Goal: Task Accomplishment & Management: Use online tool/utility

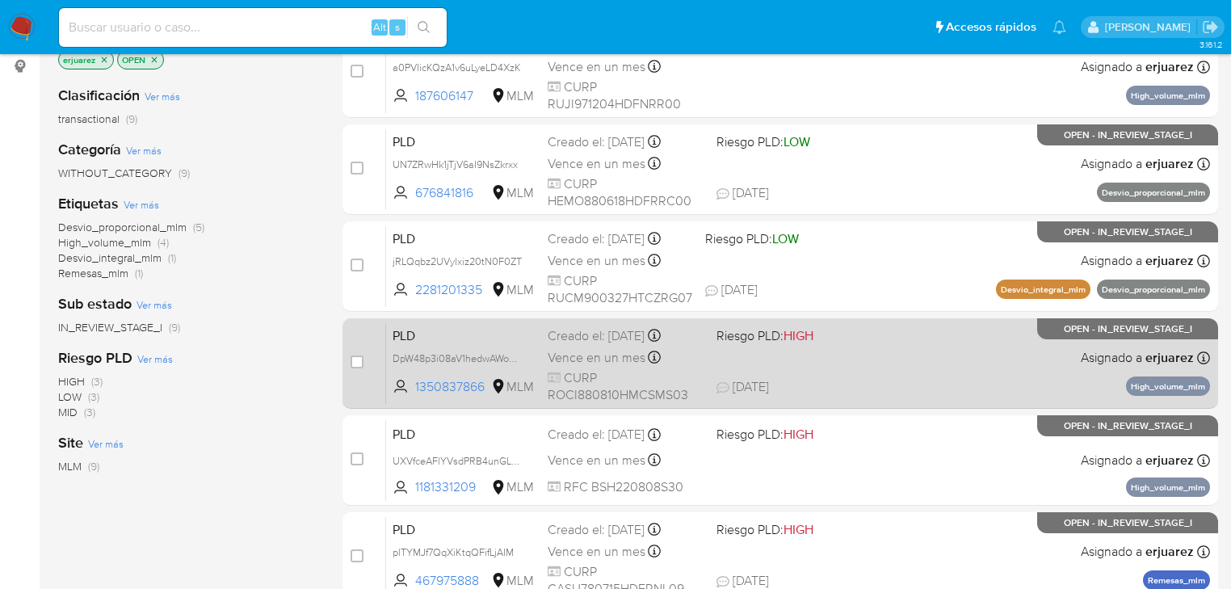
scroll to position [194, 0]
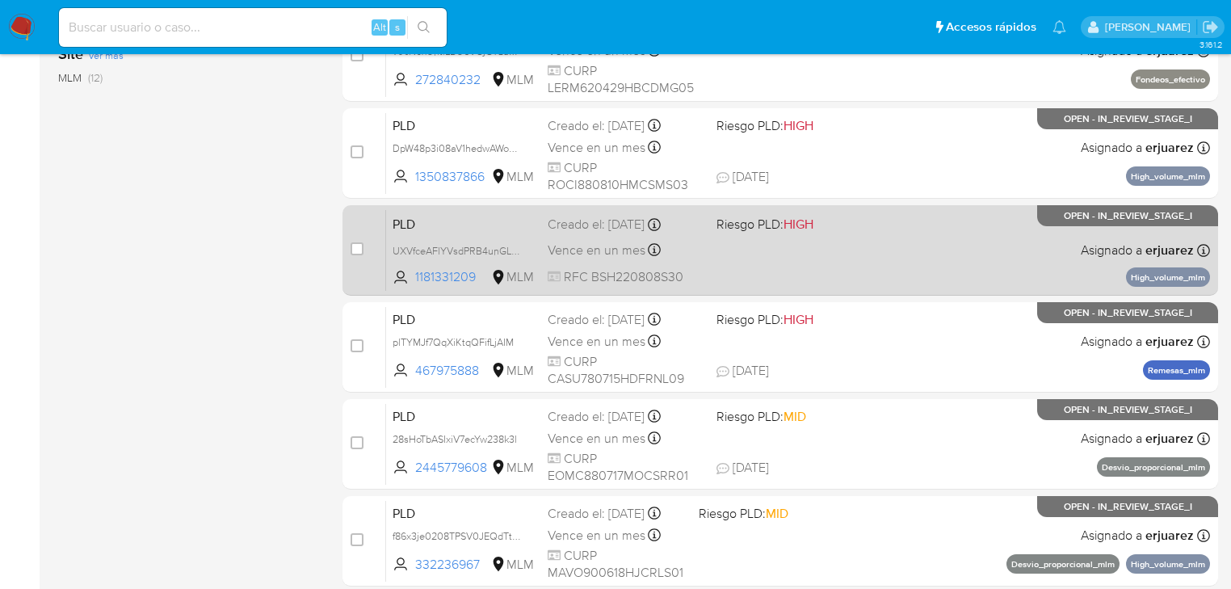
scroll to position [646, 0]
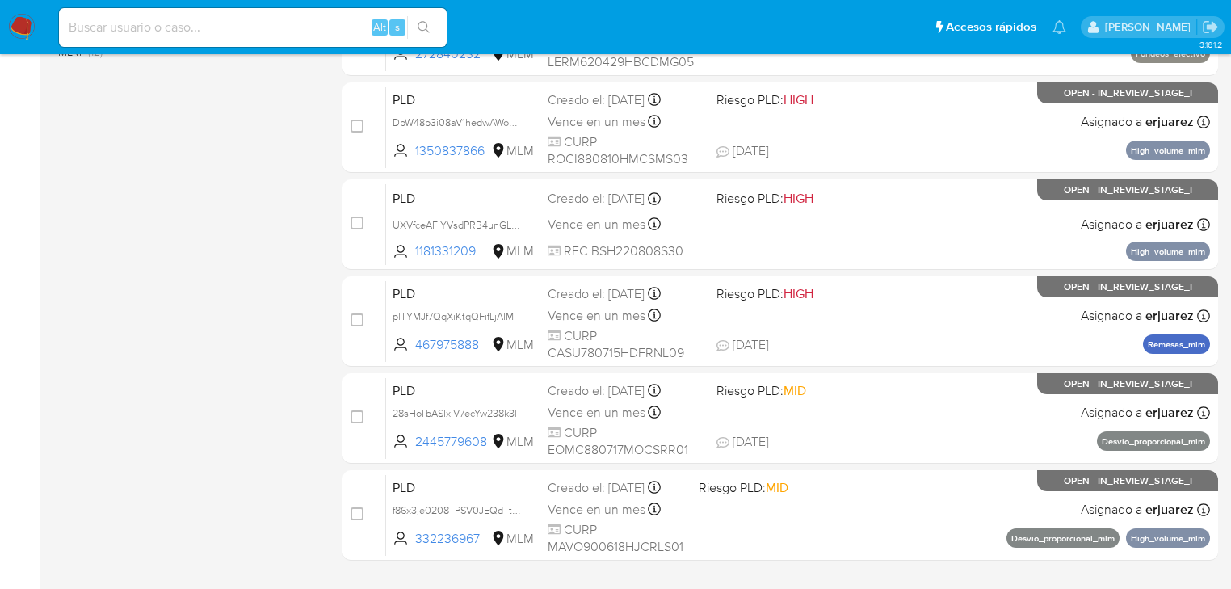
click at [15, 27] on img at bounding box center [21, 27] width 27 height 27
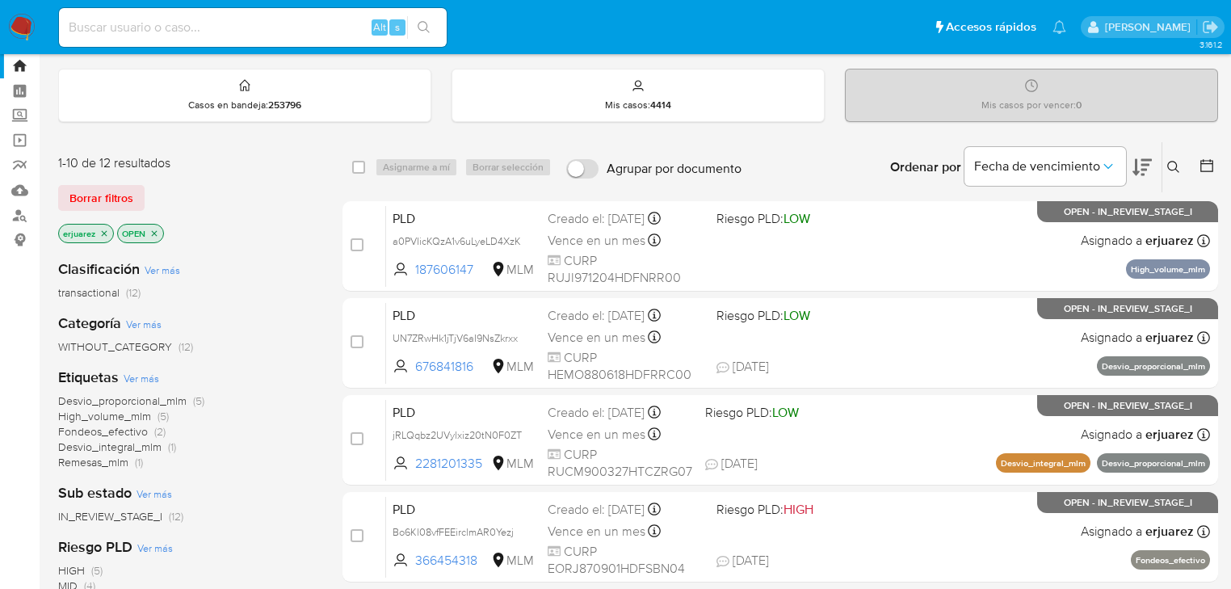
scroll to position [65, 0]
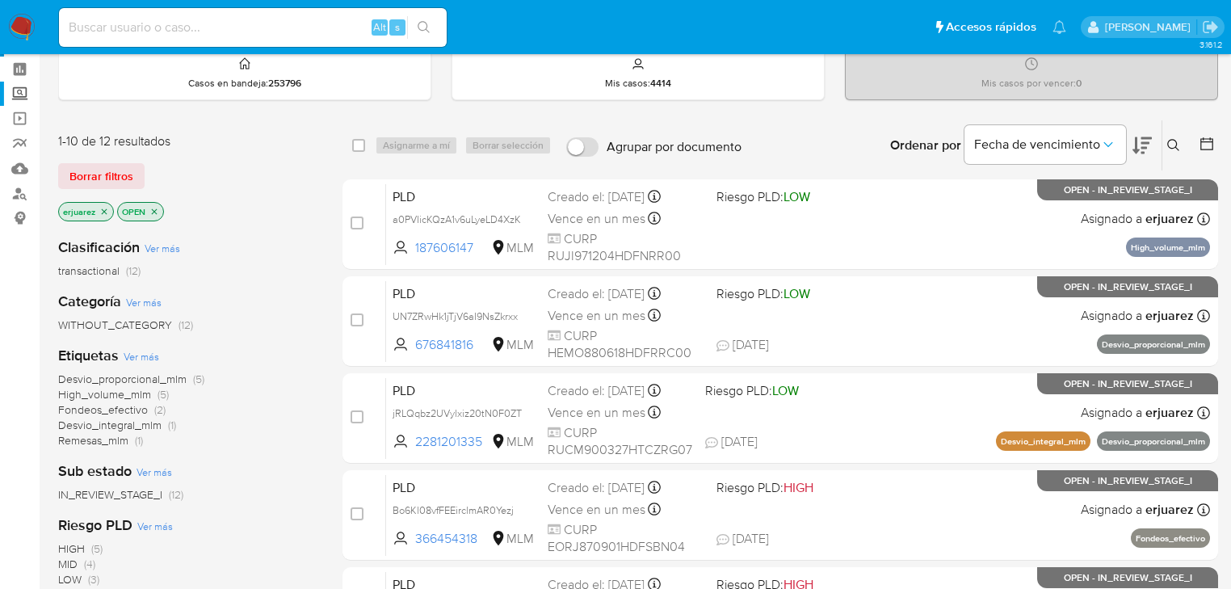
click at [19, 90] on label "Screening" at bounding box center [96, 94] width 192 height 25
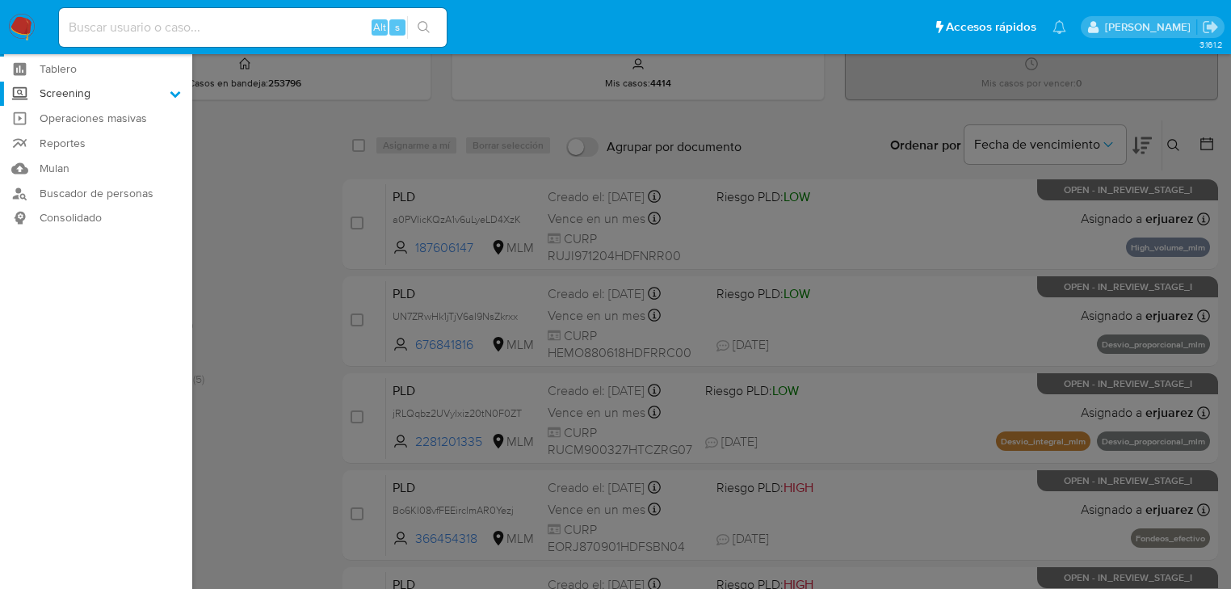
click at [0, 0] on input "Screening" at bounding box center [0, 0] width 0 height 0
click at [106, 157] on link "Herramientas" at bounding box center [96, 157] width 192 height 20
click at [105, 160] on link "Herramientas" at bounding box center [96, 157] width 192 height 20
click at [104, 160] on link "Herramientas" at bounding box center [96, 157] width 192 height 20
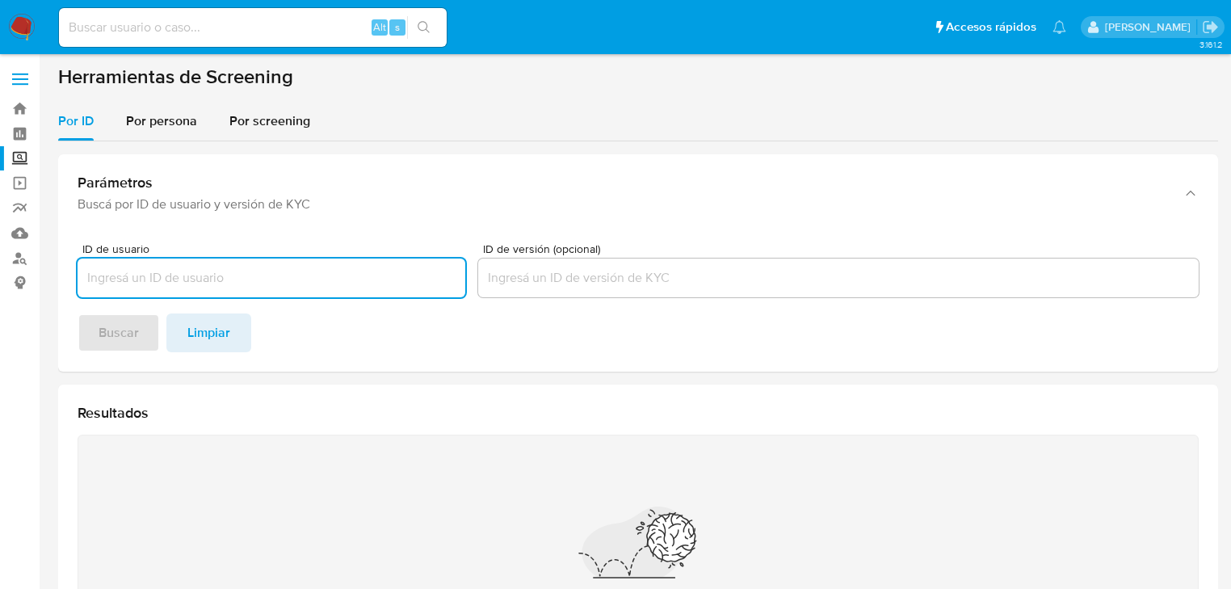
drag, startPoint x: 183, startPoint y: 120, endPoint x: 174, endPoint y: 153, distance: 33.7
click at [182, 120] on span "Por persona" at bounding box center [161, 120] width 71 height 19
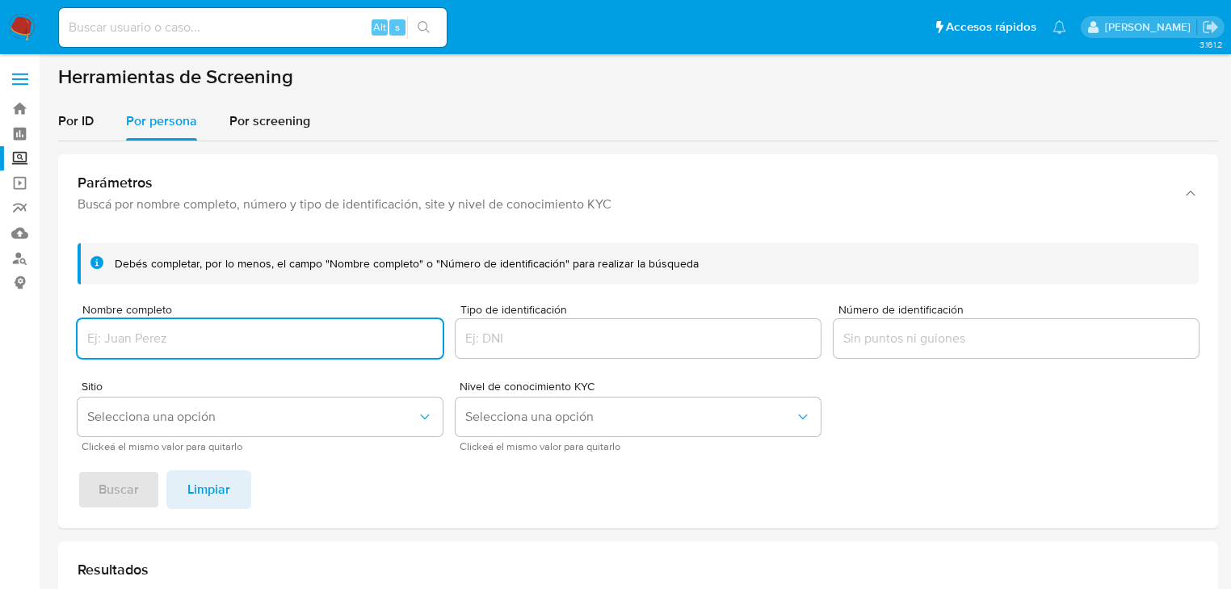
click at [120, 330] on input "Nombre completo" at bounding box center [260, 338] width 365 height 21
type input "SAMUEL ELIHU PADRON CABRERA"
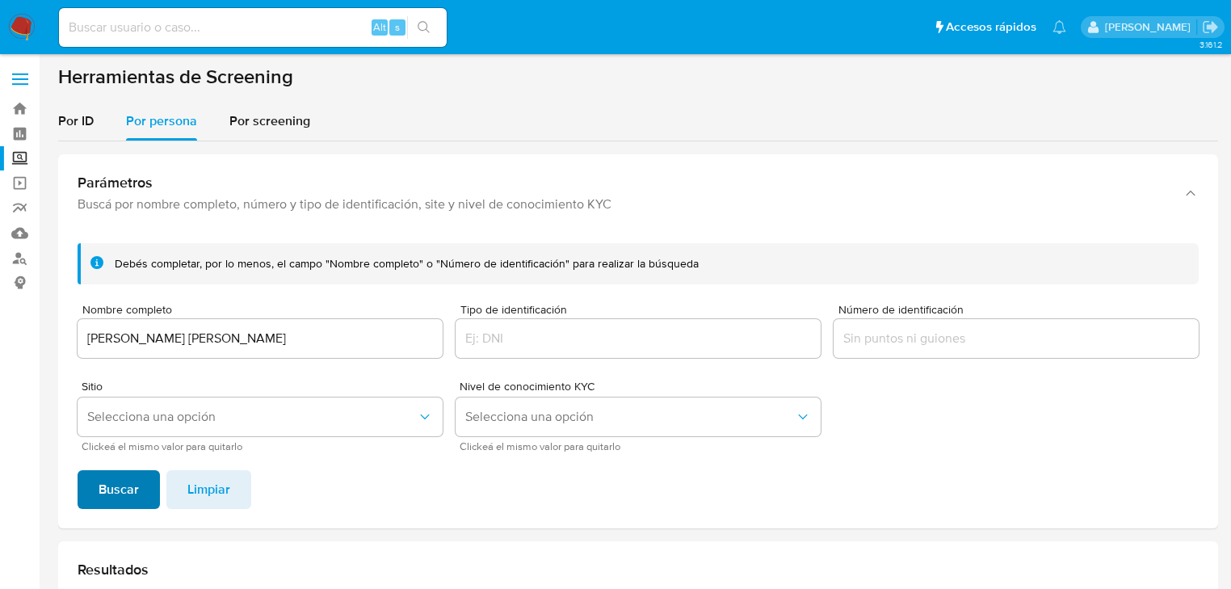
click at [132, 482] on span "Buscar" at bounding box center [119, 490] width 40 height 36
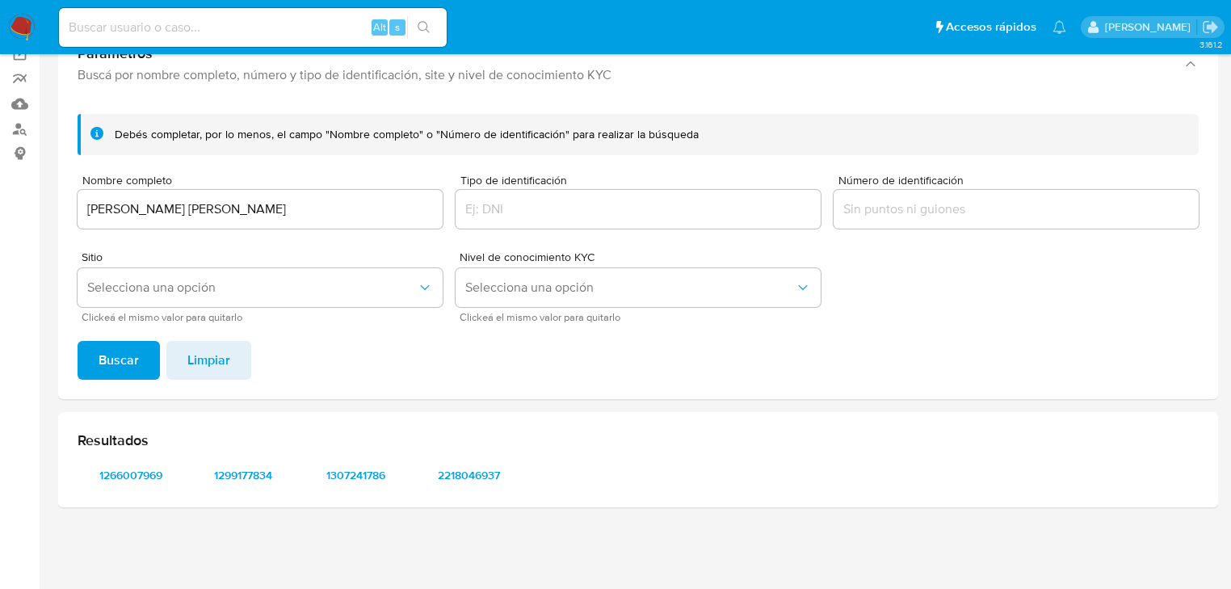
scroll to position [129, 0]
click at [475, 471] on span "2218046937" at bounding box center [469, 475] width 84 height 23
click at [138, 476] on span "1266007969" at bounding box center [131, 475] width 84 height 23
click at [19, 32] on img at bounding box center [21, 27] width 27 height 27
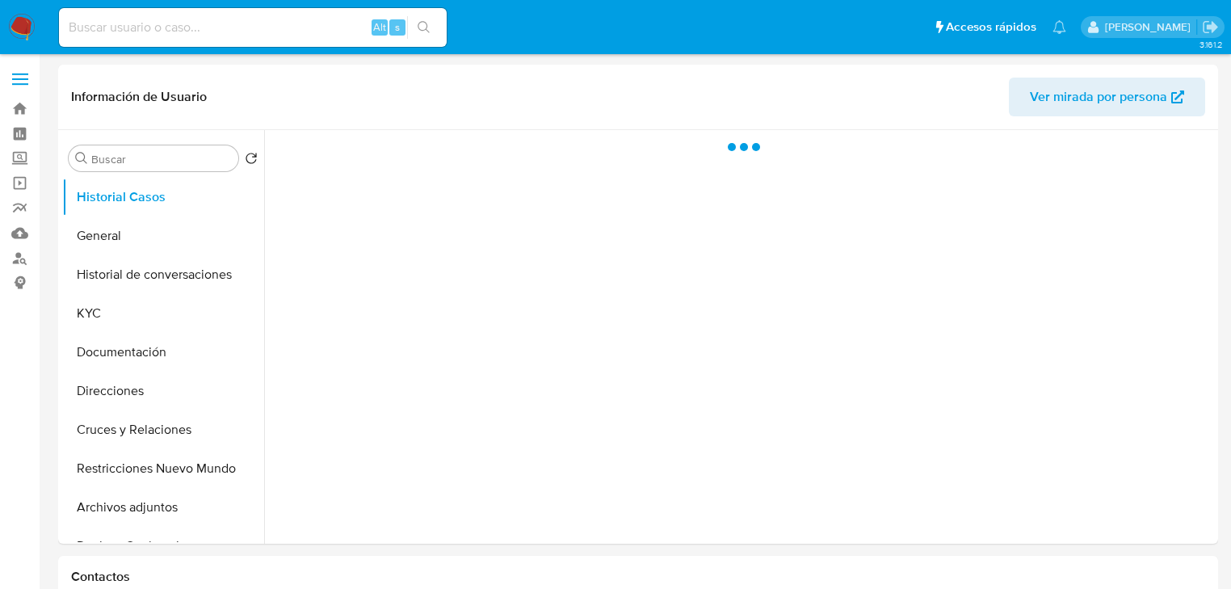
select select "10"
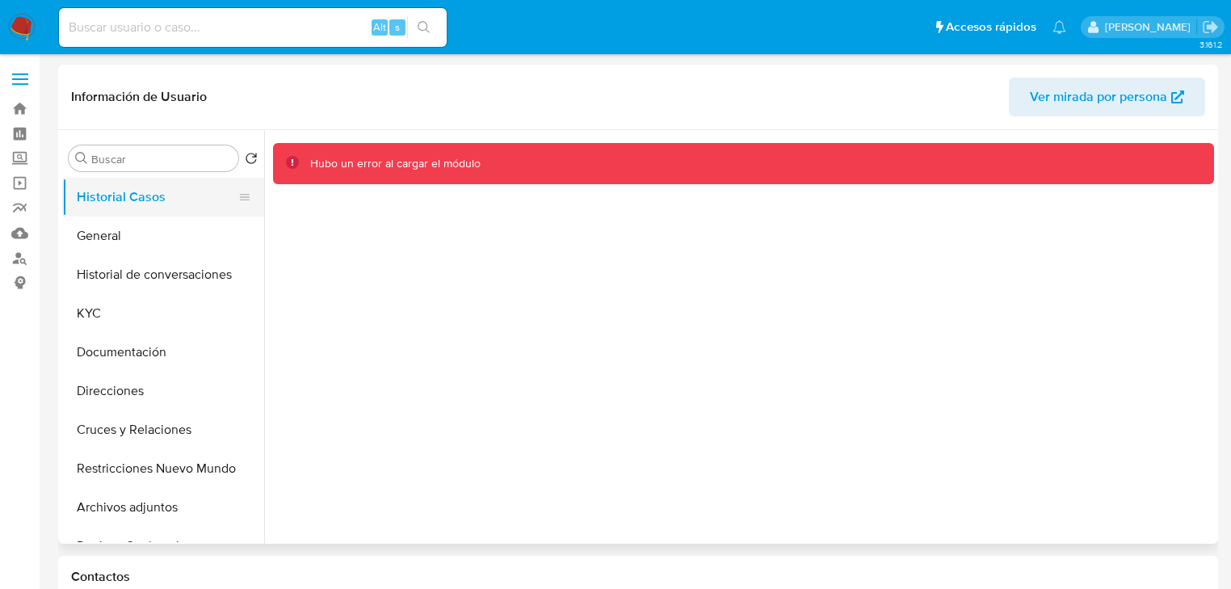
click at [158, 193] on button "Historial Casos" at bounding box center [156, 197] width 189 height 39
click at [123, 239] on button "General" at bounding box center [156, 235] width 189 height 39
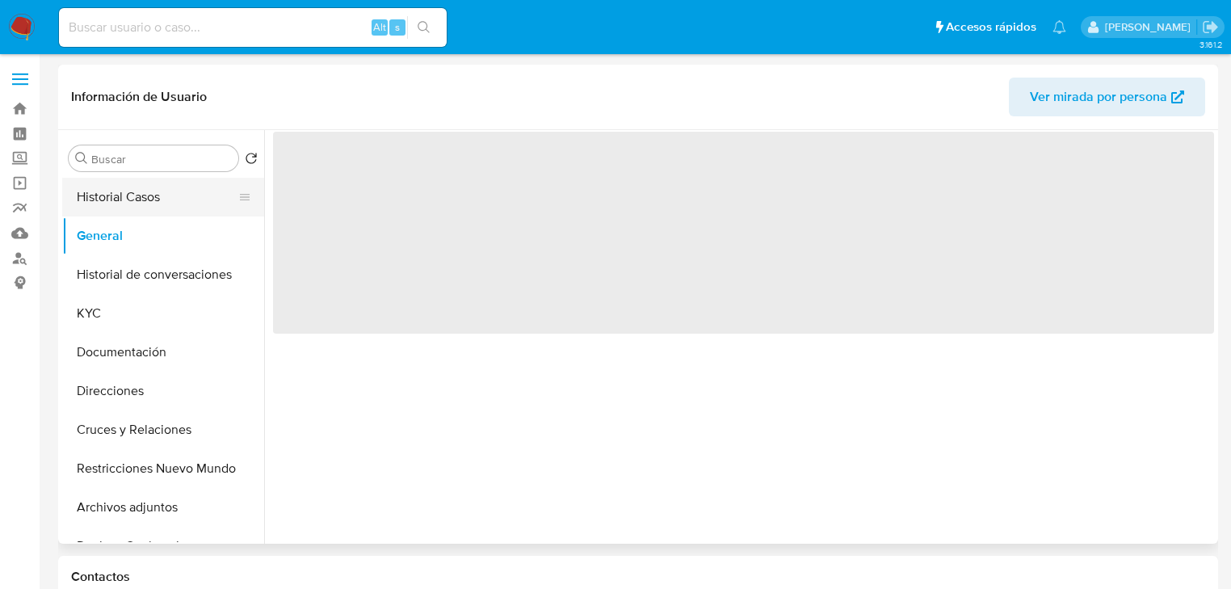
click at [140, 208] on button "Historial Casos" at bounding box center [156, 197] width 189 height 39
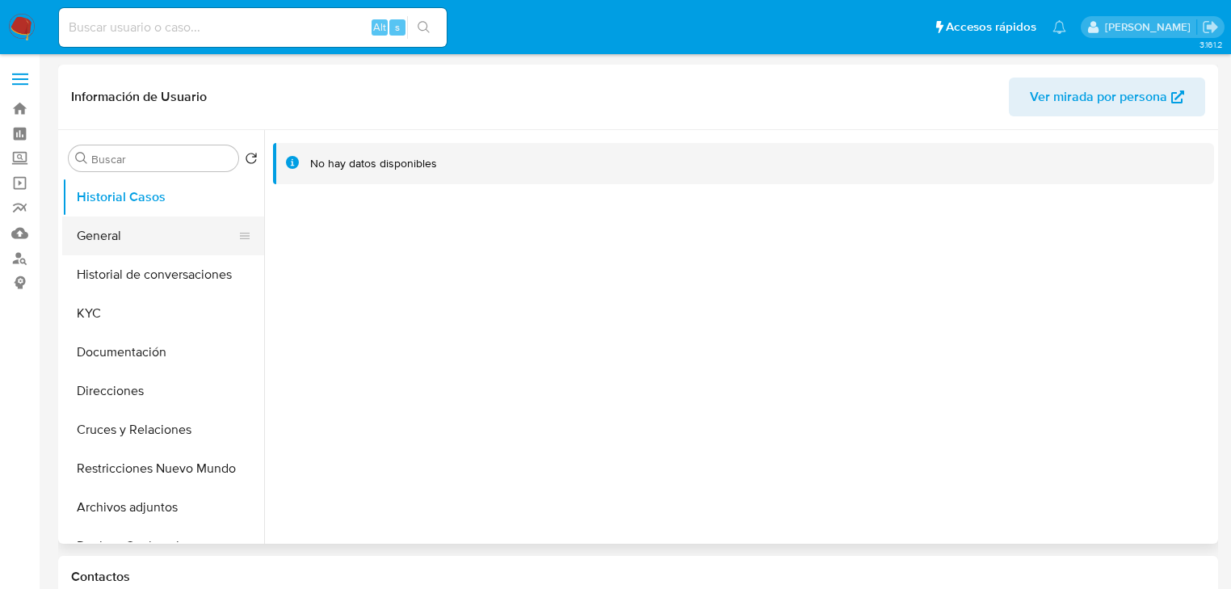
click at [139, 239] on button "General" at bounding box center [156, 235] width 189 height 39
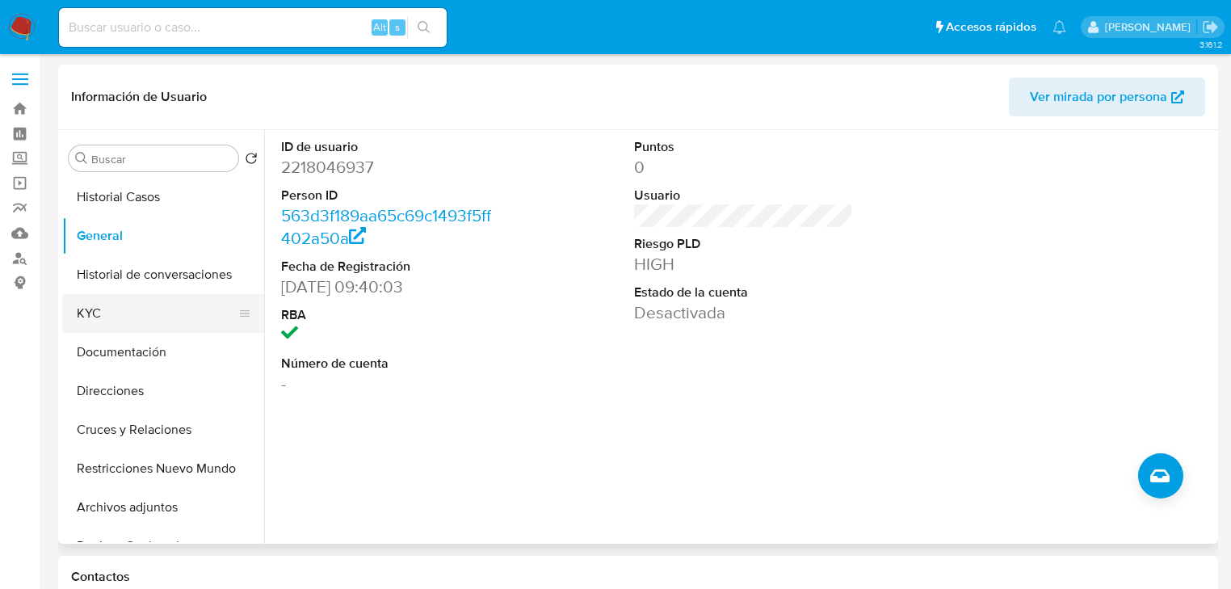
click at [97, 307] on button "KYC" at bounding box center [156, 313] width 189 height 39
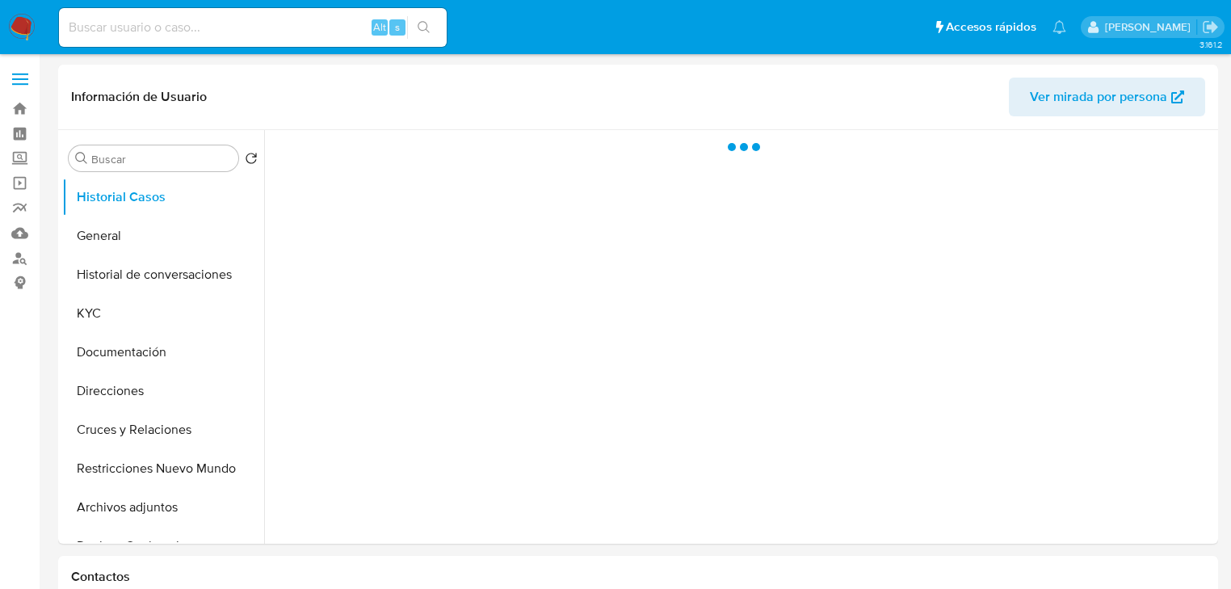
select select "10"
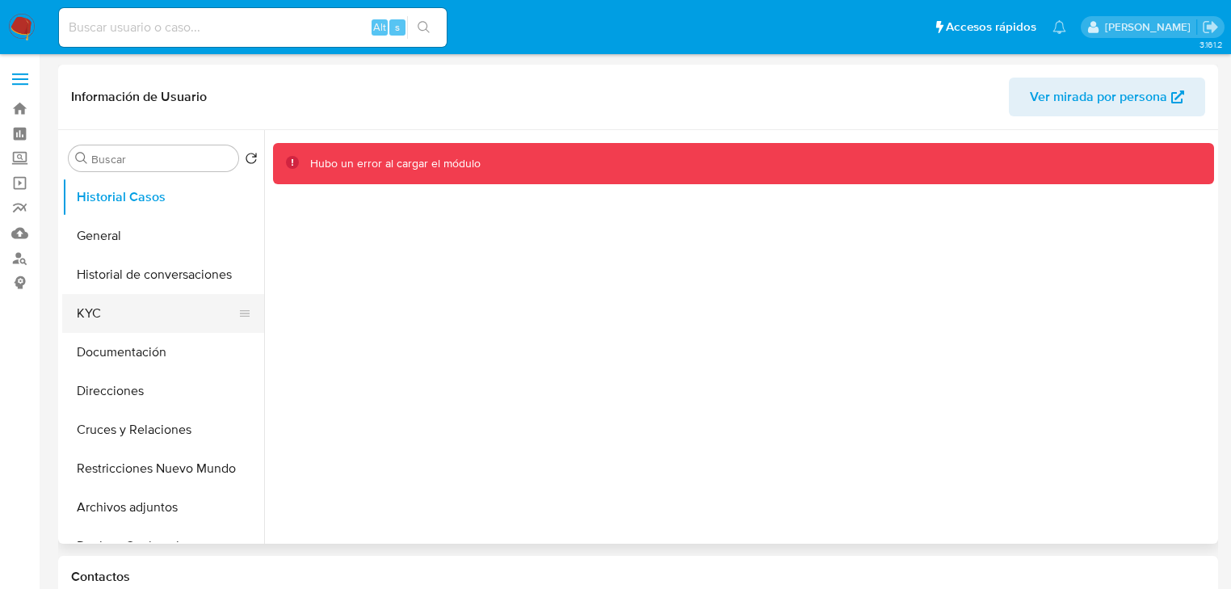
click at [147, 329] on button "KYC" at bounding box center [156, 313] width 189 height 39
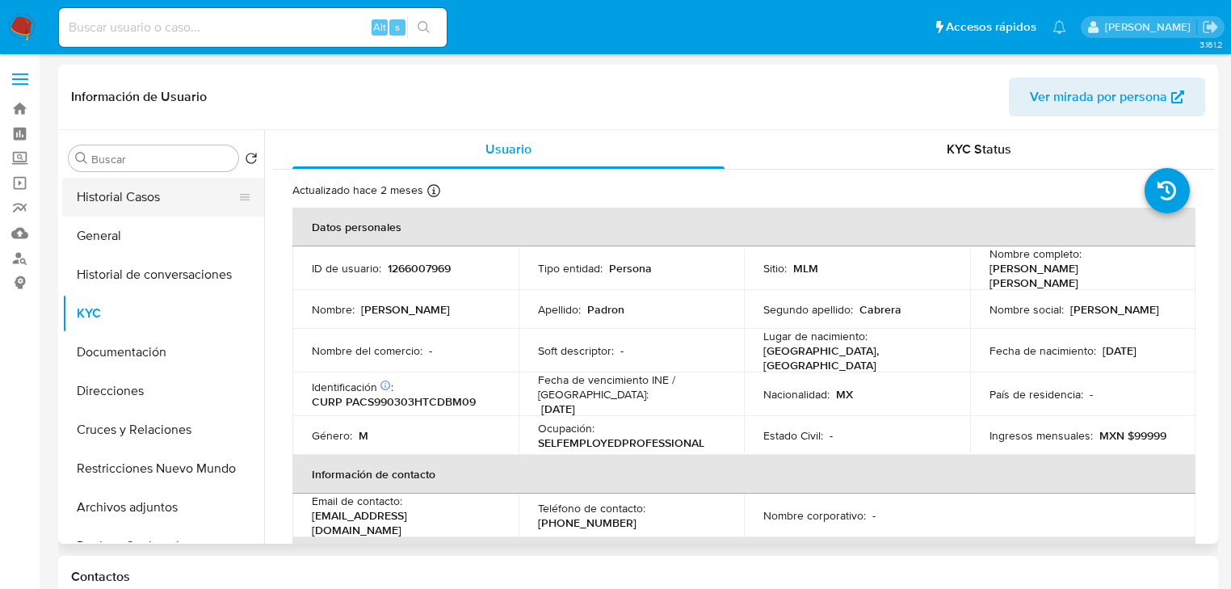
click at [144, 200] on button "Historial Casos" at bounding box center [156, 197] width 189 height 39
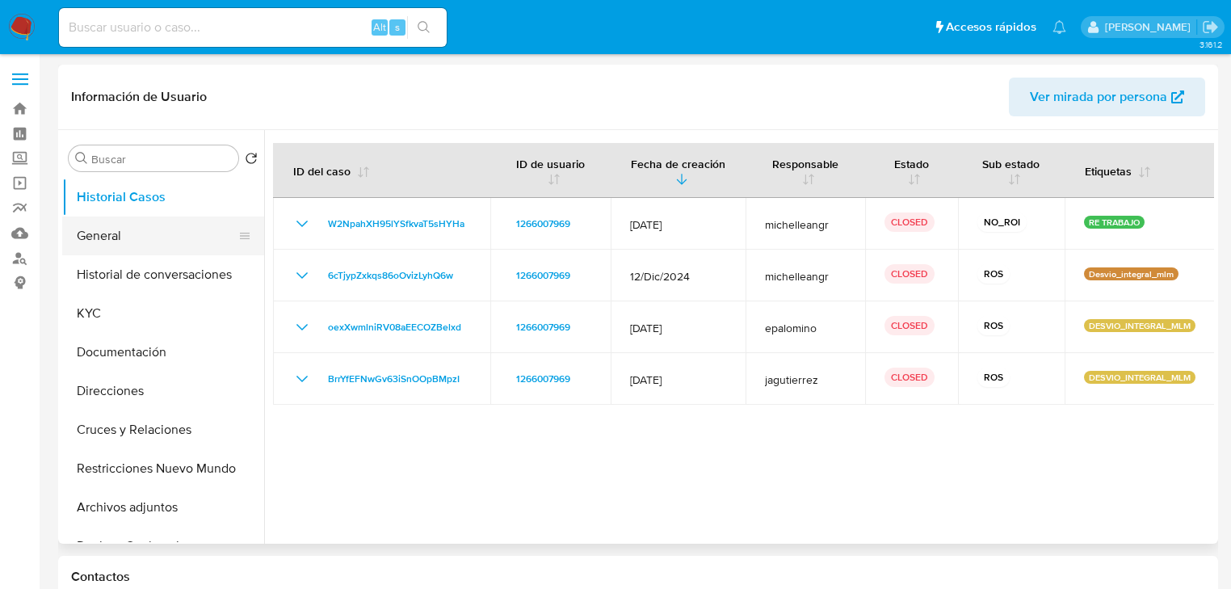
click at [109, 237] on button "General" at bounding box center [156, 235] width 189 height 39
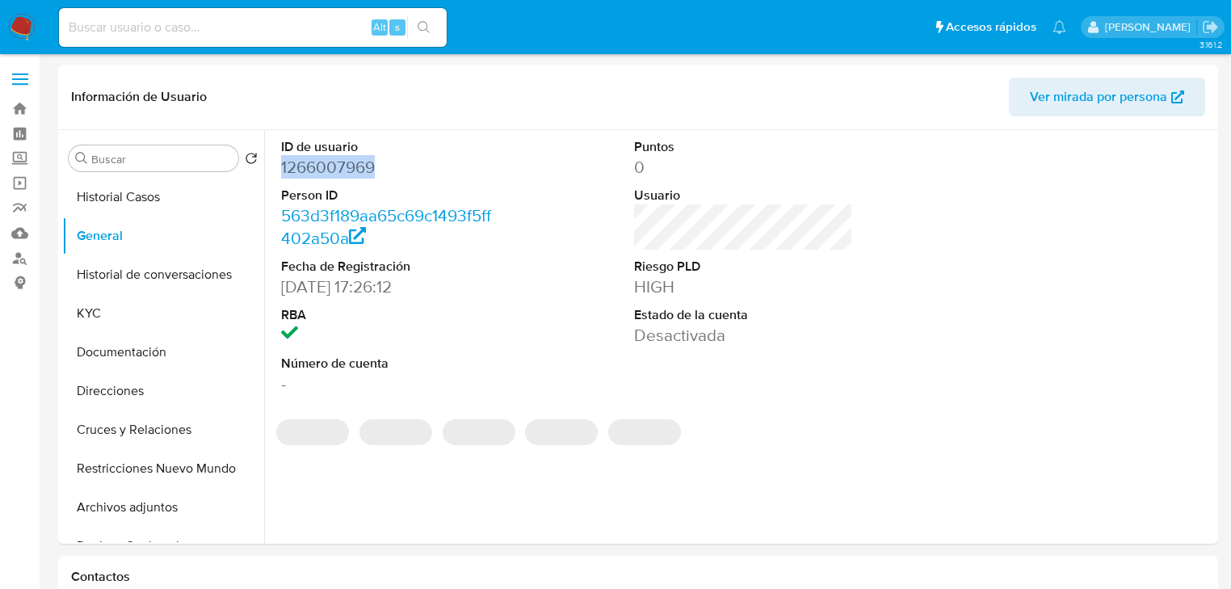
drag, startPoint x: 381, startPoint y: 168, endPoint x: 52, endPoint y: 178, distance: 328.9
click at [269, 171] on div "ID de usuario 1266007969 Person ID 563d3f189aa65c69c1493f5ff402a50a Fecha de Re…" at bounding box center [739, 337] width 950 height 414
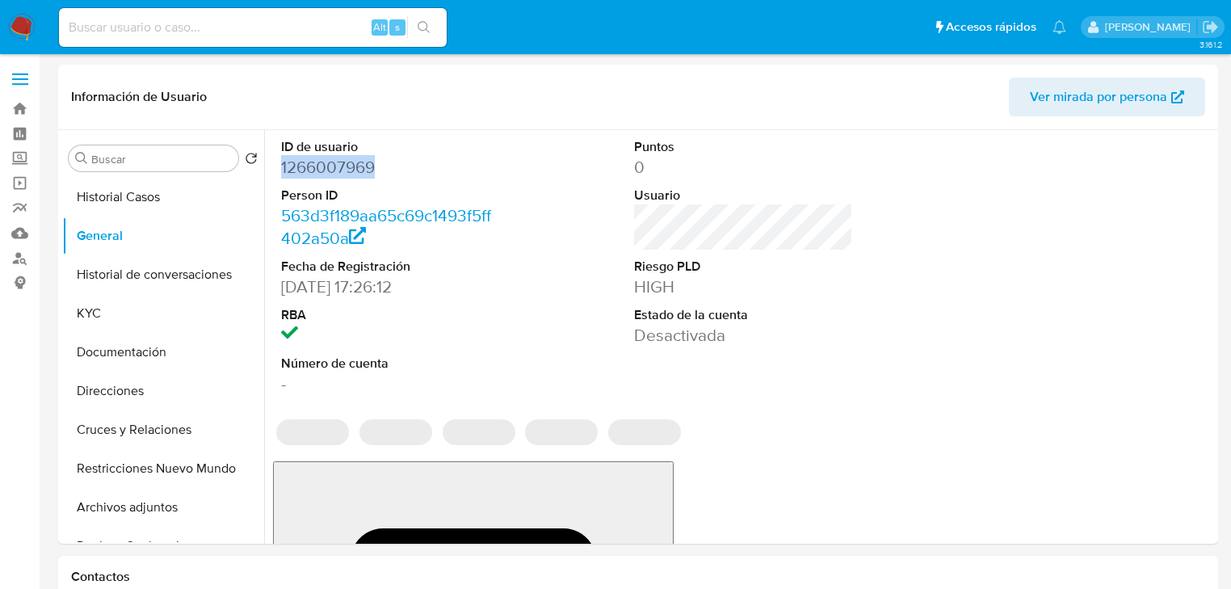
copy dd "1266007969"
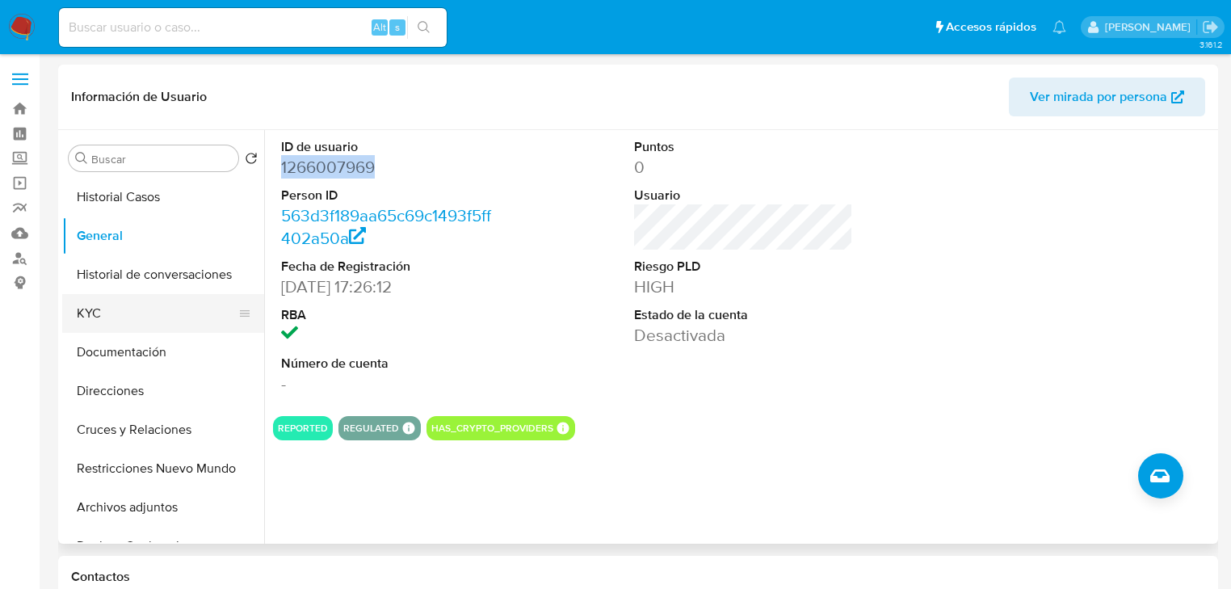
click at [89, 314] on button "KYC" at bounding box center [156, 313] width 189 height 39
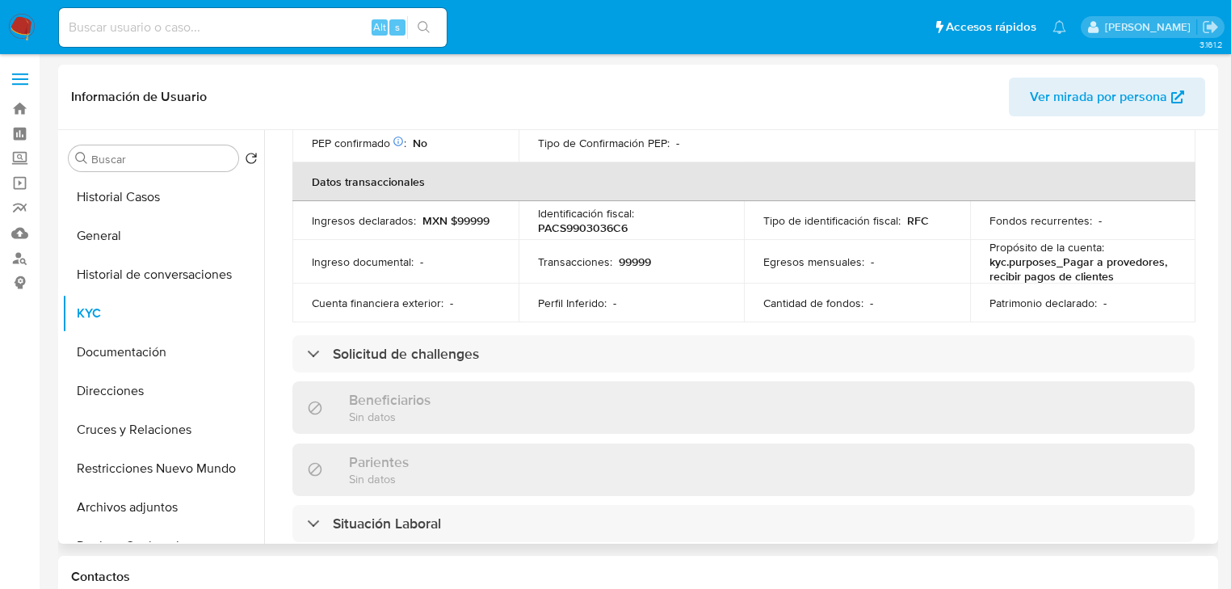
scroll to position [39, 0]
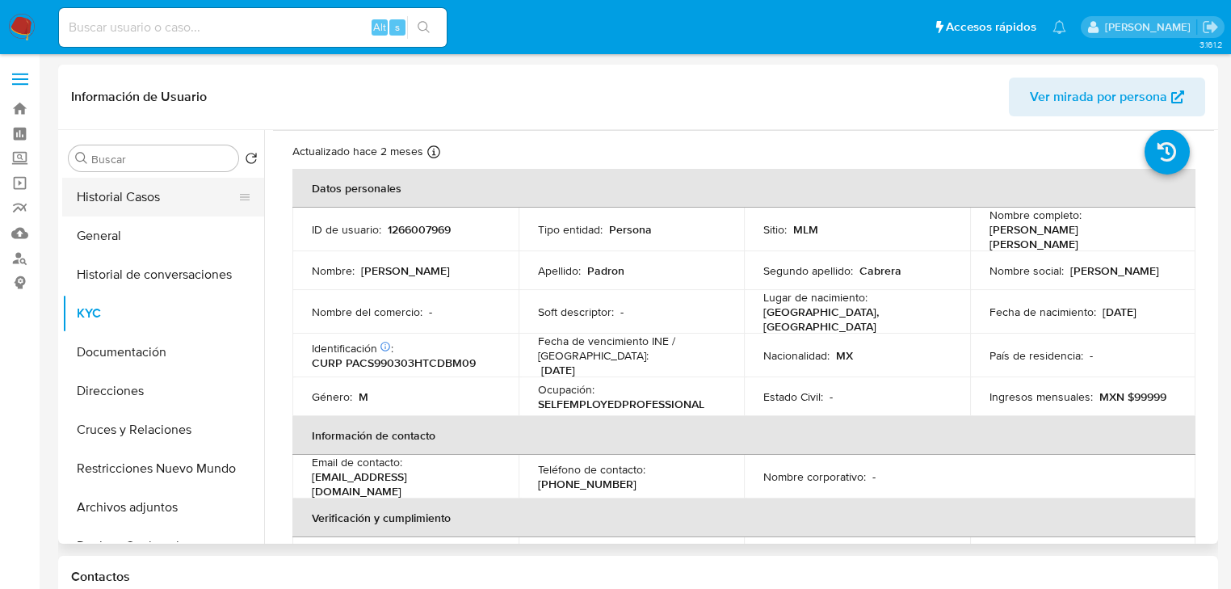
click at [162, 186] on button "Historial Casos" at bounding box center [156, 197] width 189 height 39
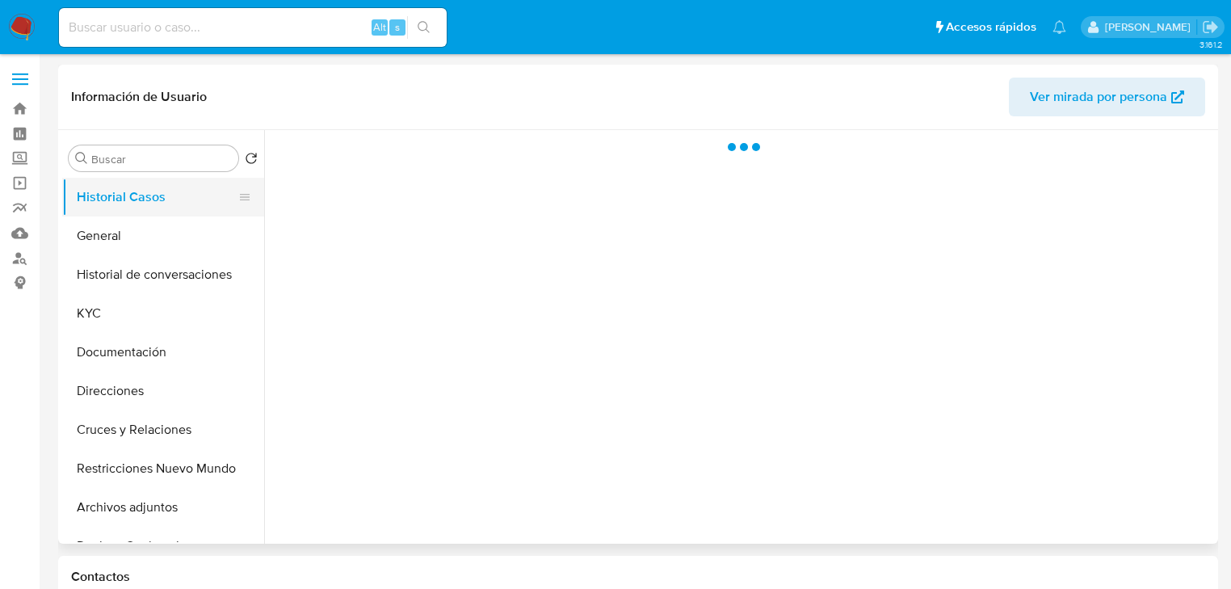
scroll to position [0, 0]
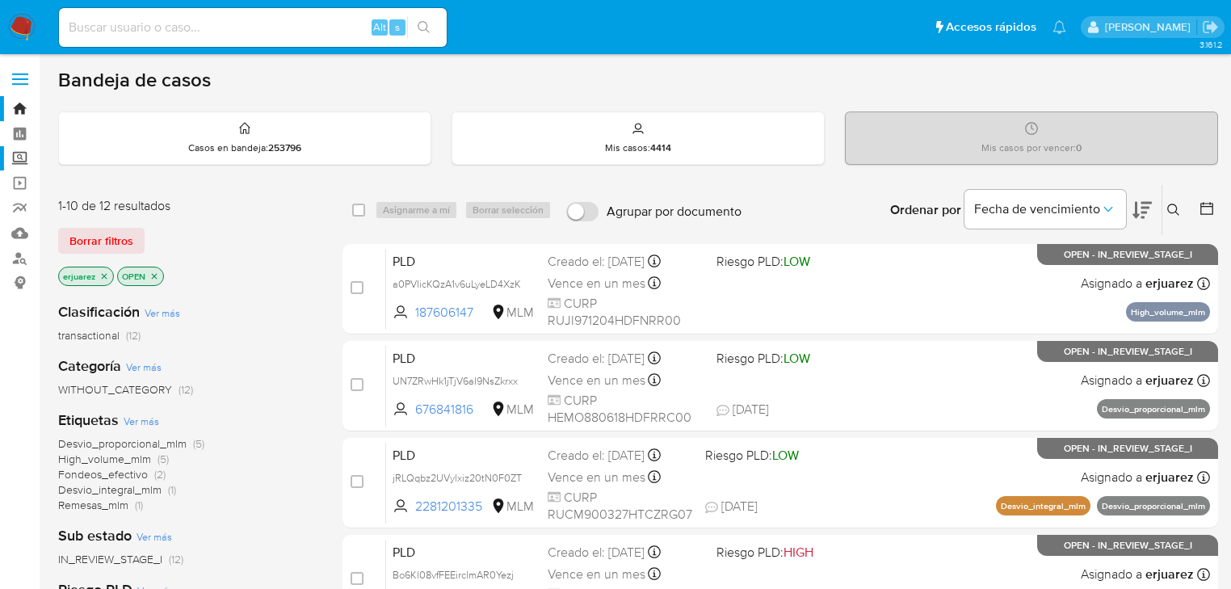
click at [19, 158] on label "Screening" at bounding box center [96, 158] width 192 height 25
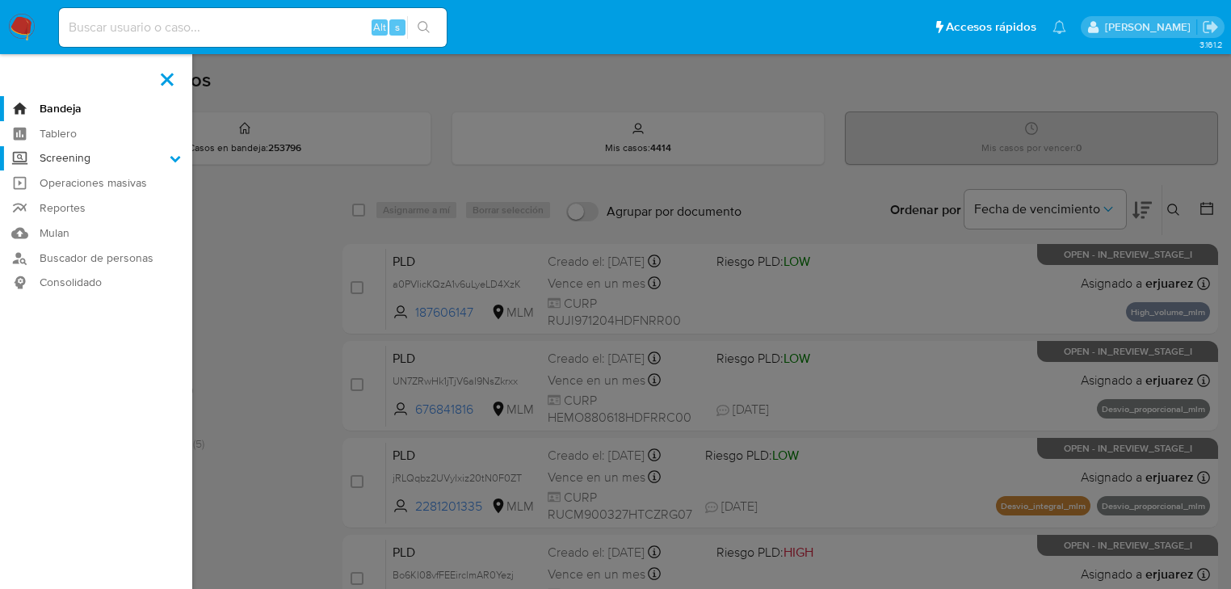
click at [0, 0] on input "Screening" at bounding box center [0, 0] width 0 height 0
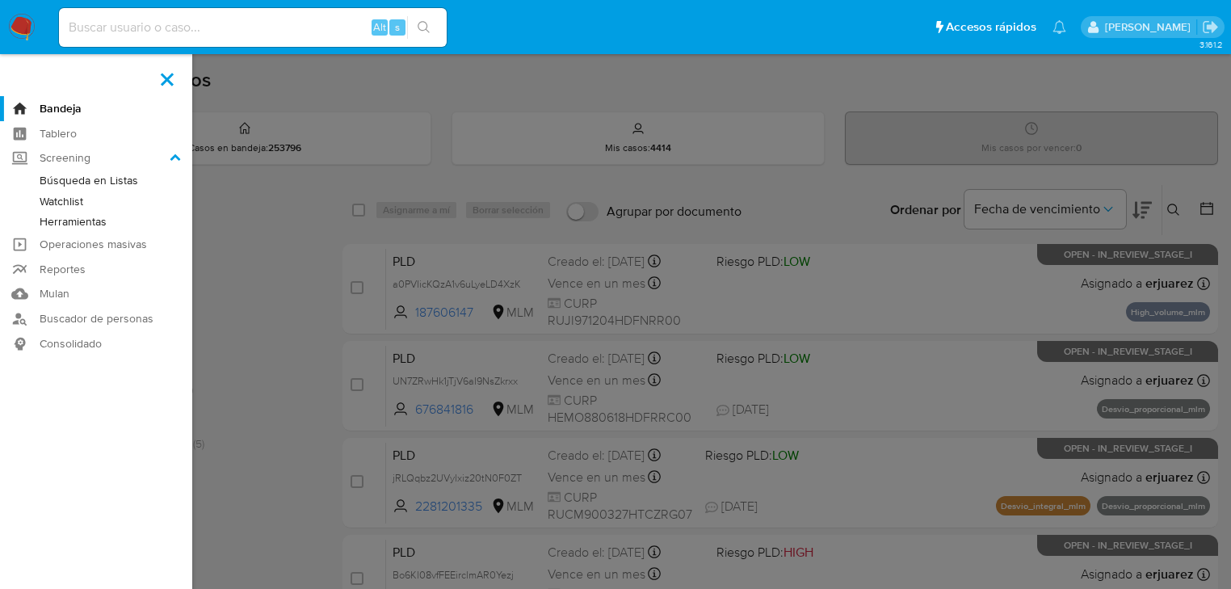
click at [81, 225] on link "Herramientas" at bounding box center [96, 222] width 192 height 20
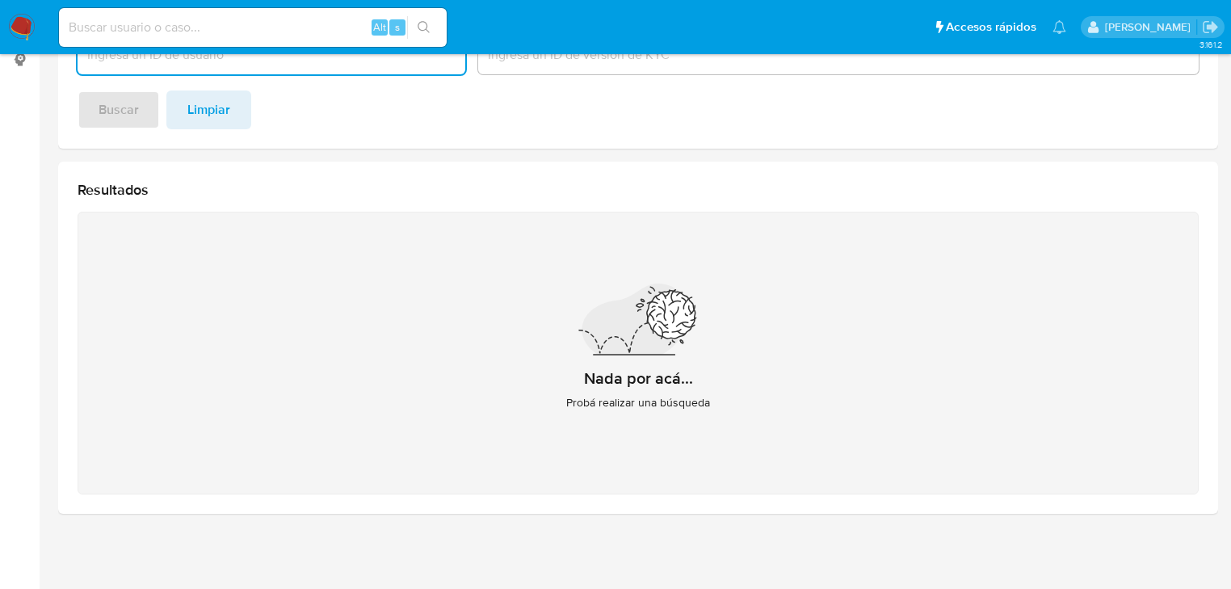
scroll to position [229, 0]
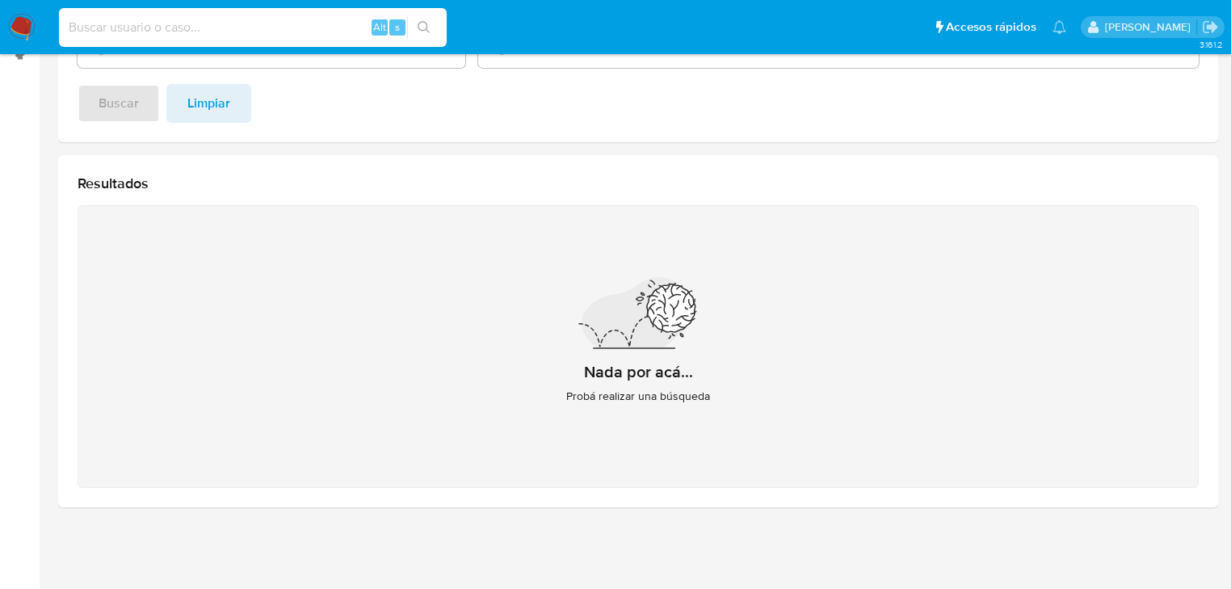
click at [111, 23] on input at bounding box center [253, 27] width 388 height 21
paste input "1266007969"
click at [69, 28] on input "1266007969" at bounding box center [253, 27] width 388 height 21
click at [174, 28] on input "1266007969" at bounding box center [253, 27] width 388 height 21
type input "1266007969"
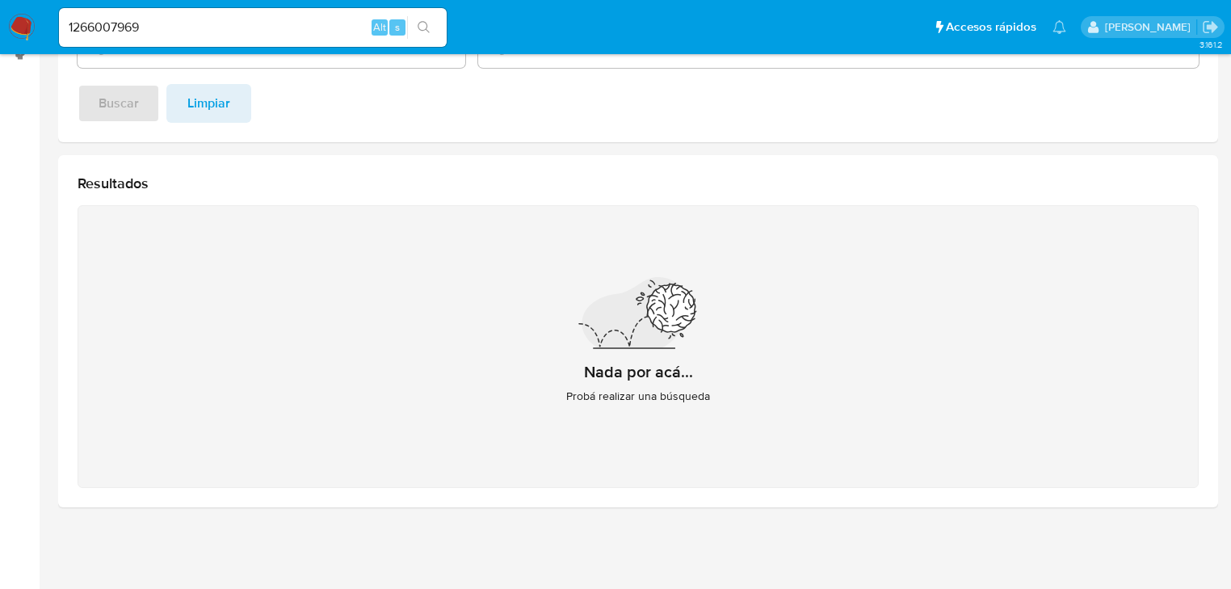
click at [426, 27] on icon "search-icon" at bounding box center [424, 27] width 13 height 13
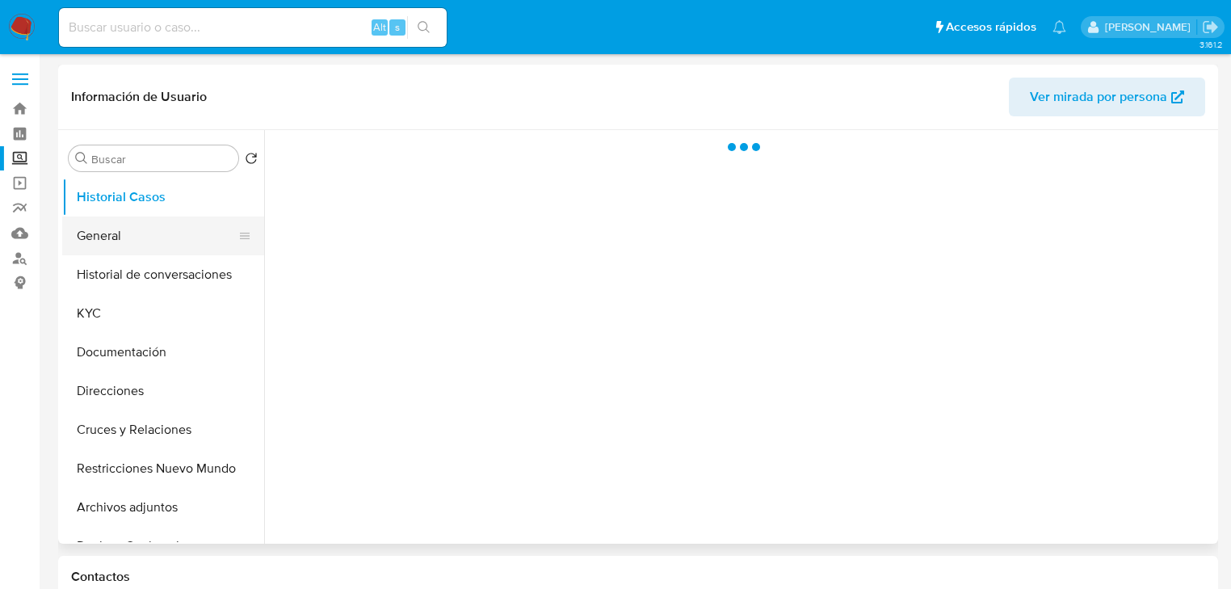
select select "10"
click at [128, 236] on button "General" at bounding box center [156, 235] width 189 height 39
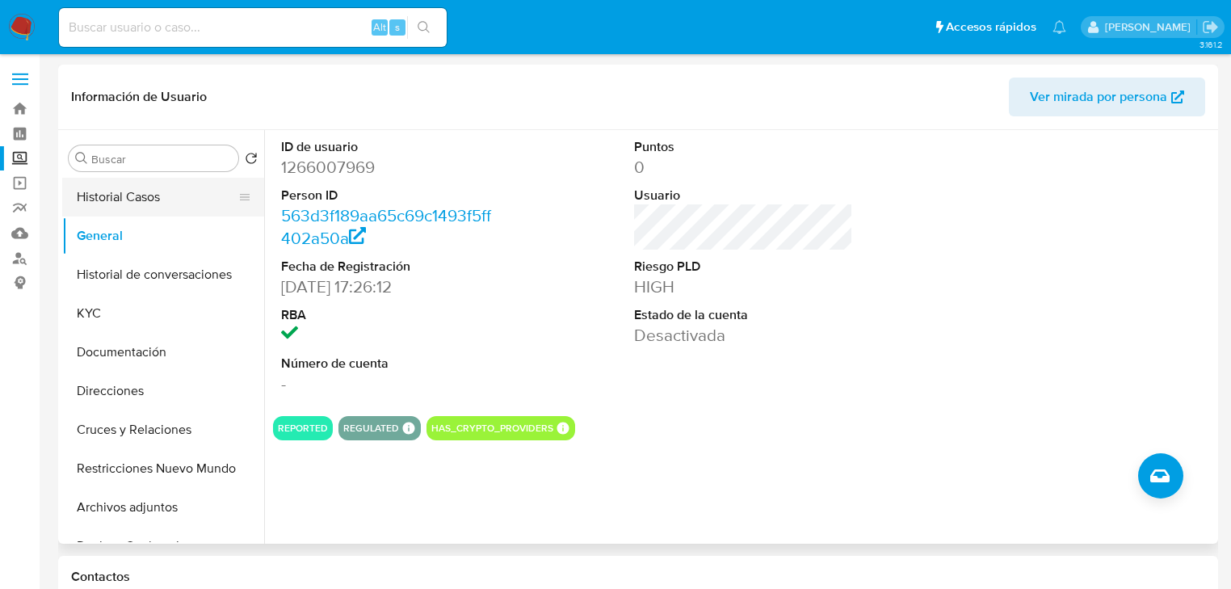
click at [132, 208] on button "Historial Casos" at bounding box center [156, 197] width 189 height 39
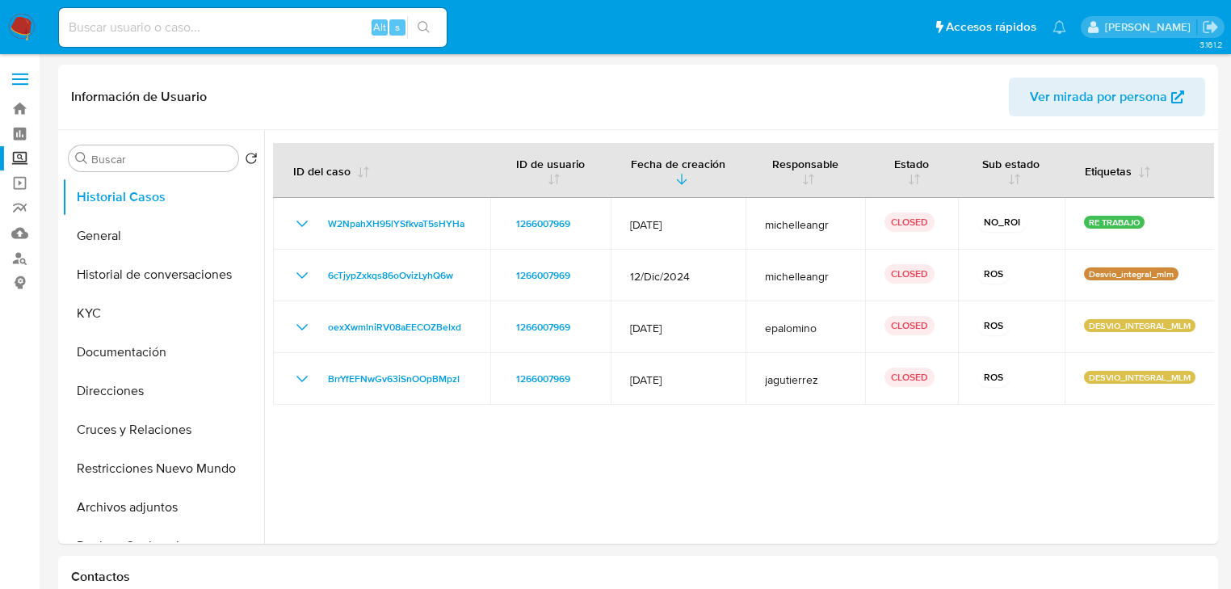
click at [36, 30] on nav "Pausado Ver notificaciones Alt s Accesos rápidos Presiona las siguientes teclas…" at bounding box center [615, 27] width 1231 height 54
click at [28, 156] on label "Screening" at bounding box center [96, 158] width 192 height 25
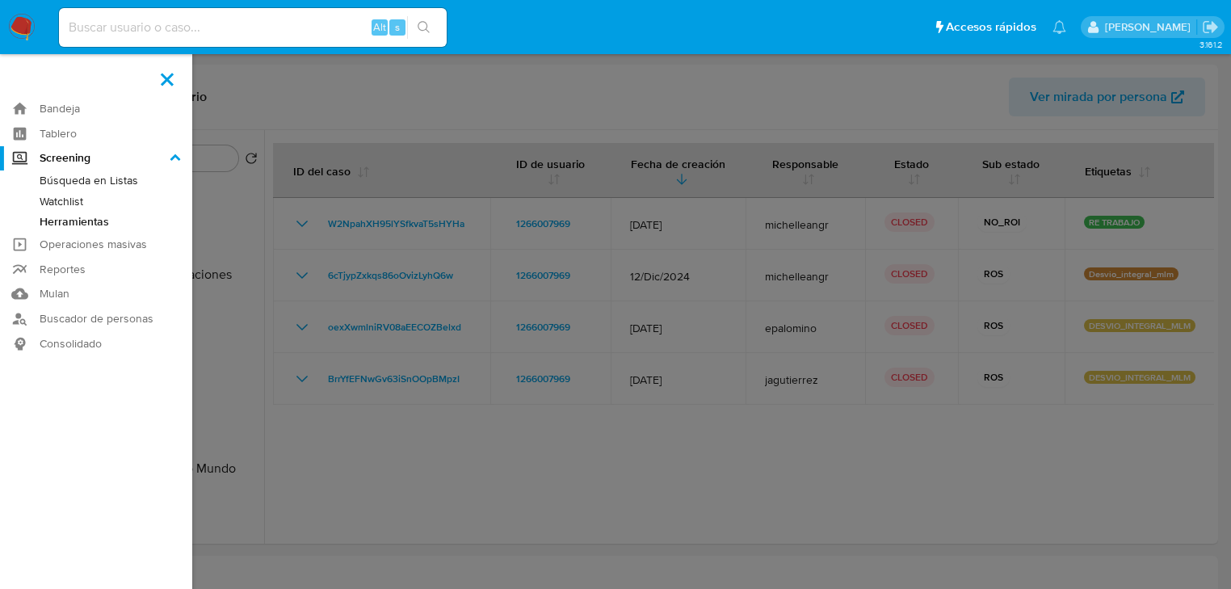
click at [0, 0] on input "Screening" at bounding box center [0, 0] width 0 height 0
click at [132, 212] on link "Herramientas" at bounding box center [96, 222] width 192 height 20
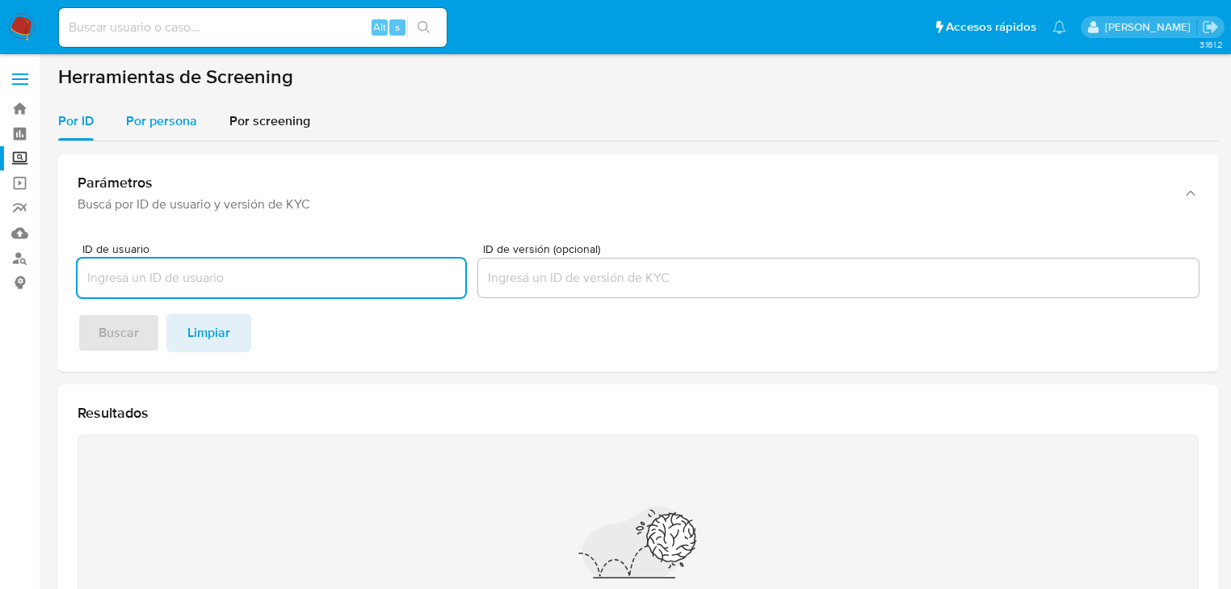
click at [153, 112] on span "Por persona" at bounding box center [161, 120] width 71 height 19
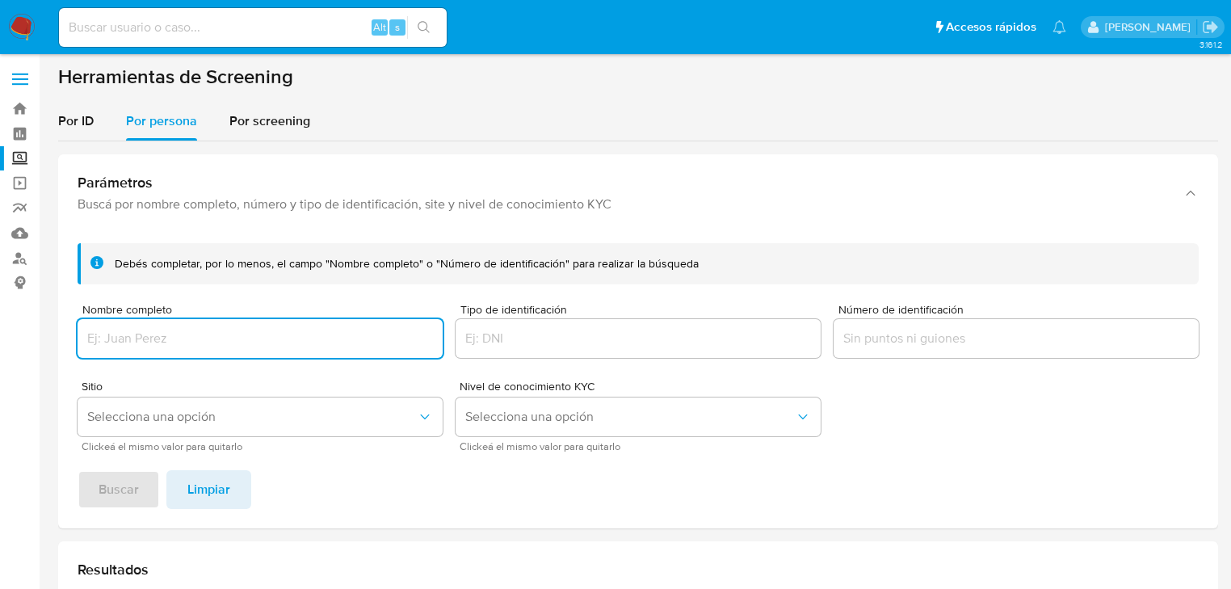
click at [144, 333] on input "Nombre completo" at bounding box center [260, 338] width 365 height 21
type input "[PERSON_NAME] [PERSON_NAME]"
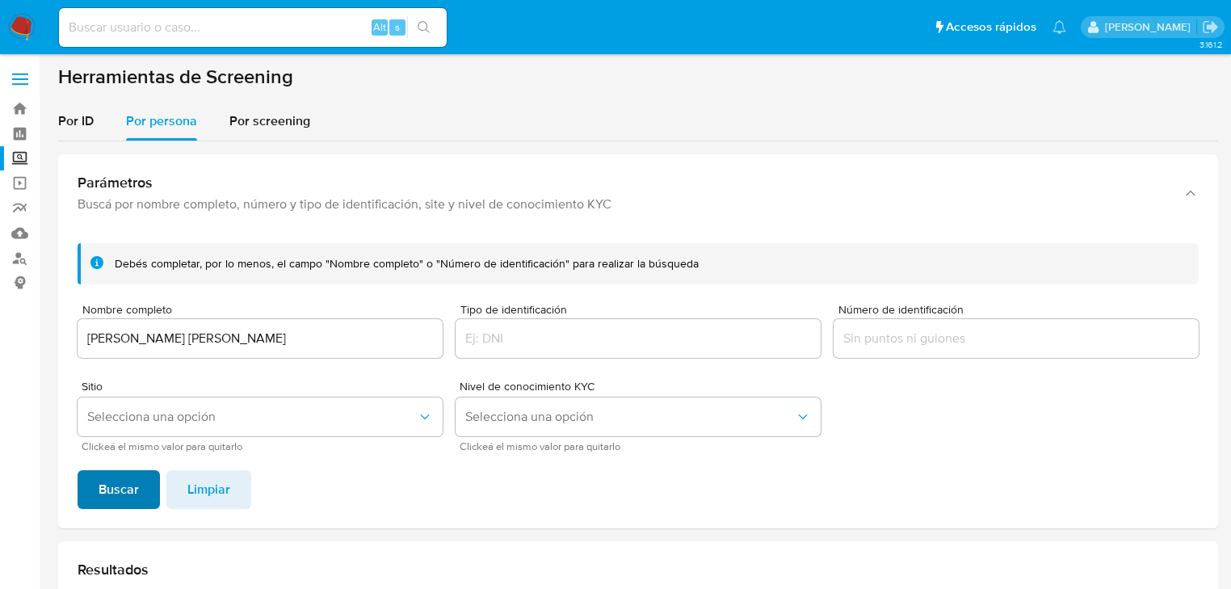
click at [132, 485] on span "Buscar" at bounding box center [119, 490] width 40 height 36
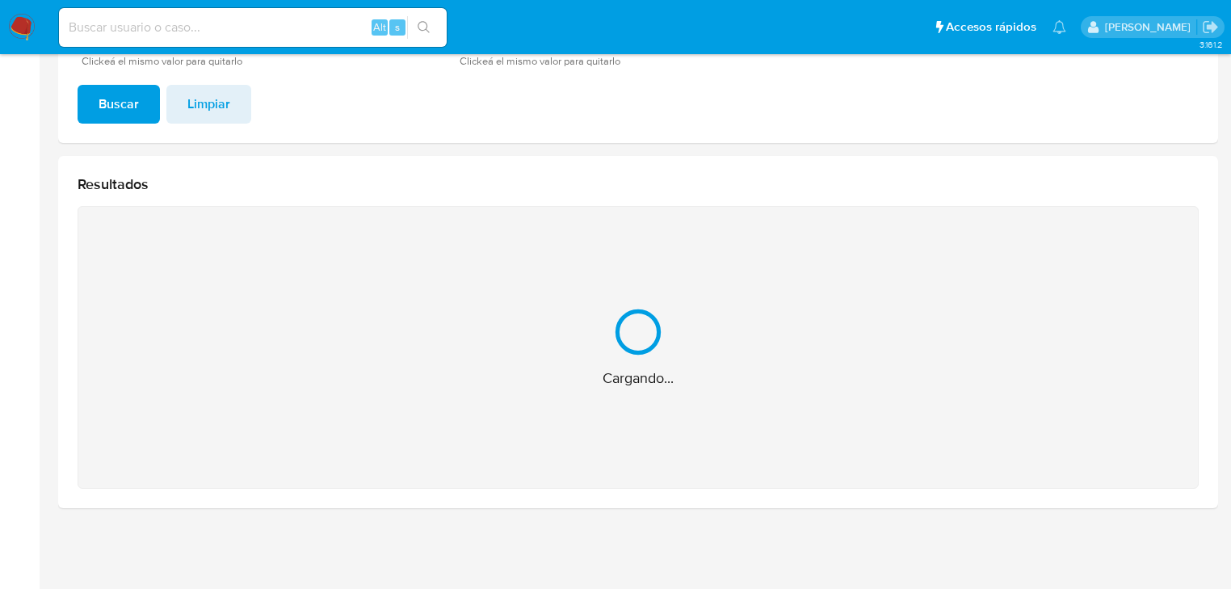
scroll to position [129, 0]
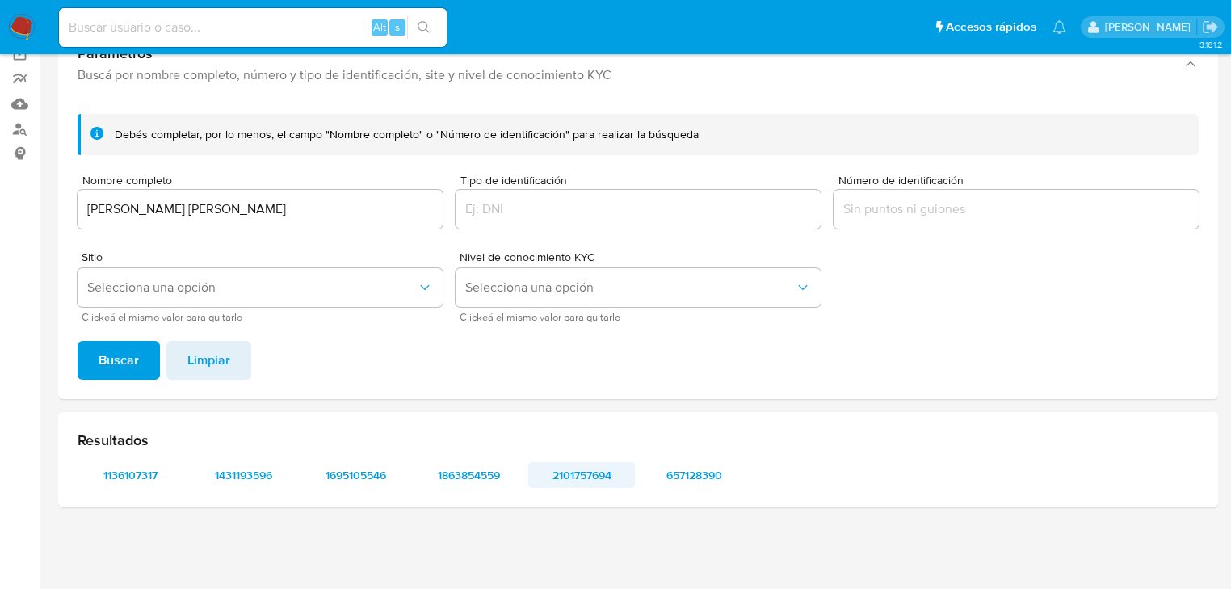
click at [572, 472] on span "2101757694" at bounding box center [582, 475] width 84 height 23
click at [688, 477] on span "657128390" at bounding box center [695, 475] width 84 height 23
click at [118, 475] on span "1136107317" at bounding box center [131, 475] width 84 height 23
click at [252, 476] on span "1431193596" at bounding box center [244, 475] width 84 height 23
click at [372, 481] on span "1695105546" at bounding box center [356, 475] width 84 height 23
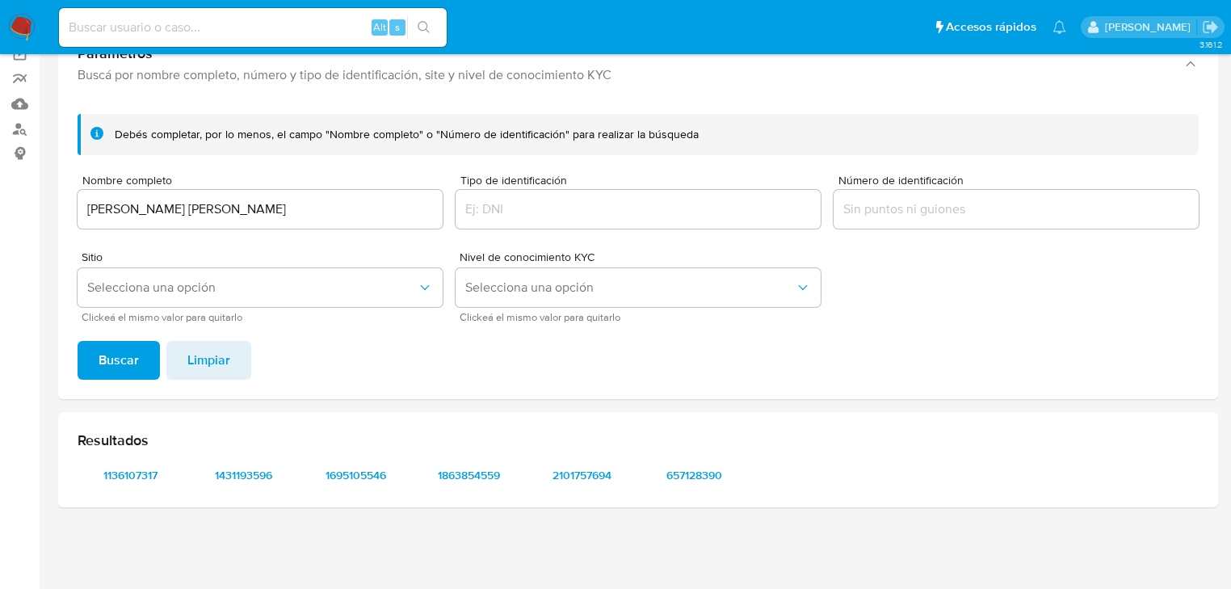
click at [28, 33] on img at bounding box center [21, 27] width 27 height 27
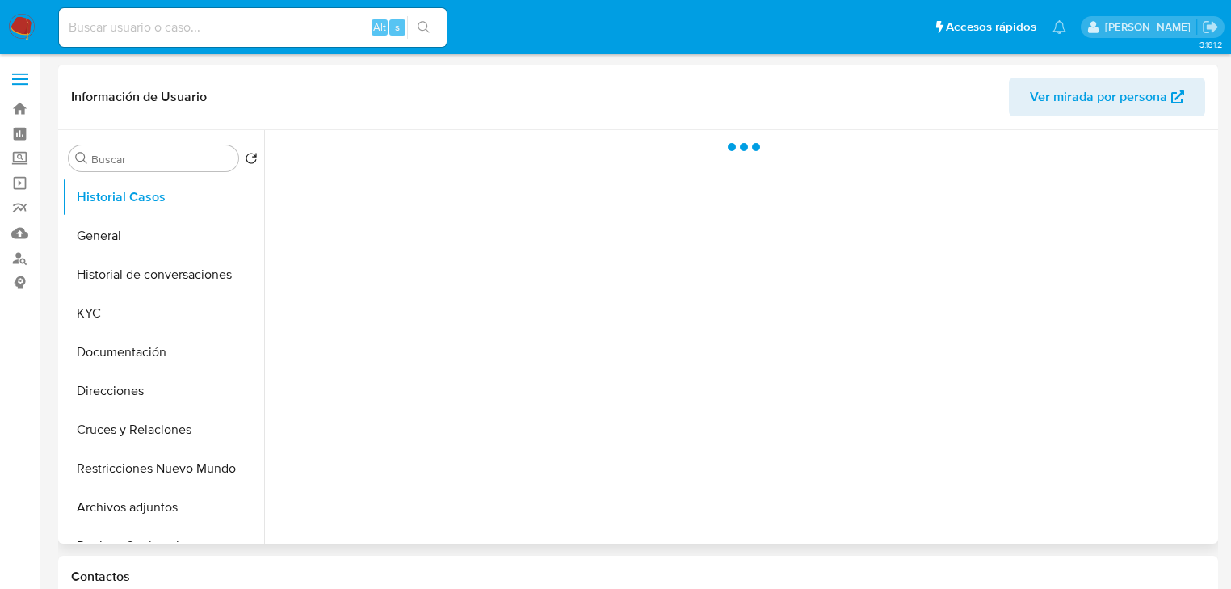
select select "10"
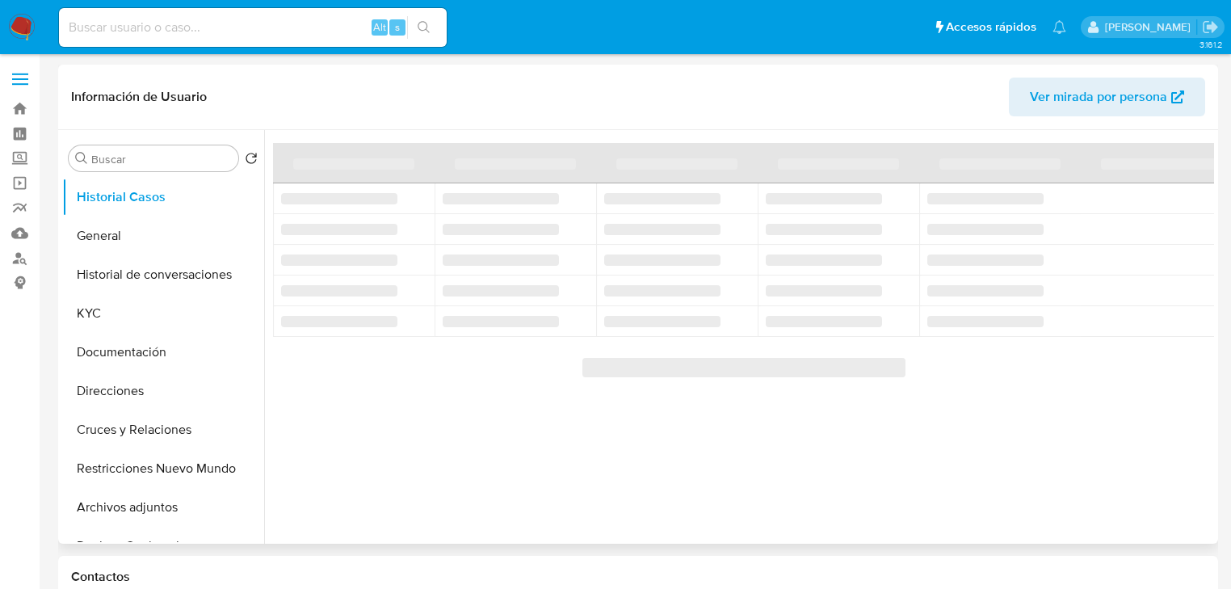
select select "10"
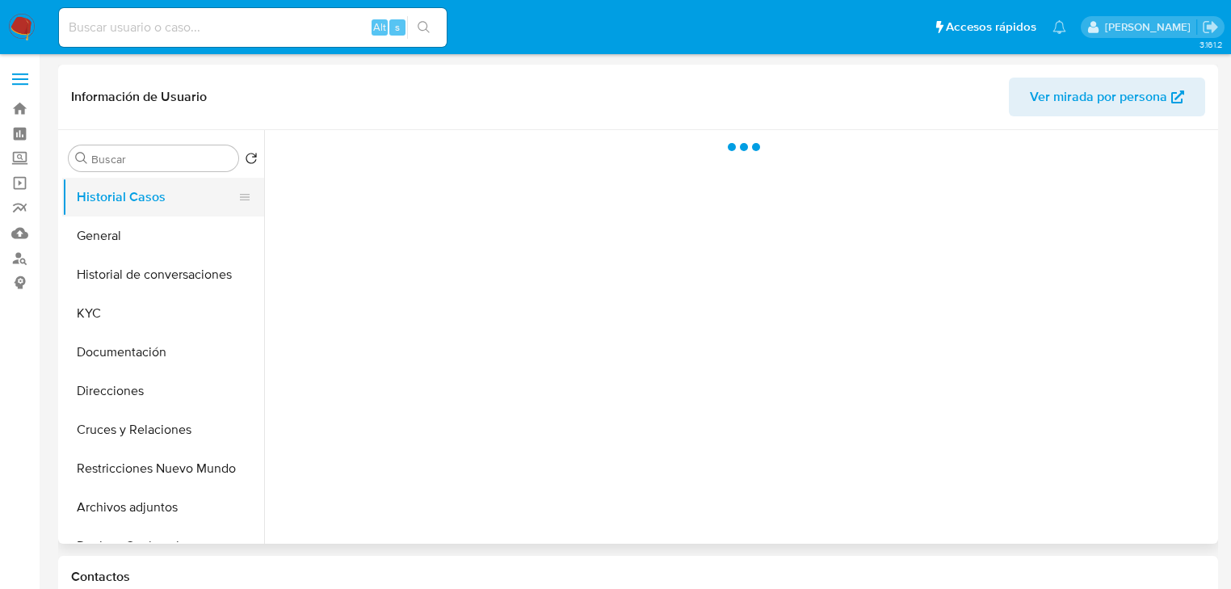
select select "10"
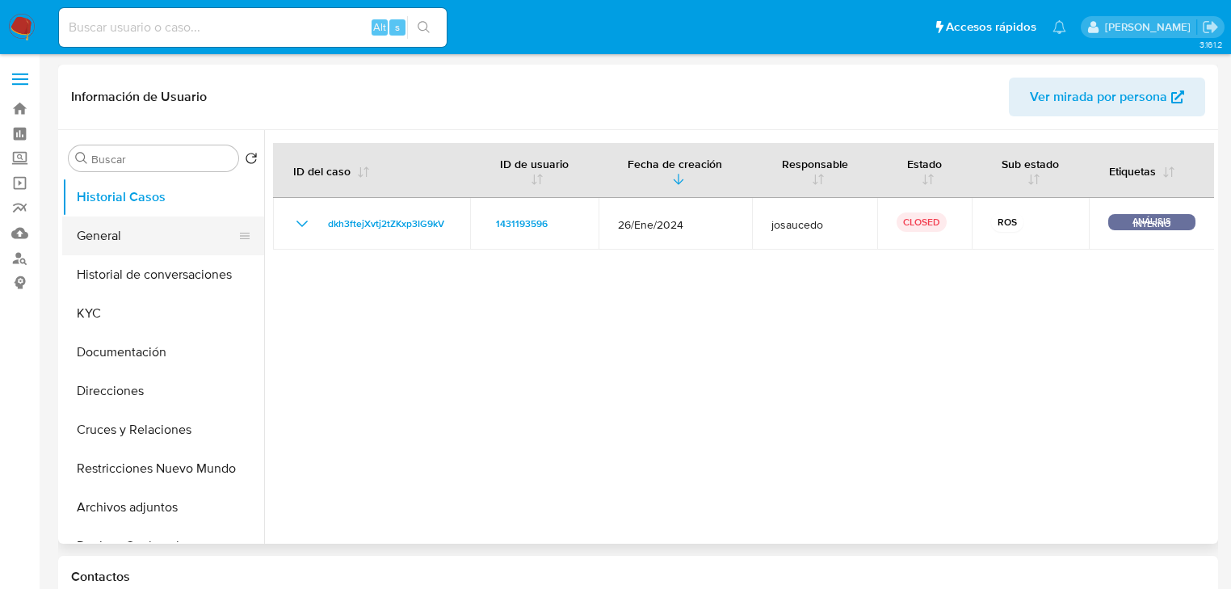
click at [114, 239] on button "General" at bounding box center [156, 235] width 189 height 39
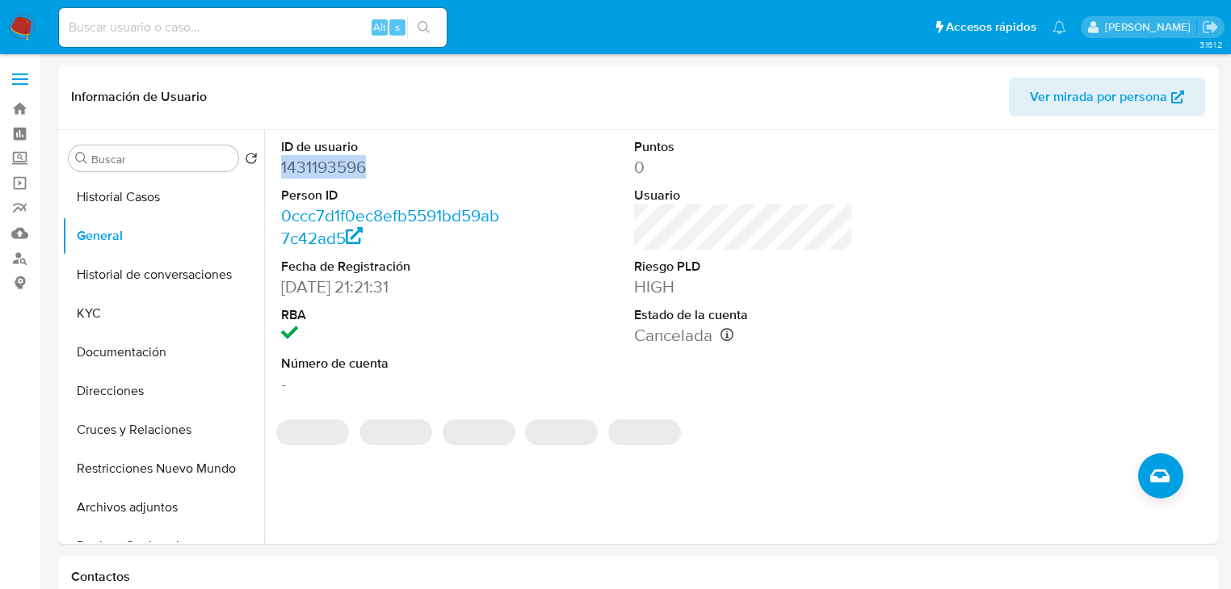
drag, startPoint x: 378, startPoint y: 166, endPoint x: 56, endPoint y: 215, distance: 326.0
click at [269, 171] on div "ID de usuario 1431193596 Person ID 0ccc7d1f0ec8efb5591bd59ab7c42ad5 Fecha de Re…" at bounding box center [739, 337] width 950 height 414
copy dd "1431193596"
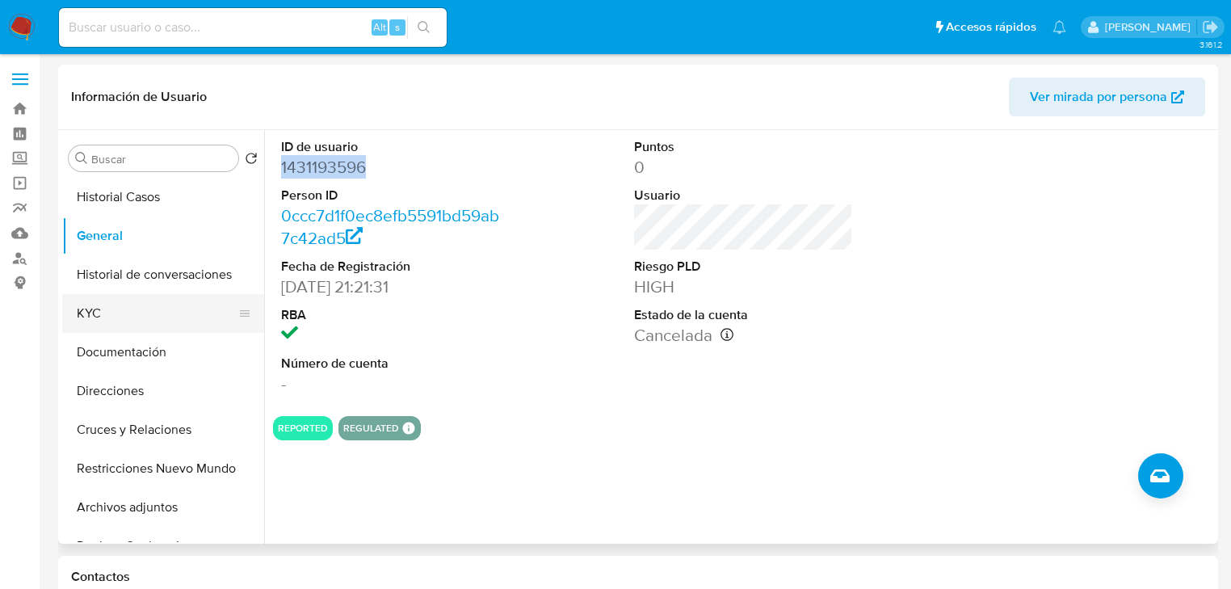
drag, startPoint x: 128, startPoint y: 304, endPoint x: 241, endPoint y: 304, distance: 113.1
click at [128, 304] on button "KYC" at bounding box center [156, 313] width 189 height 39
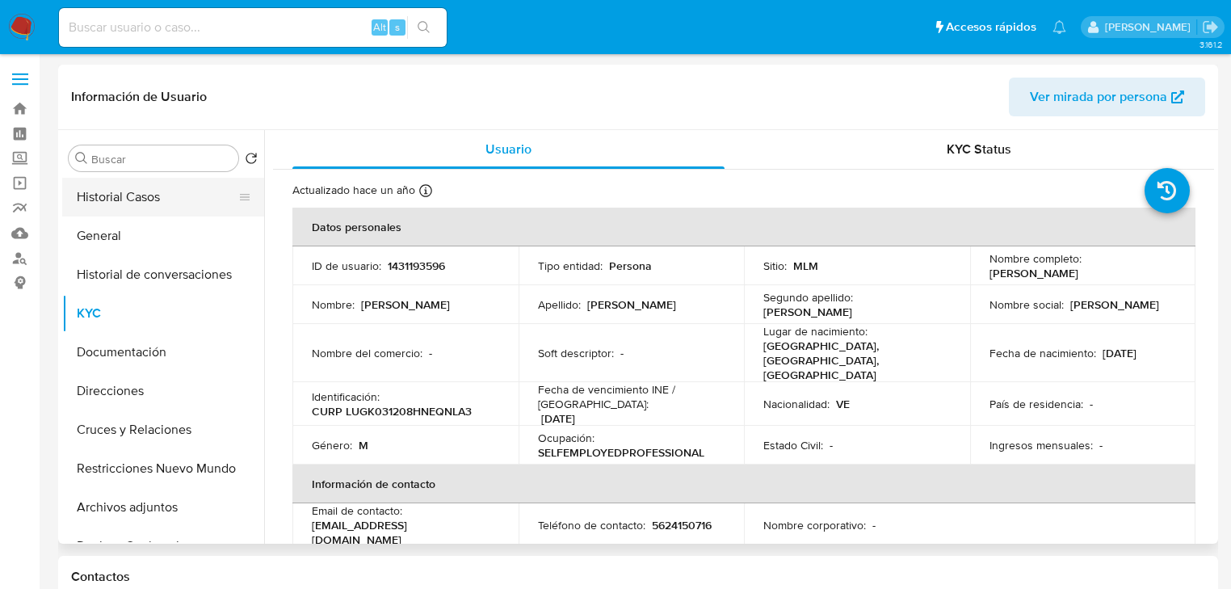
click at [160, 199] on button "Historial Casos" at bounding box center [156, 197] width 189 height 39
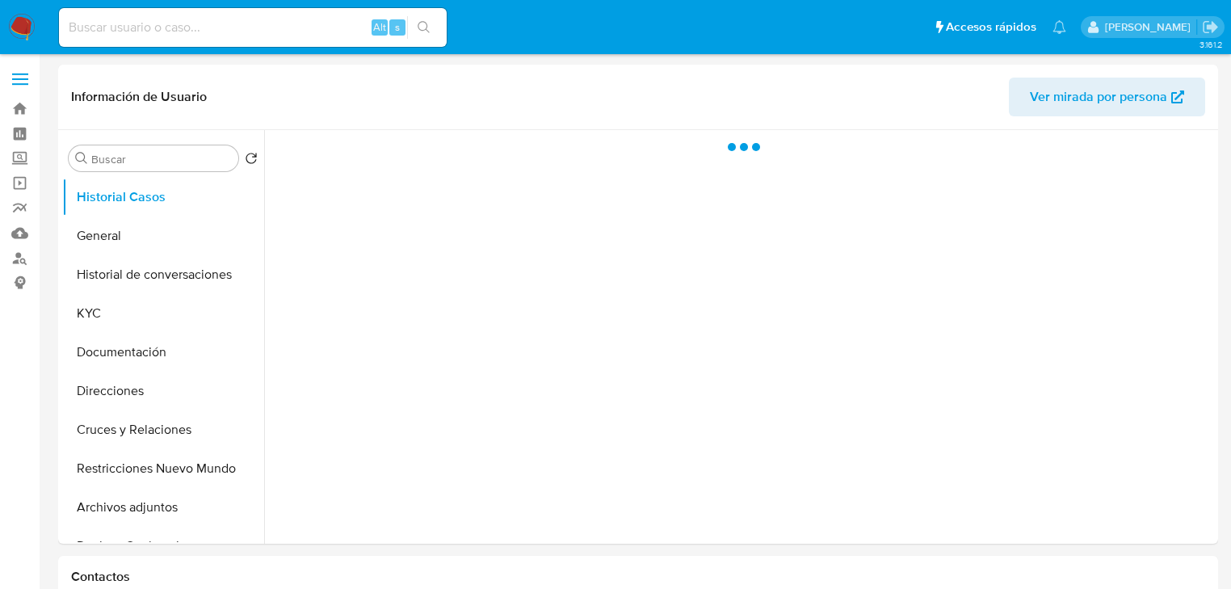
select select "10"
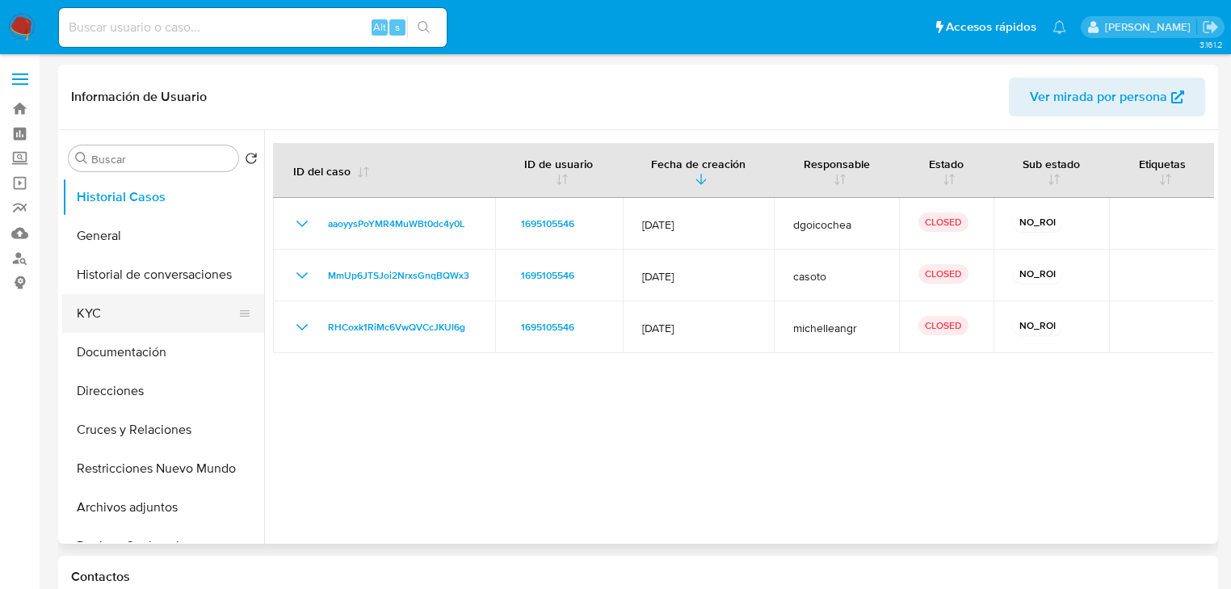
click at [88, 318] on button "KYC" at bounding box center [156, 313] width 189 height 39
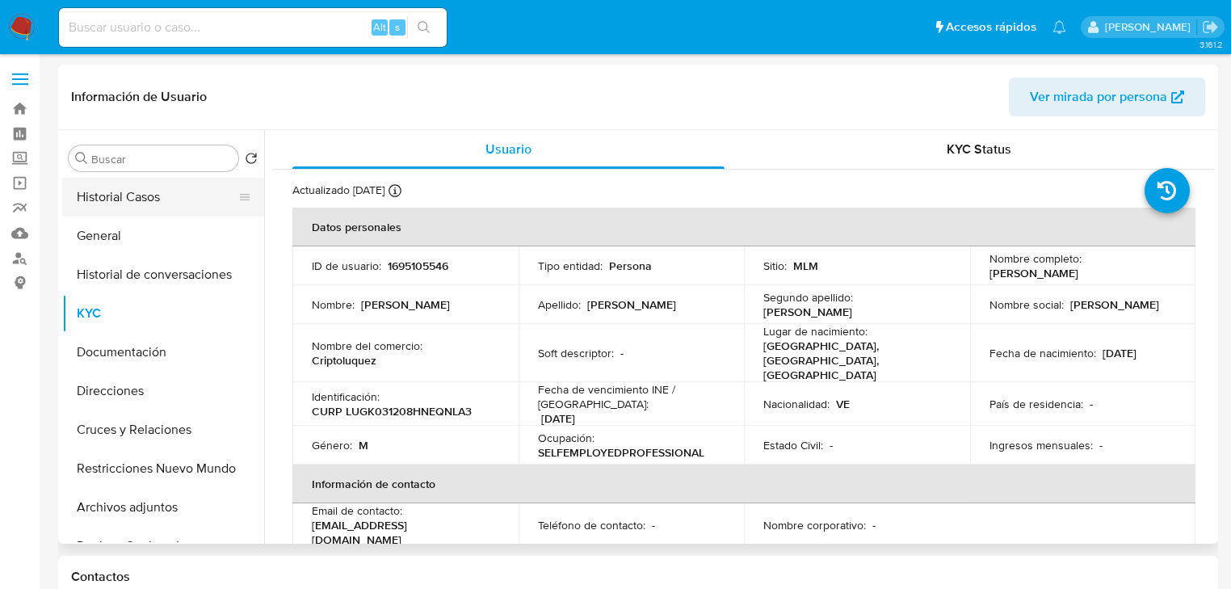
click at [189, 207] on button "Historial Casos" at bounding box center [156, 197] width 189 height 39
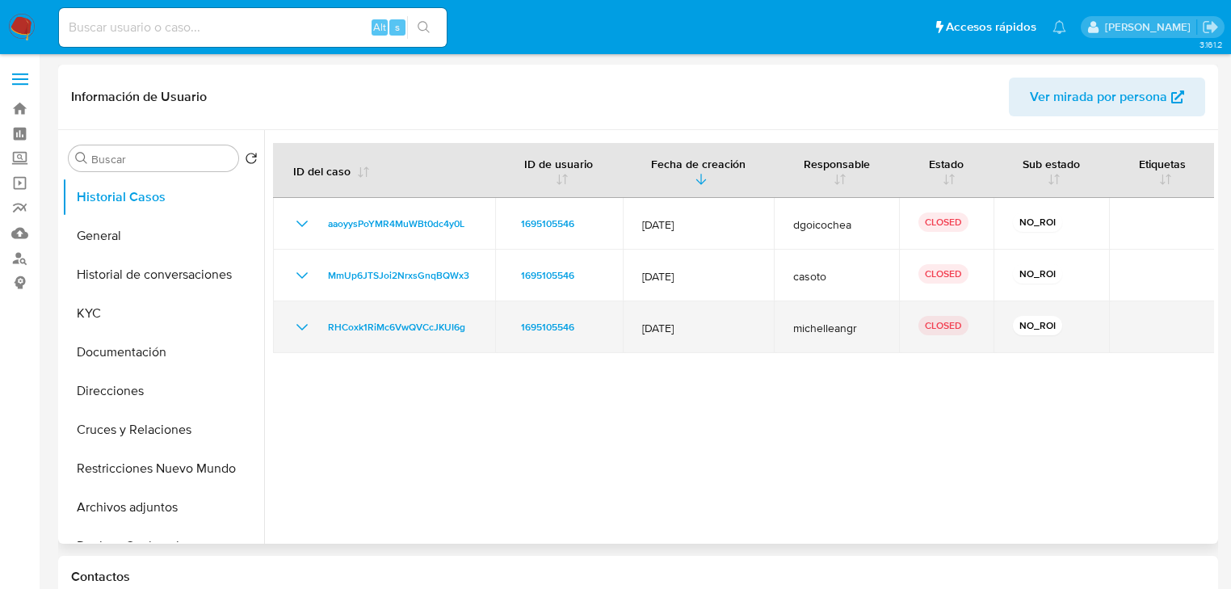
click at [308, 330] on icon "Mostrar/Ocultar" at bounding box center [301, 326] width 19 height 19
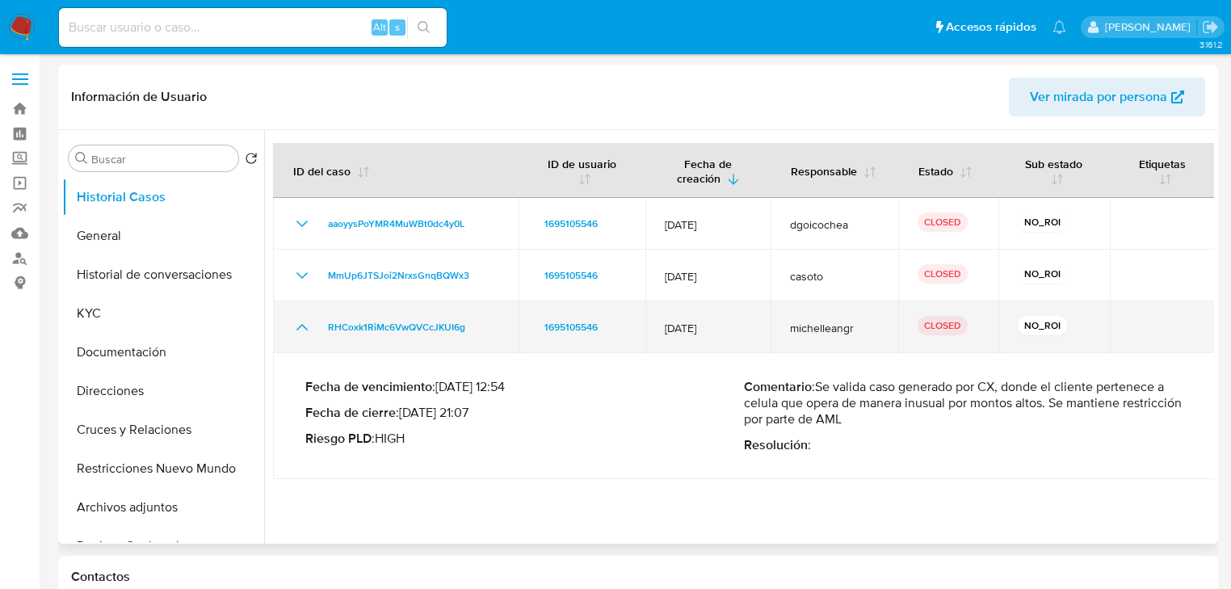
click at [308, 330] on icon "Mostrar/Ocultar" at bounding box center [301, 326] width 19 height 19
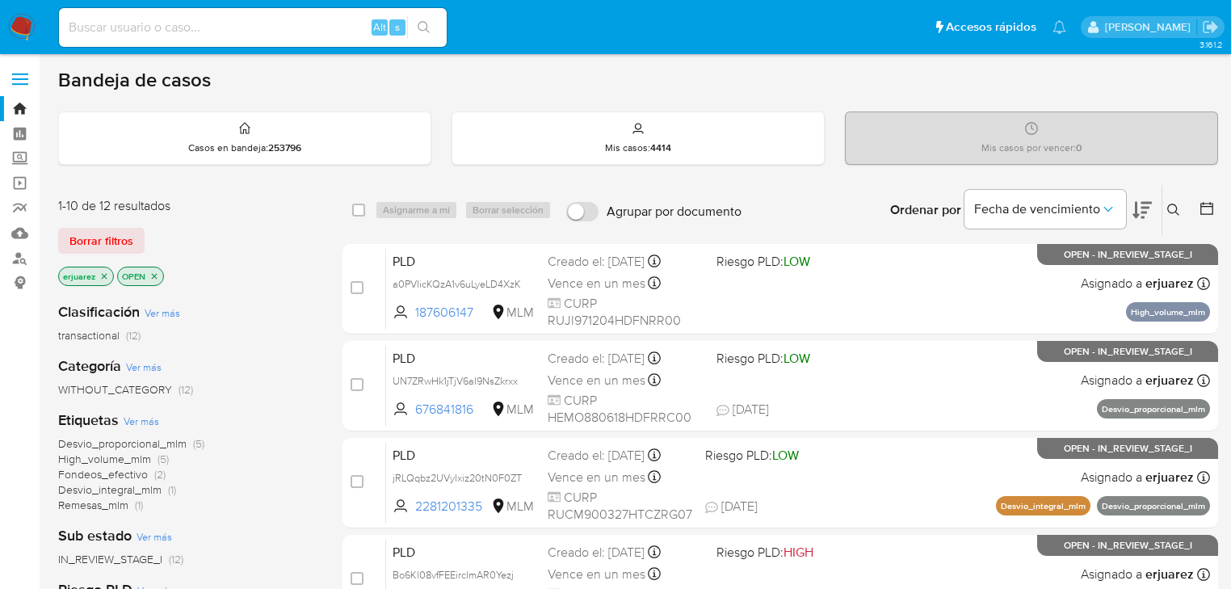
drag, startPoint x: 106, startPoint y: 275, endPoint x: 141, endPoint y: 271, distance: 35.0
click at [106, 275] on icon "close-filter" at bounding box center [104, 276] width 10 height 10
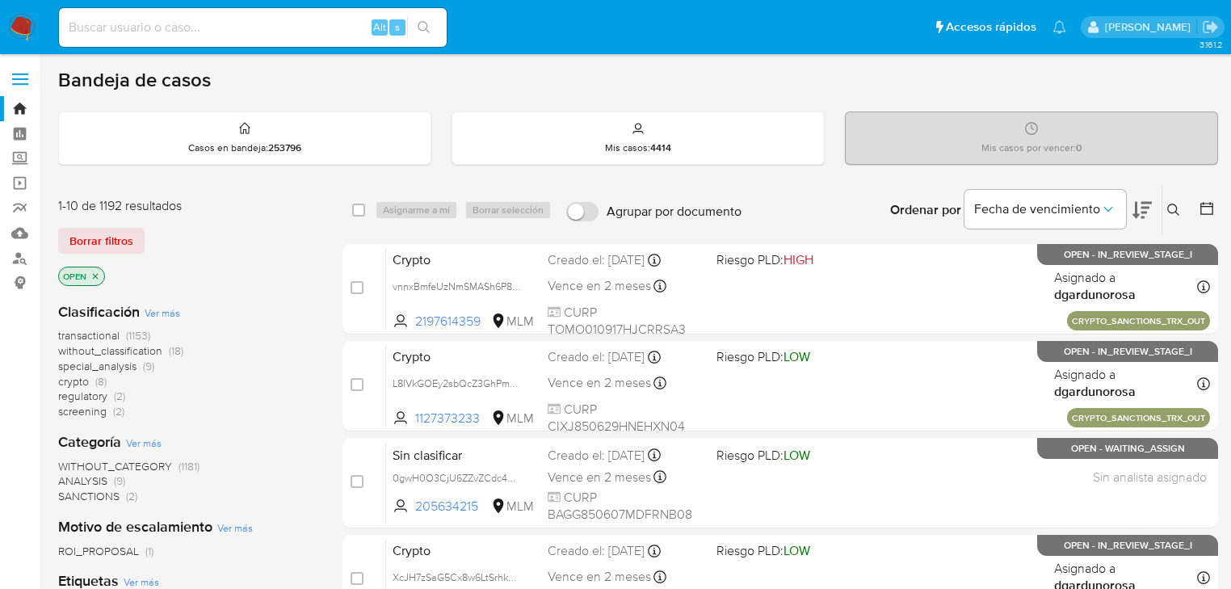
click at [1174, 206] on icon at bounding box center [1173, 210] width 13 height 13
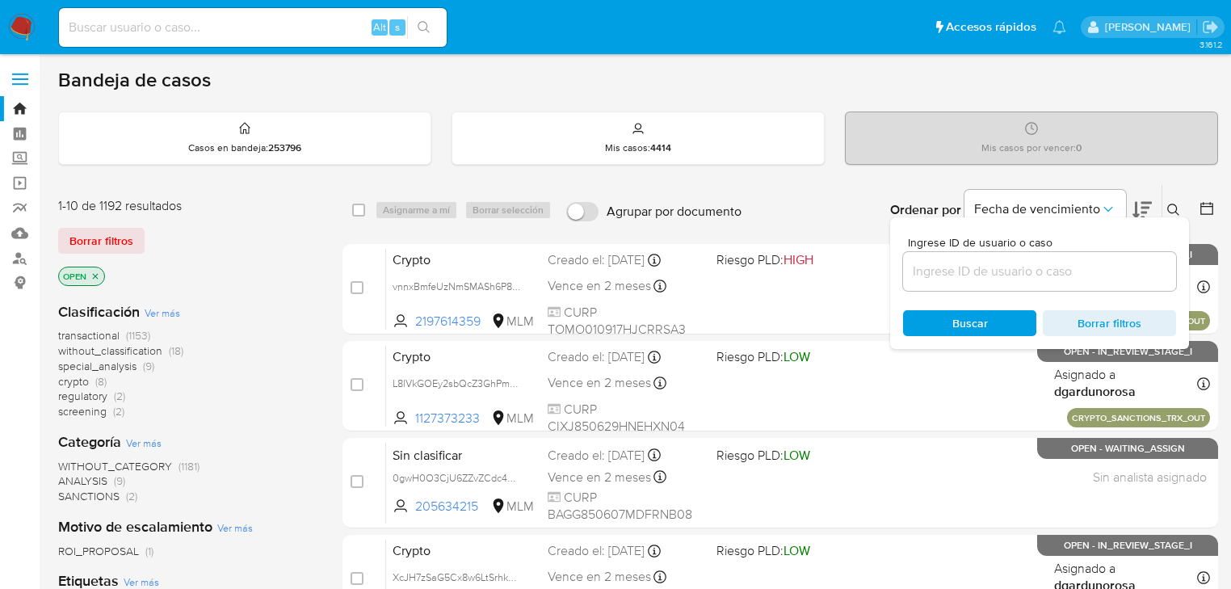
click at [1019, 276] on input at bounding box center [1039, 271] width 273 height 21
click at [1034, 276] on input at bounding box center [1039, 271] width 273 height 21
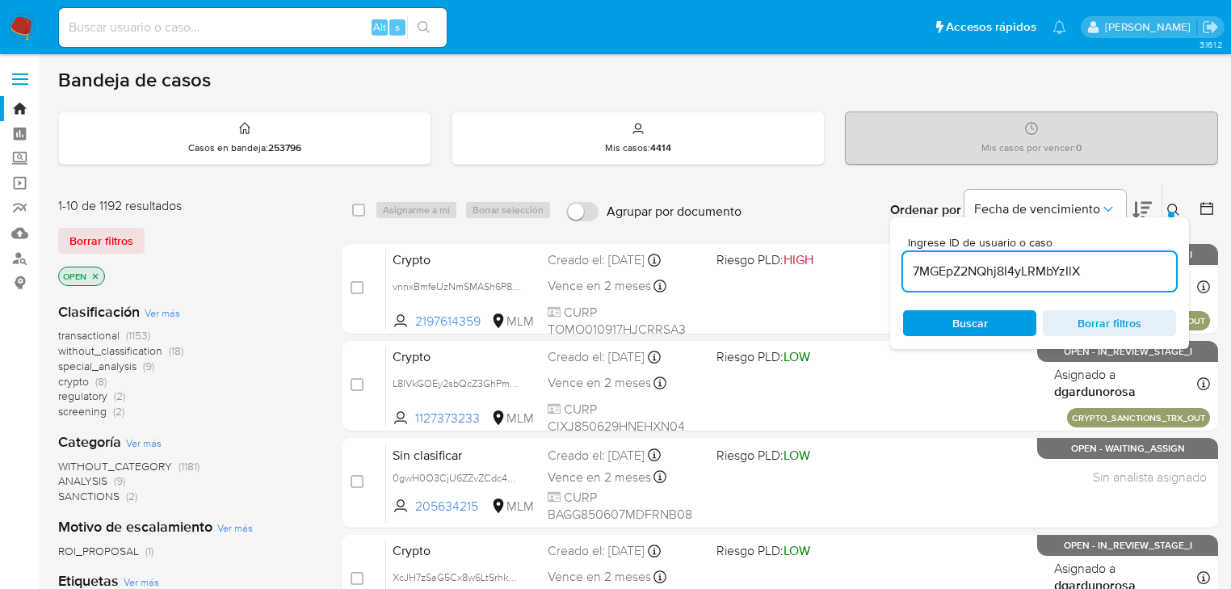
type input "7MGEpZ2NQhj8I4yLRMbYzIlX"
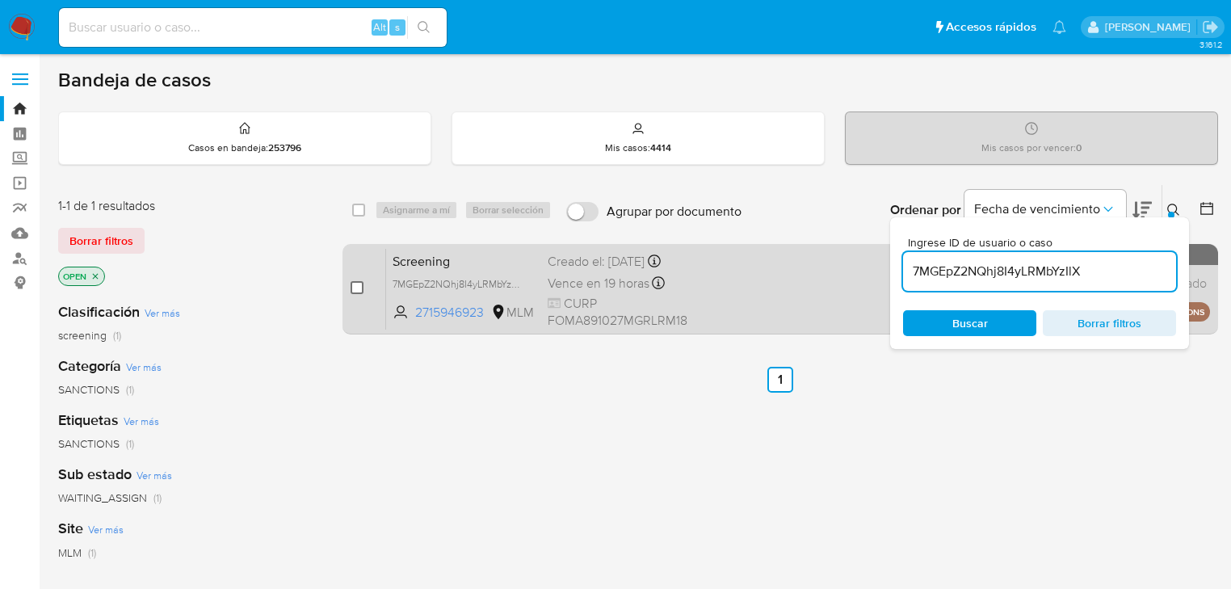
drag, startPoint x: 359, startPoint y: 288, endPoint x: 397, endPoint y: 241, distance: 60.8
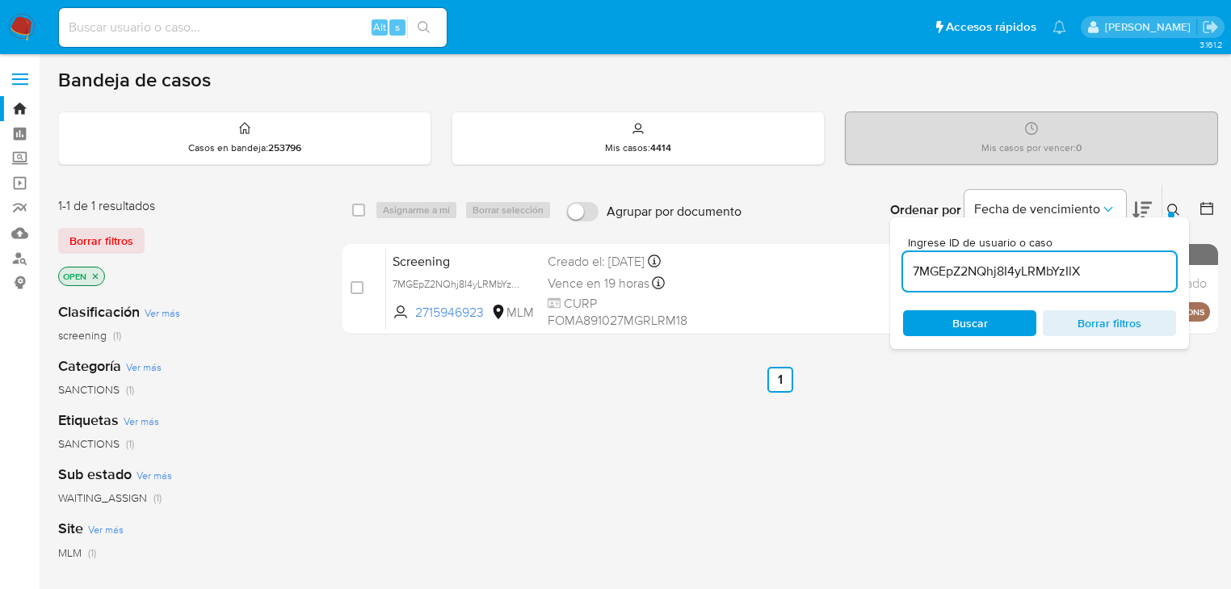
click at [359, 288] on input "checkbox" at bounding box center [357, 287] width 13 height 13
checkbox input "true"
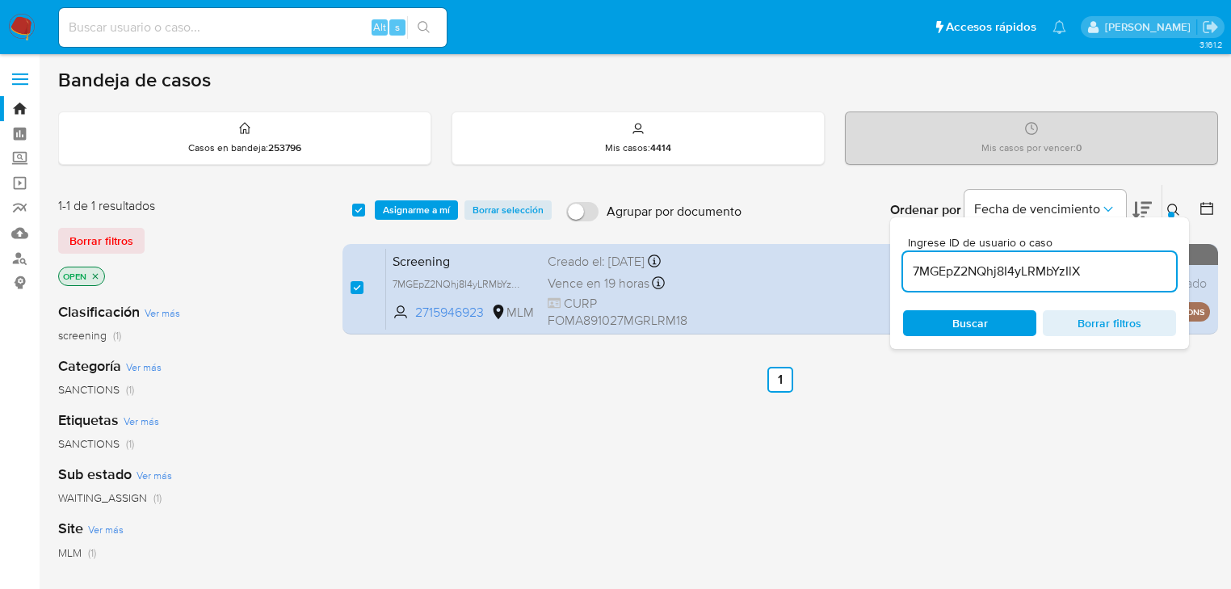
click at [420, 223] on div "select-all-cases-checkbox Asignarme a mí Borrar selección Agrupar por documento…" at bounding box center [780, 210] width 876 height 50
click at [418, 212] on span "Asignarme a mí" at bounding box center [416, 210] width 67 height 16
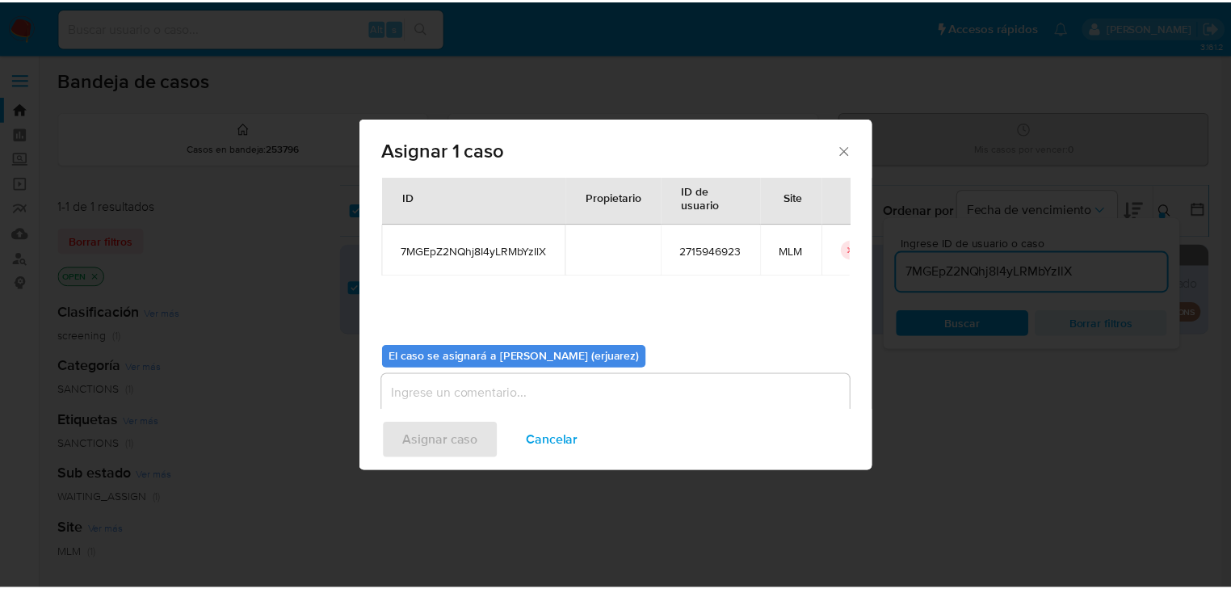
scroll to position [83, 0]
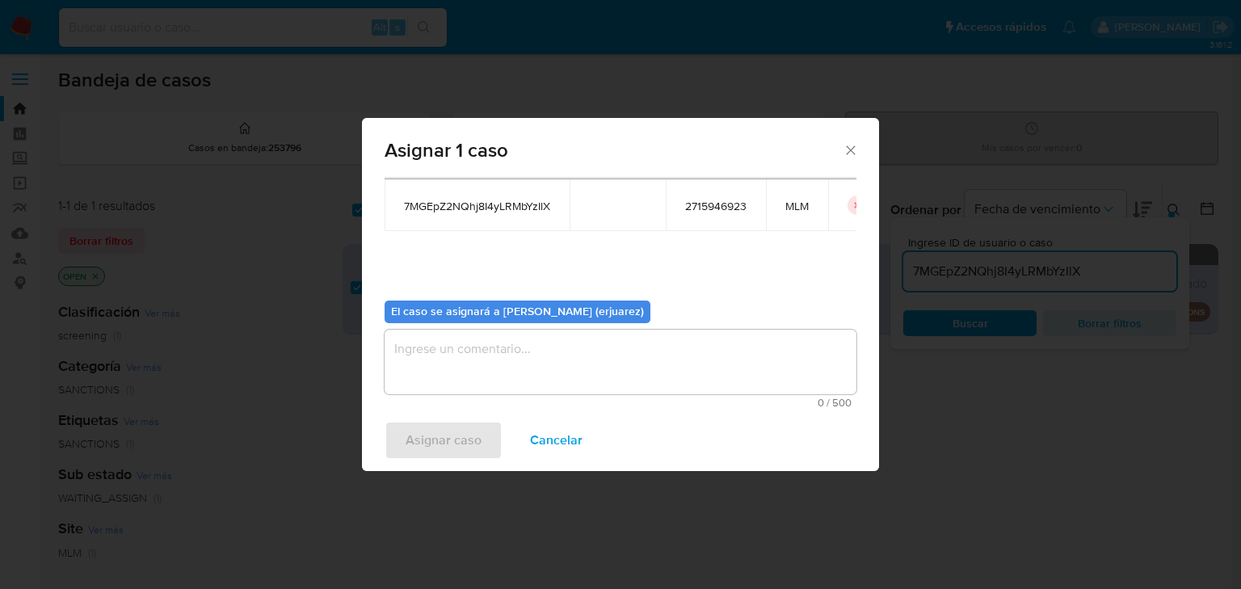
click at [502, 365] on textarea "assign-modal" at bounding box center [620, 362] width 472 height 65
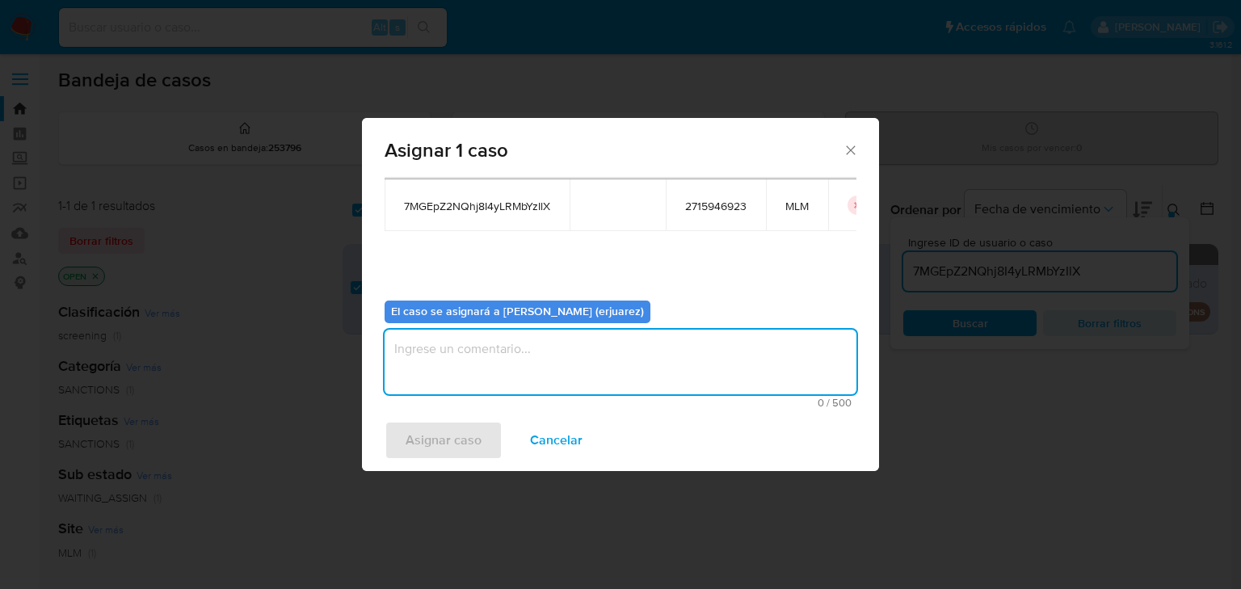
type textarea "e"
type textarea "EPJU"
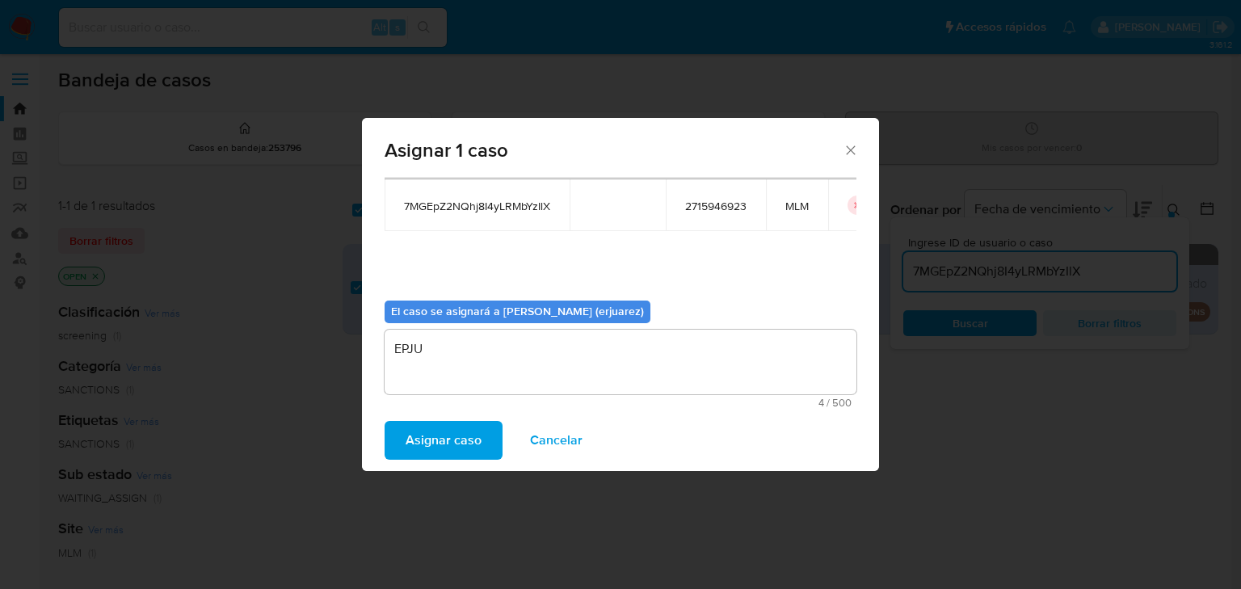
click at [472, 443] on span "Asignar caso" at bounding box center [443, 440] width 76 height 36
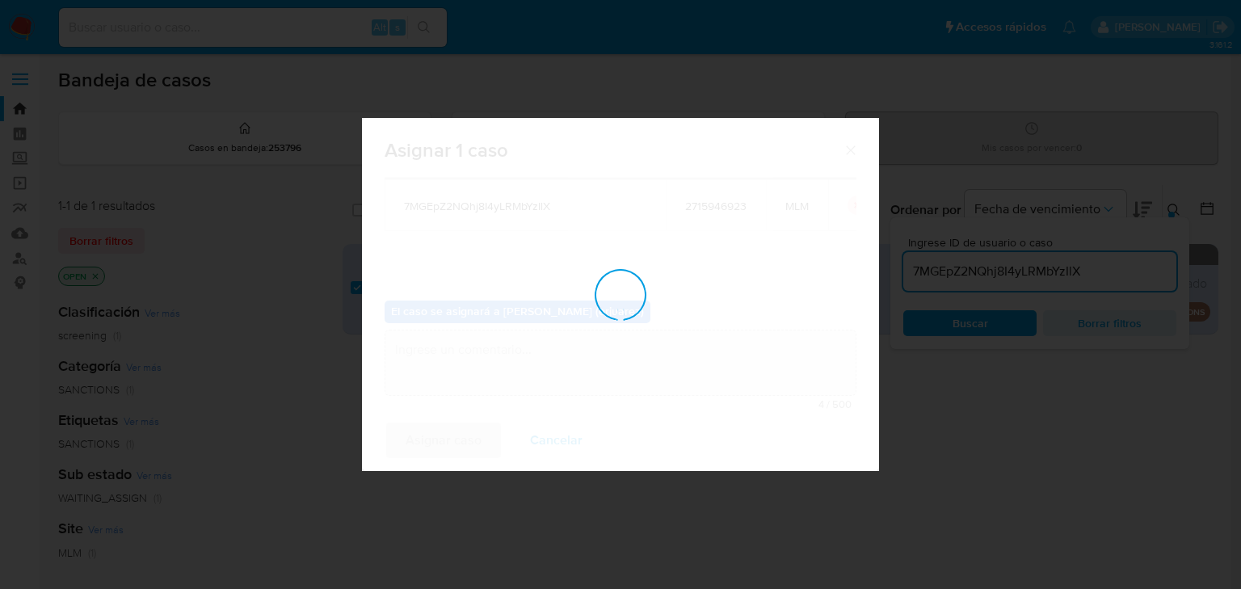
checkbox input "false"
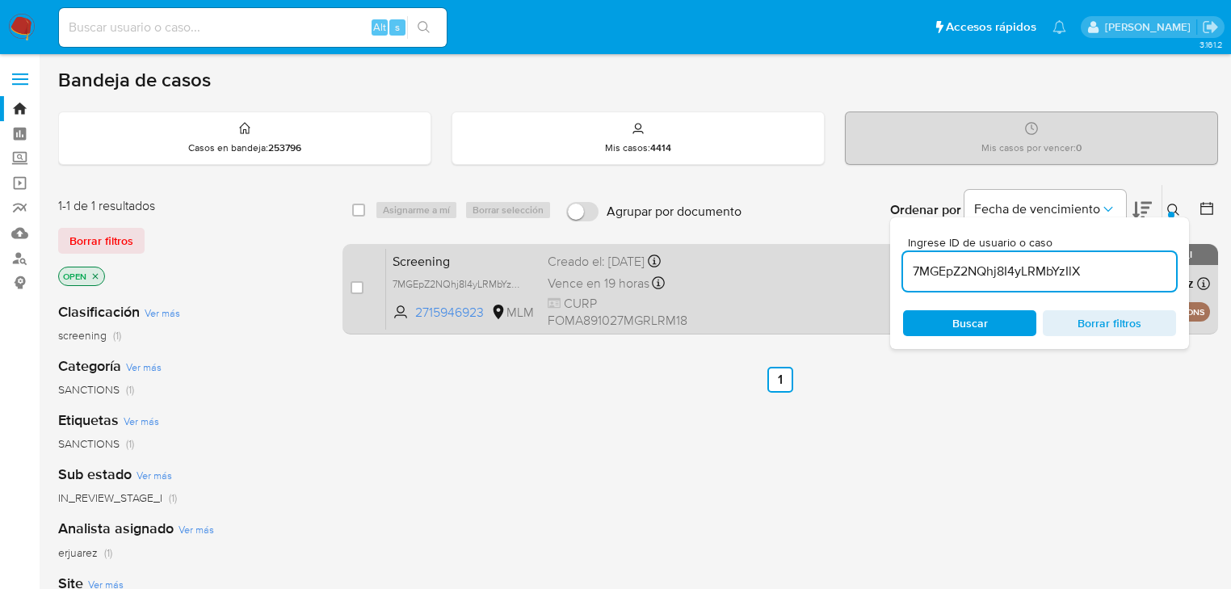
click at [717, 303] on div "Screening 7MGEpZ2NQhj8I4yLRMbYzIlX 2715946923 MLM Creado el: 30/09/2025 Creado …" at bounding box center [798, 289] width 824 height 82
click at [688, 272] on div "Vence en 19 horas Vence el 01/10/2025 13:28:17" at bounding box center [626, 283] width 156 height 22
click at [802, 288] on div "Screening 7MGEpZ2NQhj8I4yLRMbYzIlX 2715946923 MLM Creado el: 30/09/2025 Creado …" at bounding box center [798, 289] width 824 height 82
click at [618, 287] on span "Vence en 19 horas" at bounding box center [599, 284] width 102 height 18
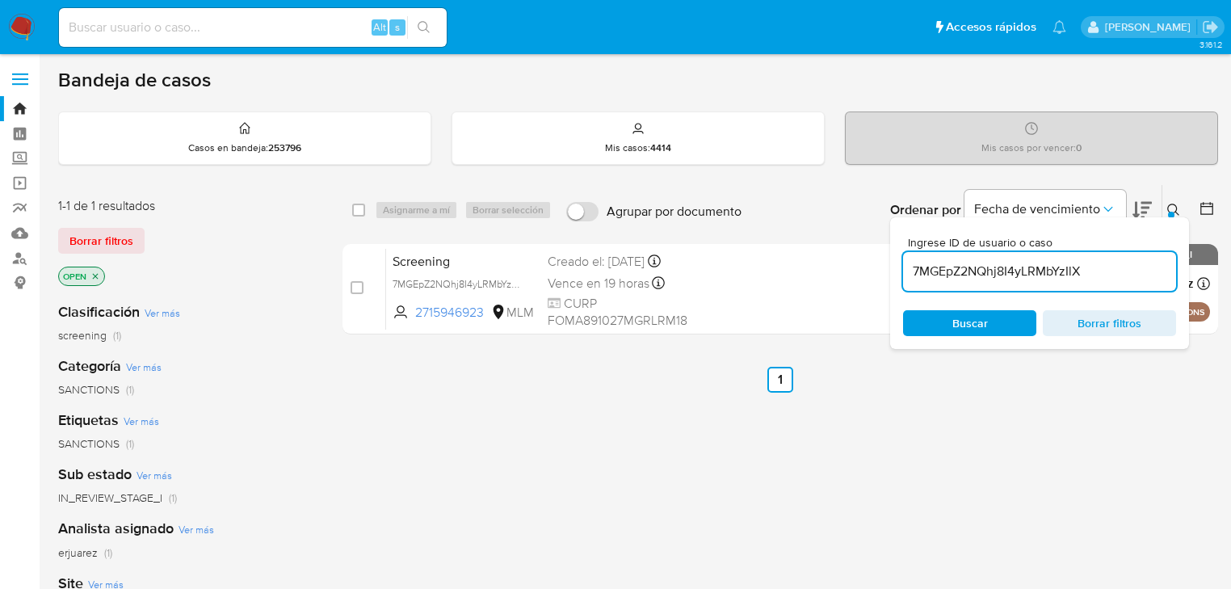
click at [23, 23] on img at bounding box center [21, 27] width 27 height 27
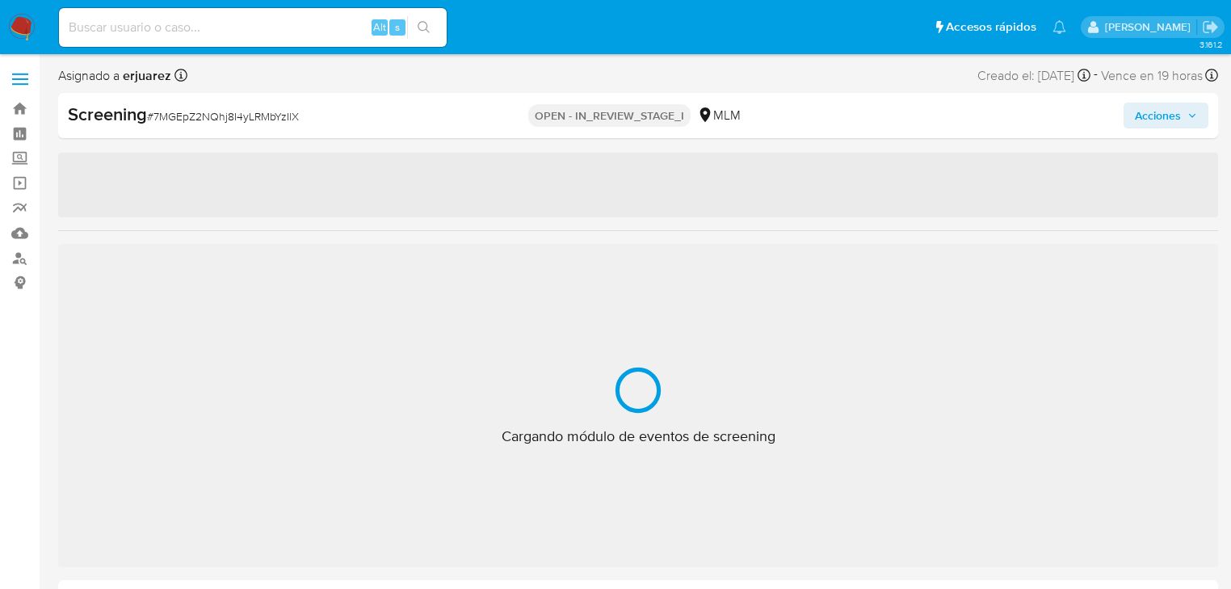
select select "10"
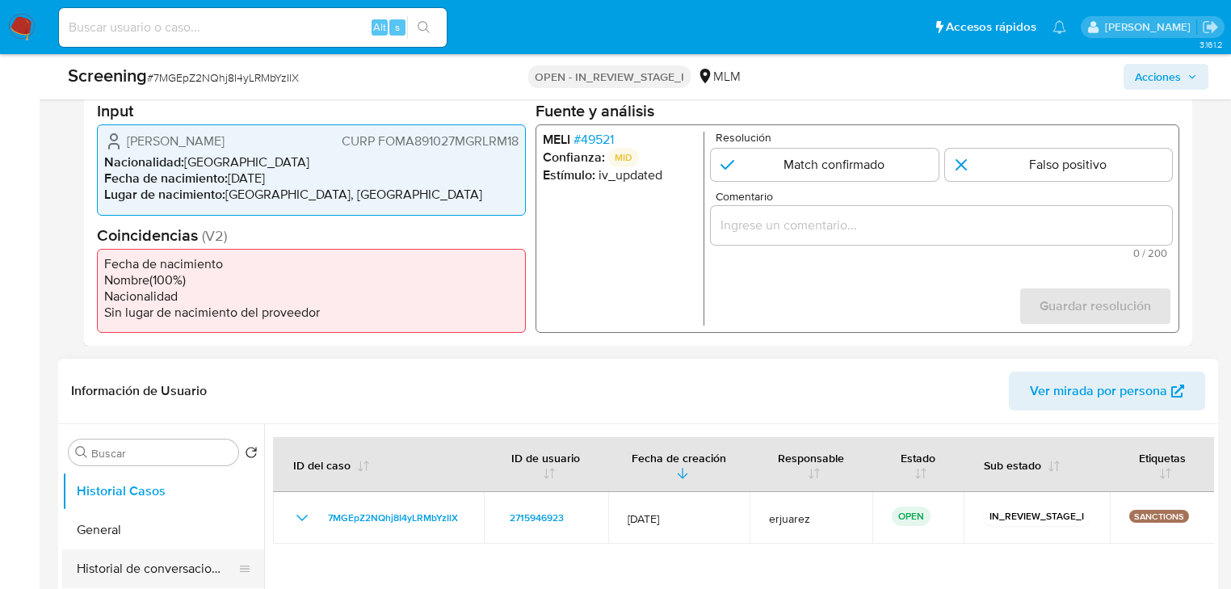
scroll to position [517, 0]
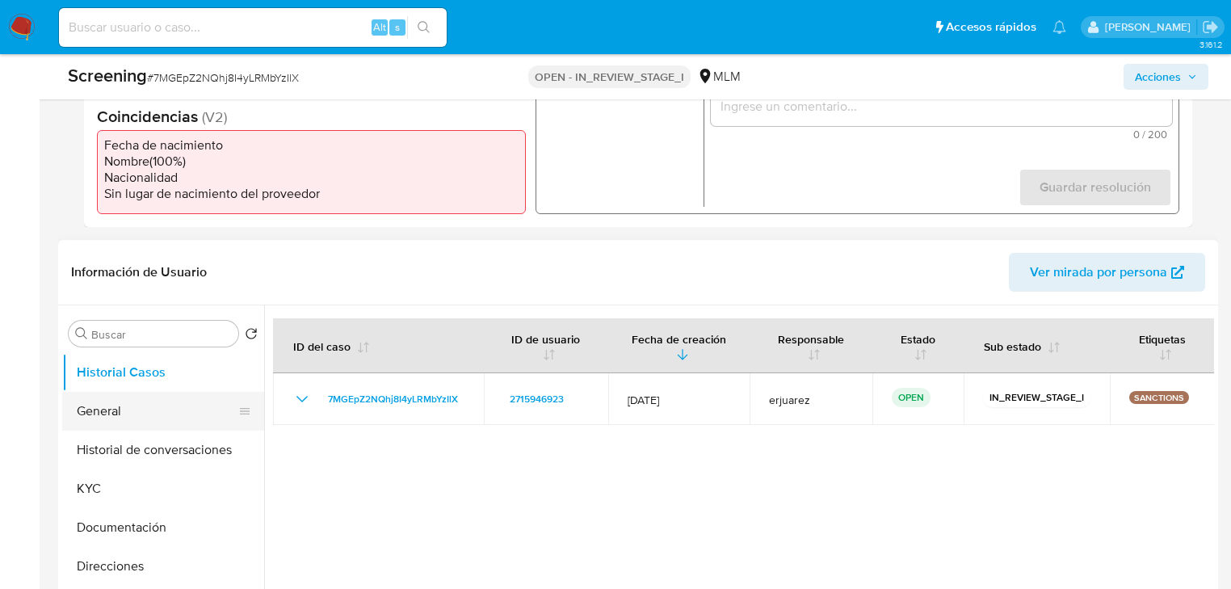
click at [115, 415] on button "General" at bounding box center [156, 411] width 189 height 39
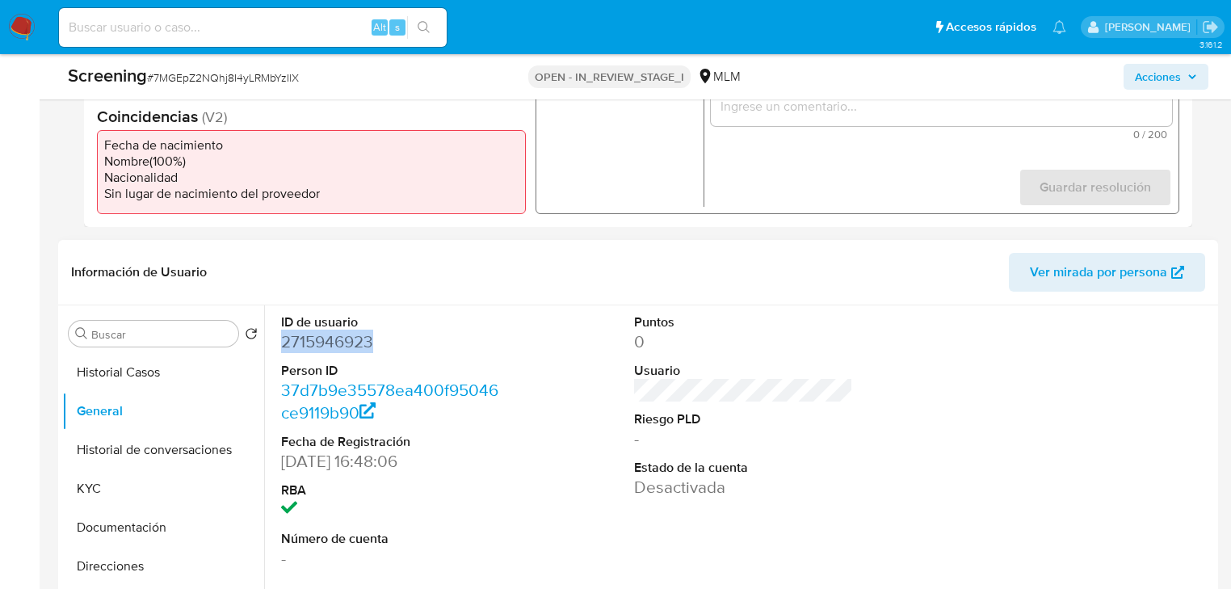
drag, startPoint x: 397, startPoint y: 351, endPoint x: 281, endPoint y: 351, distance: 115.5
click at [281, 351] on dd "2715946923" at bounding box center [390, 341] width 219 height 23
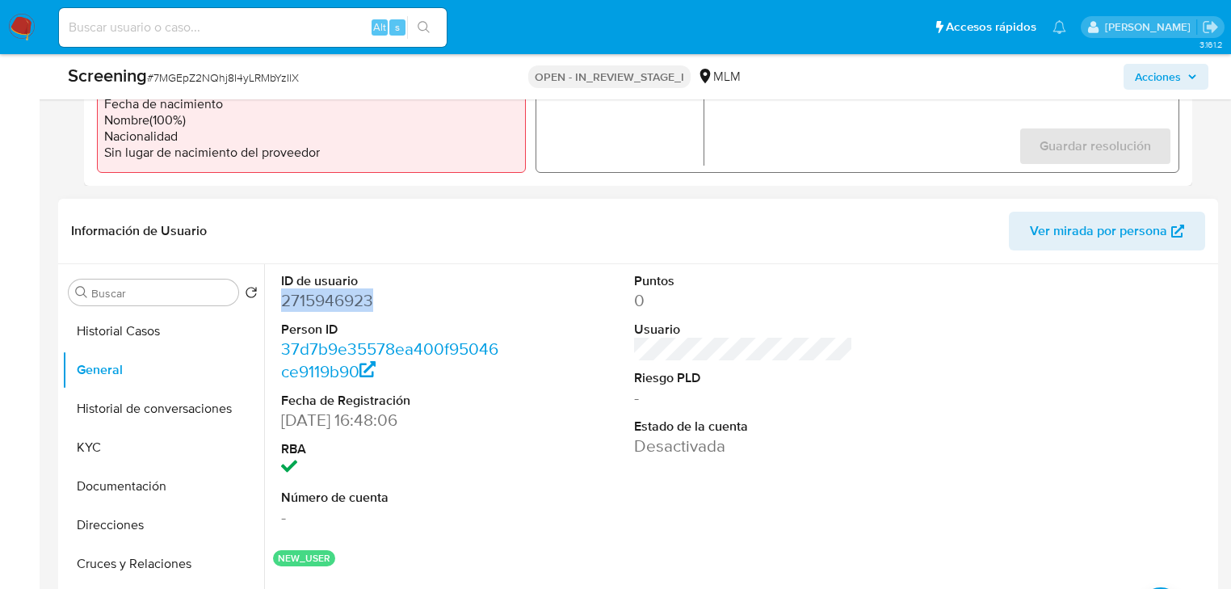
scroll to position [582, 0]
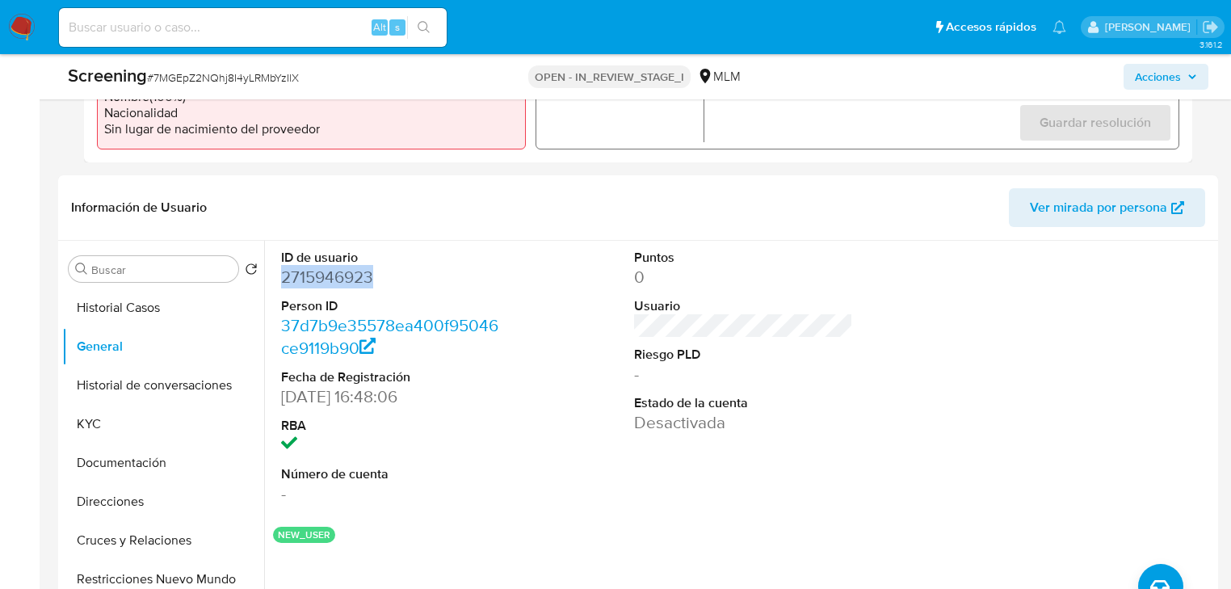
copy dd "2715946923"
drag, startPoint x: 107, startPoint y: 417, endPoint x: 194, endPoint y: 418, distance: 87.2
click at [110, 418] on button "KYC" at bounding box center [156, 424] width 189 height 39
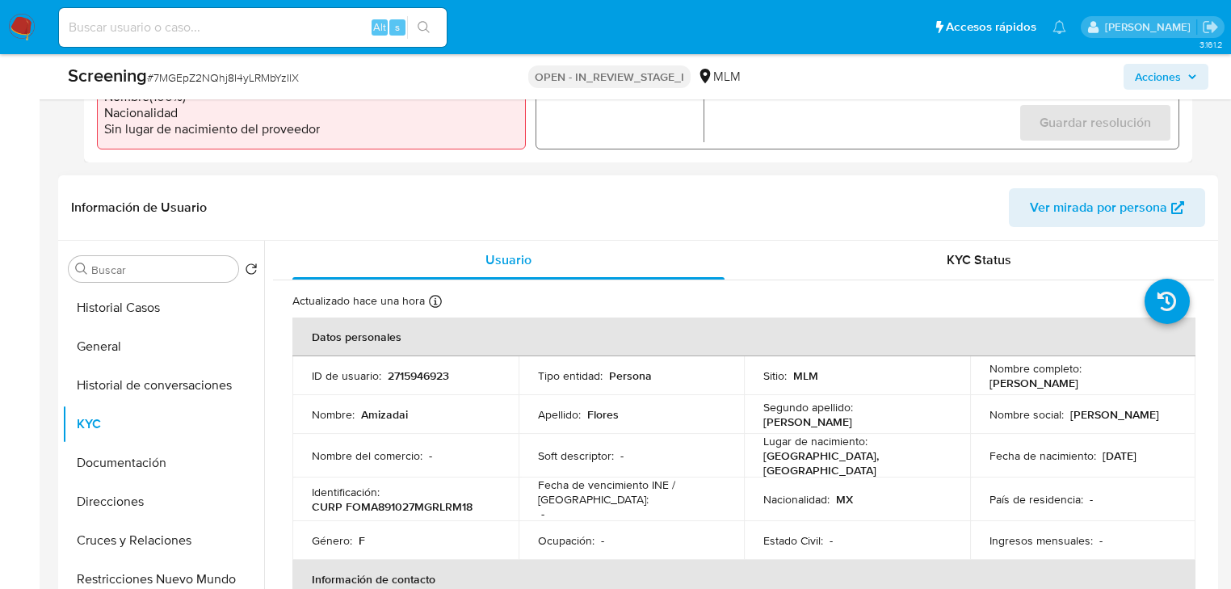
drag, startPoint x: 1127, startPoint y: 384, endPoint x: 984, endPoint y: 384, distance: 143.0
click at [989, 384] on div "Nombre completo : [PERSON_NAME]" at bounding box center [1082, 375] width 187 height 29
copy p "[PERSON_NAME]"
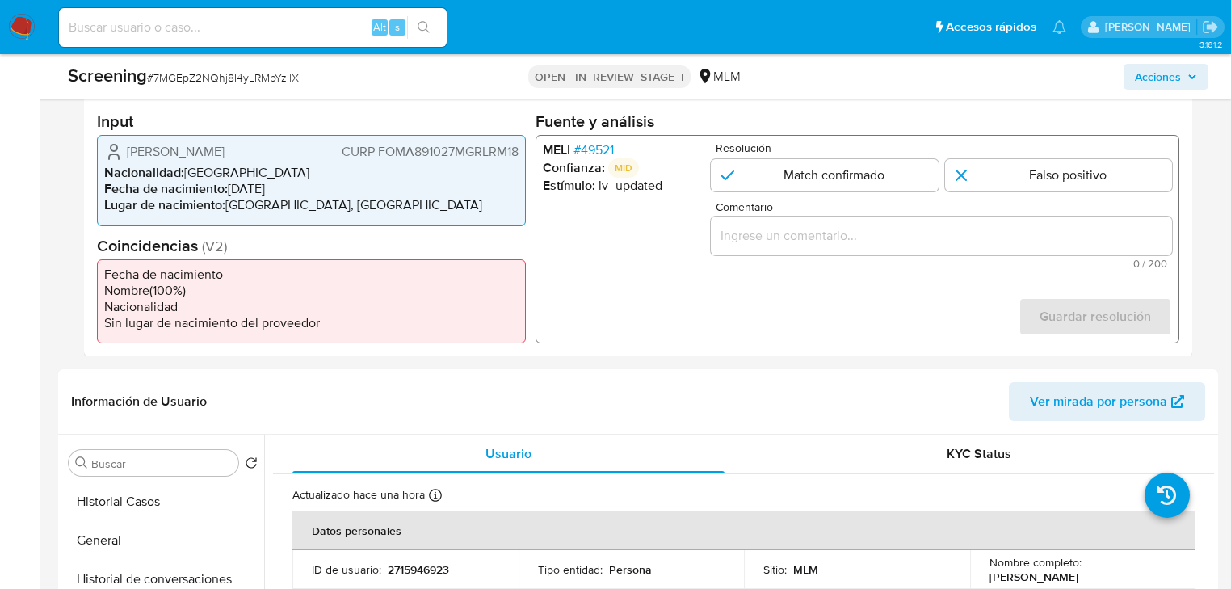
scroll to position [388, 0]
click at [604, 153] on span "# 49521" at bounding box center [593, 150] width 40 height 16
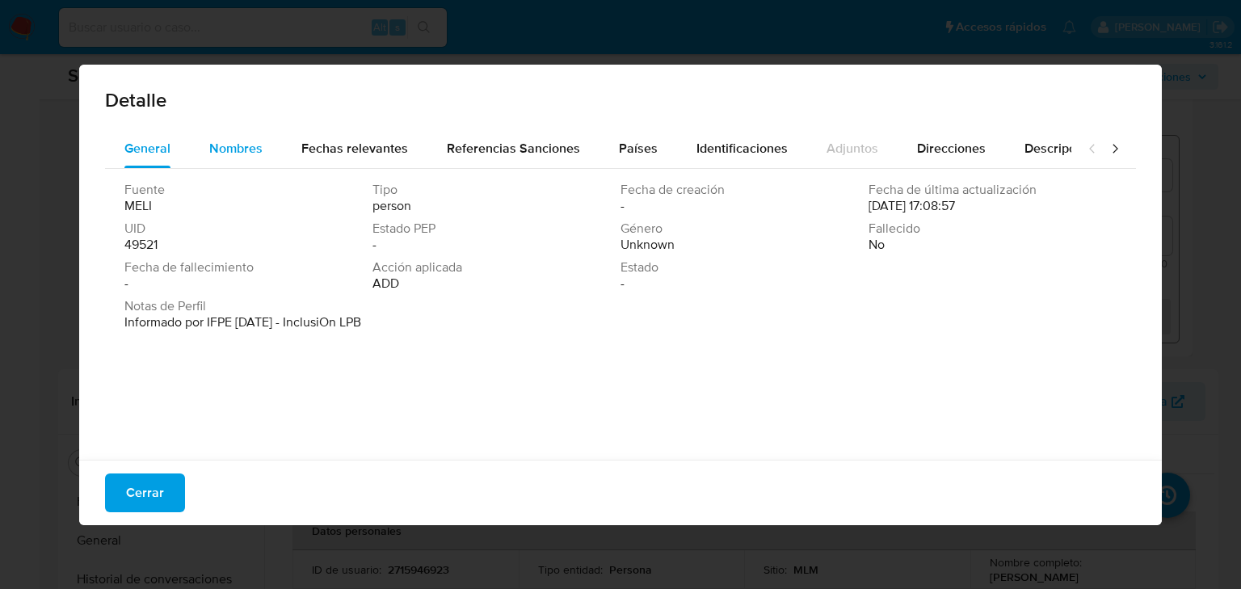
click at [235, 139] on span "Nombres" at bounding box center [235, 148] width 53 height 19
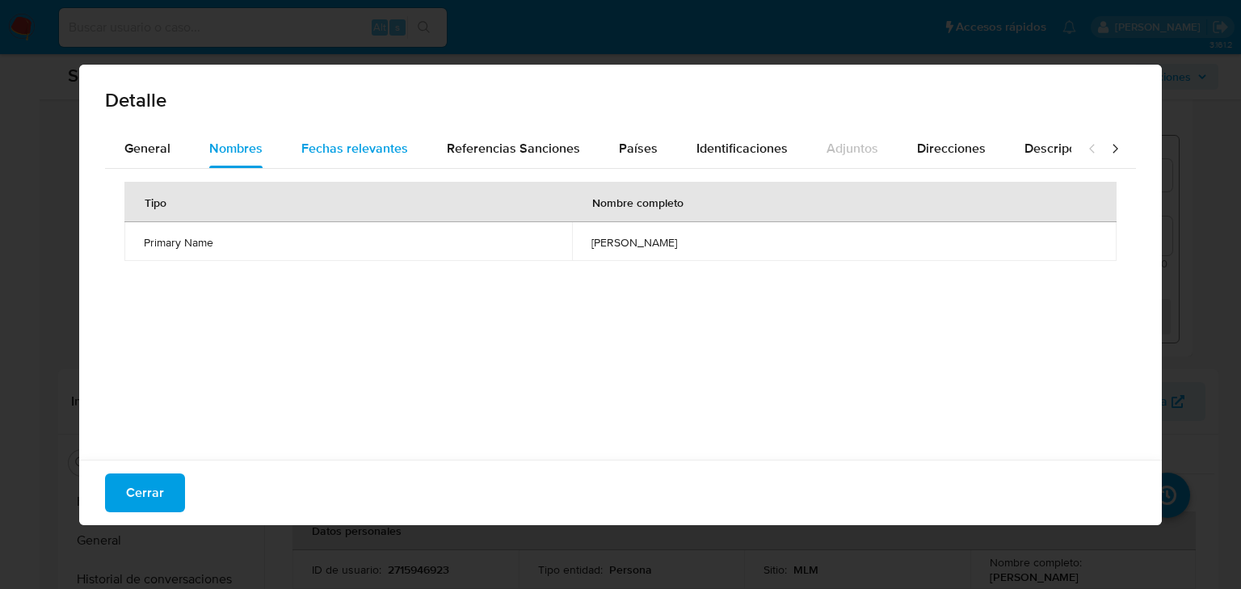
click at [330, 148] on span "Fechas relevantes" at bounding box center [354, 148] width 107 height 19
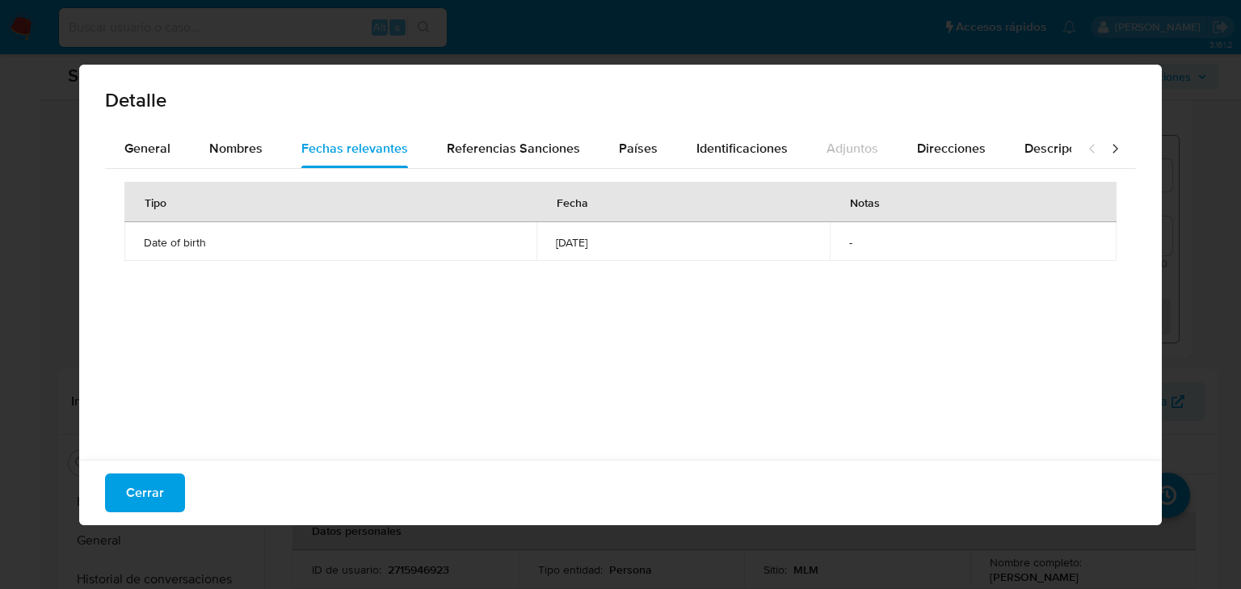
click at [141, 476] on span "Cerrar" at bounding box center [145, 493] width 38 height 36
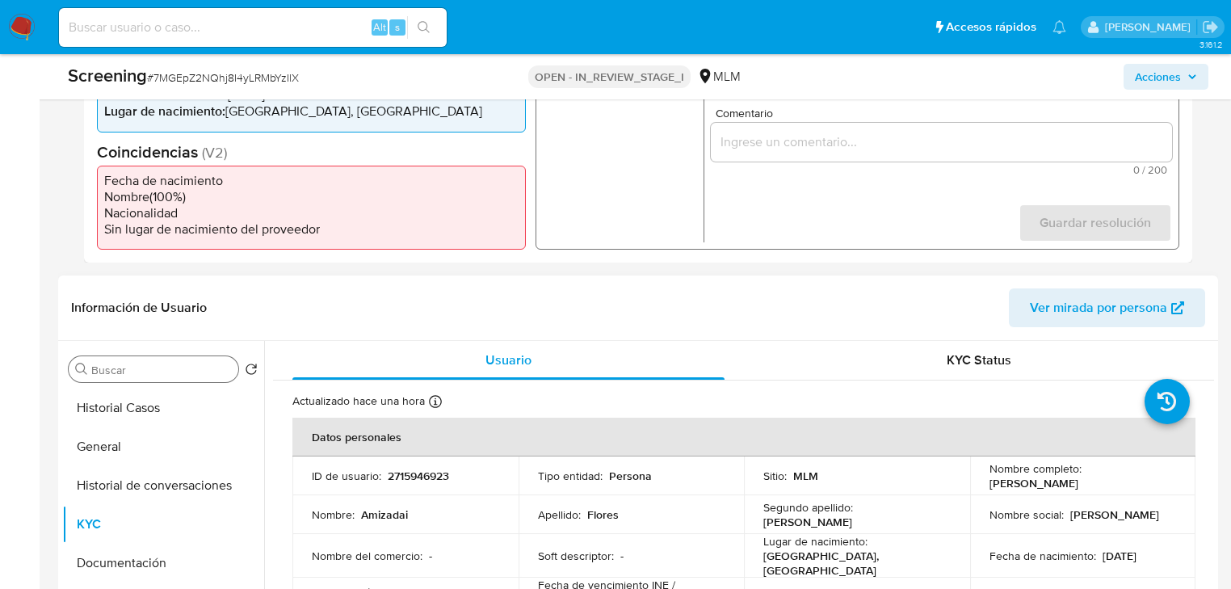
scroll to position [517, 0]
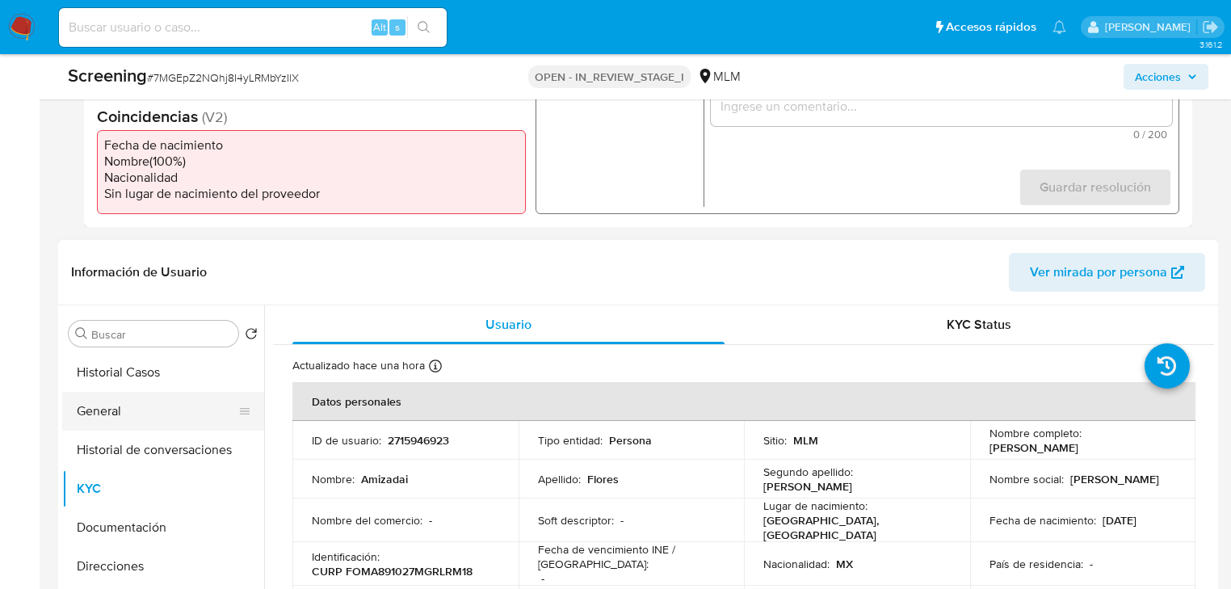
click at [142, 403] on button "General" at bounding box center [156, 411] width 189 height 39
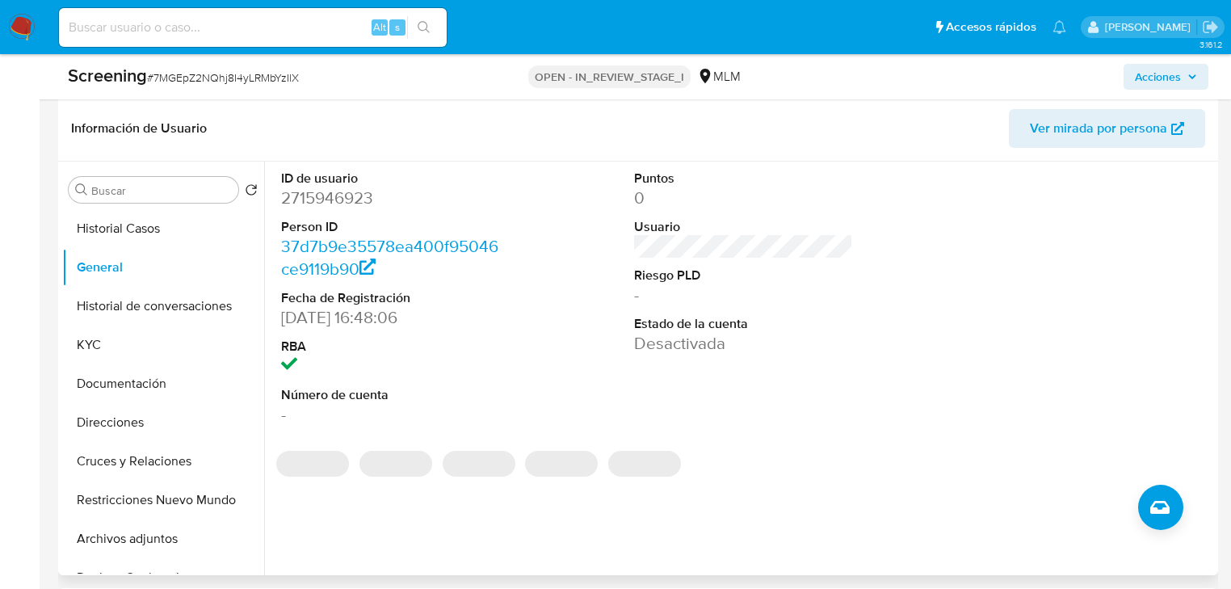
scroll to position [646, 0]
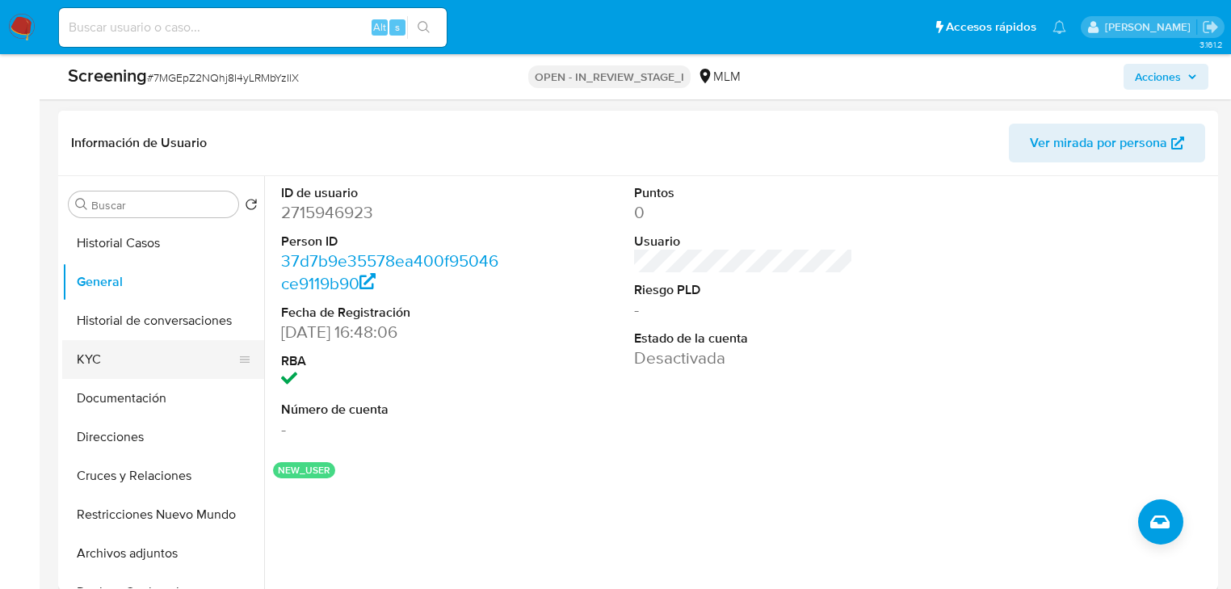
drag, startPoint x: 101, startPoint y: 359, endPoint x: 171, endPoint y: 359, distance: 70.3
click at [101, 359] on button "KYC" at bounding box center [156, 359] width 189 height 39
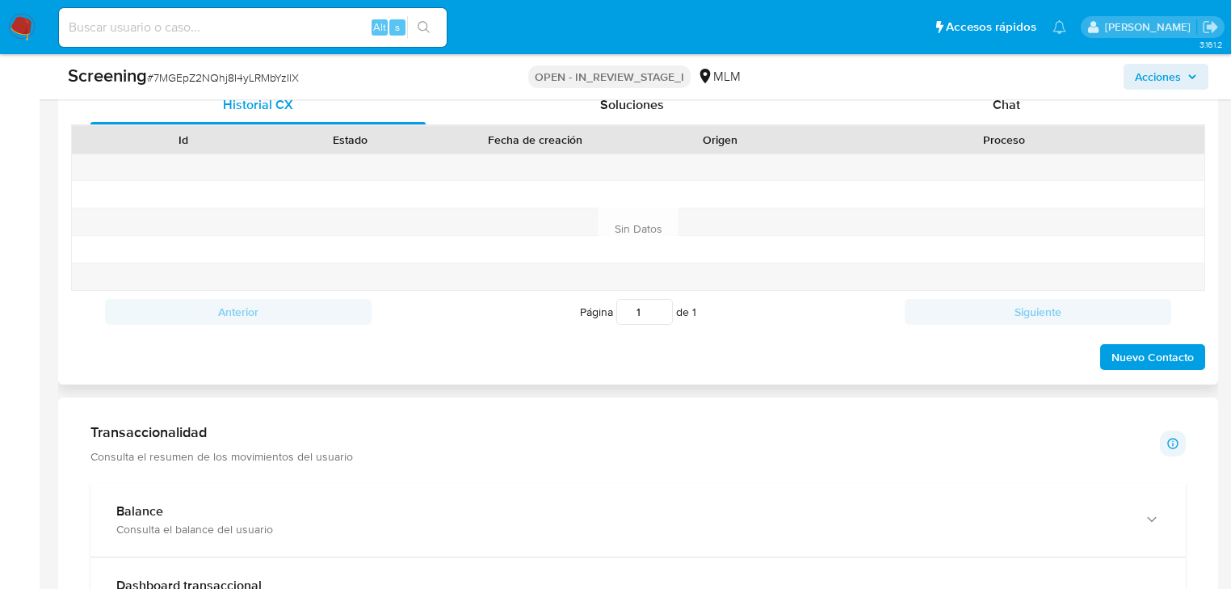
scroll to position [1422, 0]
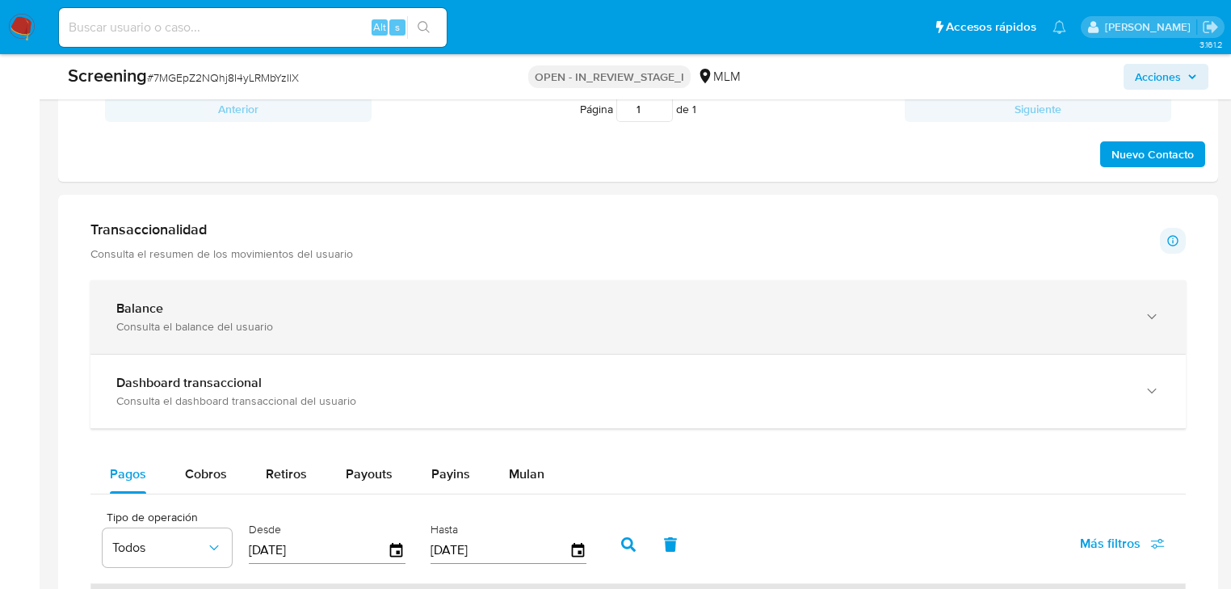
click at [157, 296] on div "Balance Consulta el balance del usuario" at bounding box center [637, 316] width 1095 height 73
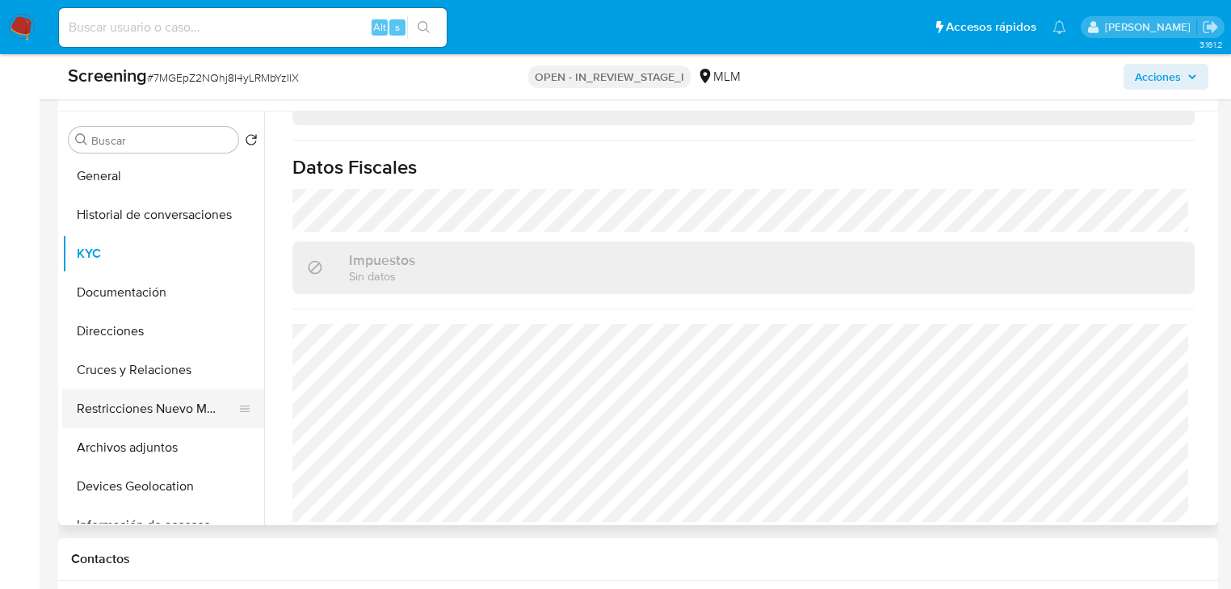
scroll to position [65, 0]
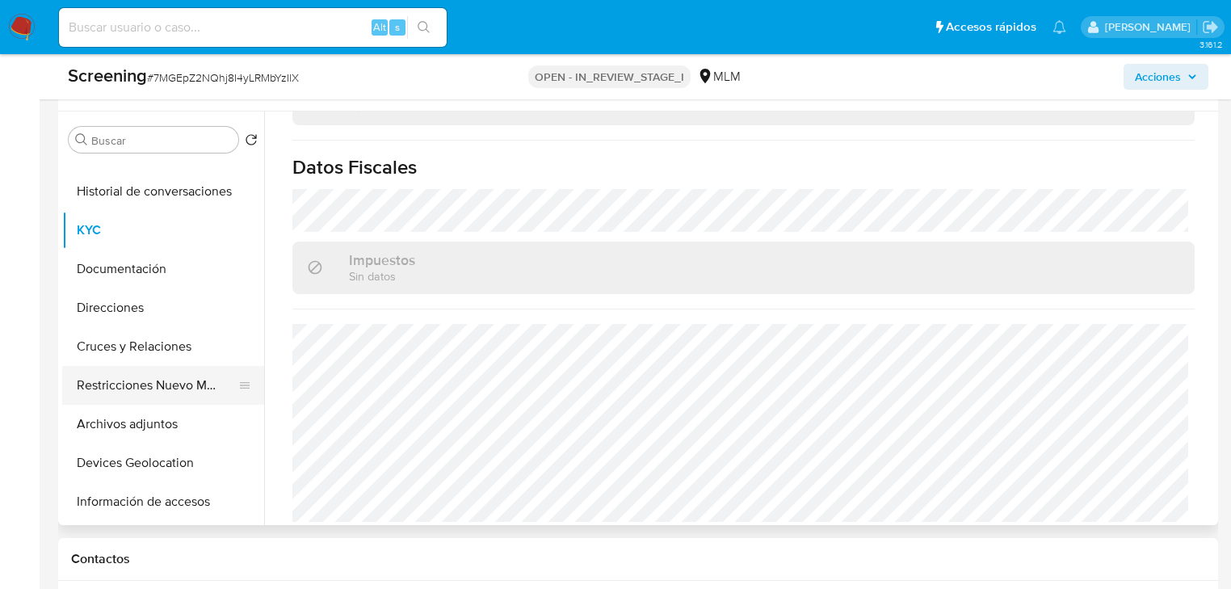
click at [155, 381] on button "Restricciones Nuevo Mundo" at bounding box center [156, 385] width 189 height 39
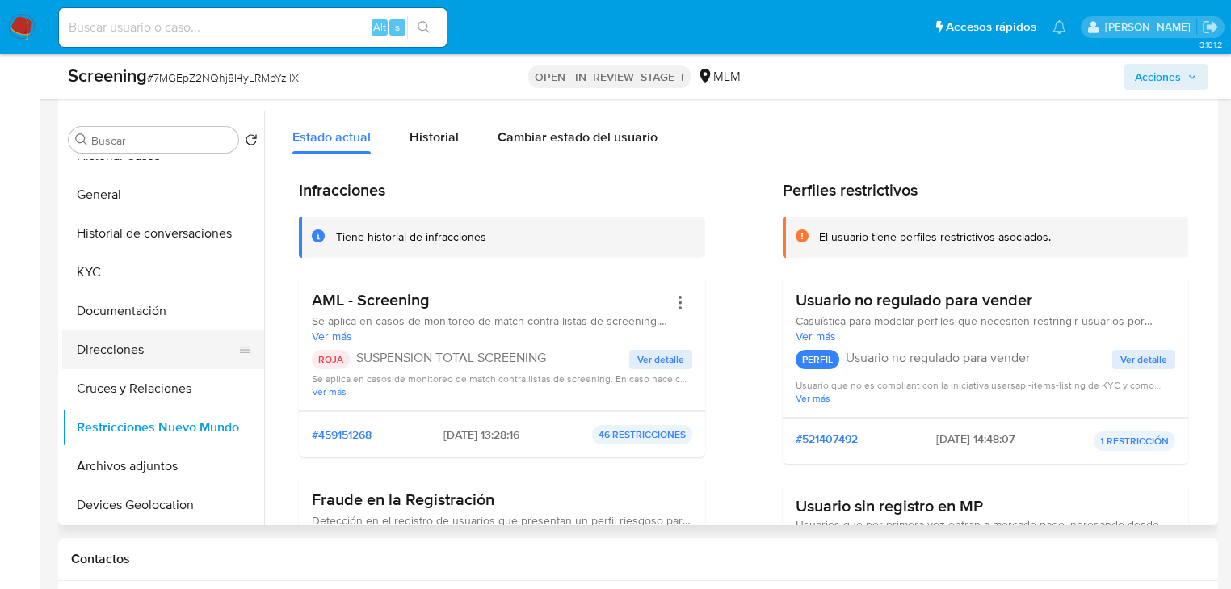
scroll to position [0, 0]
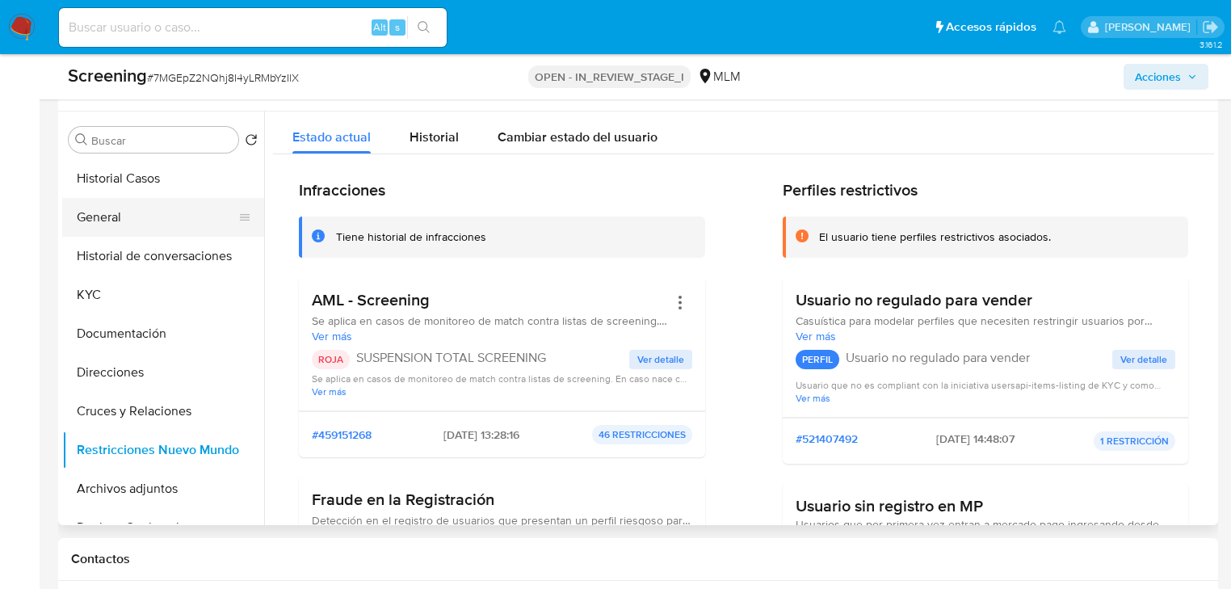
click at [129, 212] on button "General" at bounding box center [156, 217] width 189 height 39
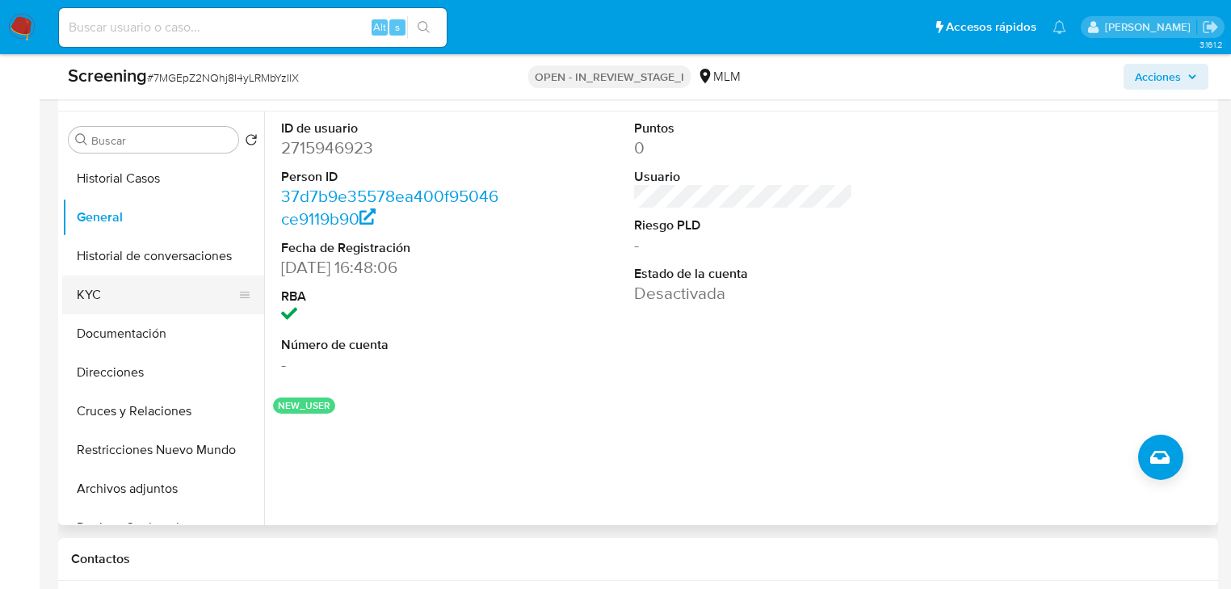
click at [116, 289] on button "KYC" at bounding box center [156, 294] width 189 height 39
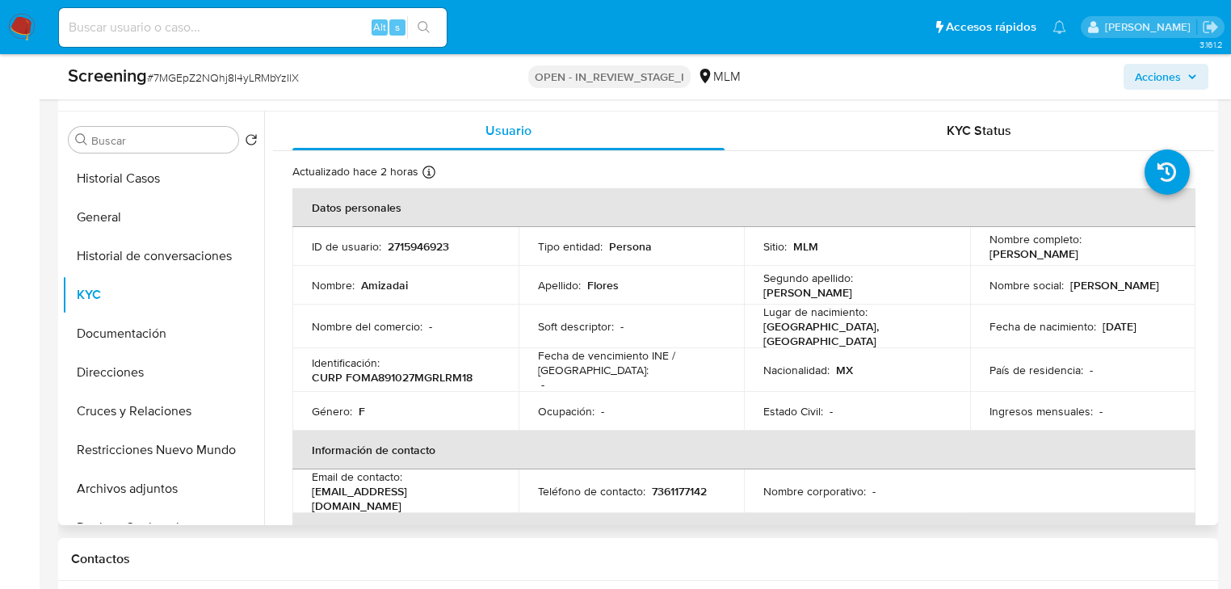
drag, startPoint x: 985, startPoint y: 254, endPoint x: 1156, endPoint y: 264, distance: 171.5
click at [1156, 264] on td "Nombre completo : Amizadai Flores Morales" at bounding box center [1083, 246] width 226 height 39
copy p "[PERSON_NAME]"
drag, startPoint x: 342, startPoint y: 372, endPoint x: 494, endPoint y: 374, distance: 151.9
click at [494, 374] on div "Identificación : CURP FOMA891027MGRLRM18" at bounding box center [405, 369] width 187 height 29
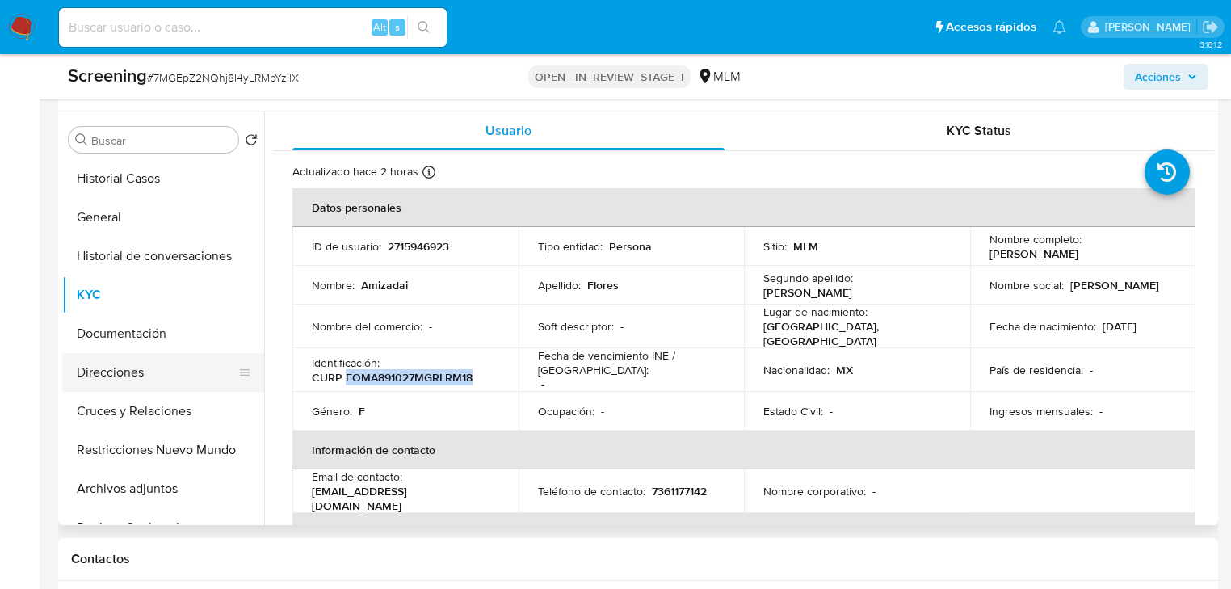
copy p "FOMA891027MGRLRM18"
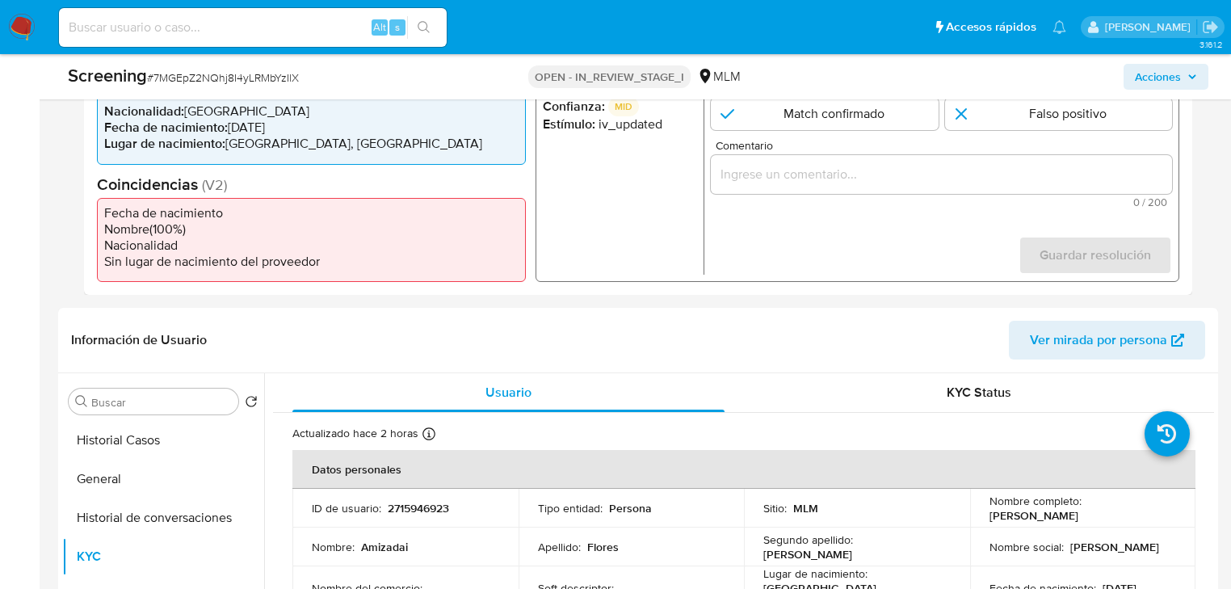
scroll to position [323, 0]
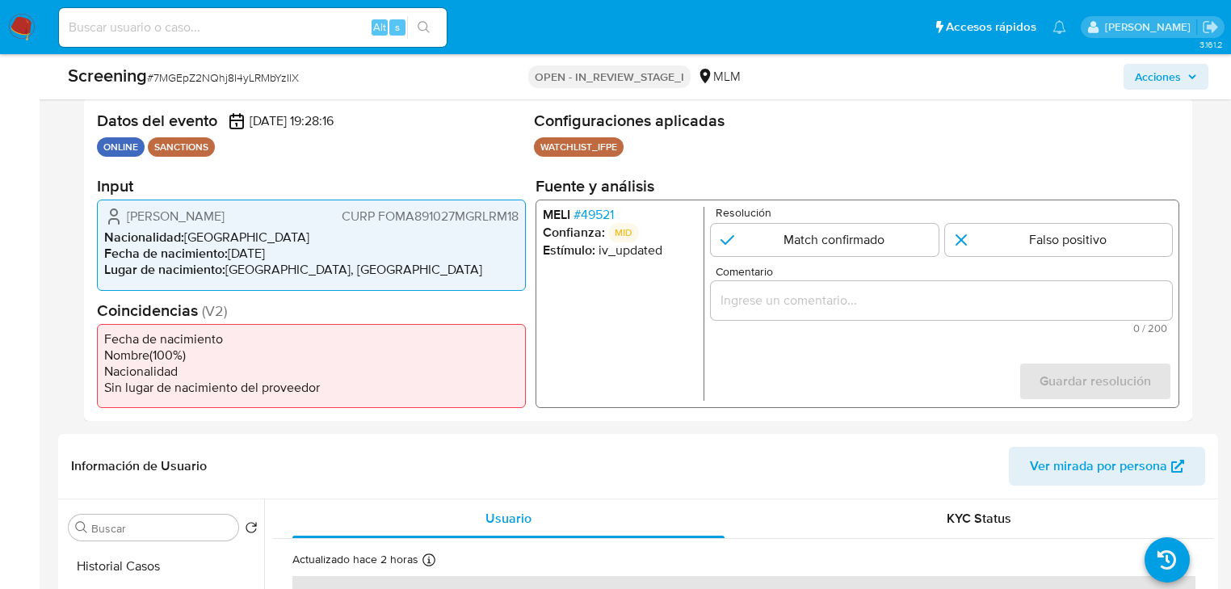
click at [605, 213] on span "# 49521" at bounding box center [593, 215] width 40 height 16
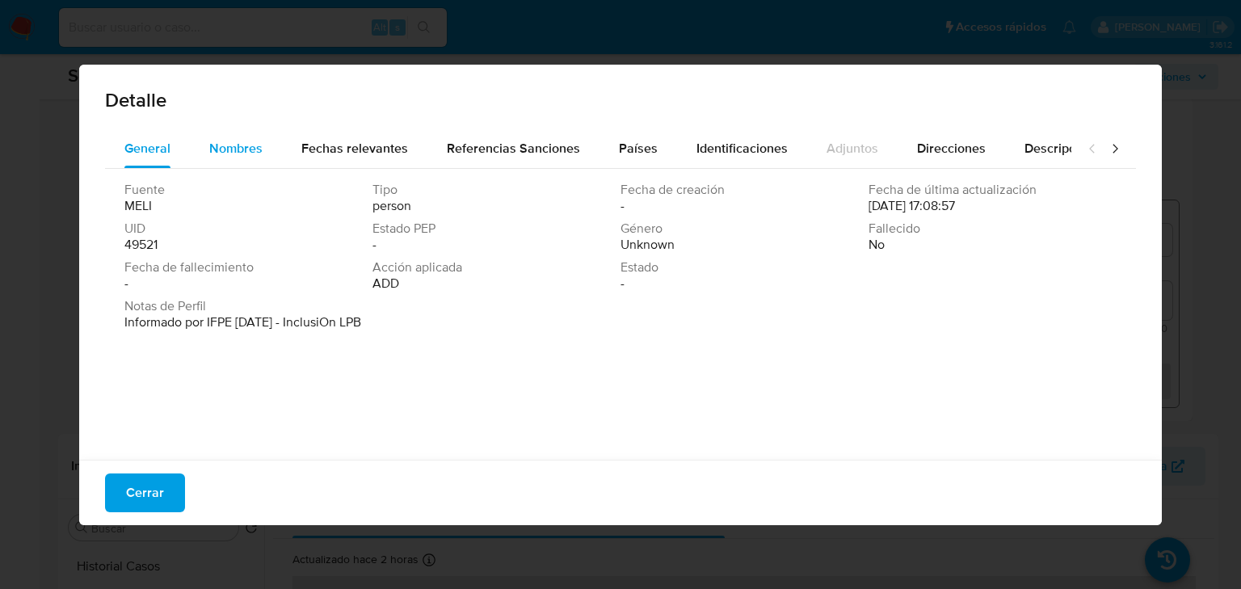
click at [225, 145] on span "Nombres" at bounding box center [235, 148] width 53 height 19
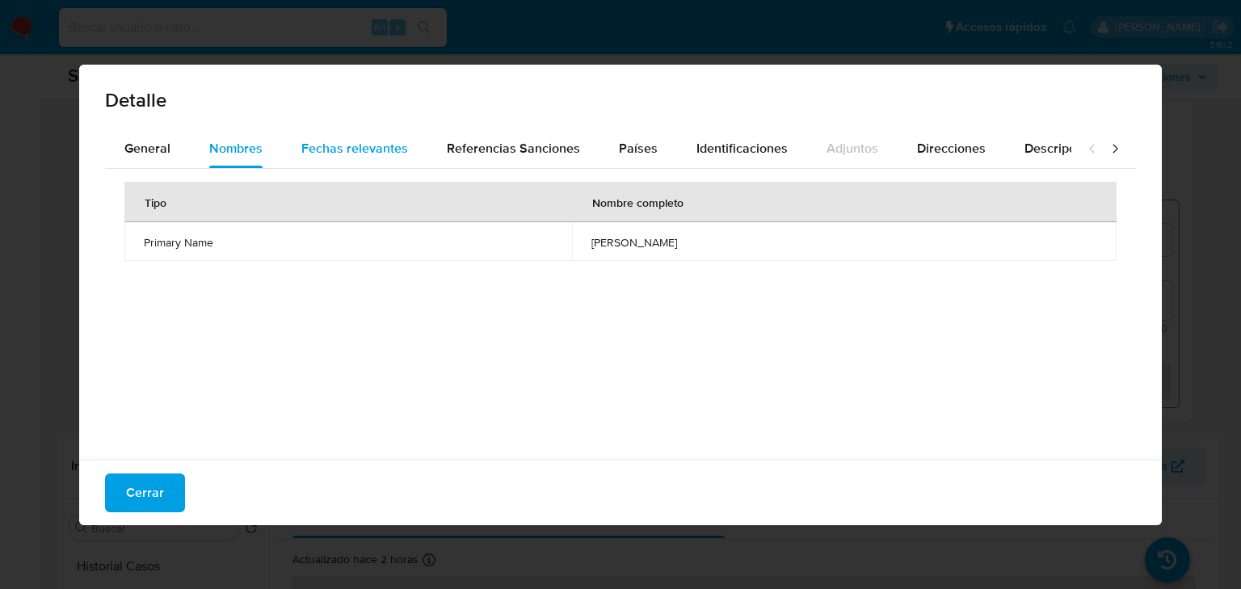
click at [355, 139] on span "Fechas relevantes" at bounding box center [354, 148] width 107 height 19
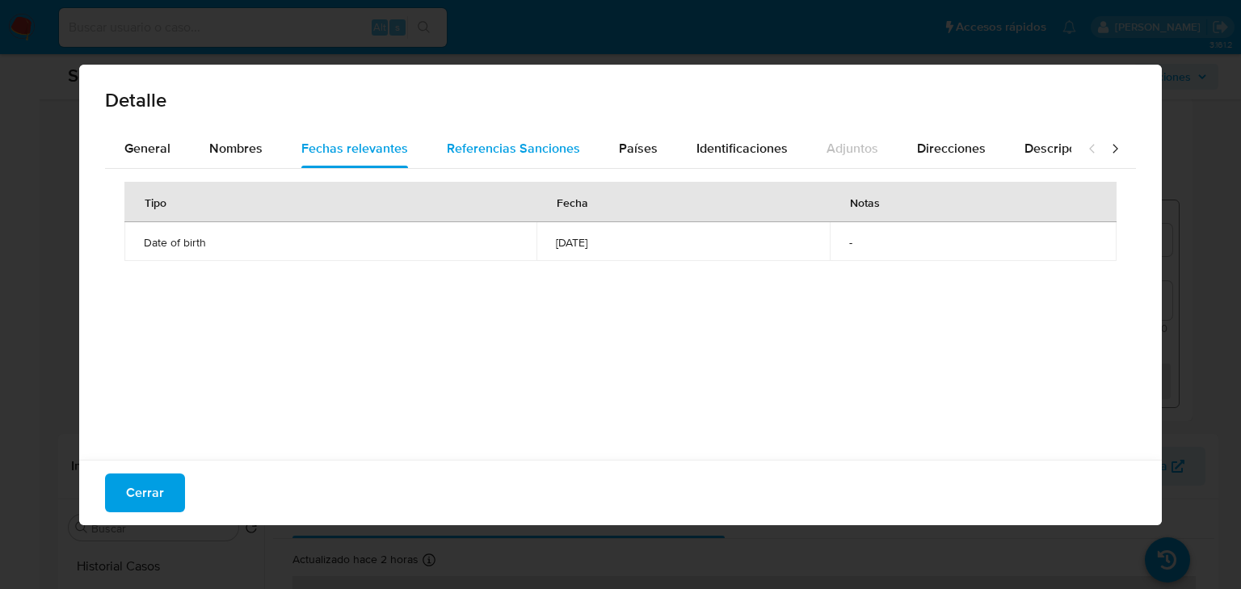
click at [477, 142] on span "Referencias Sanciones" at bounding box center [513, 148] width 133 height 19
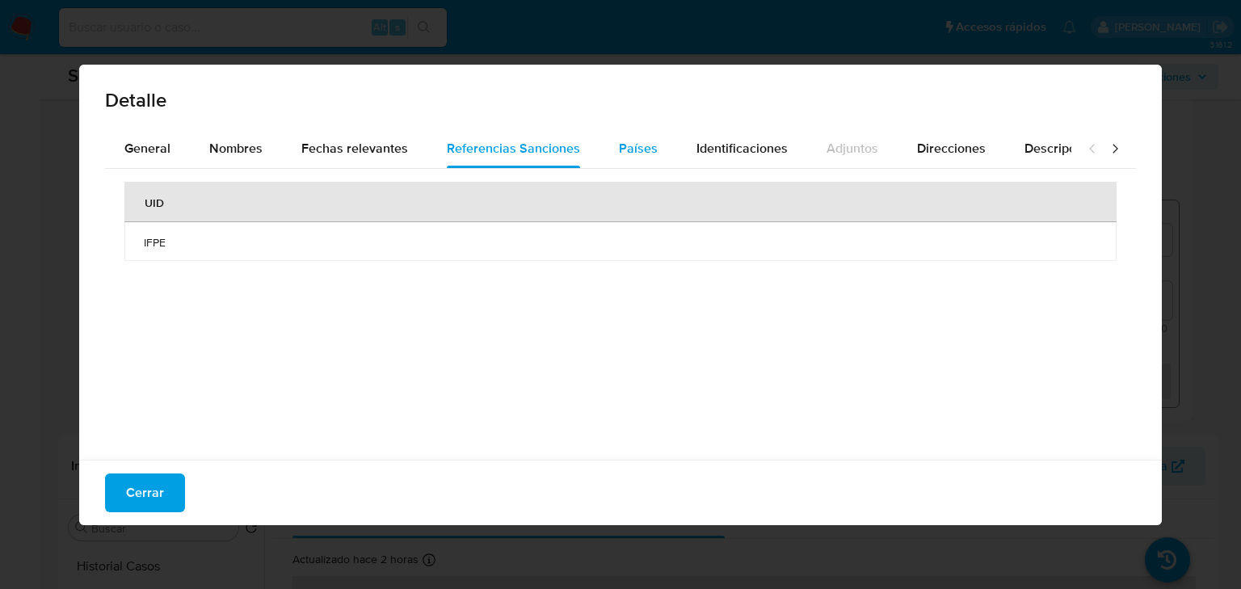
drag, startPoint x: 620, startPoint y: 147, endPoint x: 633, endPoint y: 144, distance: 13.3
click at [619, 149] on span "Países" at bounding box center [638, 148] width 39 height 19
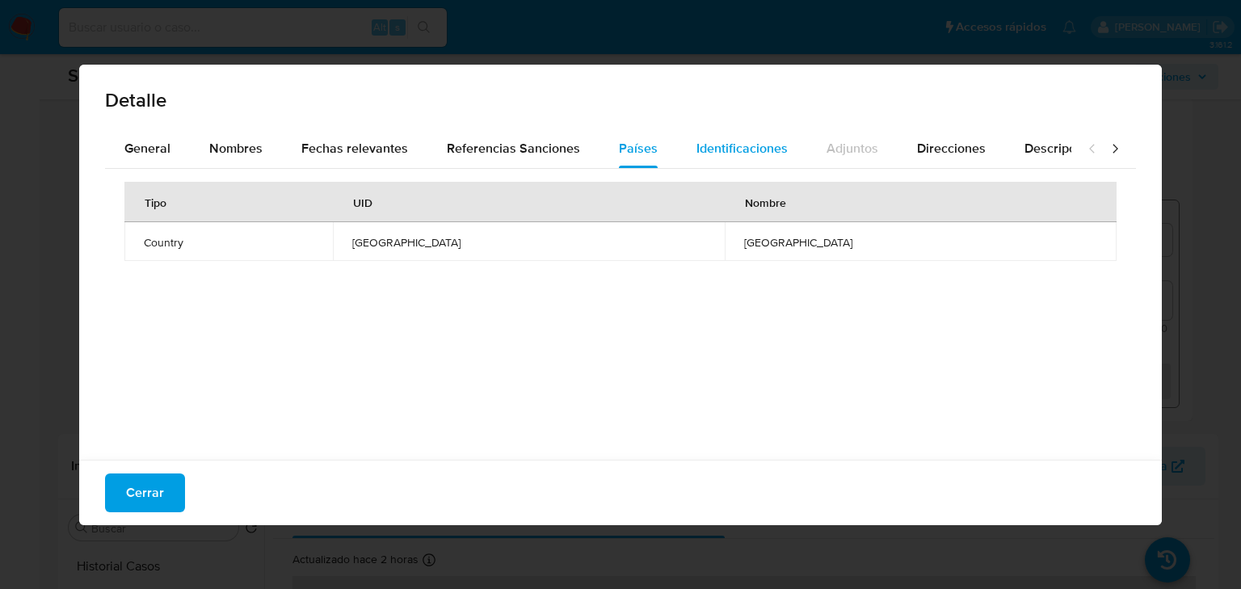
click at [724, 142] on span "Identificaciones" at bounding box center [741, 148] width 91 height 19
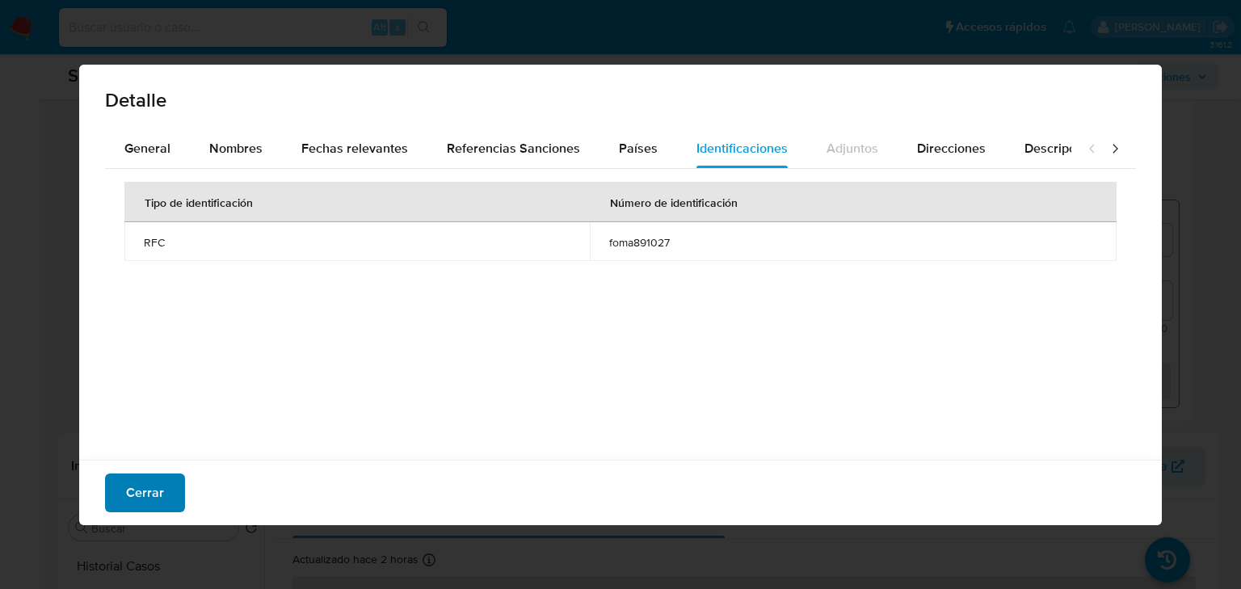
click at [145, 483] on span "Cerrar" at bounding box center [145, 493] width 38 height 36
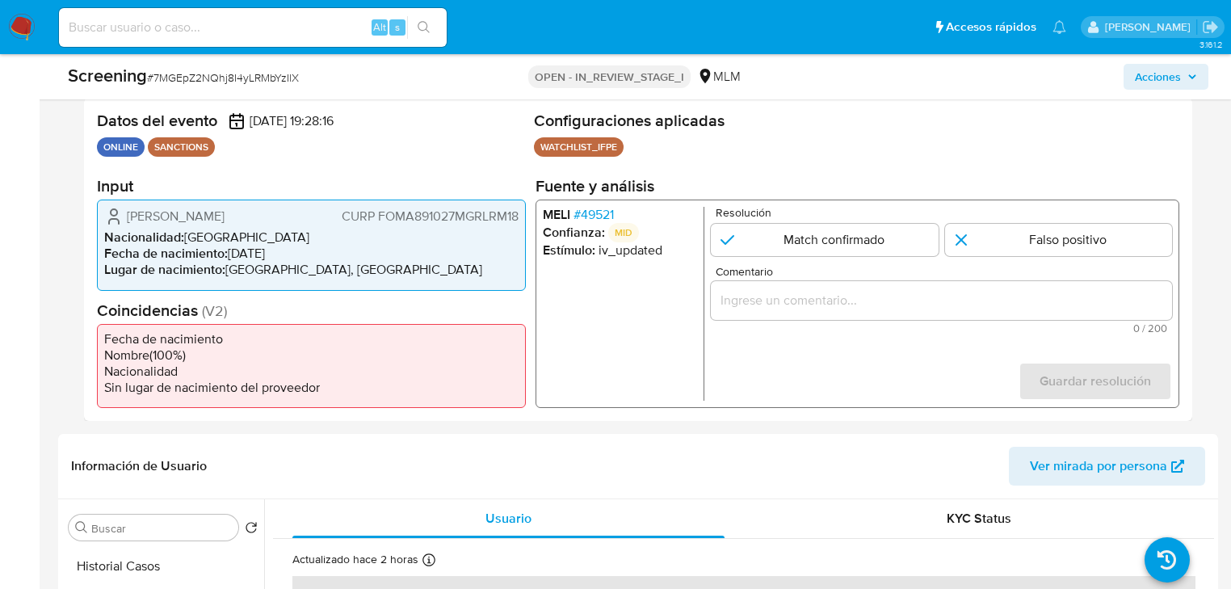
drag, startPoint x: 1181, startPoint y: 292, endPoint x: 604, endPoint y: 209, distance: 582.5
click at [1180, 292] on div "Datos del evento 30/09/2025 19:28:16 ONLINE SANCTIONS Configuraciones aplicadas…" at bounding box center [638, 259] width 1108 height 323
click at [775, 241] on input "1 de 1" at bounding box center [824, 240] width 227 height 32
radio input "true"
drag, startPoint x: 785, startPoint y: 294, endPoint x: 750, endPoint y: 300, distance: 36.0
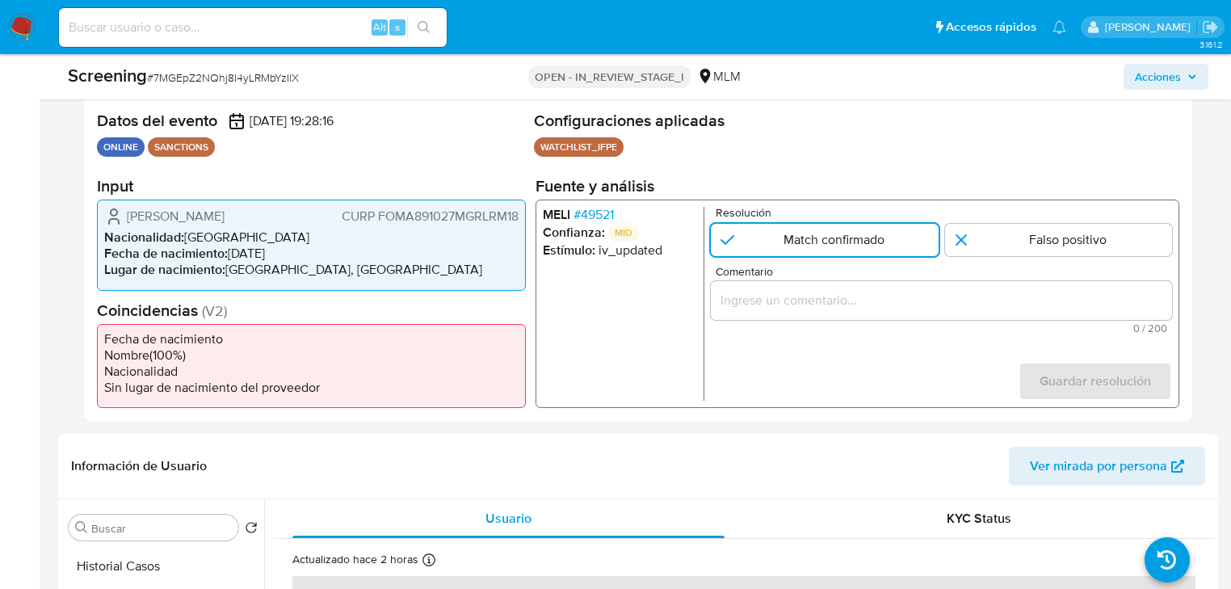
click at [782, 297] on input "Comentario" at bounding box center [941, 300] width 461 height 21
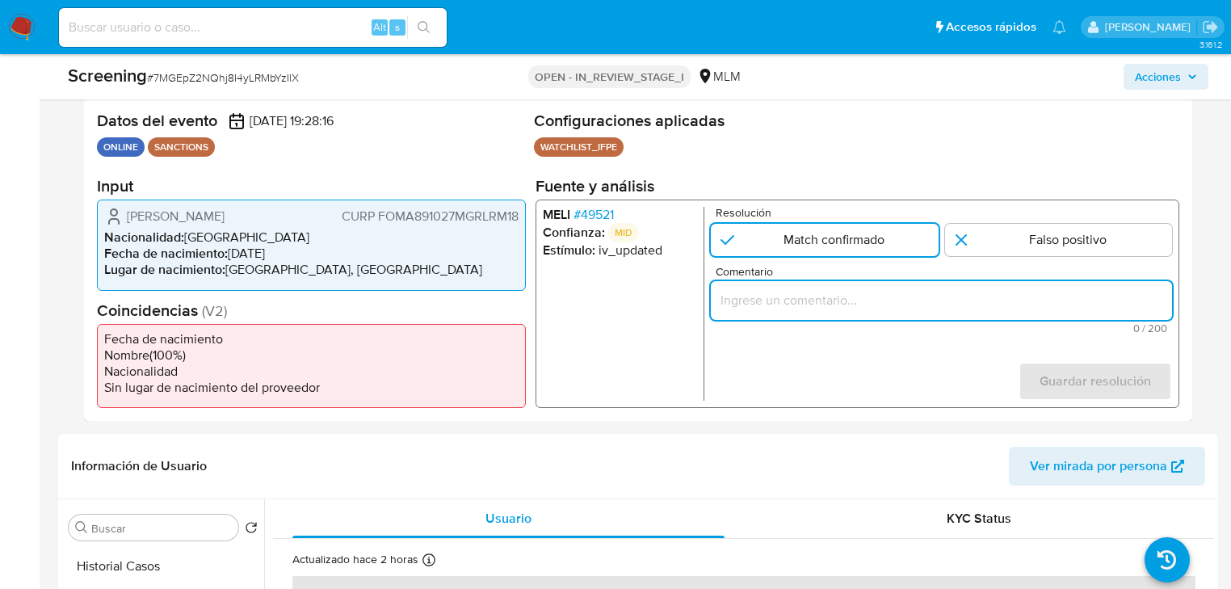
click at [772, 296] on input "Comentario" at bounding box center [941, 300] width 461 height 21
paste input "E CONFIRMA COINCIDENCIA EN LISTA DE SANCIONES DENOMINADA IFPE LPB"
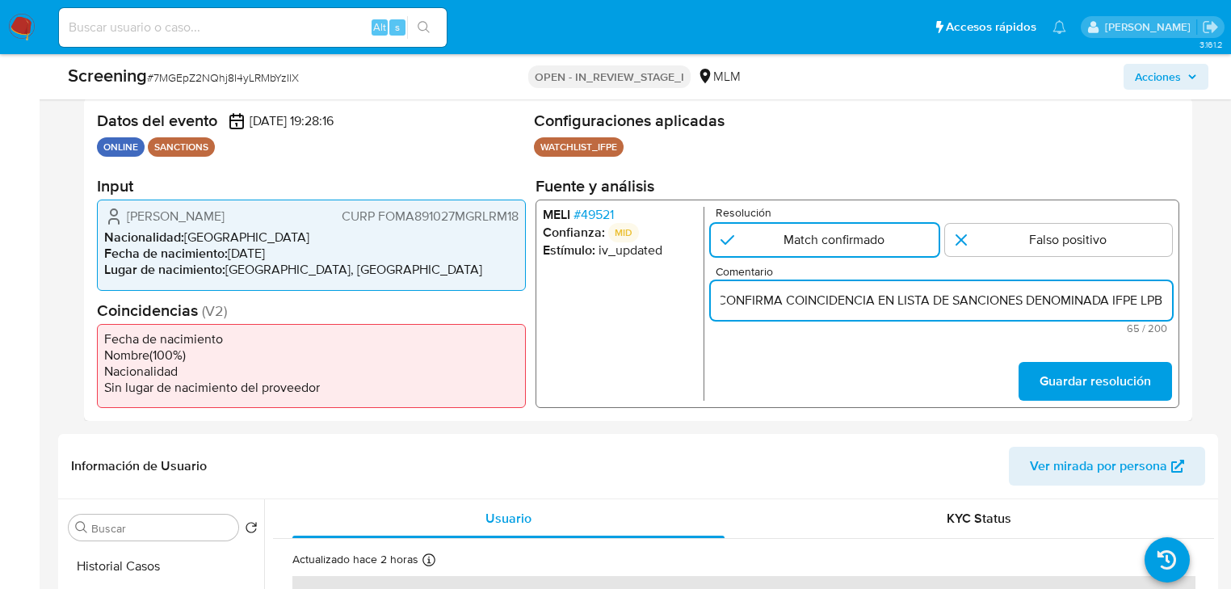
type input "E CONFIRMA COINCIDENCIA EN LISTA DE SANCIONES DENOMINADA IFPE LPB"
drag, startPoint x: 719, startPoint y: 300, endPoint x: 1195, endPoint y: 298, distance: 476.5
click at [1195, 298] on div "Eventos de screening (1) Página 1 Datos del evento 30/09/2025 19:28:16 ONLINE S…" at bounding box center [638, 246] width 1160 height 349
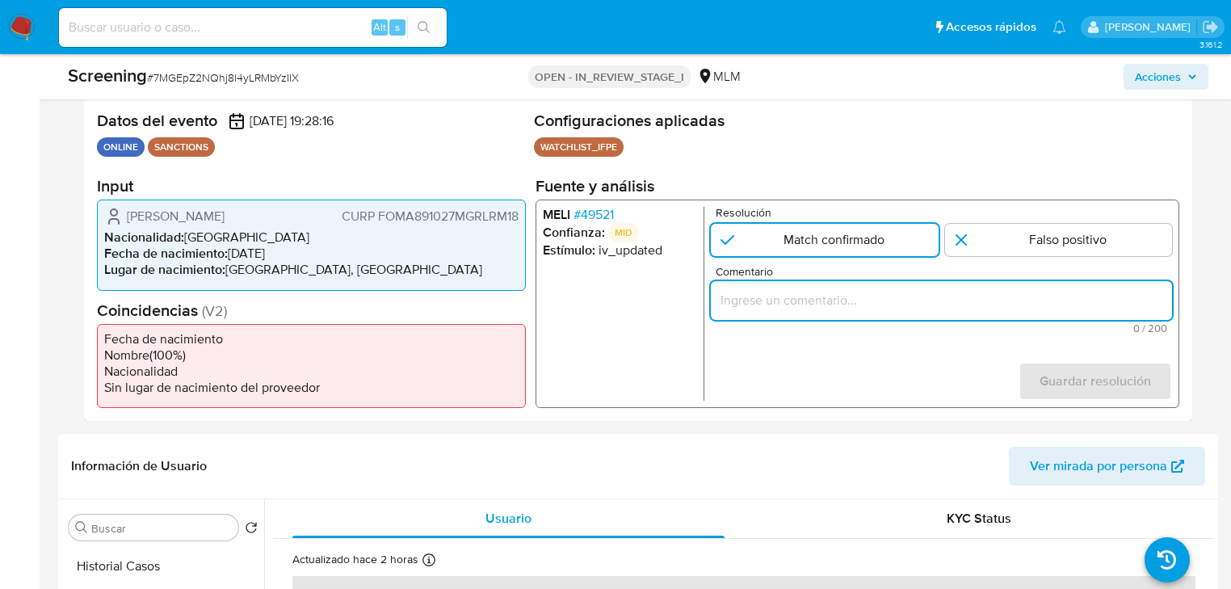
scroll to position [0, 0]
click at [829, 292] on input "Comentario" at bounding box center [941, 300] width 461 height 21
paste input "SE CONFIRMA COINCIDENCIA EN LISTA DE SANCIONES DENOMINADA IFPE LPB CLIENTE AMIZ…"
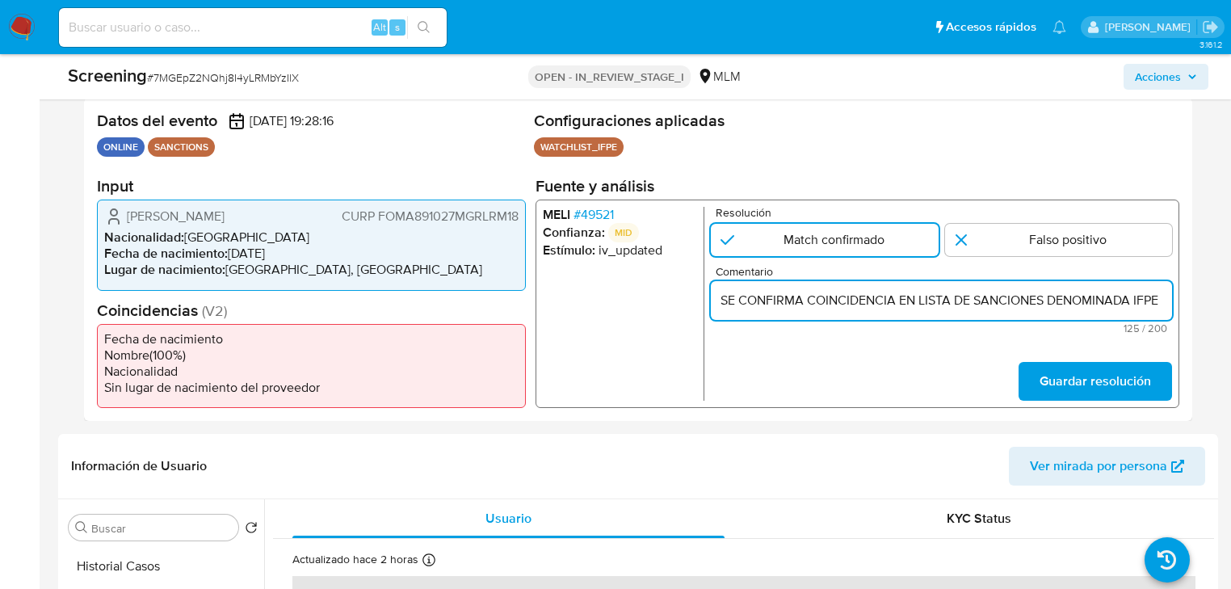
scroll to position [0, 439]
type input "SE CONFIRMA COINCIDENCIA EN LISTA DE SANCIONES DENOMINADA IFPE LPB CLIENTE AMIZ…"
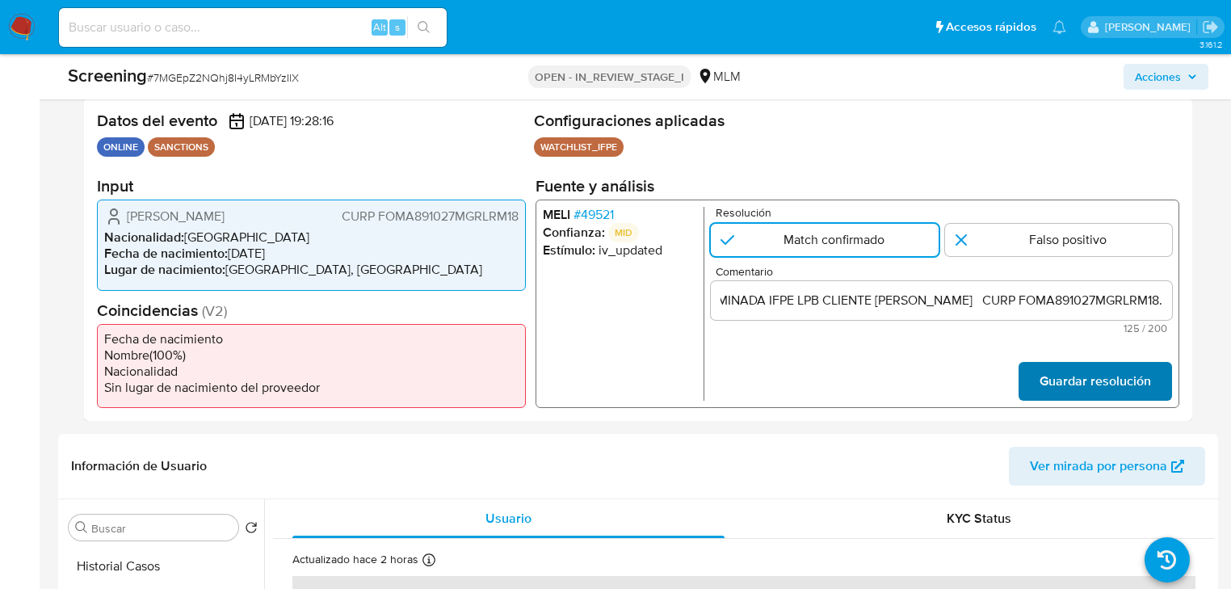
scroll to position [0, 0]
click at [1054, 378] on span "Guardar resolución" at bounding box center [1094, 381] width 111 height 36
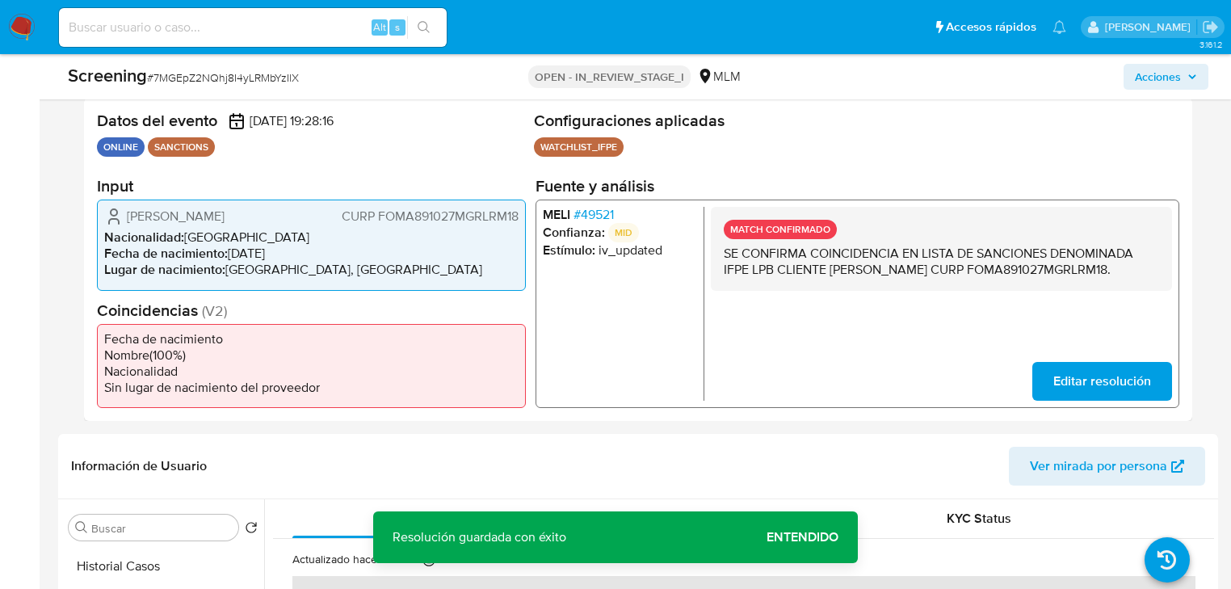
drag, startPoint x: 898, startPoint y: 287, endPoint x: 723, endPoint y: 250, distance: 179.0
click at [723, 250] on div "MATCH CONFIRMADO SE CONFIRMA COINCIDENCIA EN LISTA DE SANCIONES DENOMINADA IFPE…" at bounding box center [941, 249] width 461 height 84
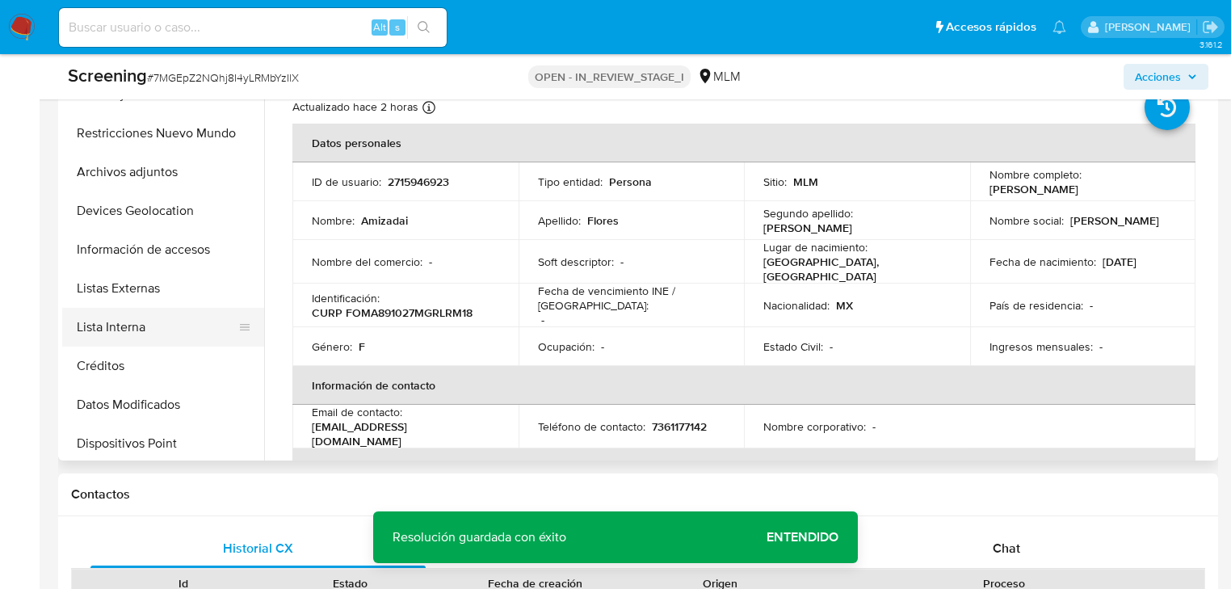
scroll to position [258, 0]
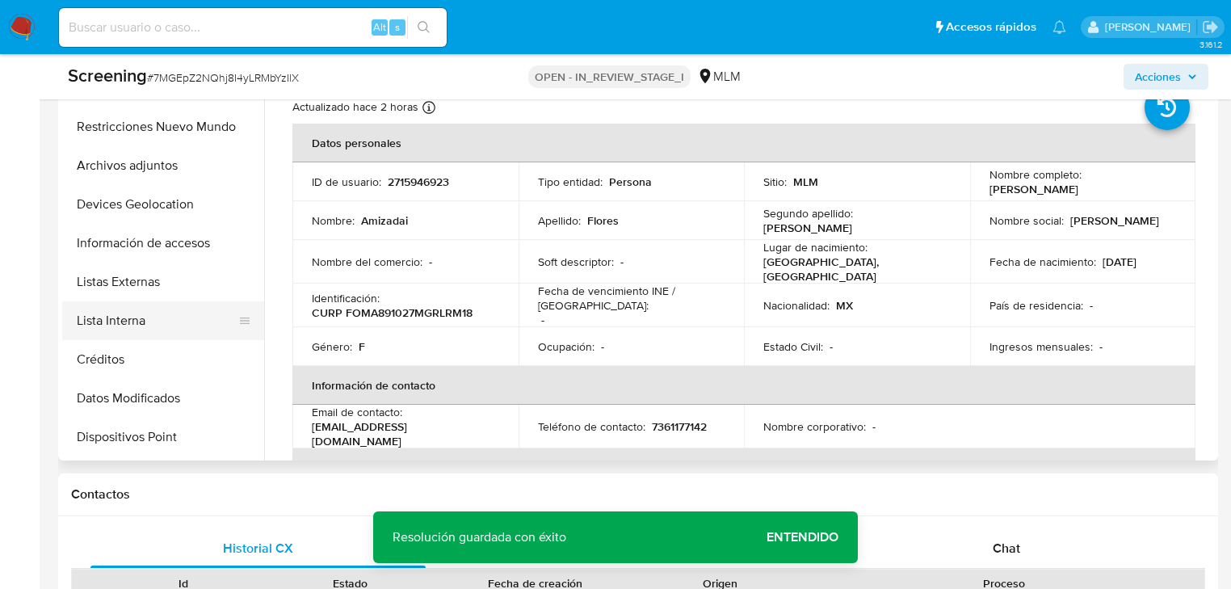
click at [107, 313] on button "Lista Interna" at bounding box center [156, 320] width 189 height 39
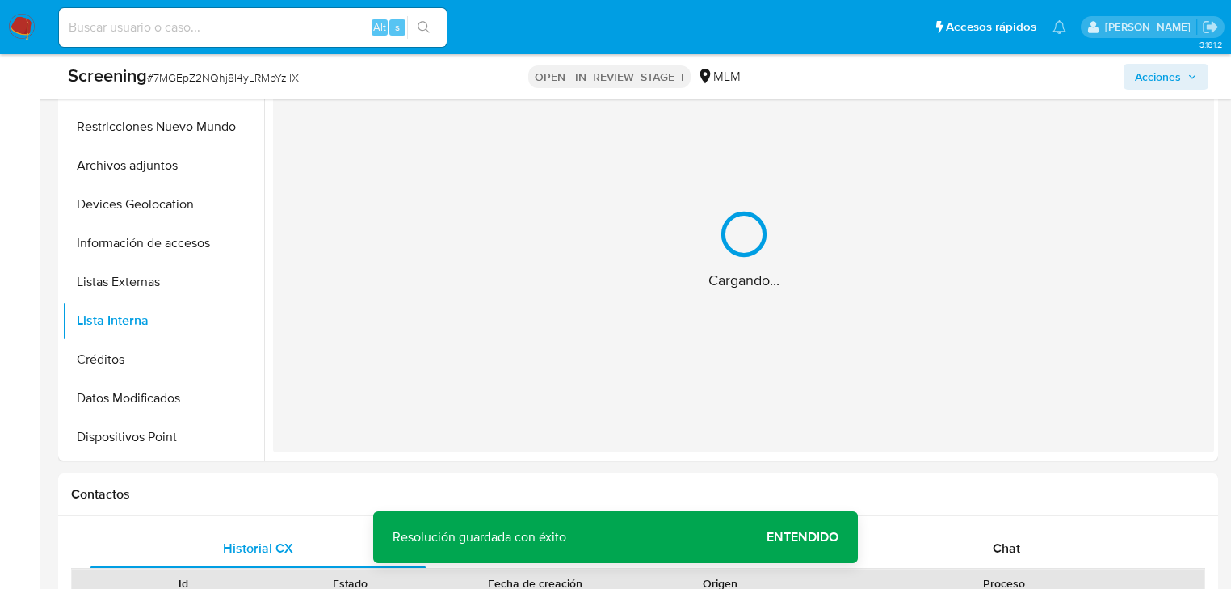
click at [811, 537] on span "Entendido" at bounding box center [802, 537] width 72 height 0
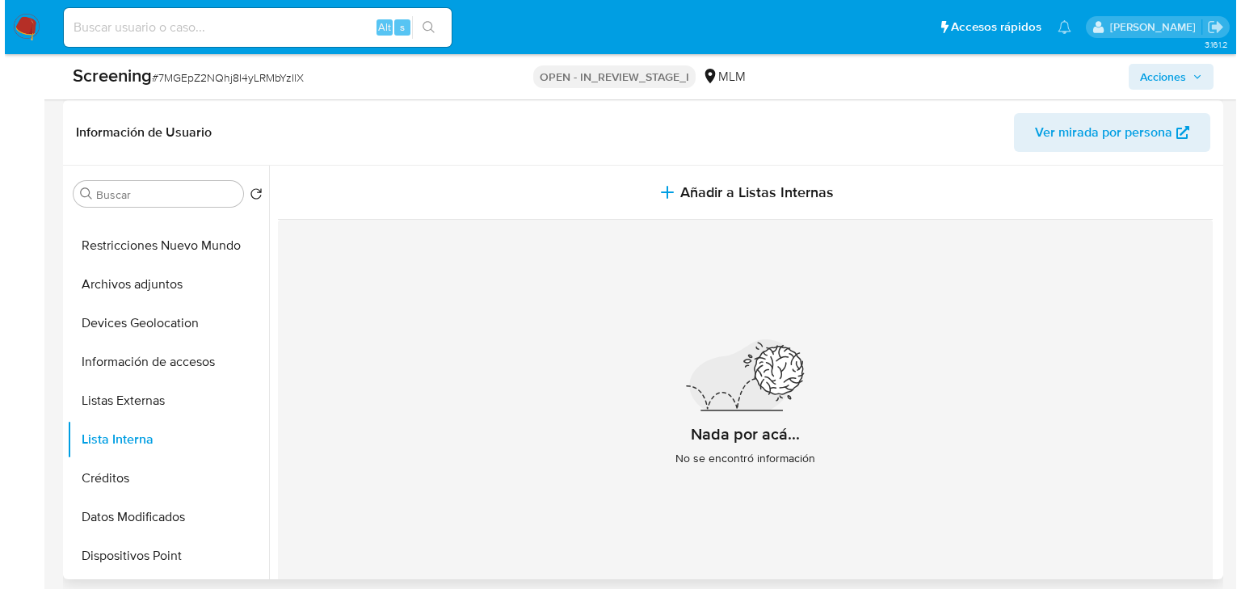
scroll to position [646, 0]
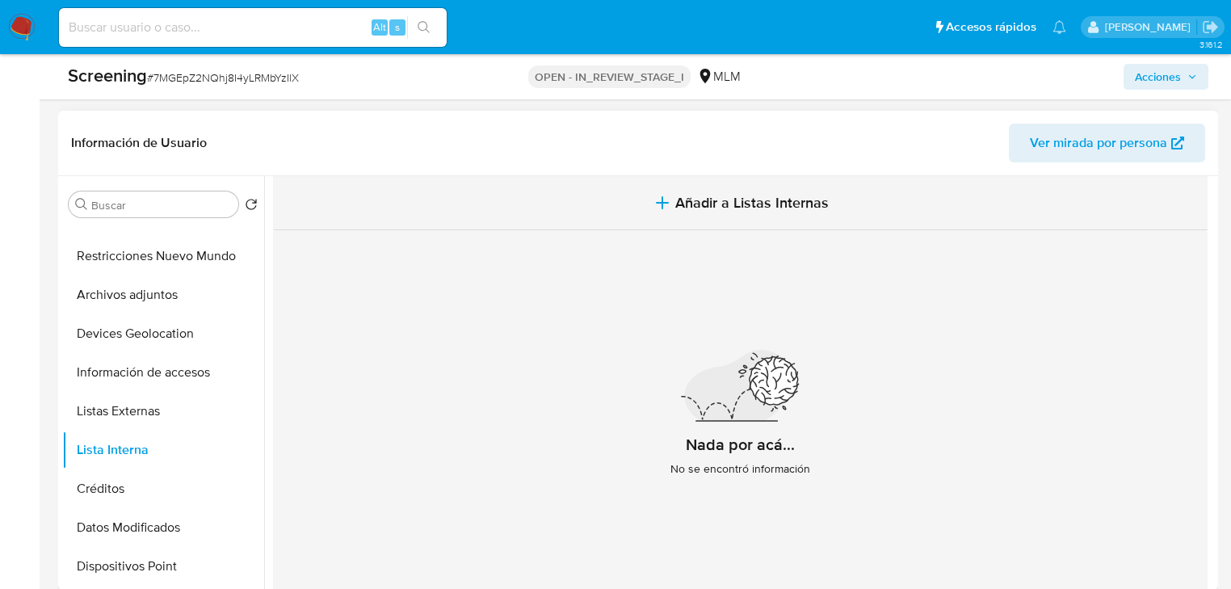
click at [675, 206] on span "Añadir a Listas Internas" at bounding box center [751, 203] width 153 height 18
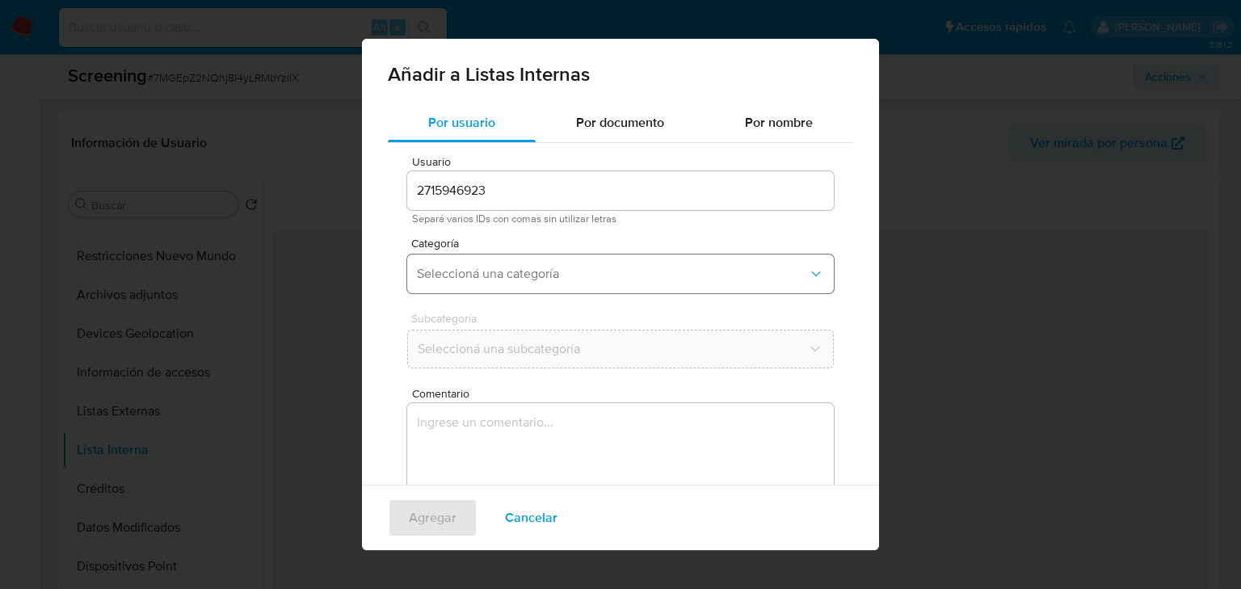
click at [484, 271] on span "Seleccioná una categoría" at bounding box center [612, 274] width 391 height 16
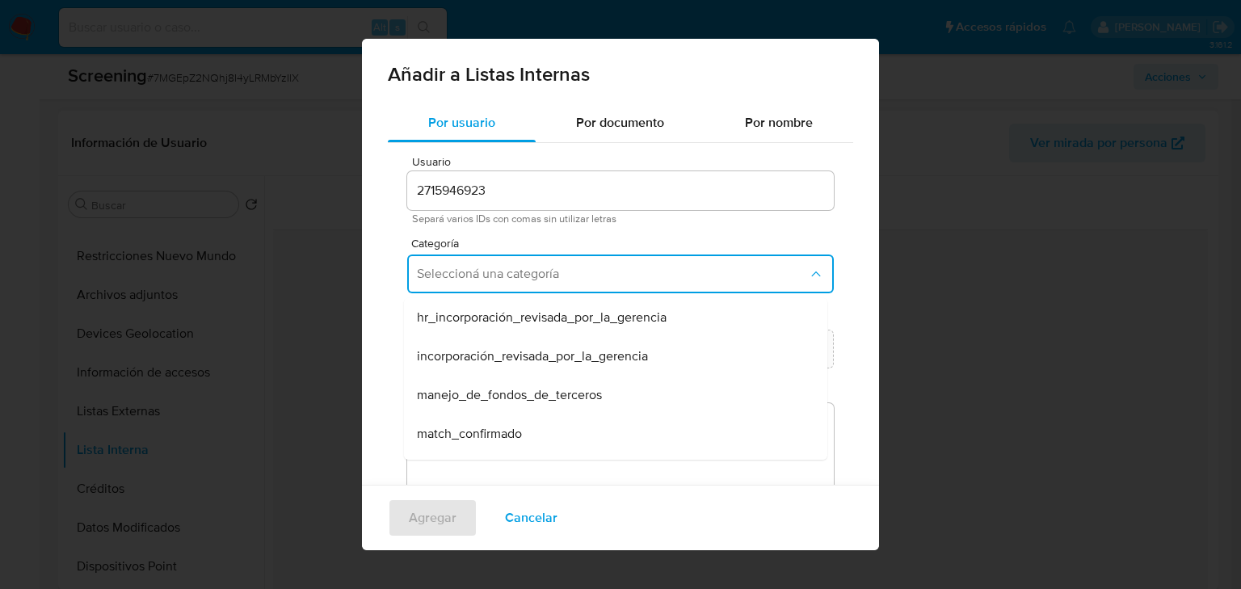
click at [502, 434] on span "match_confirmado" at bounding box center [469, 434] width 105 height 16
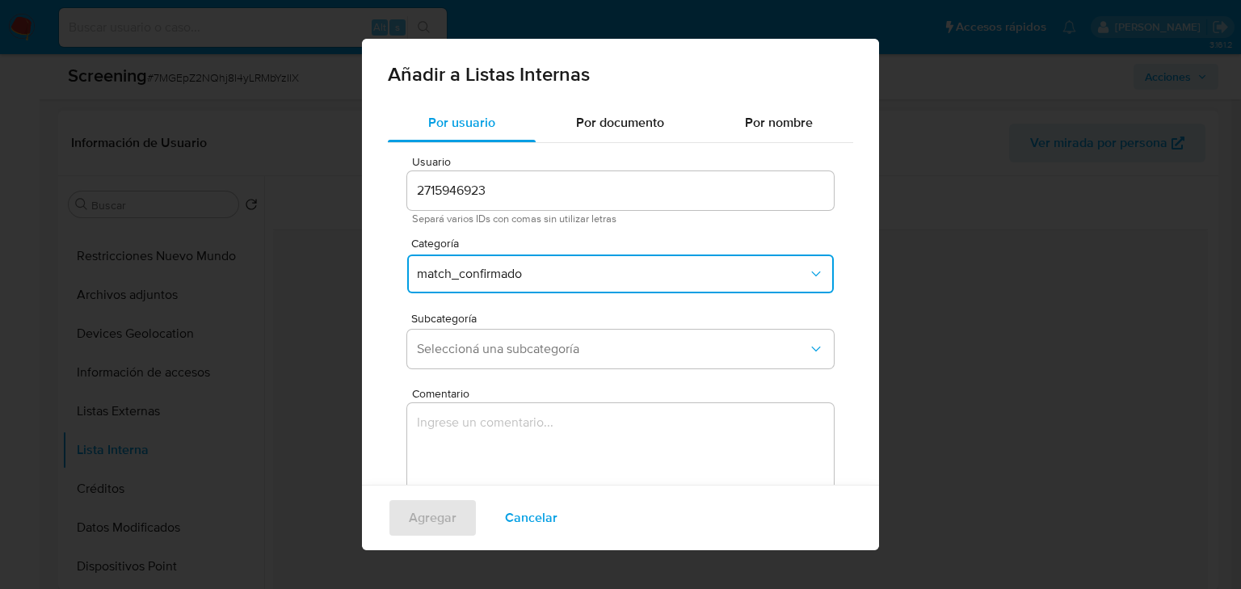
drag, startPoint x: 499, startPoint y: 349, endPoint x: 501, endPoint y: 327, distance: 21.9
click at [499, 349] on span "Seleccioná una subcategoría" at bounding box center [612, 349] width 391 height 16
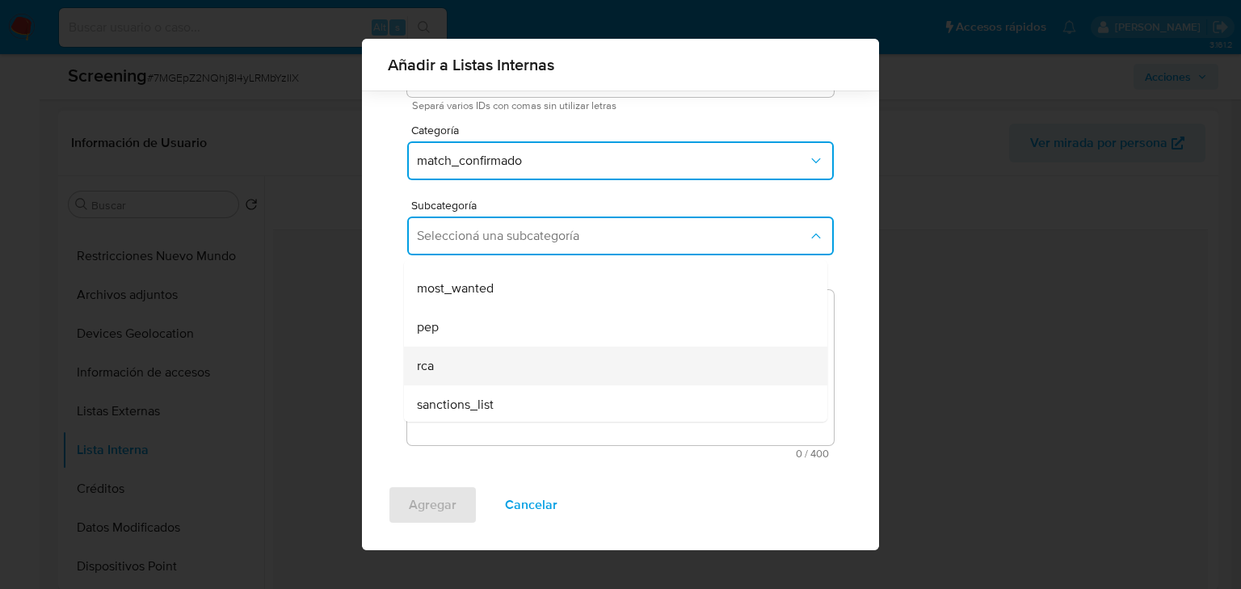
scroll to position [110, 0]
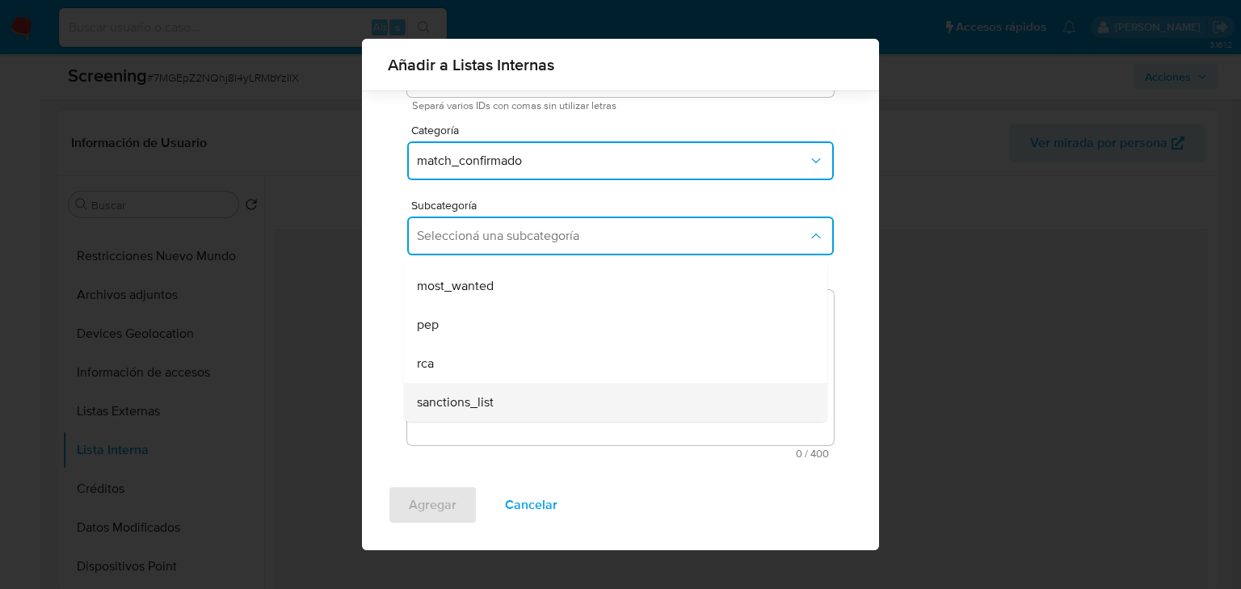
click at [492, 399] on span "sanctions_list" at bounding box center [455, 402] width 77 height 16
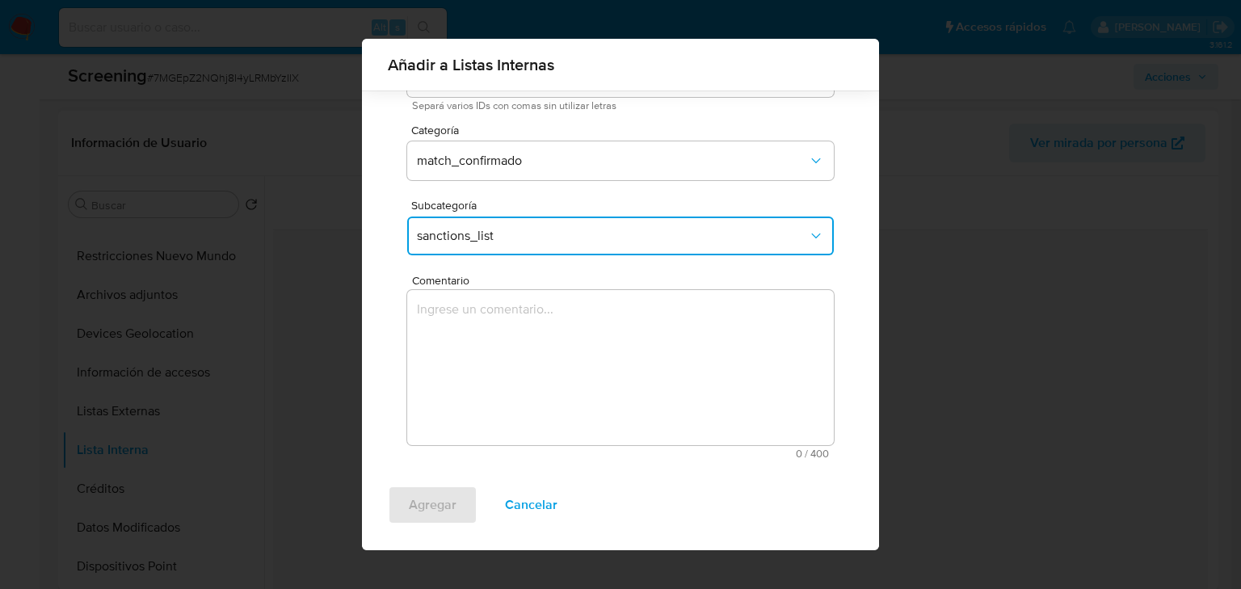
click at [493, 403] on textarea "Comentario" at bounding box center [620, 367] width 426 height 155
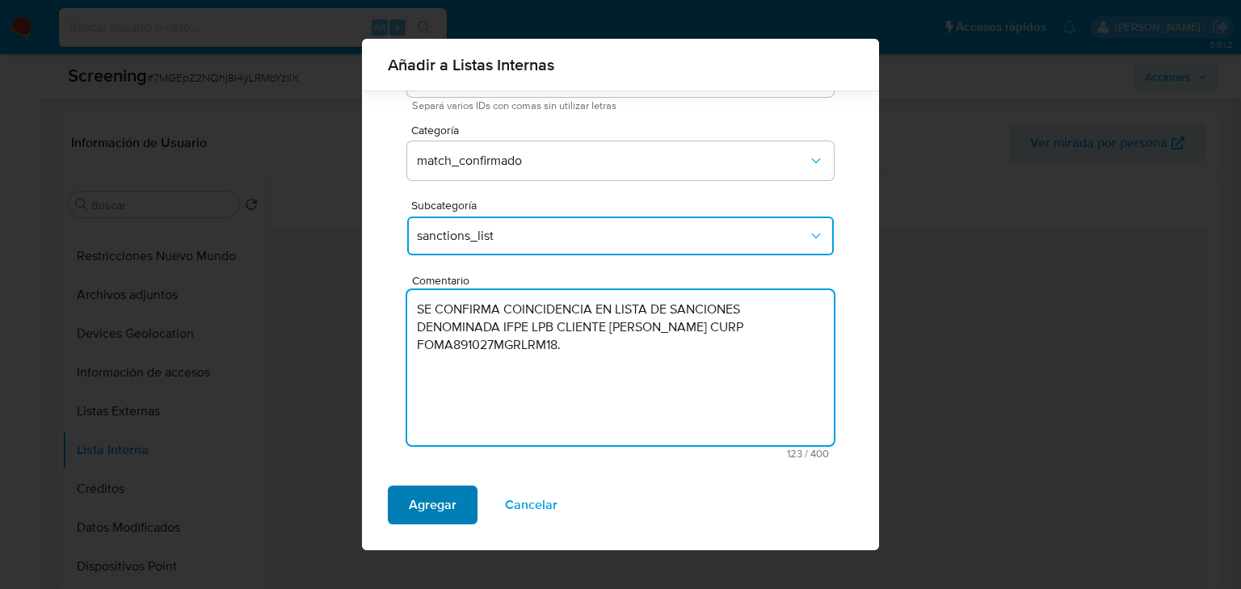
type textarea "SE CONFIRMA COINCIDENCIA EN LISTA DE SANCIONES DENOMINADA IFPE LPB CLIENTE AMIZ…"
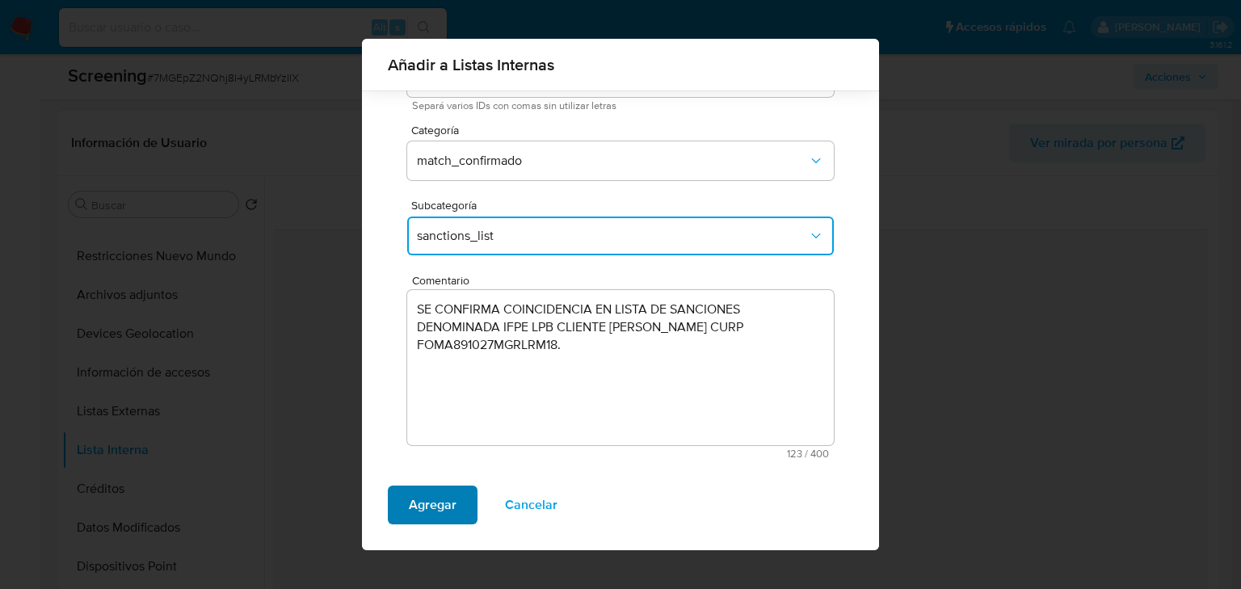
click at [439, 497] on span "Agregar" at bounding box center [433, 505] width 48 height 36
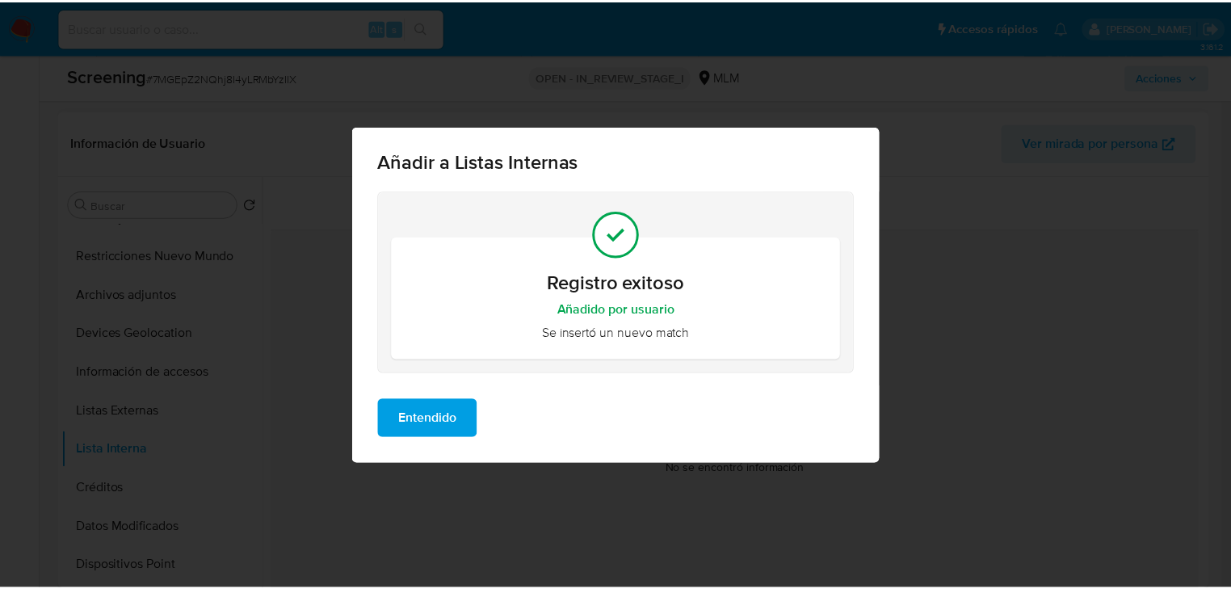
scroll to position [0, 0]
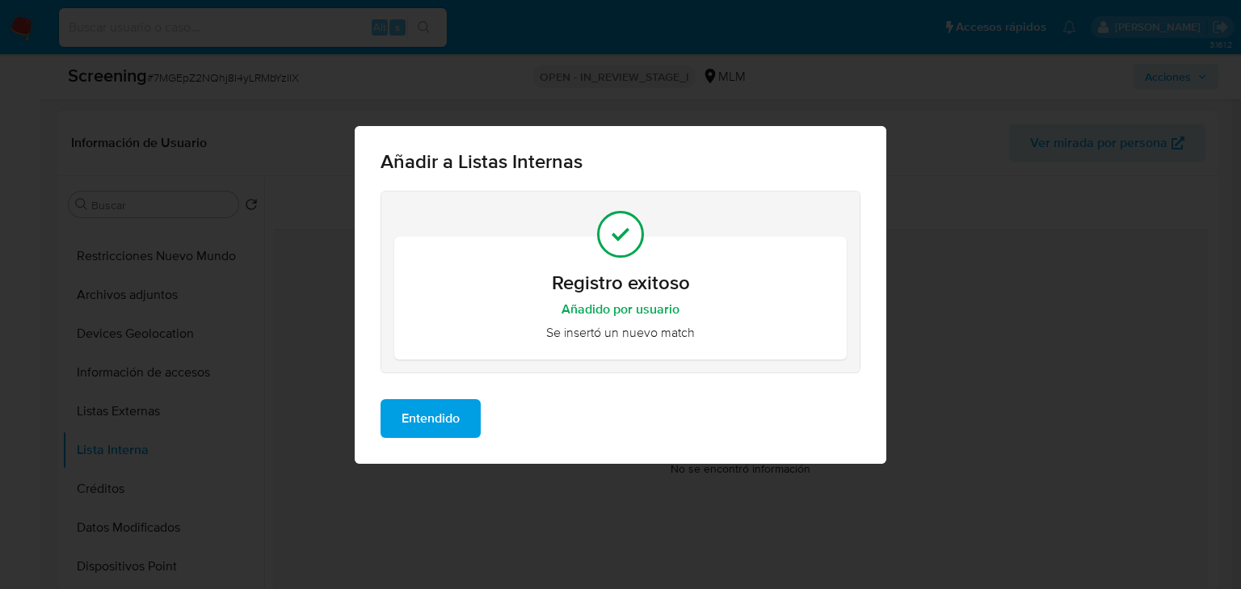
click at [455, 426] on span "Entendido" at bounding box center [430, 419] width 58 height 36
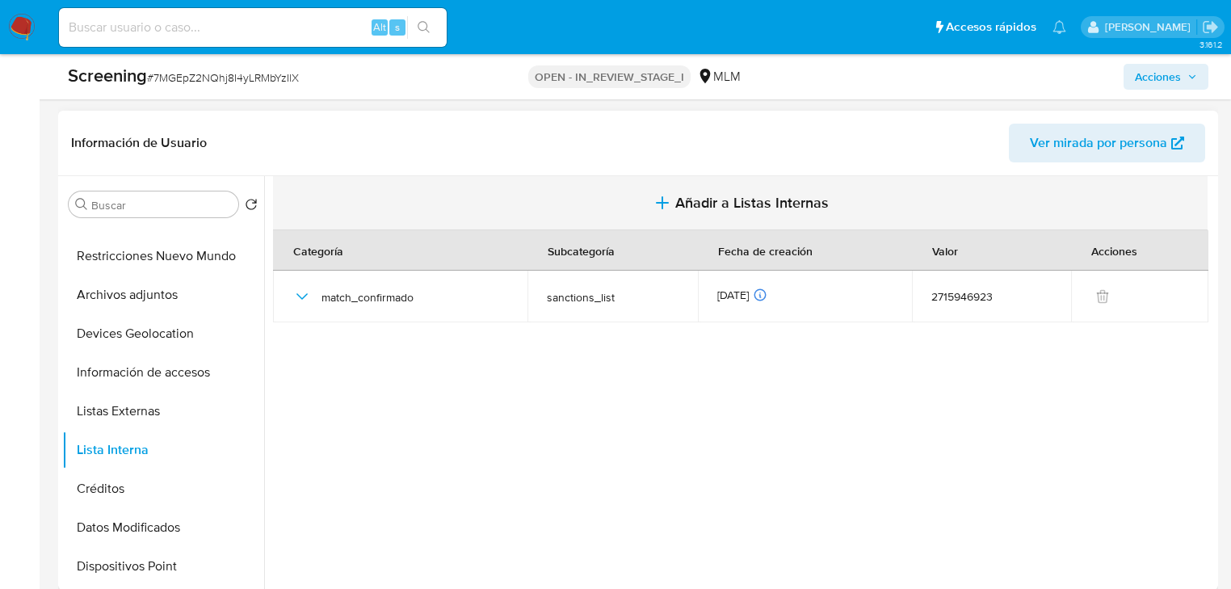
click at [665, 195] on icon "button" at bounding box center [662, 202] width 19 height 19
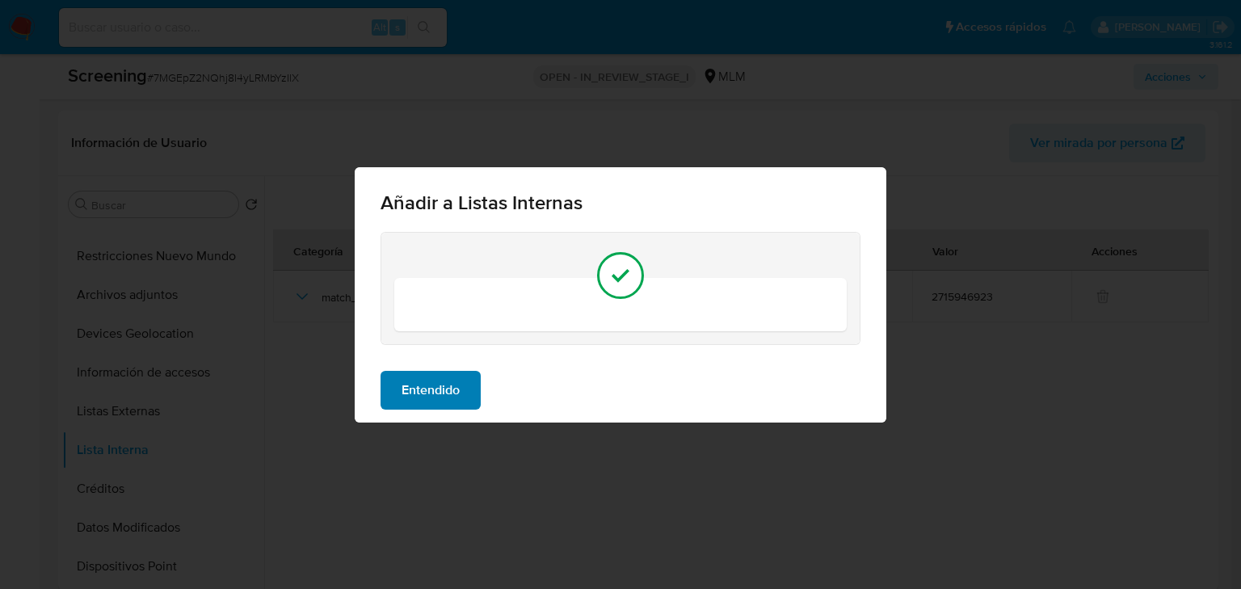
click at [425, 384] on span "Entendido" at bounding box center [430, 390] width 58 height 36
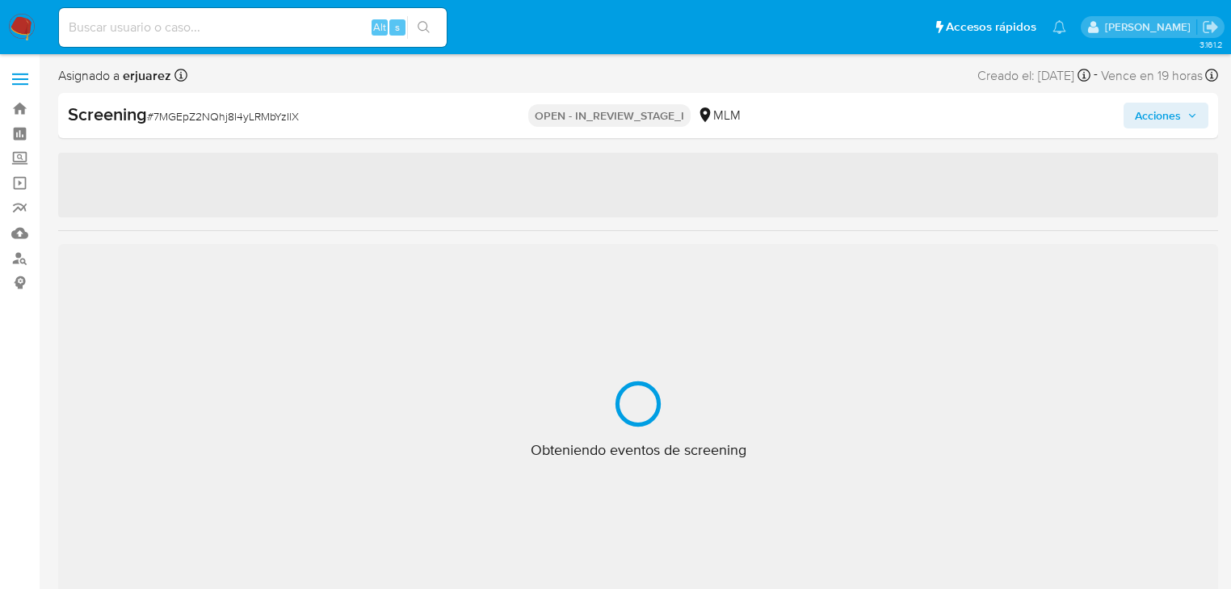
select select "10"
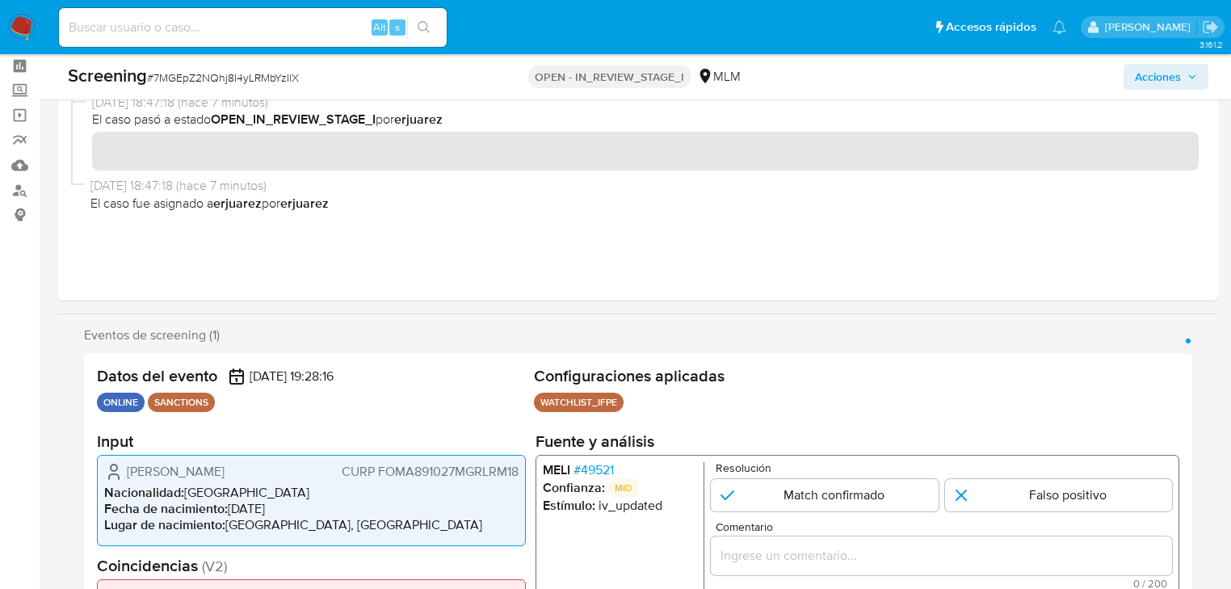
scroll to position [129, 0]
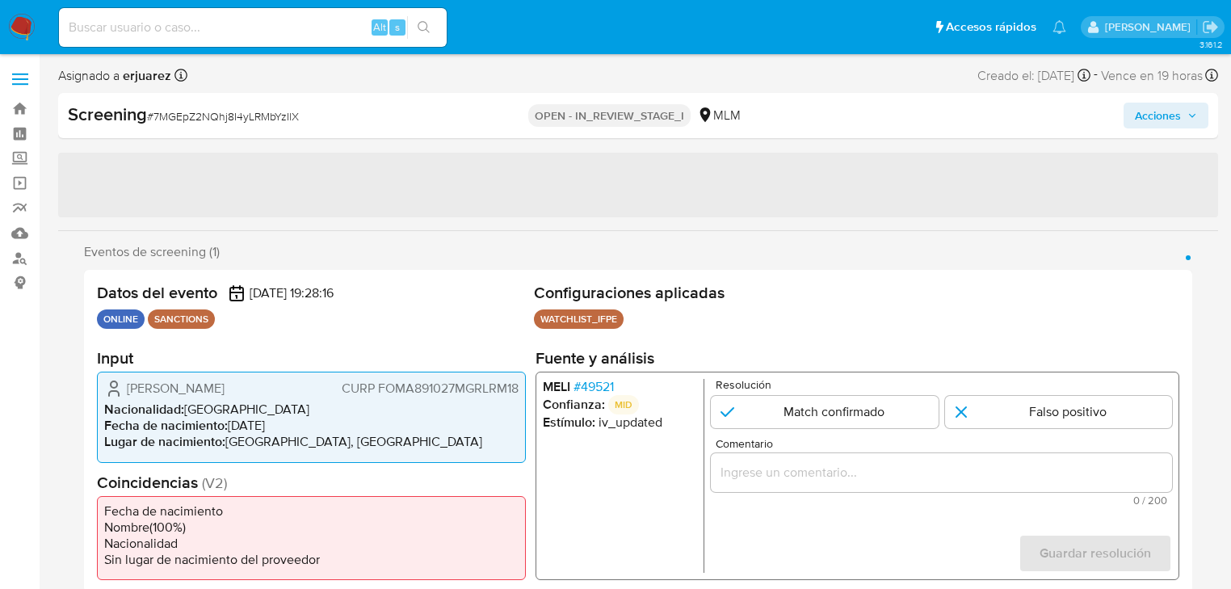
select select "10"
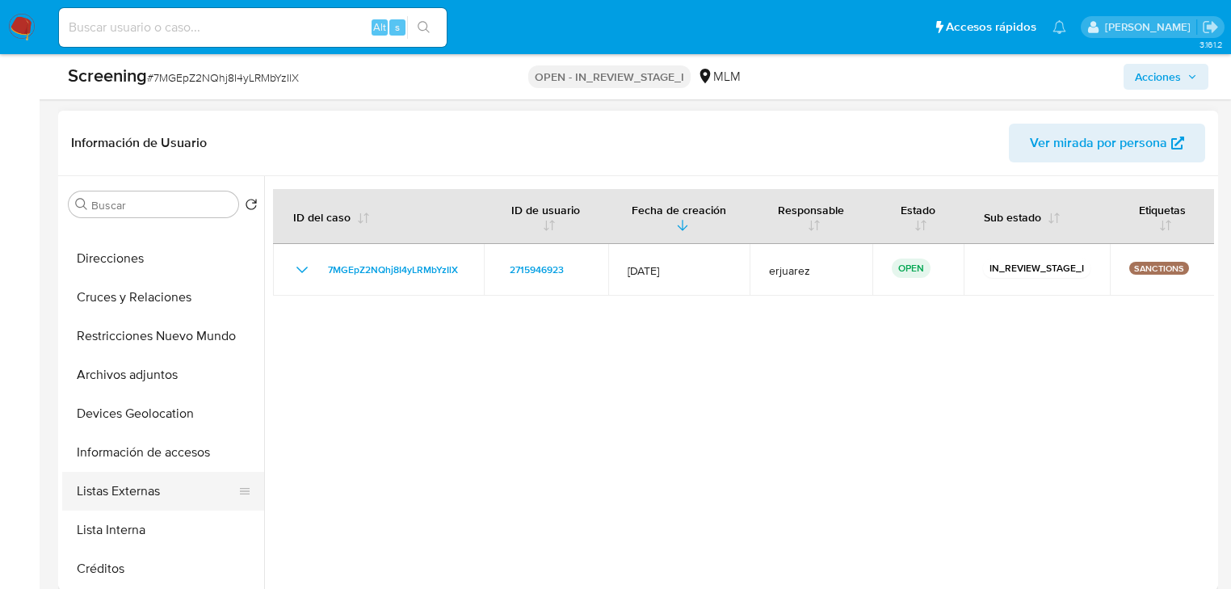
scroll to position [194, 0]
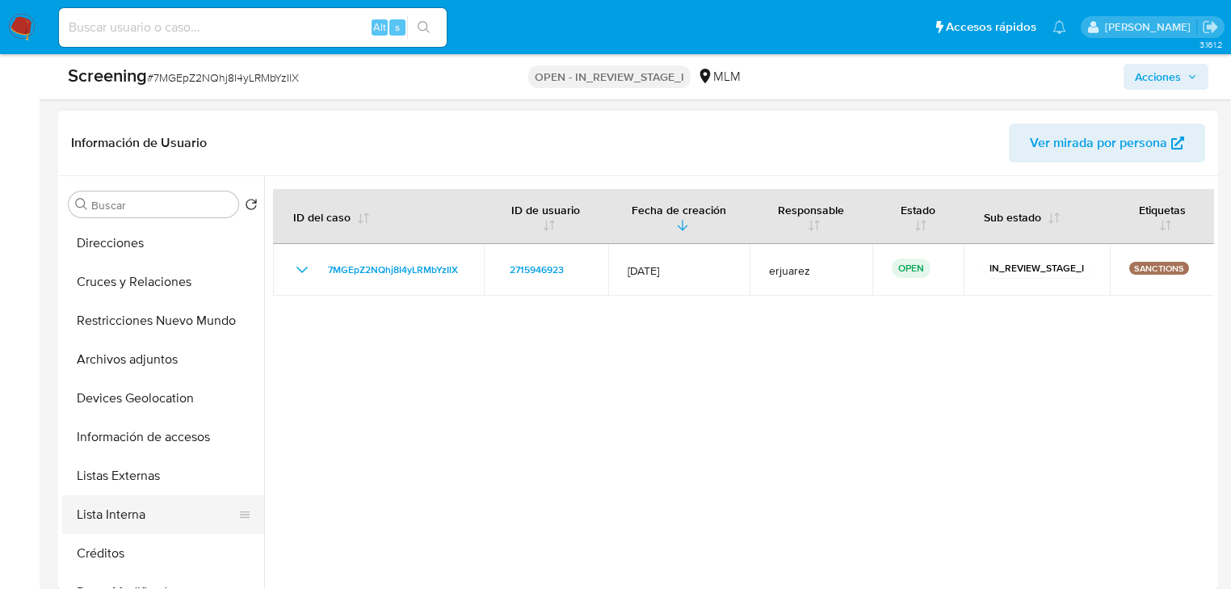
click at [136, 507] on button "Lista Interna" at bounding box center [156, 514] width 189 height 39
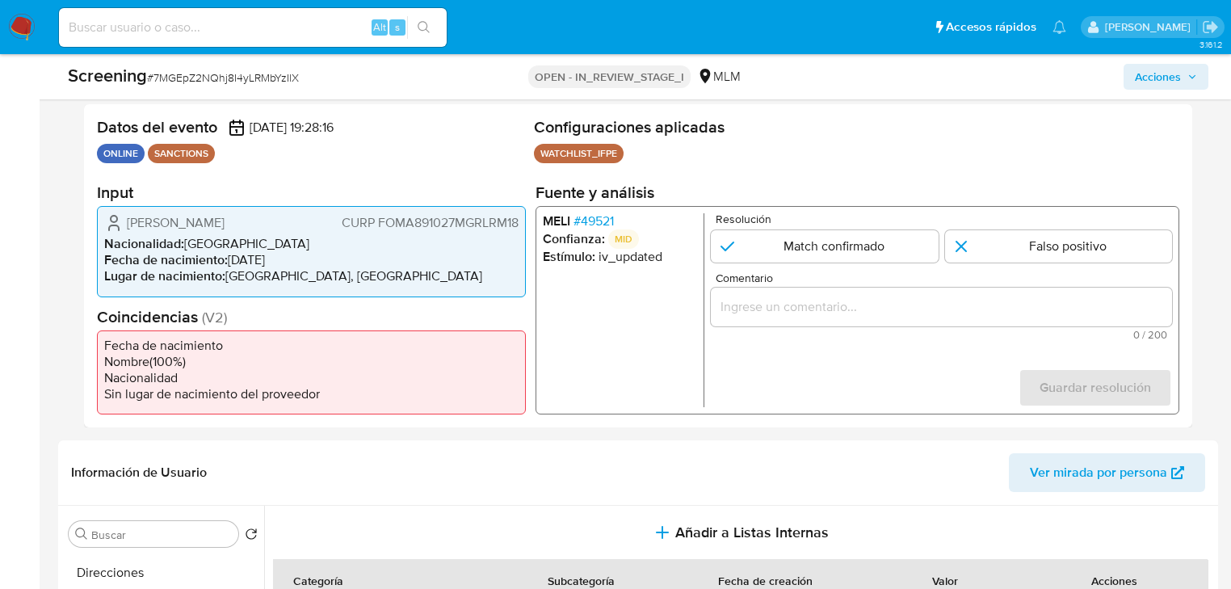
scroll to position [129, 0]
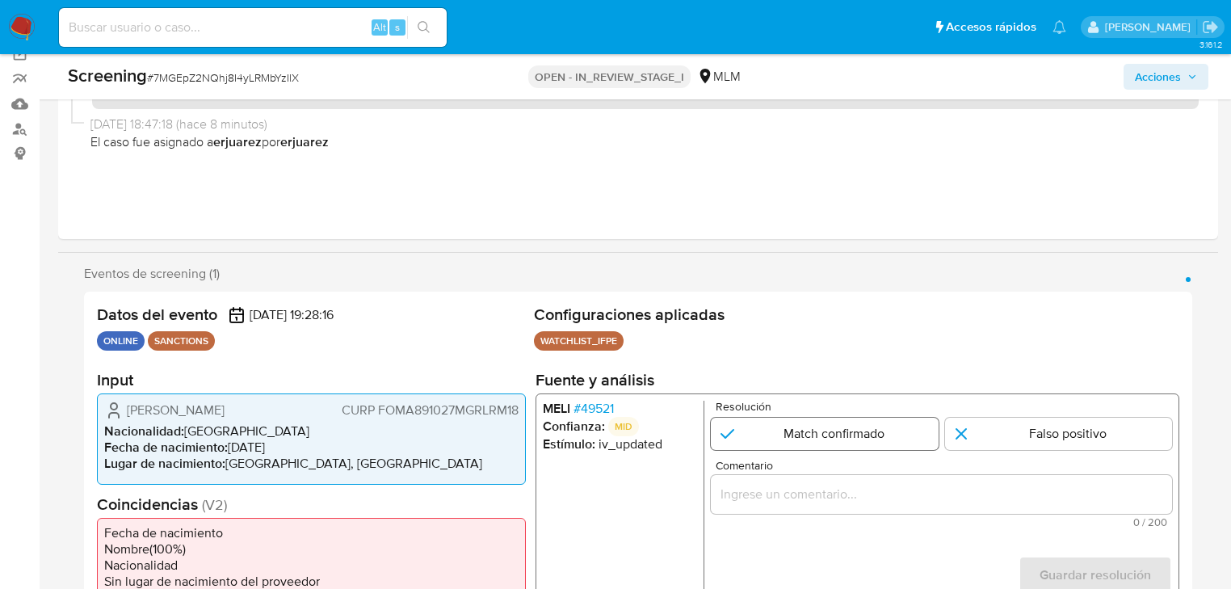
click at [808, 431] on input "1 de 1" at bounding box center [824, 434] width 227 height 32
radio input "true"
click at [770, 481] on div "1 de 1" at bounding box center [941, 494] width 461 height 39
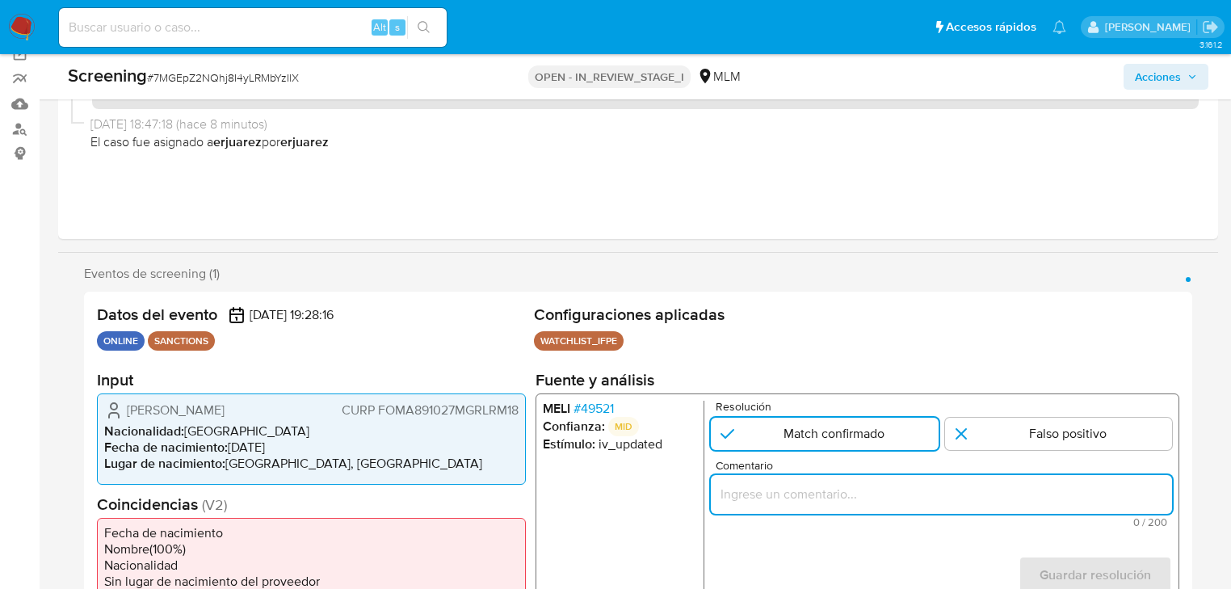
click at [788, 494] on input "Comentario" at bounding box center [941, 494] width 461 height 21
paste input "SE CONFIRMA COINCIDENCIA EN LISTA DE SANCIONES DENOMINADA IFPE LPB CLIENTE [PER…"
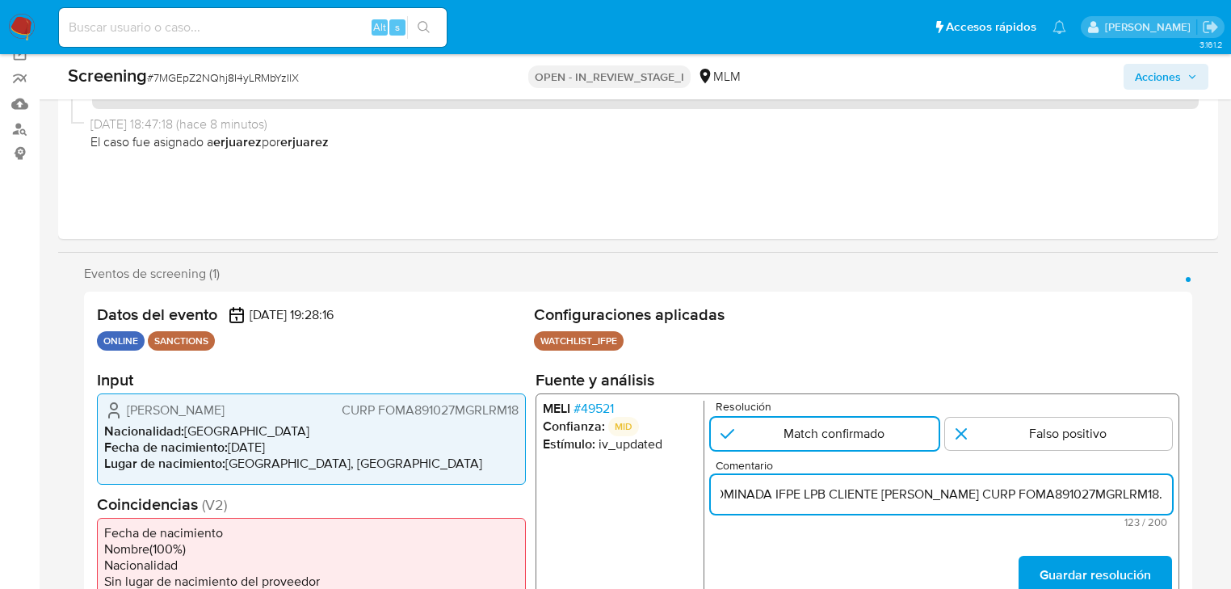
scroll to position [258, 0]
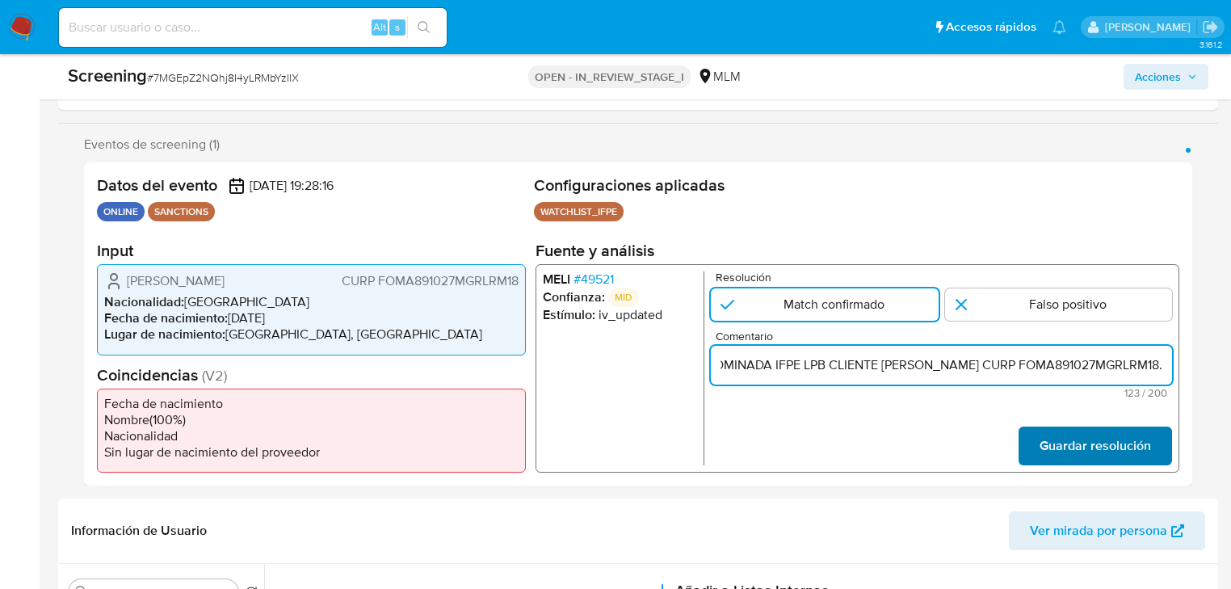
type input "SE CONFIRMA COINCIDENCIA EN LISTA DE SANCIONES DENOMINADA IFPE LPB CLIENTE [PER…"
click at [1105, 446] on span "Guardar resolución" at bounding box center [1094, 446] width 111 height 36
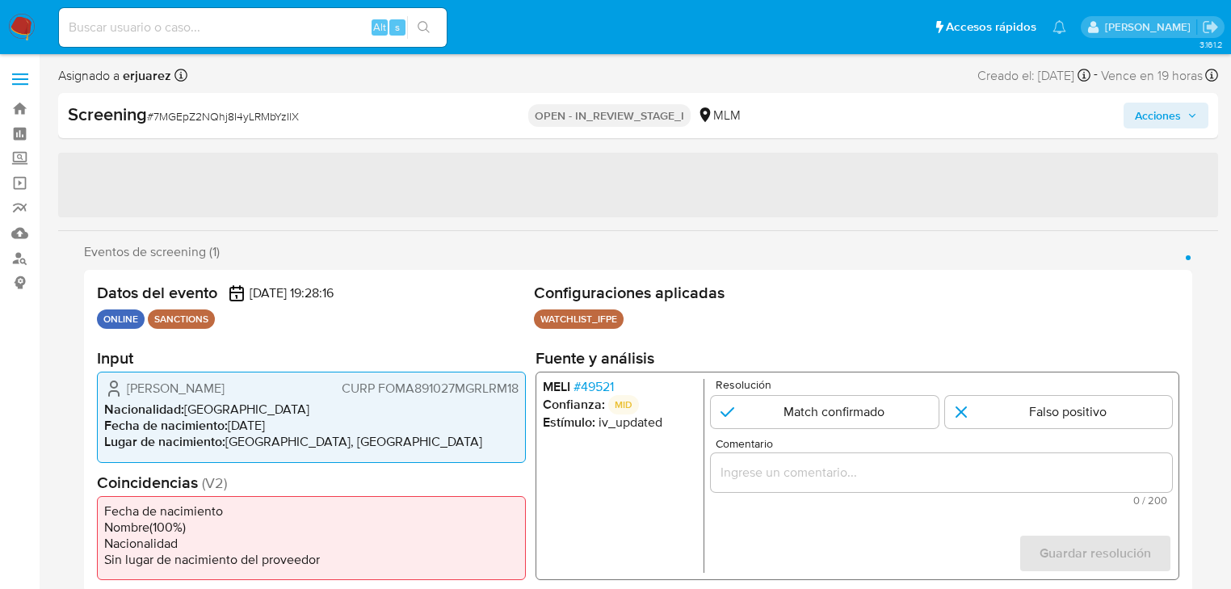
select select "10"
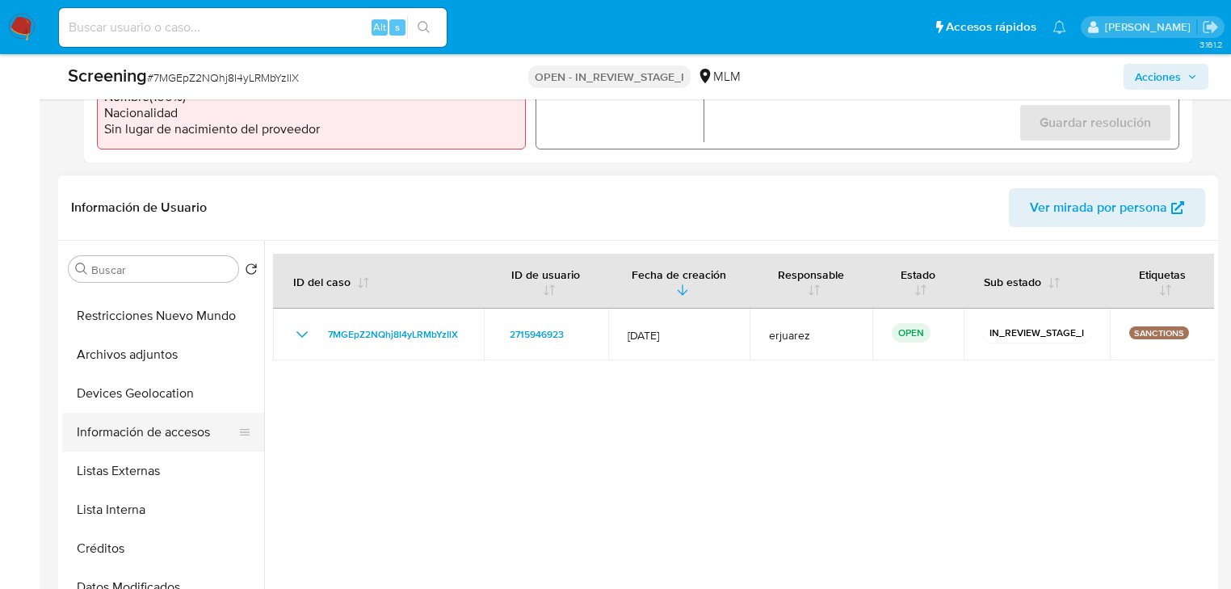
scroll to position [323, 0]
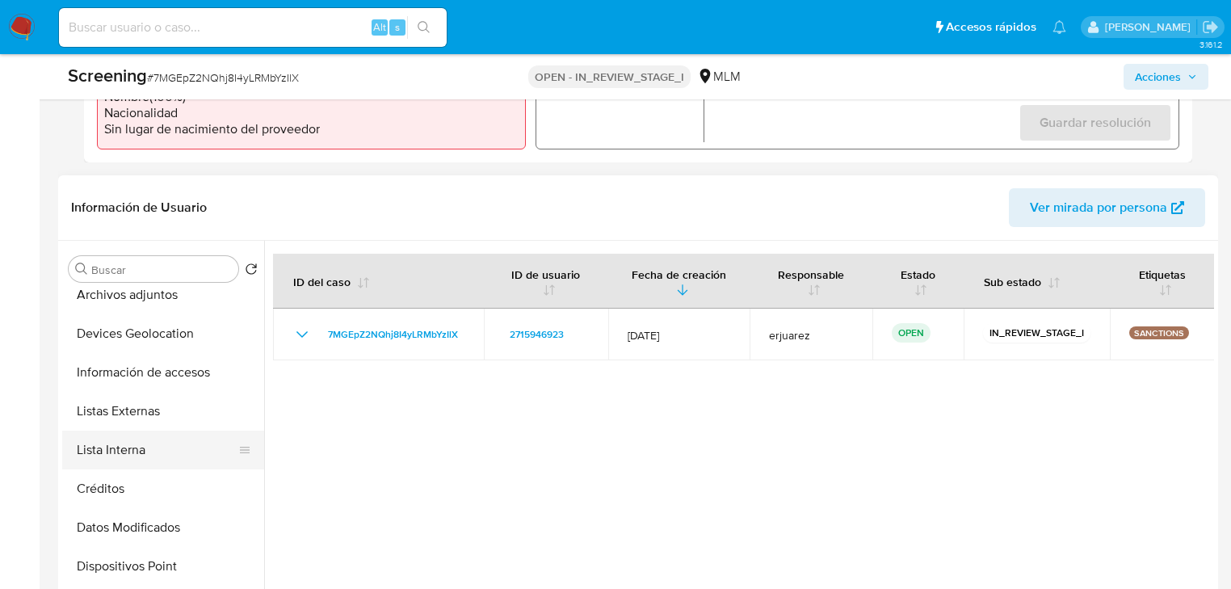
click at [133, 454] on button "Lista Interna" at bounding box center [156, 449] width 189 height 39
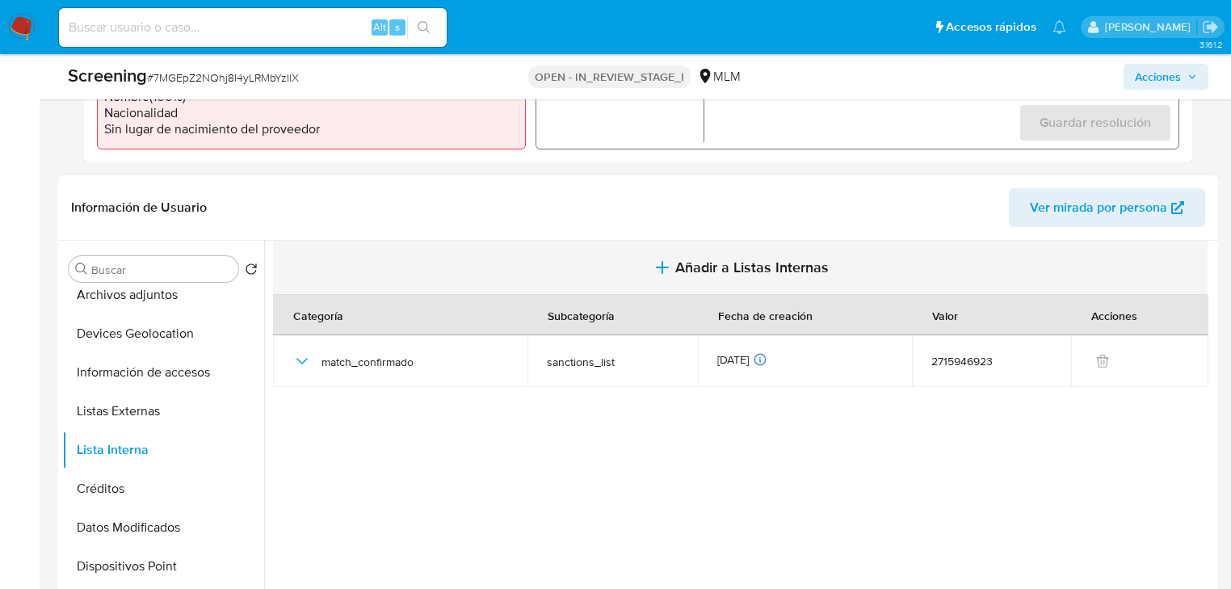
click at [661, 265] on icon "button" at bounding box center [662, 267] width 19 height 19
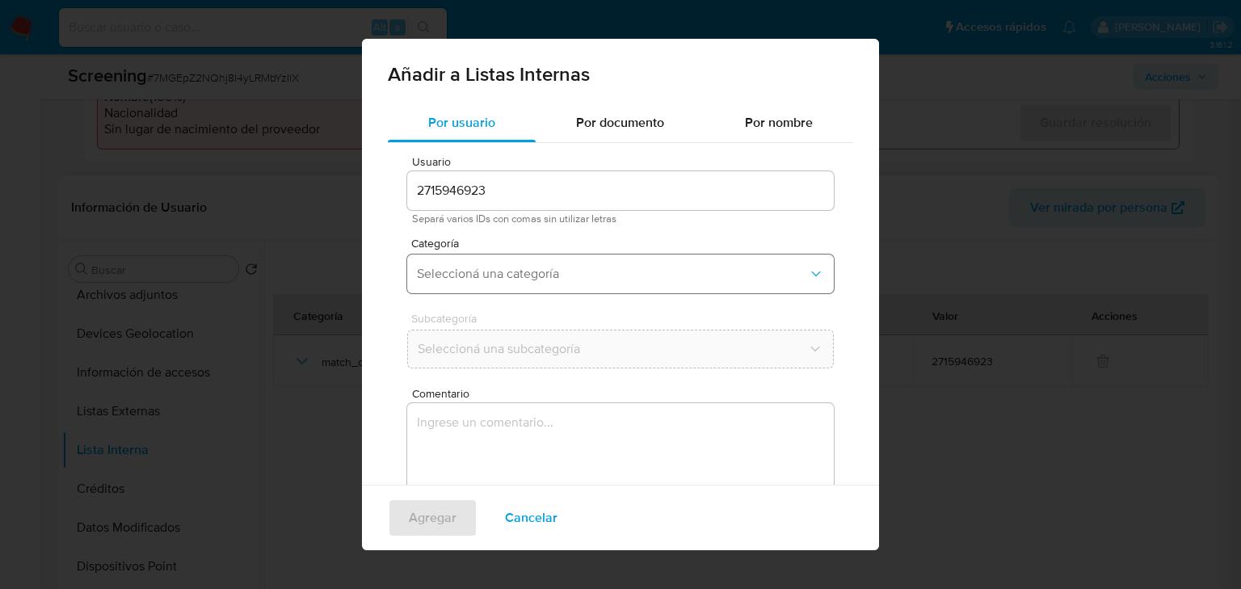
click at [535, 265] on button "Seleccioná una categoría" at bounding box center [620, 273] width 426 height 39
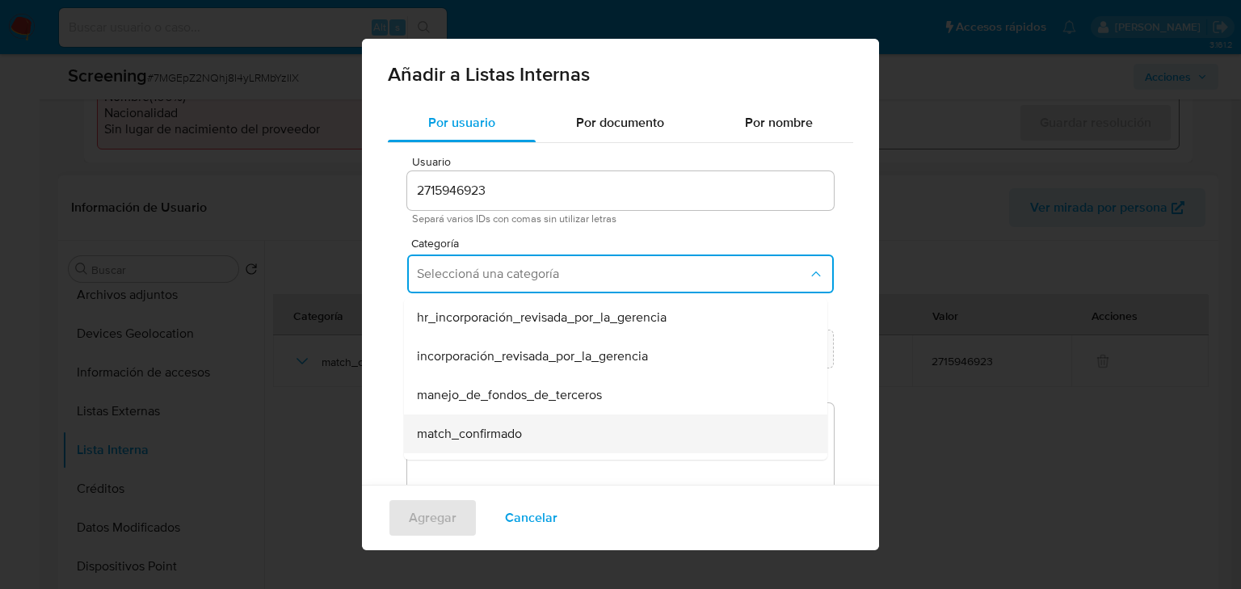
click at [513, 430] on span "match_confirmado" at bounding box center [469, 434] width 105 height 16
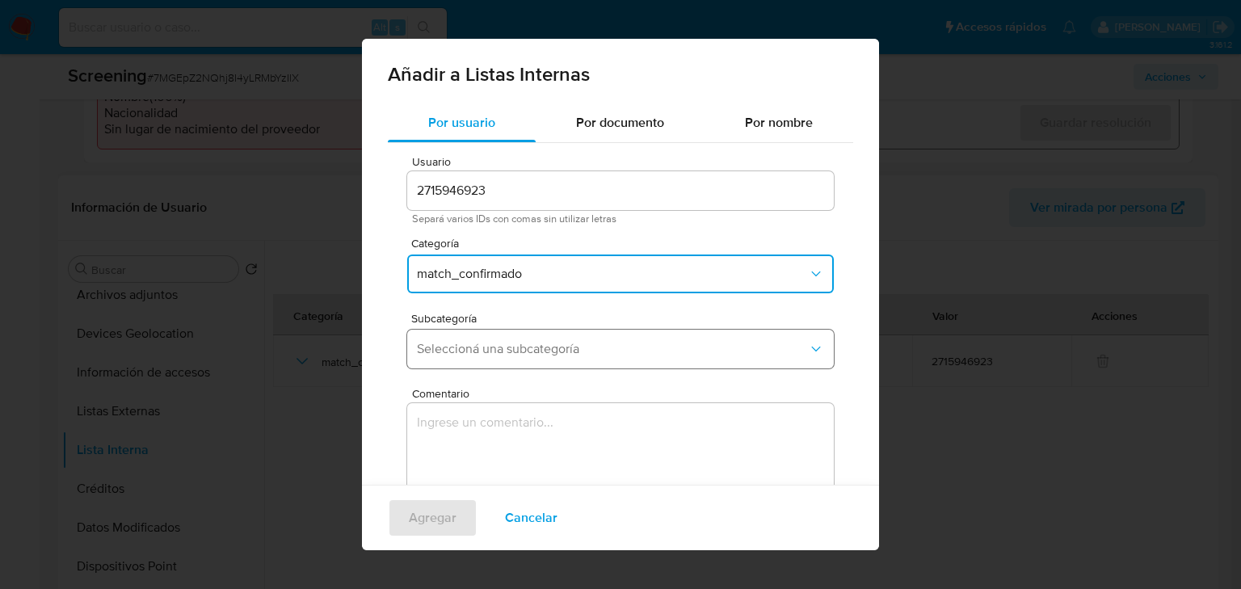
click at [536, 346] on span "Seleccioná una subcategoría" at bounding box center [612, 349] width 391 height 16
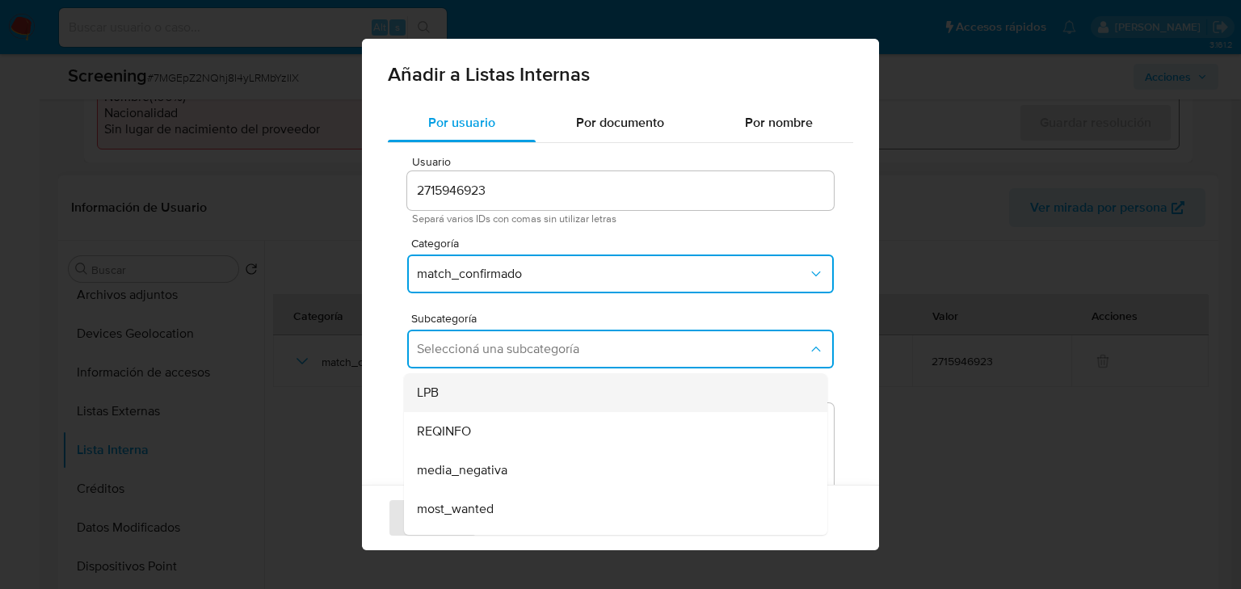
click at [518, 392] on div "LPB" at bounding box center [611, 392] width 388 height 39
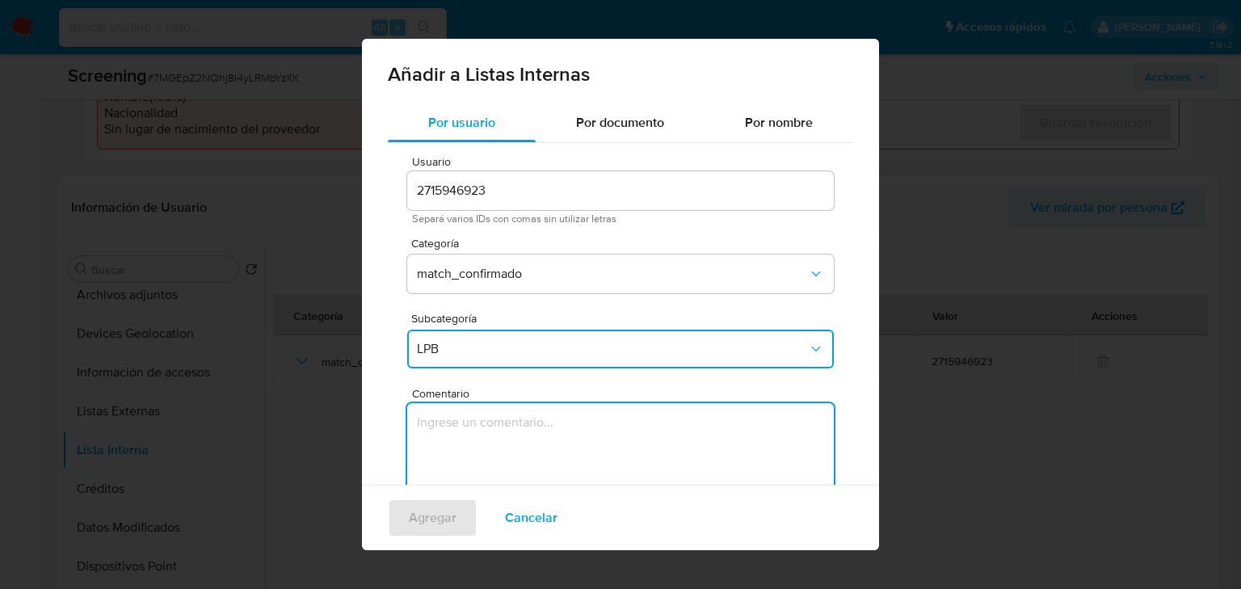
click at [503, 437] on textarea "Comentario" at bounding box center [620, 480] width 426 height 155
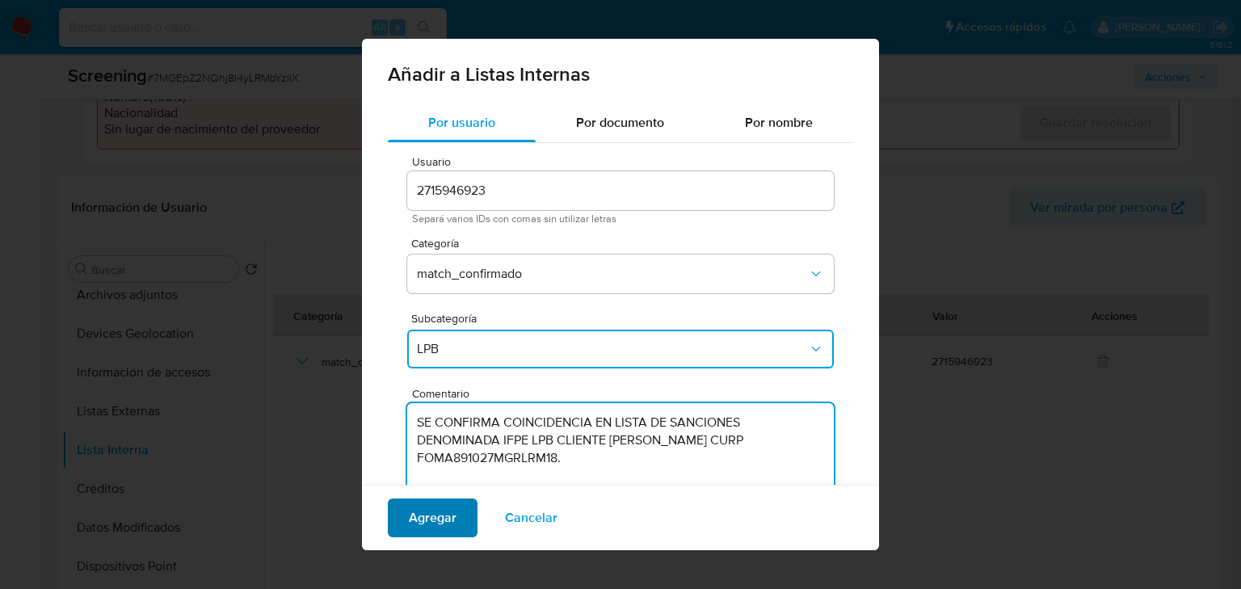
type textarea "SE CONFIRMA COINCIDENCIA EN LISTA DE SANCIONES DENOMINADA IFPE LPB CLIENTE [PER…"
click at [439, 507] on span "Agregar" at bounding box center [433, 518] width 48 height 36
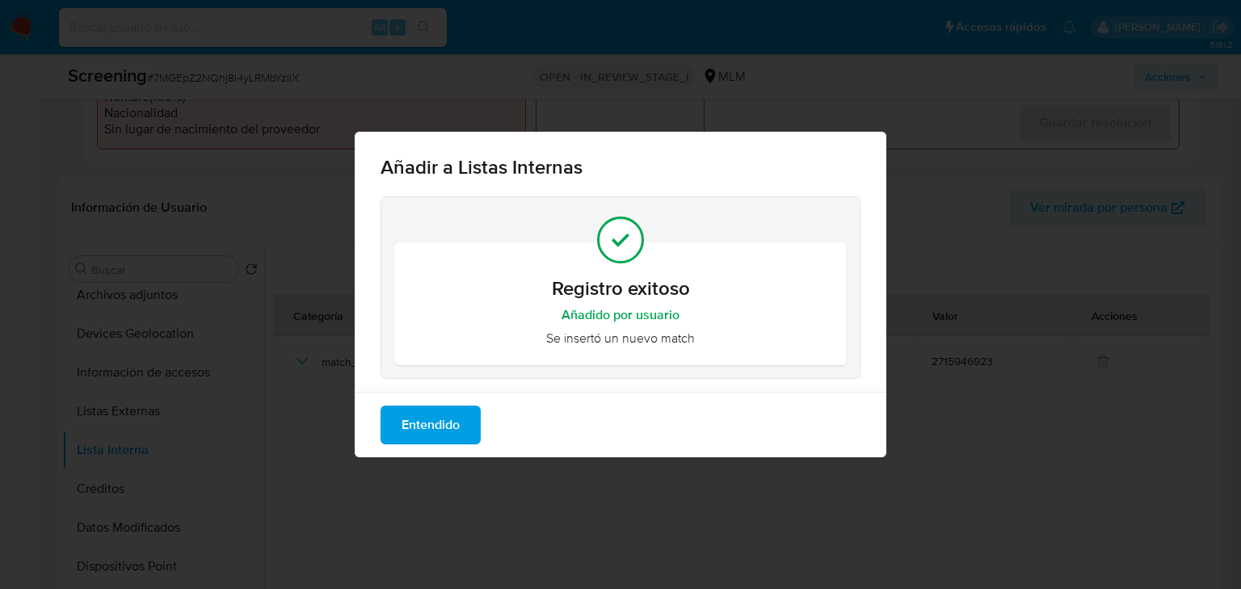
click at [439, 429] on span "Entendido" at bounding box center [430, 425] width 58 height 36
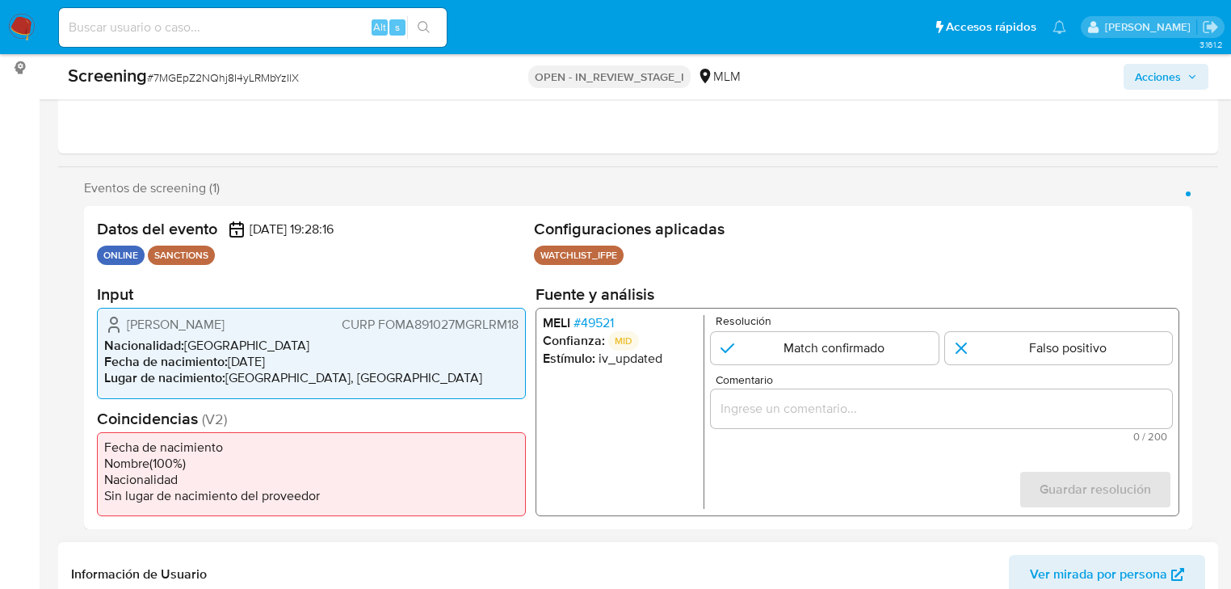
scroll to position [194, 0]
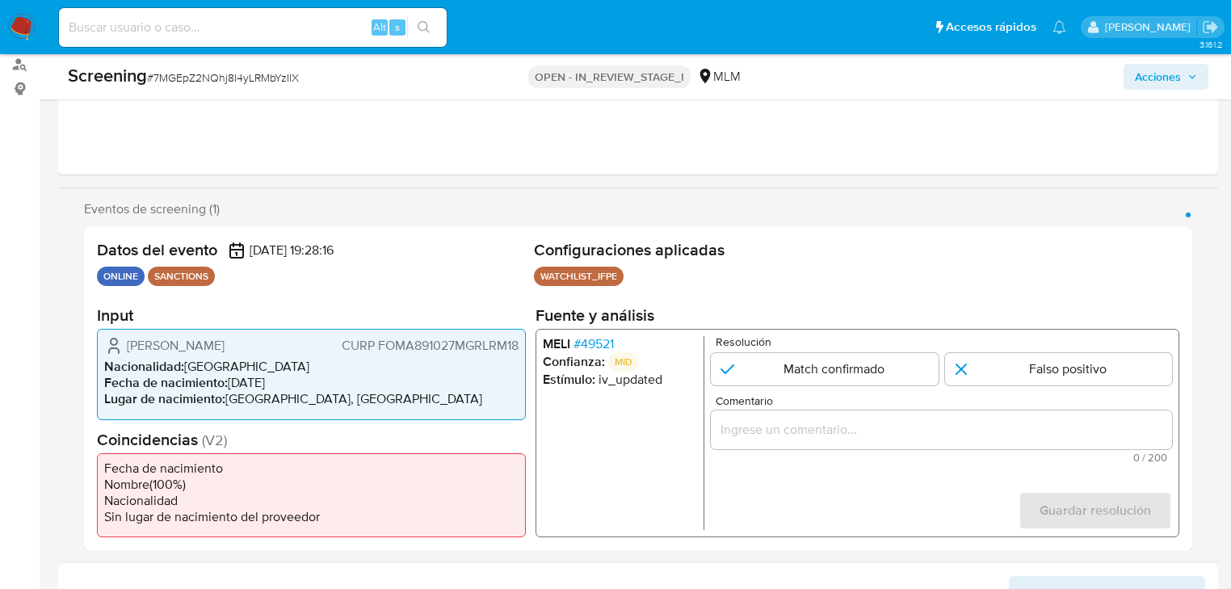
click at [1189, 212] on button "Página 1" at bounding box center [1188, 214] width 5 height 5
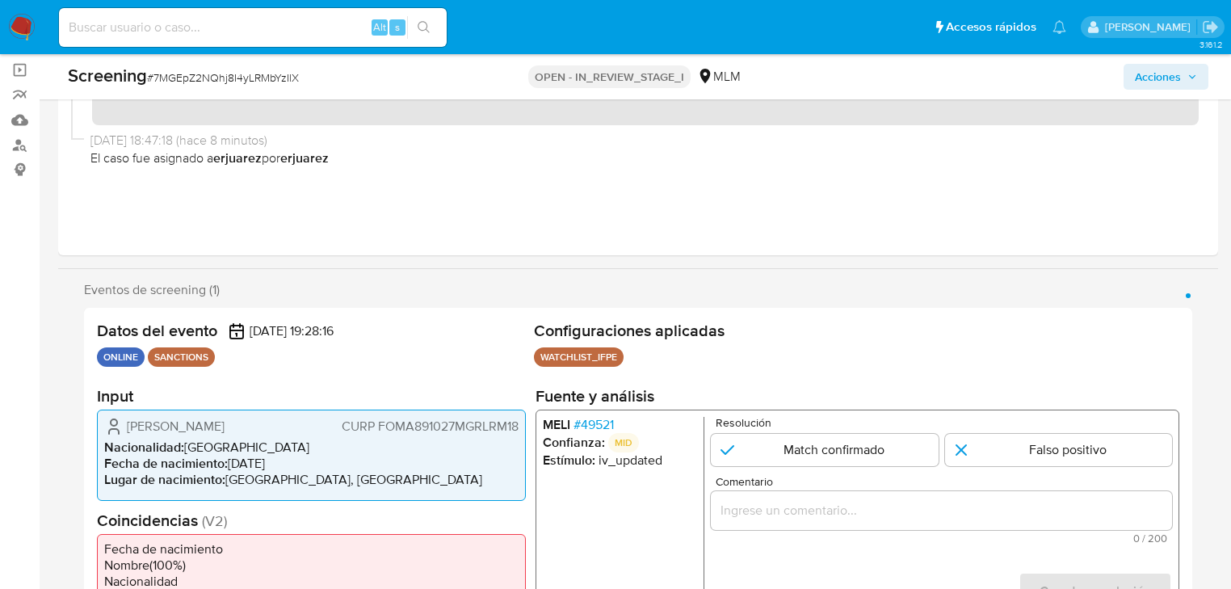
scroll to position [0, 0]
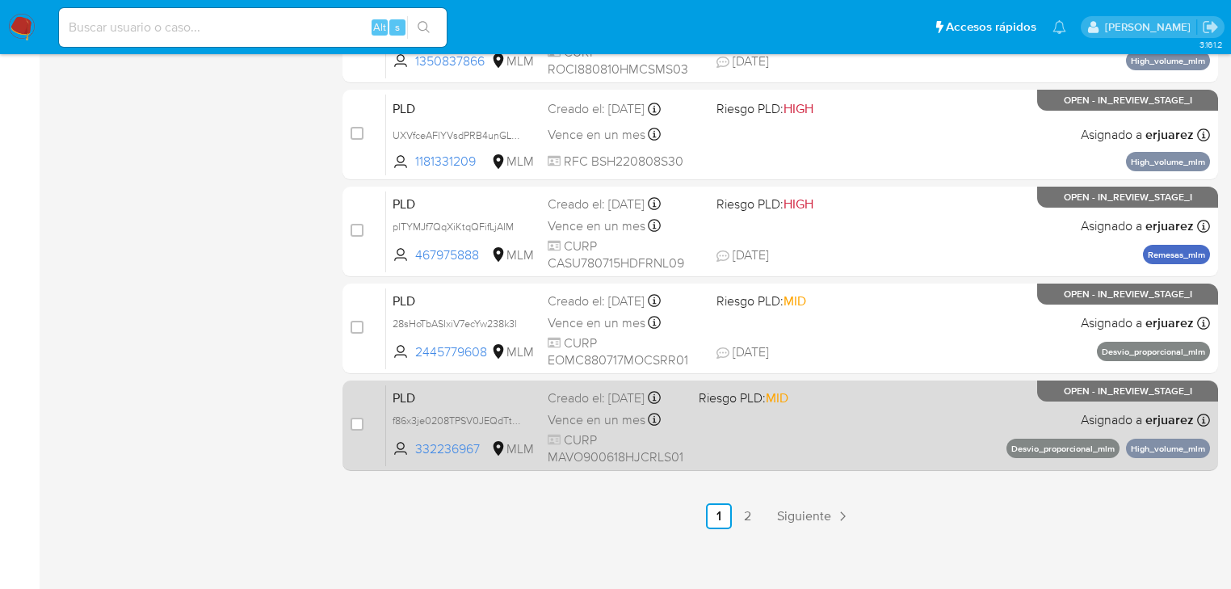
scroll to position [743, 0]
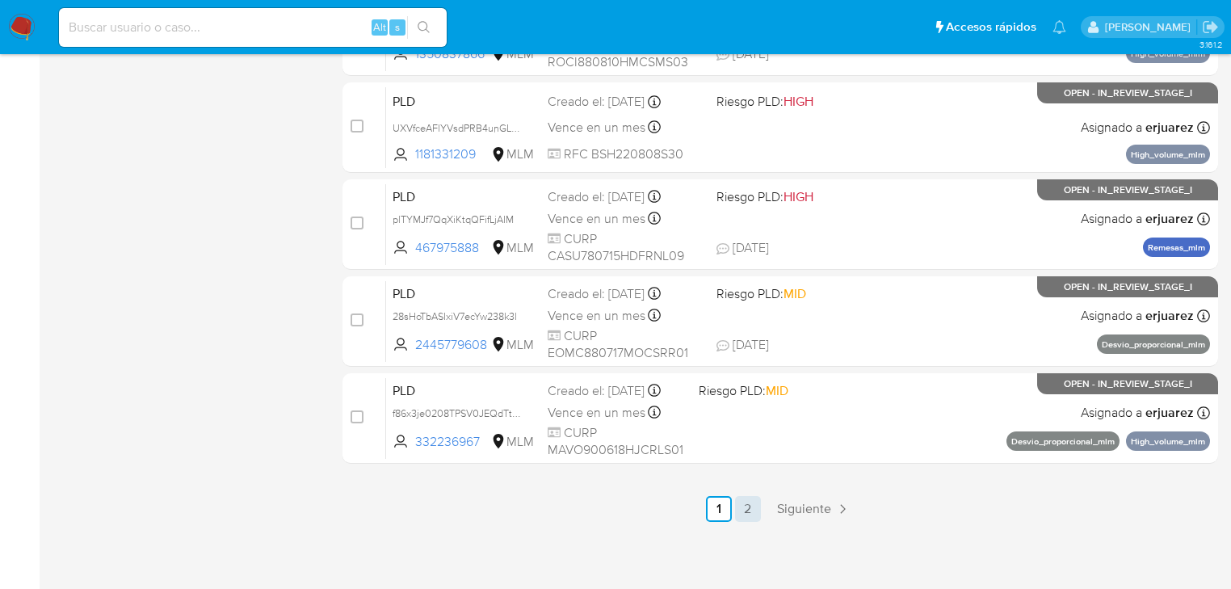
click at [746, 507] on link "2" at bounding box center [748, 509] width 26 height 26
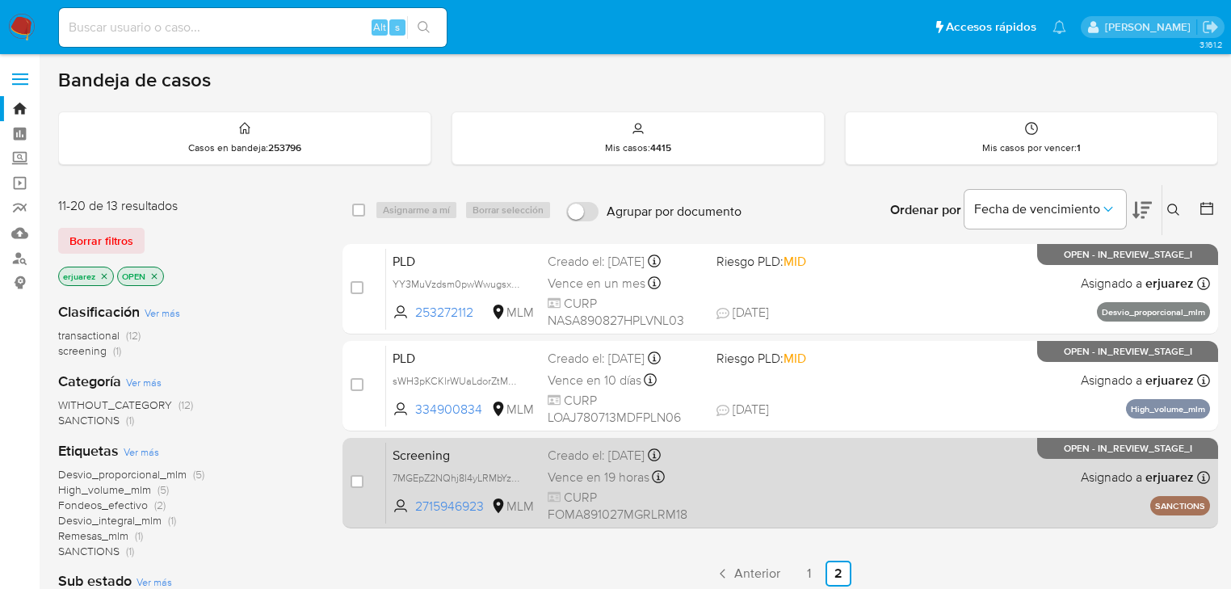
click at [812, 493] on div "Screening 7MGEpZ2NQhj8I4yLRMbYzIlX 2715946923 MLM Creado el: 30/09/2025 Creado …" at bounding box center [798, 483] width 824 height 82
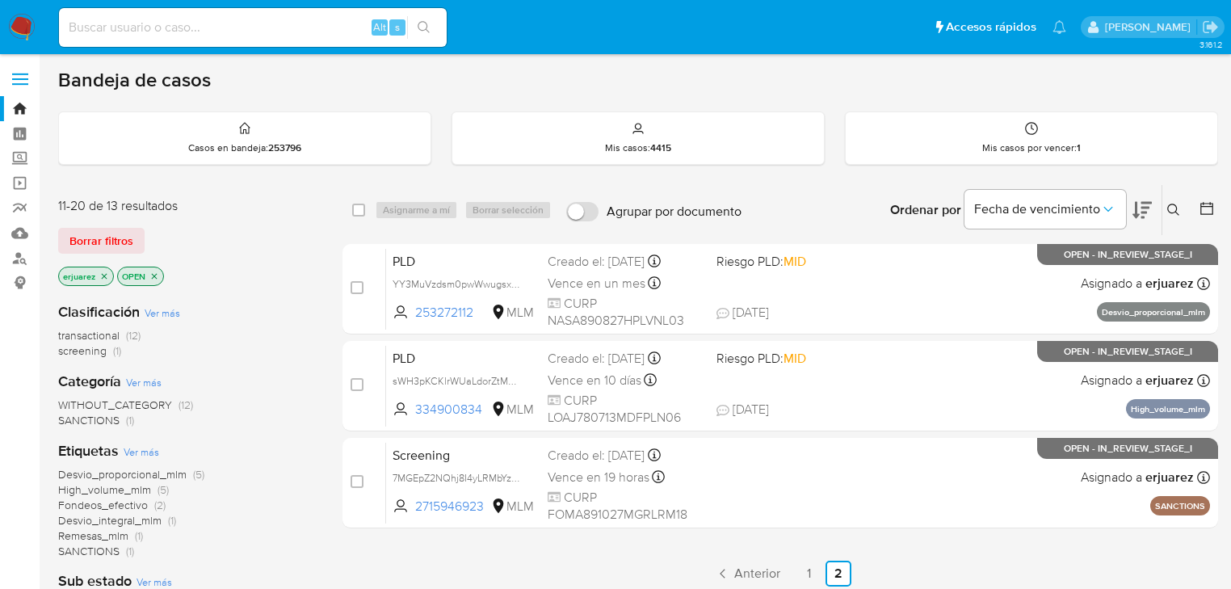
click at [23, 30] on img at bounding box center [21, 27] width 27 height 27
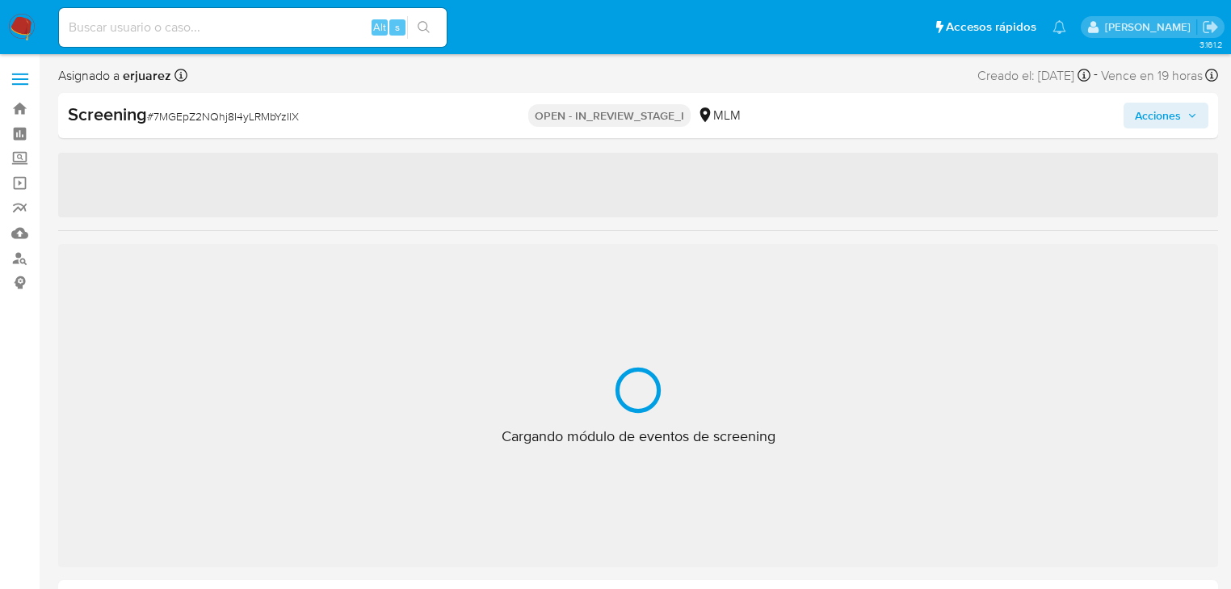
select select "10"
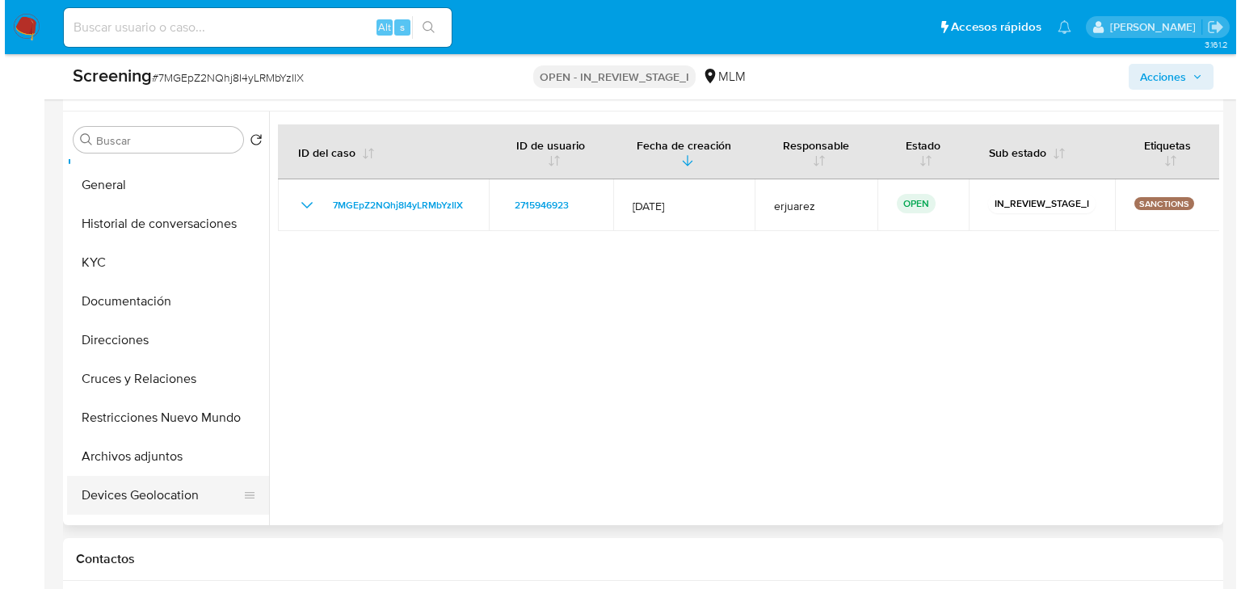
scroll to position [65, 0]
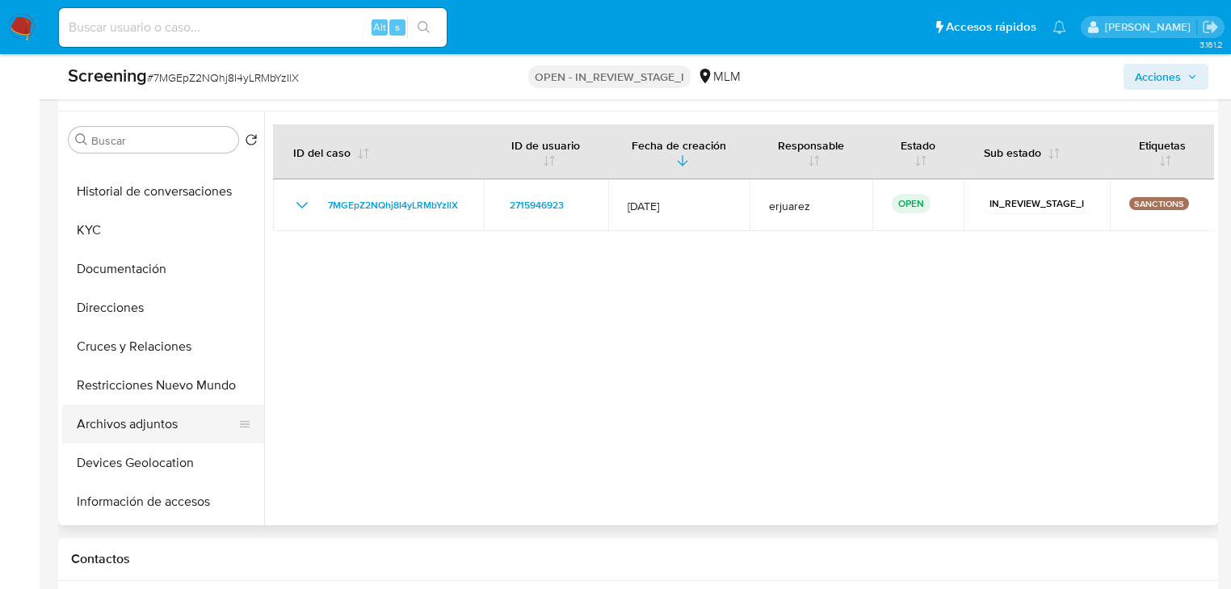
click at [133, 435] on button "Archivos adjuntos" at bounding box center [156, 424] width 189 height 39
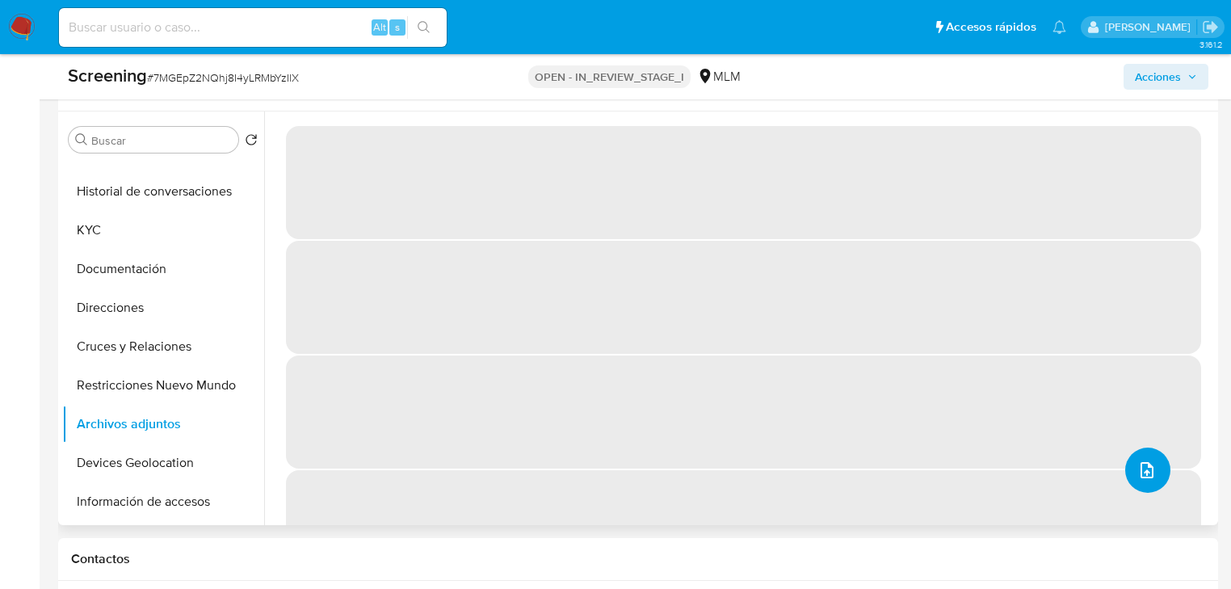
click at [1142, 464] on icon "upload-file" at bounding box center [1146, 469] width 19 height 19
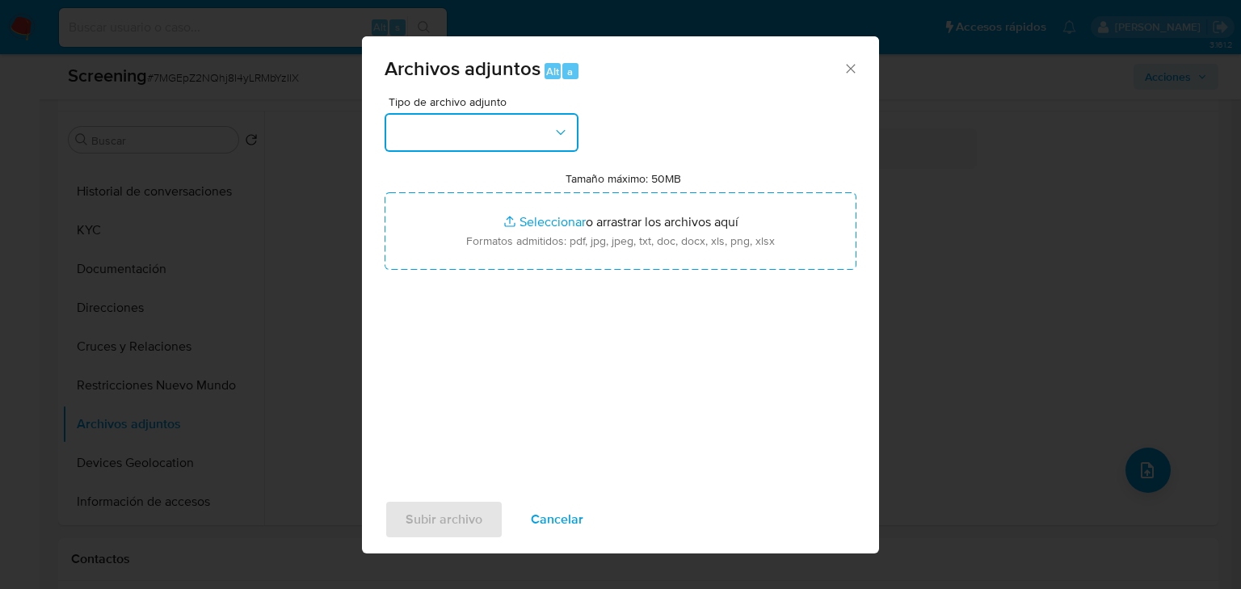
click at [504, 136] on button "button" at bounding box center [481, 132] width 194 height 39
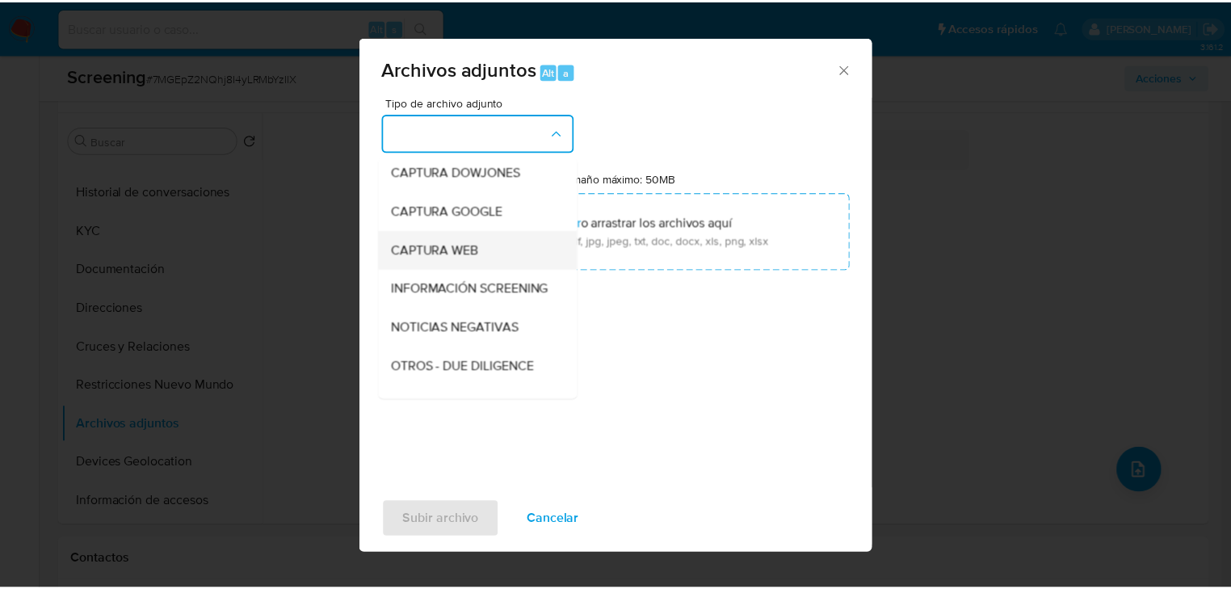
scroll to position [129, 0]
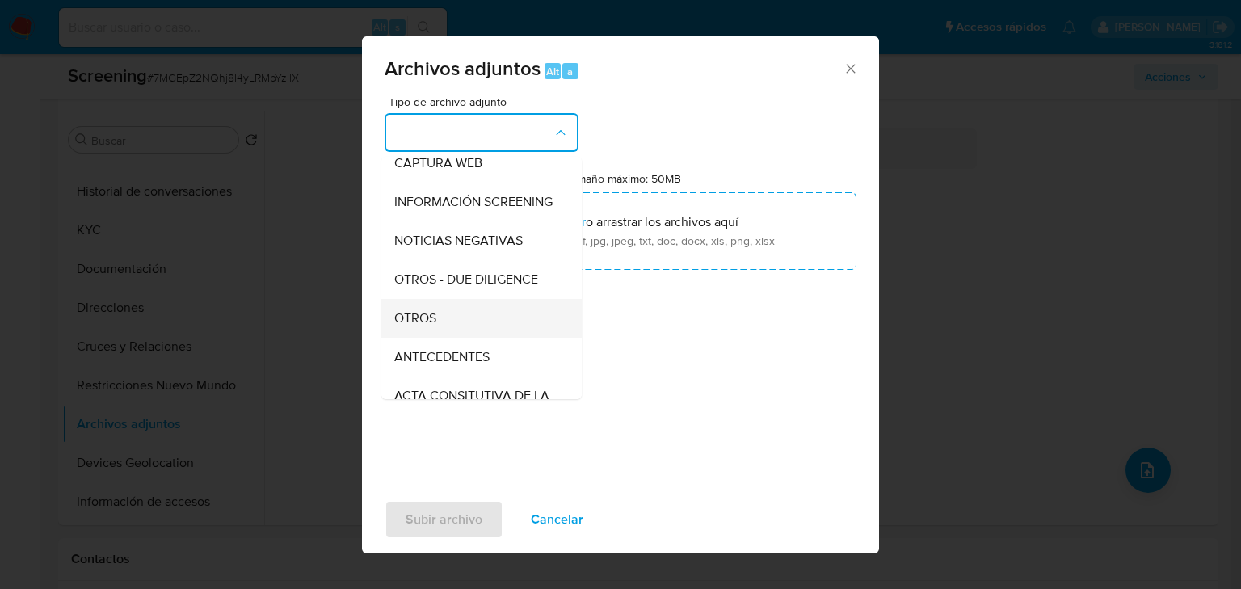
click at [404, 326] on span "OTROS" at bounding box center [415, 318] width 42 height 16
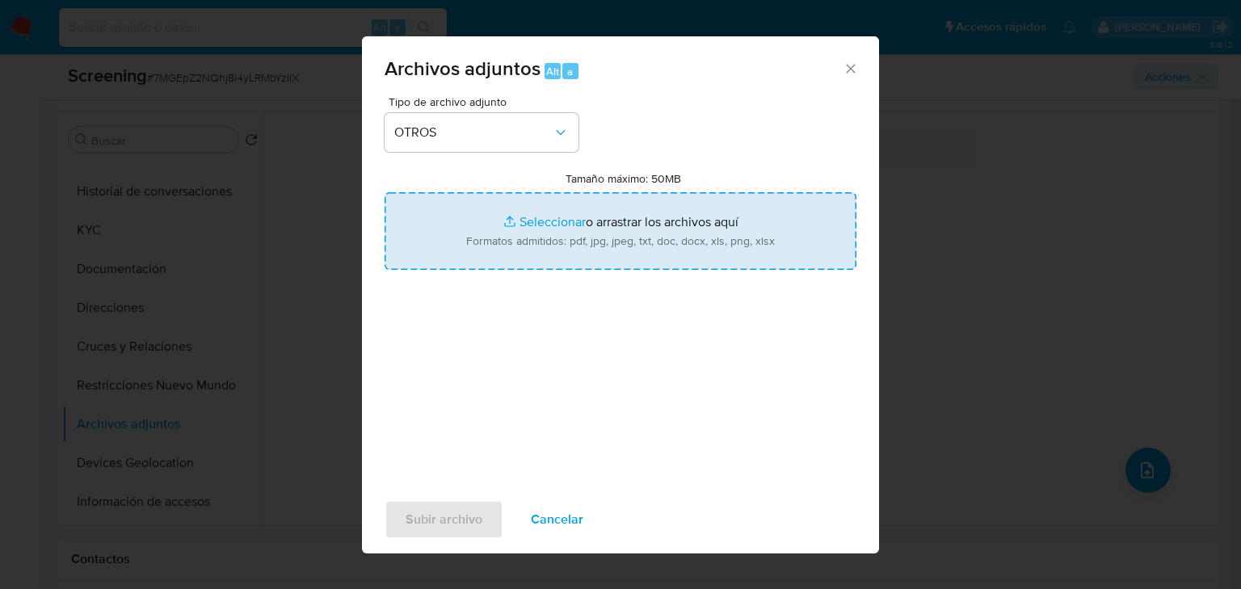
click at [544, 217] on input "Tamaño máximo: 50MB Seleccionar archivos" at bounding box center [620, 231] width 472 height 78
type input "C:\fakepath\2715946923_Amizadai Flores Morales.pdf"
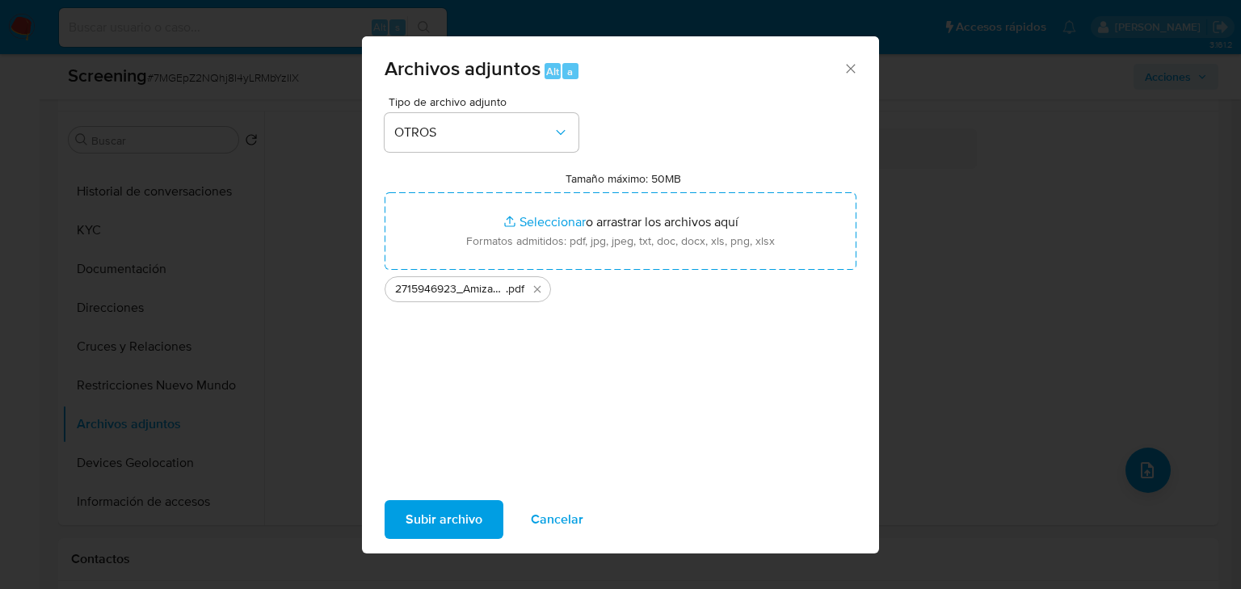
click at [459, 519] on span "Subir archivo" at bounding box center [443, 520] width 77 height 36
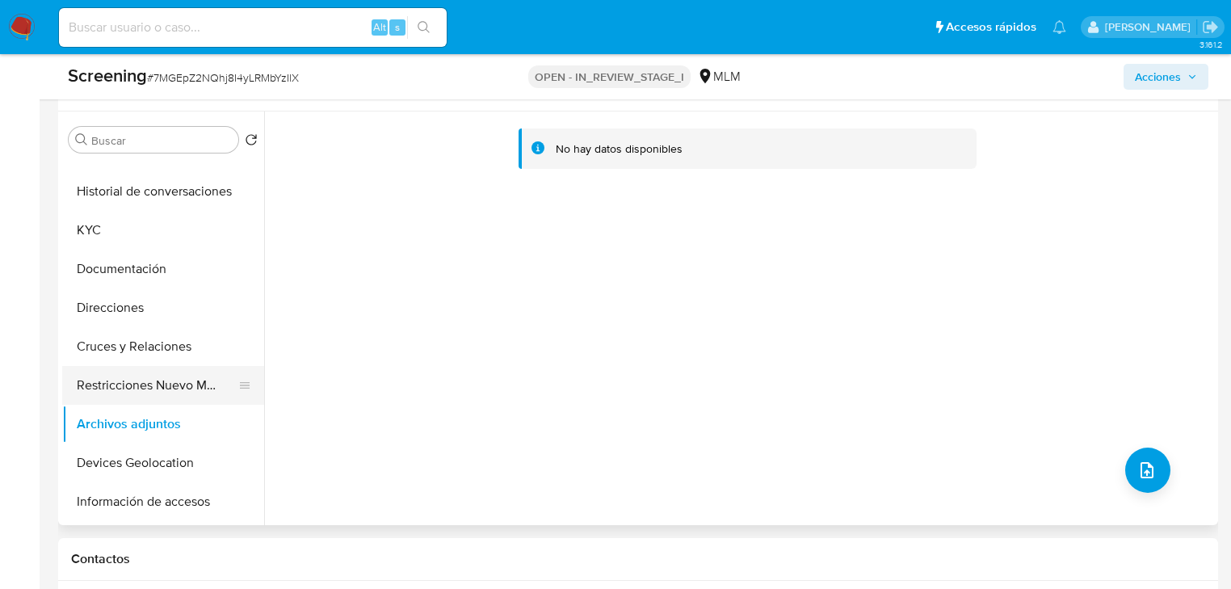
click at [155, 369] on button "Restricciones Nuevo Mundo" at bounding box center [156, 385] width 189 height 39
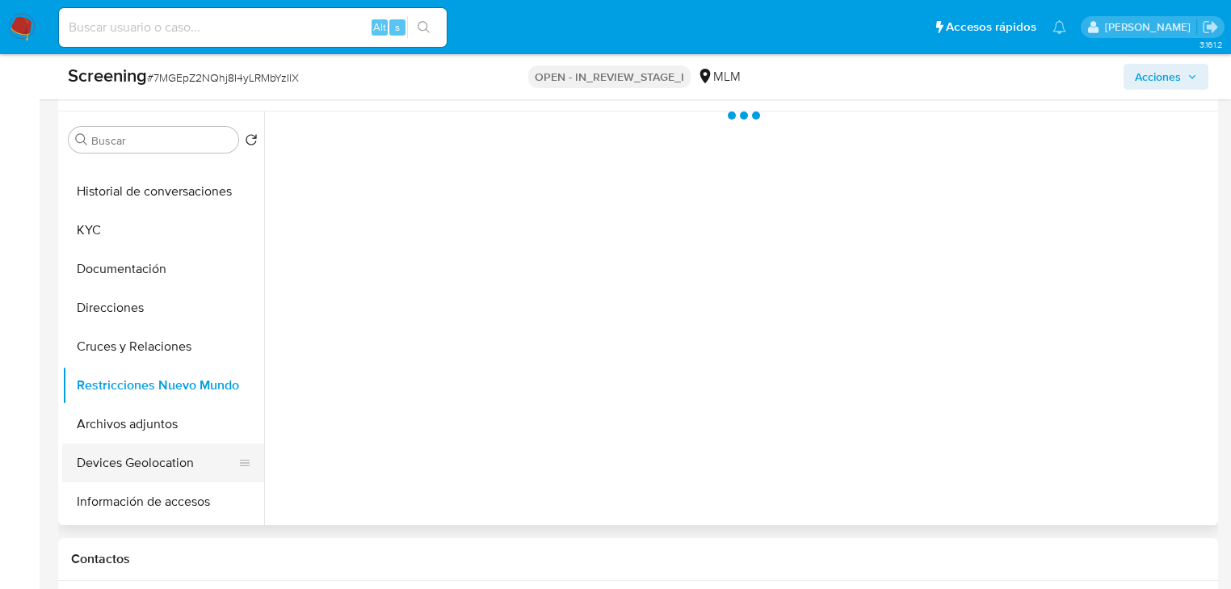
click at [149, 459] on button "Devices Geolocation" at bounding box center [156, 462] width 189 height 39
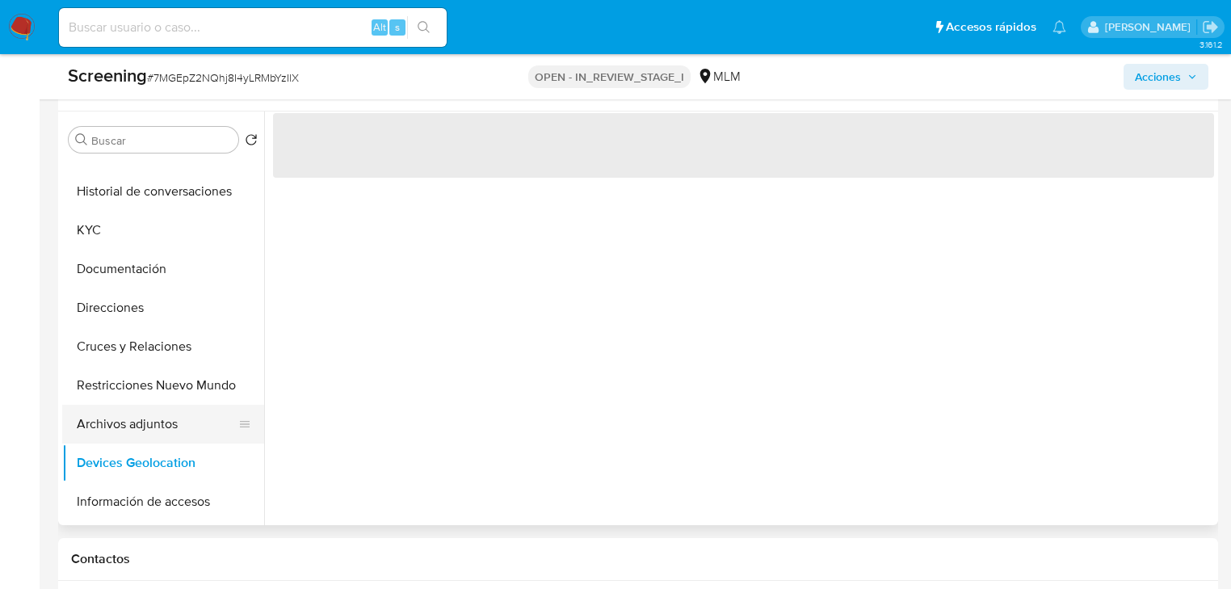
click at [155, 432] on button "Archivos adjuntos" at bounding box center [156, 424] width 189 height 39
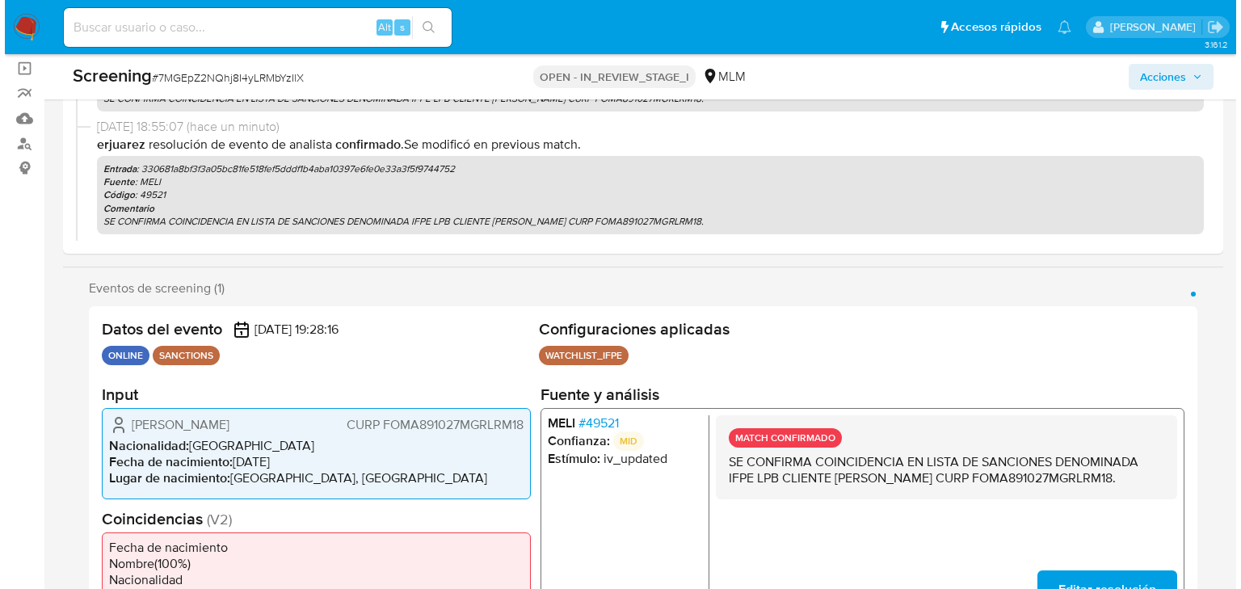
scroll to position [0, 0]
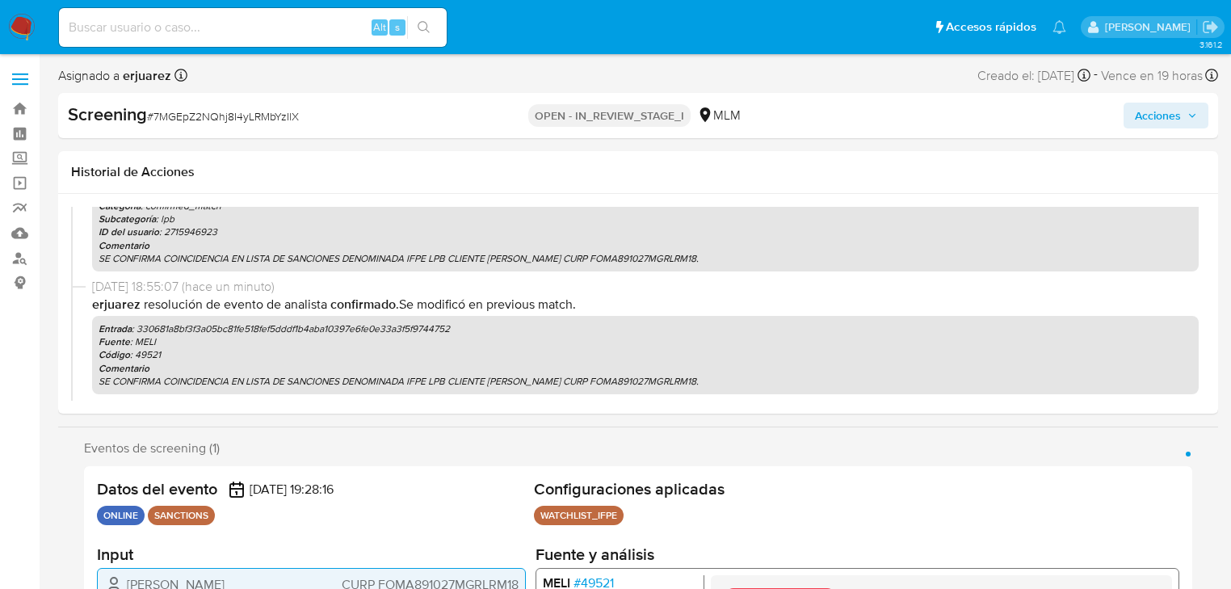
drag, startPoint x: 1153, startPoint y: 107, endPoint x: 1132, endPoint y: 110, distance: 21.2
click at [1153, 107] on span "Acciones" at bounding box center [1158, 116] width 46 height 26
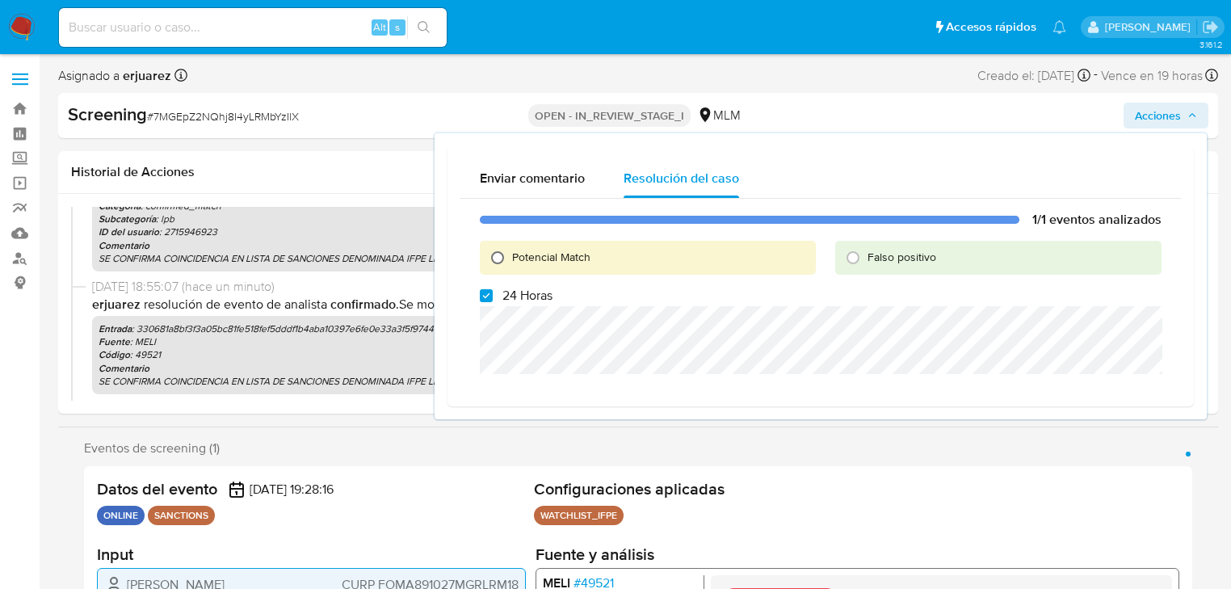
click at [501, 254] on input "Potencial Match" at bounding box center [498, 258] width 26 height 26
radio input "true"
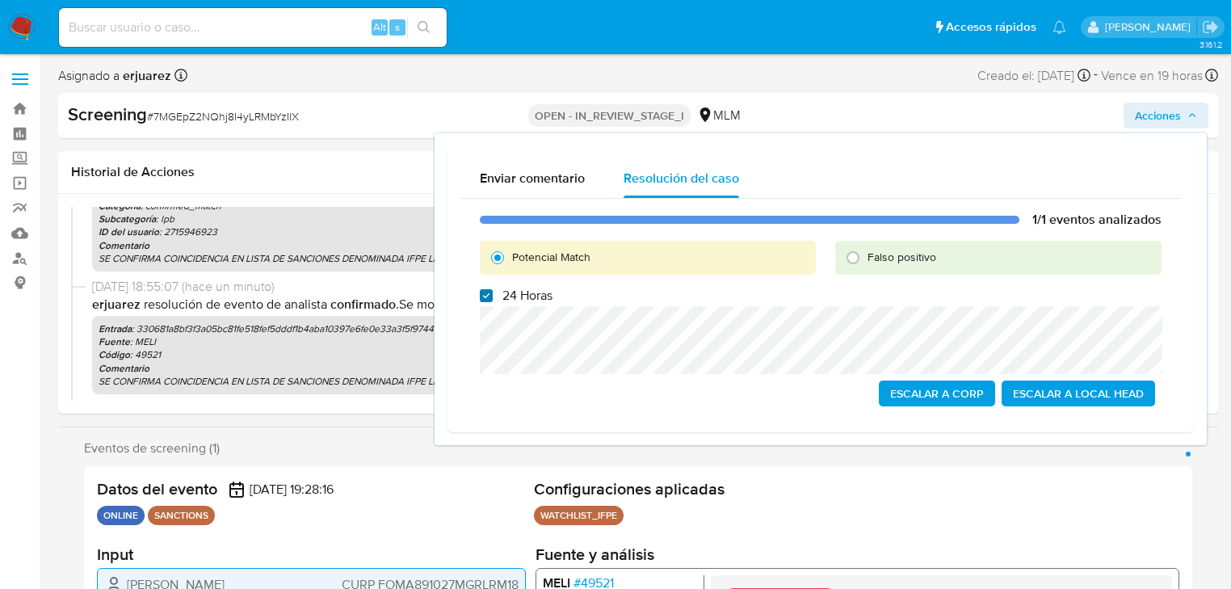
click at [481, 300] on input "24 Horas" at bounding box center [486, 295] width 13 height 13
checkbox input "false"
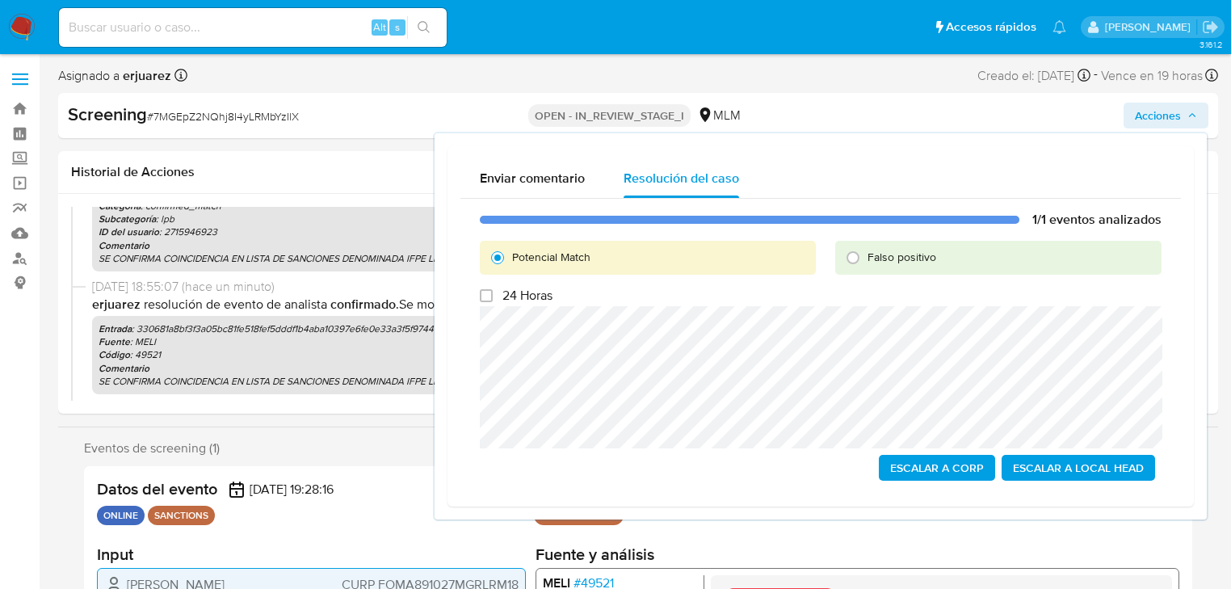
click at [1048, 471] on span "Escalar a Local Head" at bounding box center [1078, 467] width 131 height 23
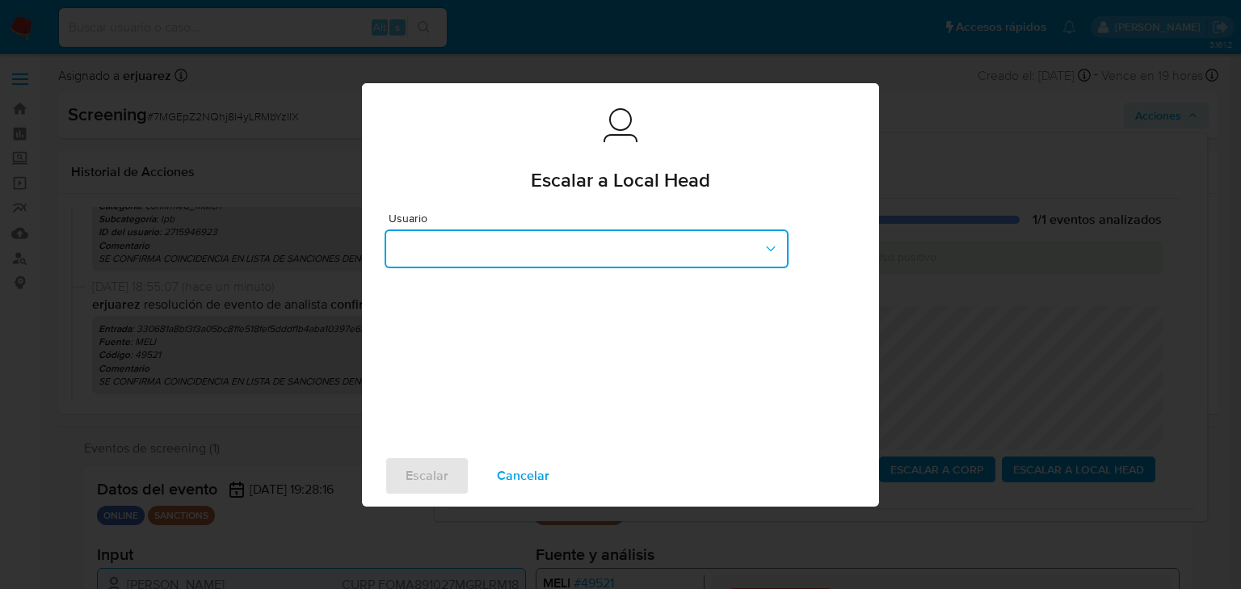
click at [574, 254] on button "button" at bounding box center [586, 248] width 404 height 39
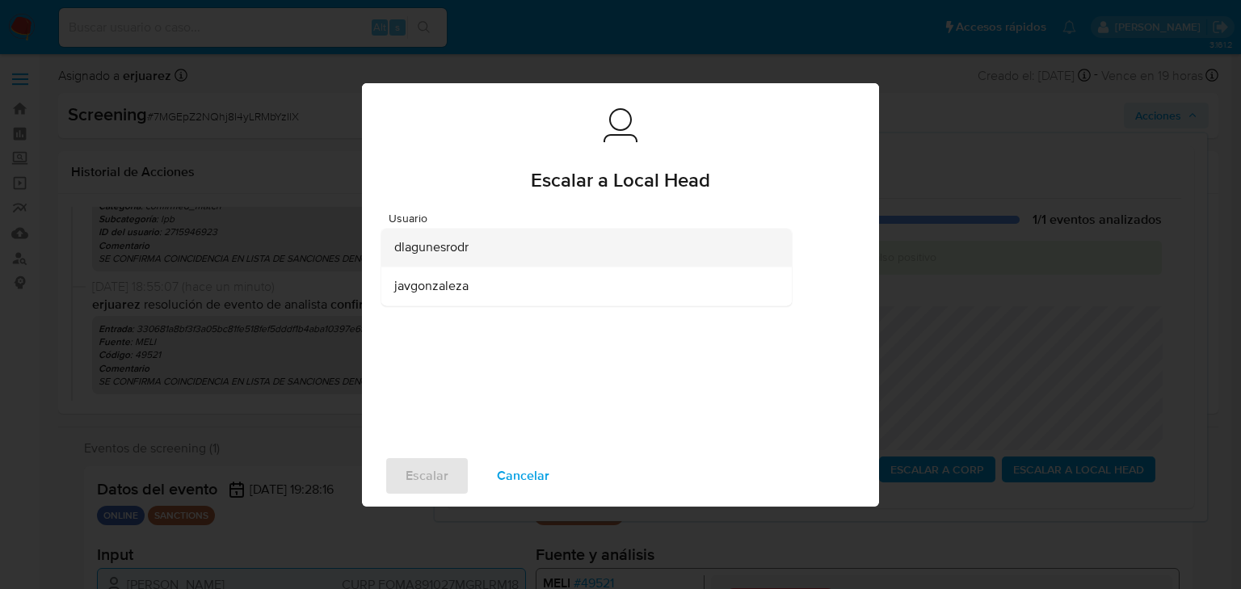
click at [460, 256] on div "dlagunesrodr" at bounding box center [581, 247] width 375 height 39
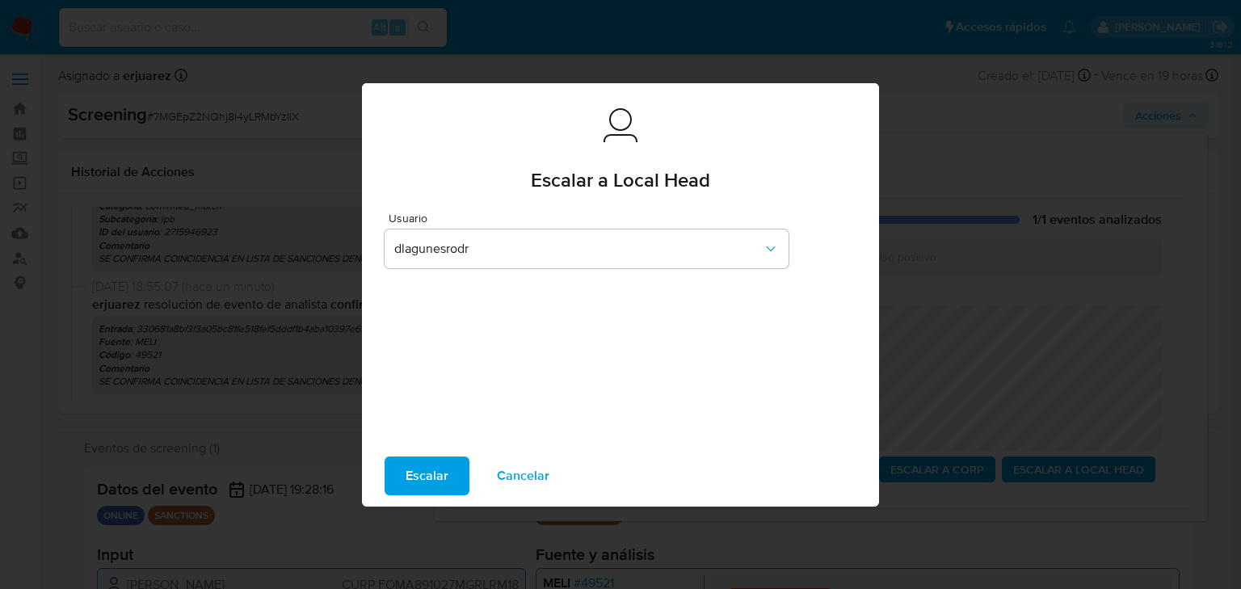
click at [426, 461] on span "Escalar" at bounding box center [426, 476] width 43 height 36
click at [426, 475] on span "Escalar" at bounding box center [426, 476] width 43 height 36
click at [429, 475] on span "Escalar" at bounding box center [426, 476] width 43 height 36
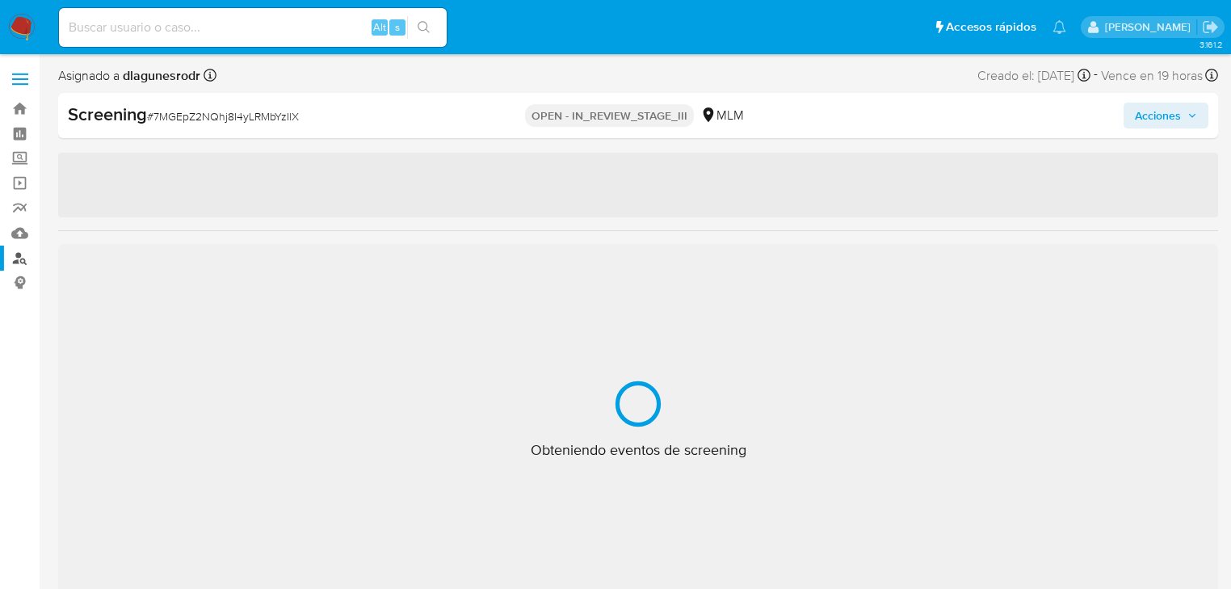
select select "10"
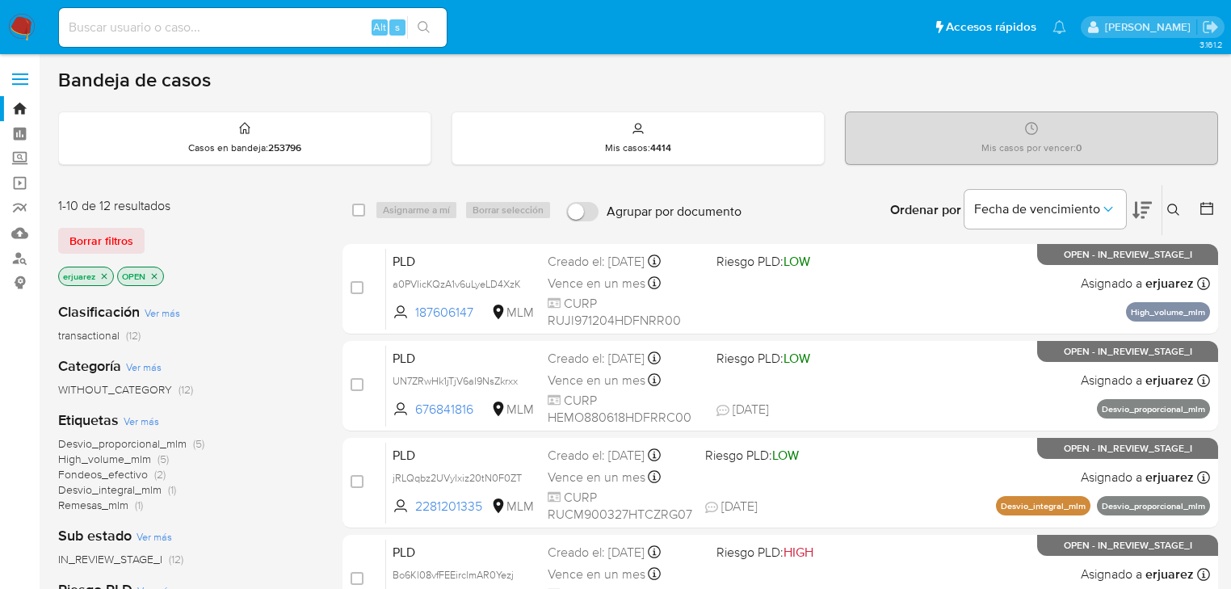
drag, startPoint x: 103, startPoint y: 278, endPoint x: 205, endPoint y: 276, distance: 102.6
click at [103, 278] on icon "close-filter" at bounding box center [104, 276] width 10 height 10
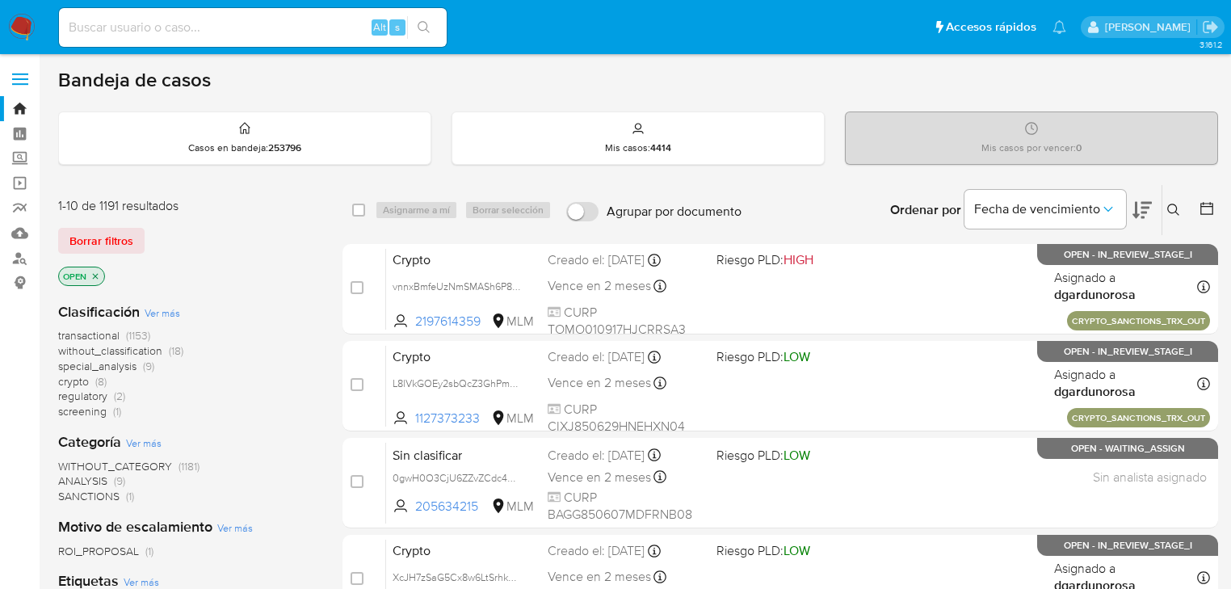
click at [1171, 204] on icon at bounding box center [1173, 210] width 12 height 12
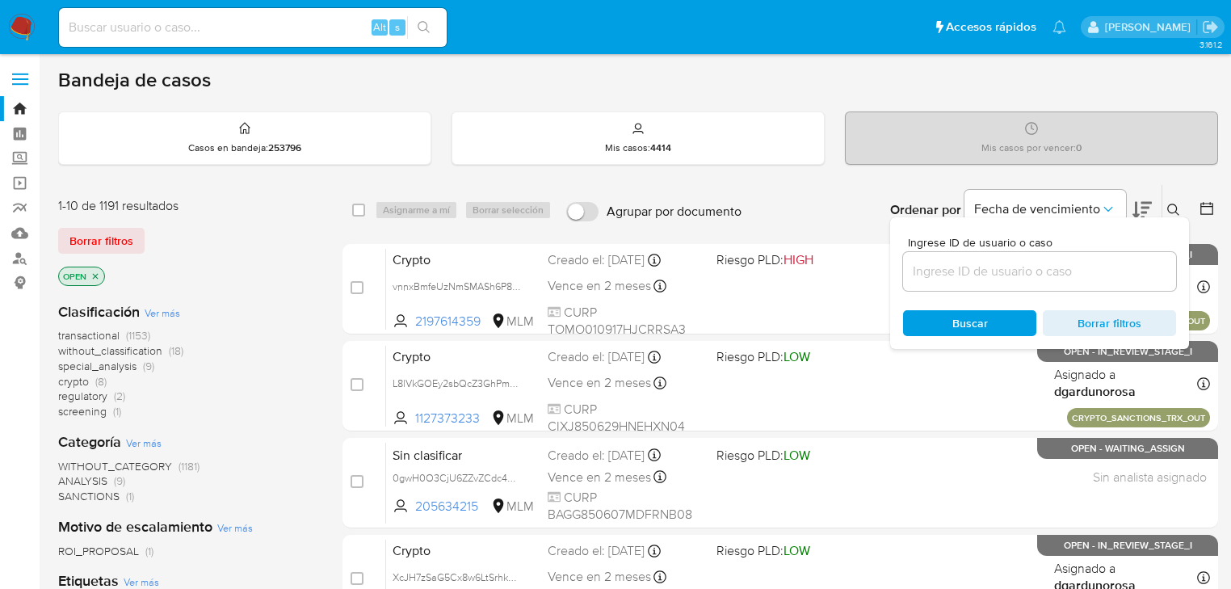
click at [980, 269] on input at bounding box center [1039, 271] width 273 height 21
type input "334900834"
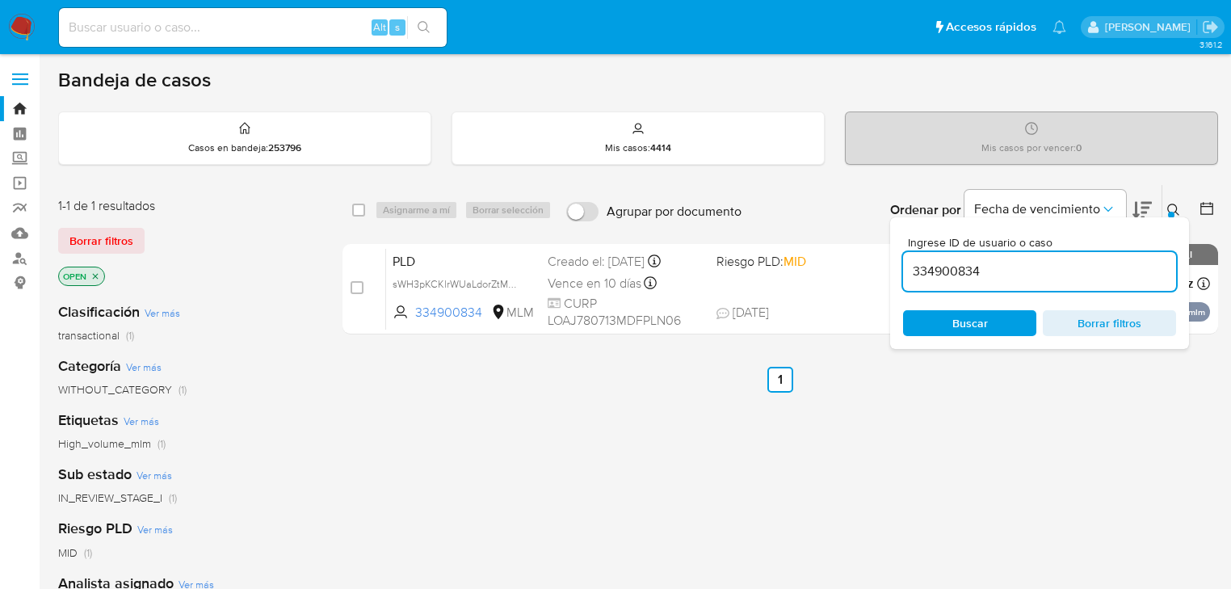
click at [1167, 205] on icon at bounding box center [1173, 210] width 13 height 13
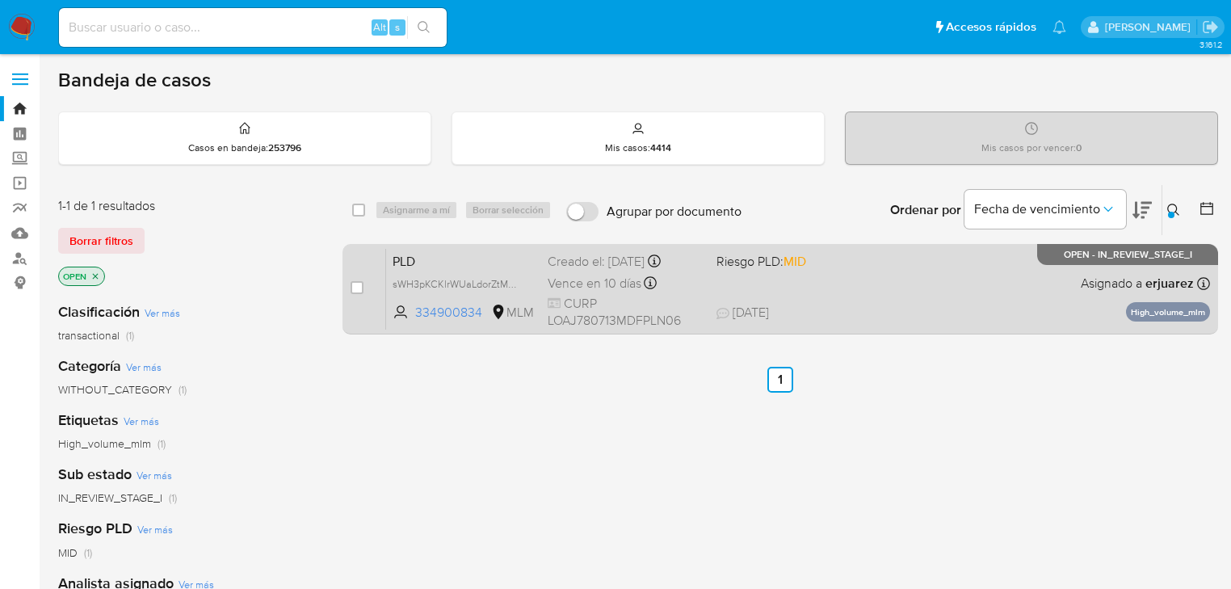
click at [762, 297] on div "PLD sWH3pKCKlrWUaLdorZtMNf1O 334900834 MLM Riesgo PLD: MID Creado el: 12/08/202…" at bounding box center [798, 289] width 824 height 82
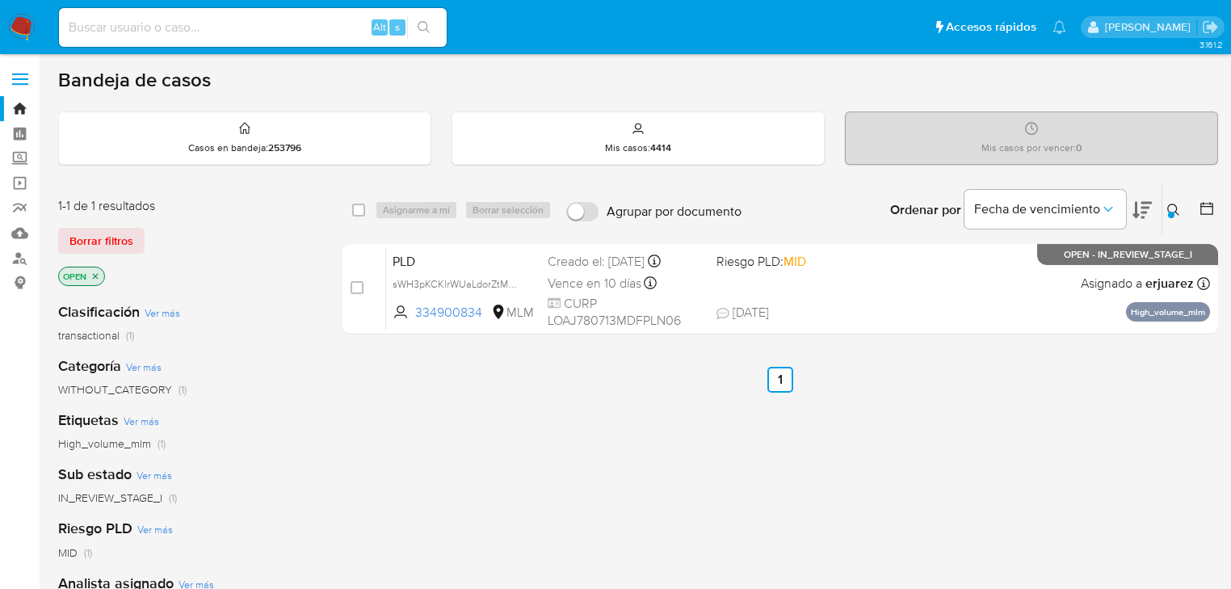
click at [99, 23] on input at bounding box center [253, 27] width 388 height 21
paste input "542240792"
type input "542240792"
click at [413, 13] on div "542240792 Alt s" at bounding box center [253, 27] width 388 height 39
click at [418, 23] on icon "search-icon" at bounding box center [424, 27] width 13 height 13
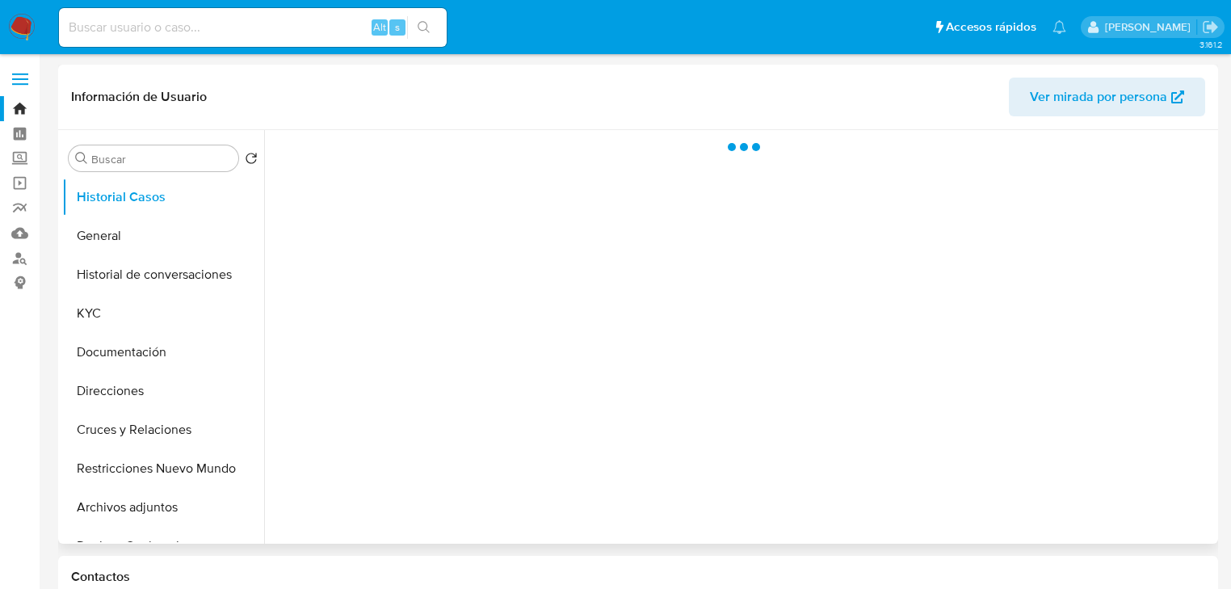
select select "10"
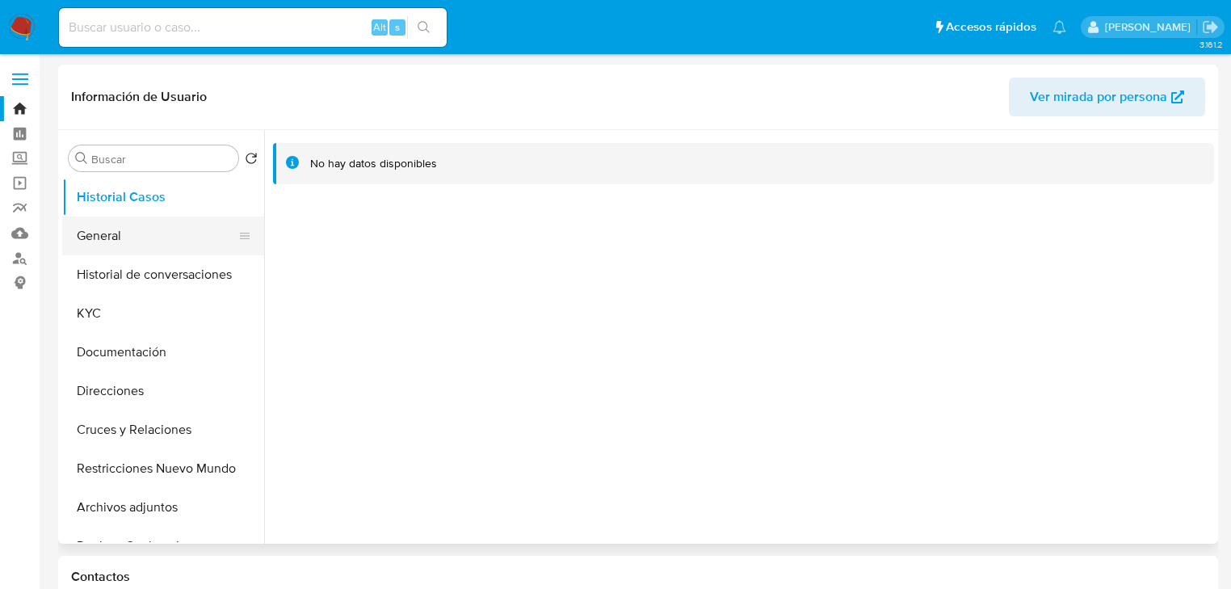
click at [149, 237] on button "General" at bounding box center [156, 235] width 189 height 39
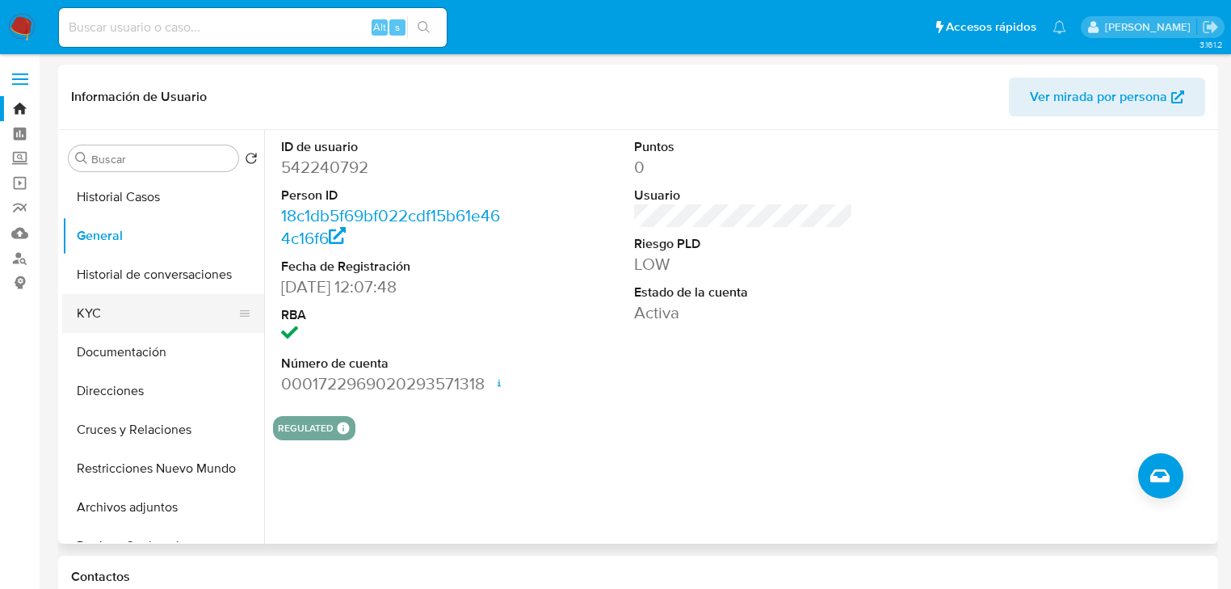
click at [91, 319] on button "KYC" at bounding box center [156, 313] width 189 height 39
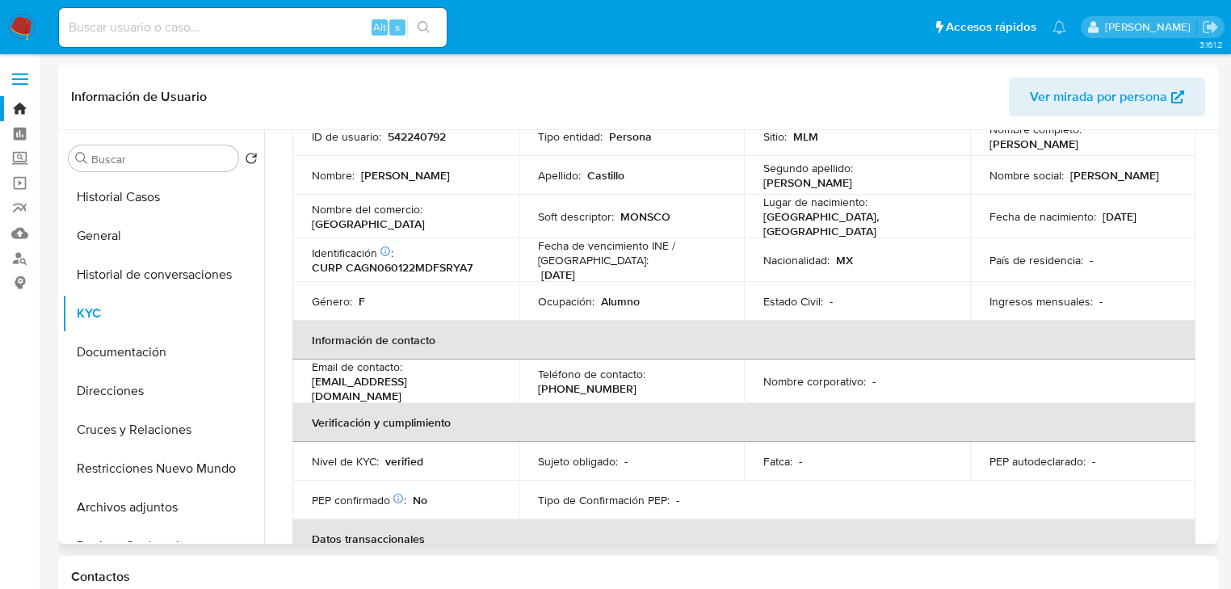
scroll to position [65, 0]
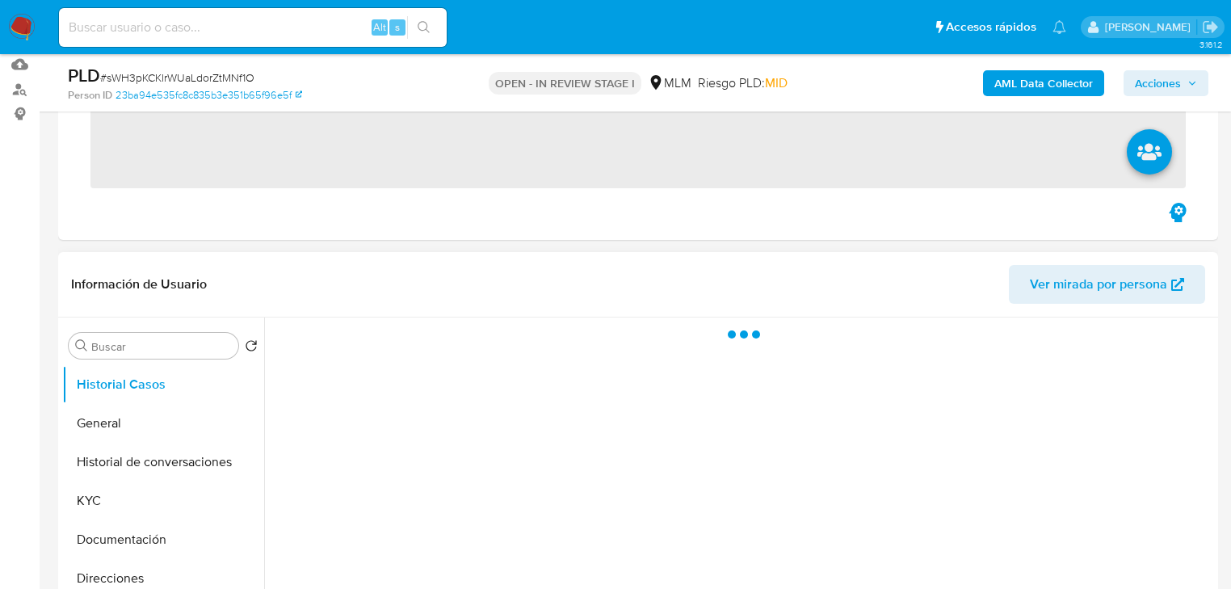
scroll to position [323, 0]
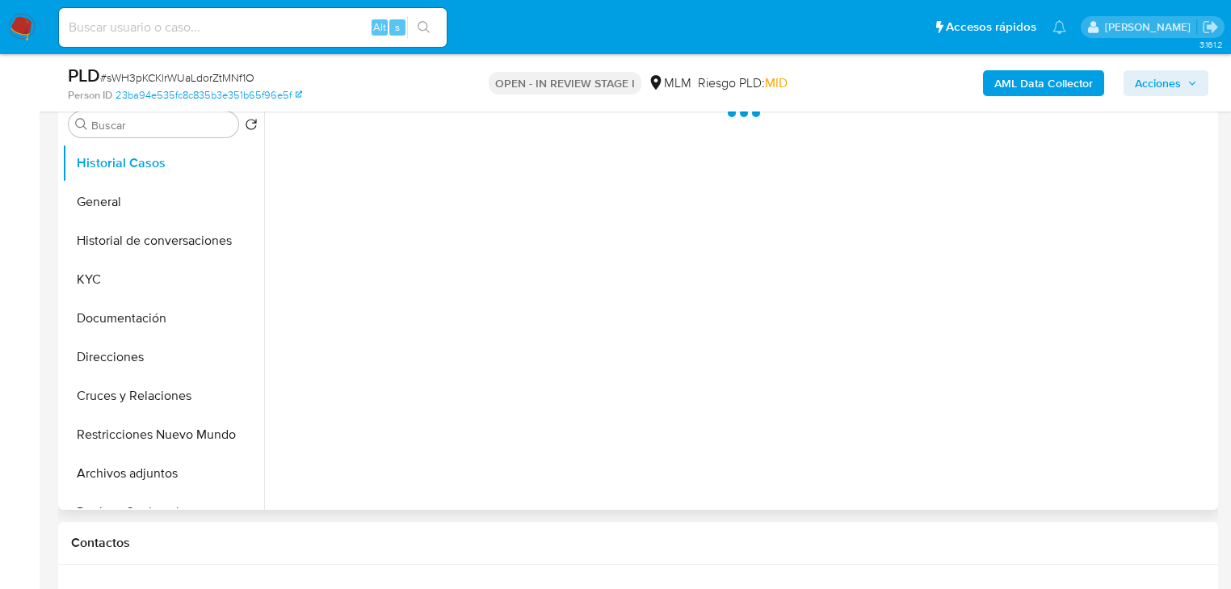
select select "10"
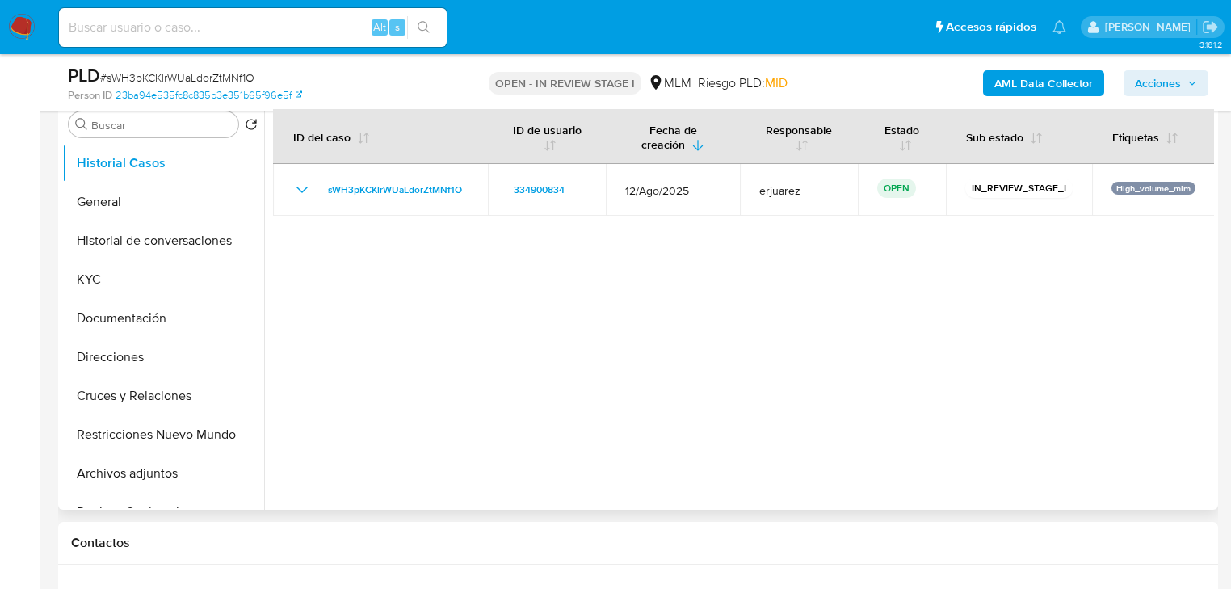
scroll to position [388, 0]
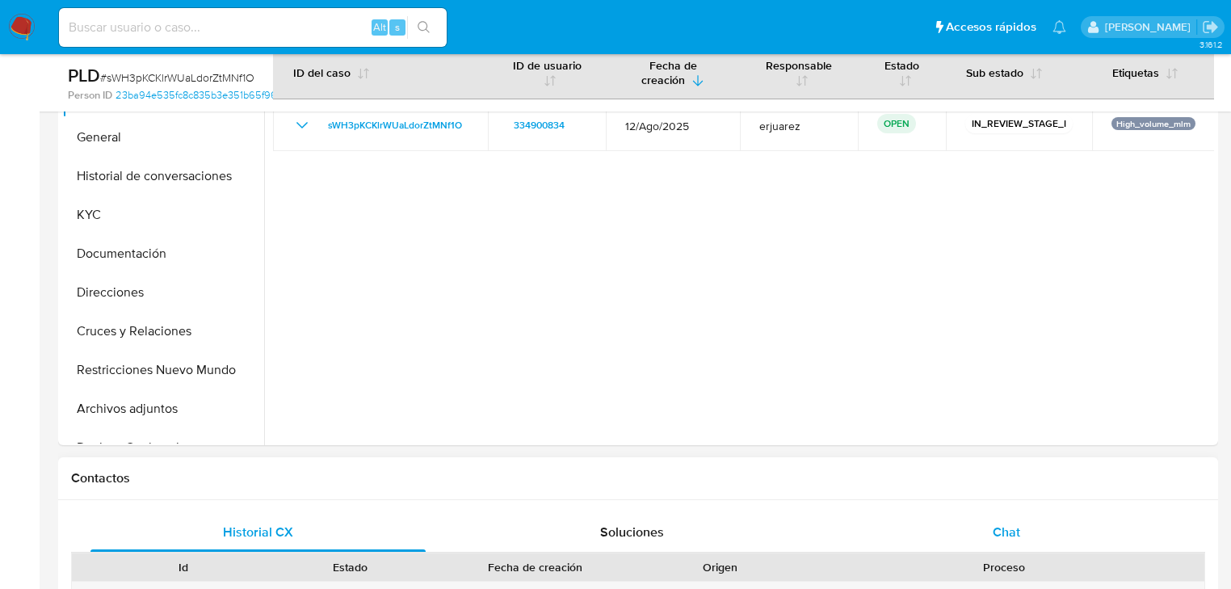
click at [984, 532] on div "Chat" at bounding box center [1006, 532] width 335 height 39
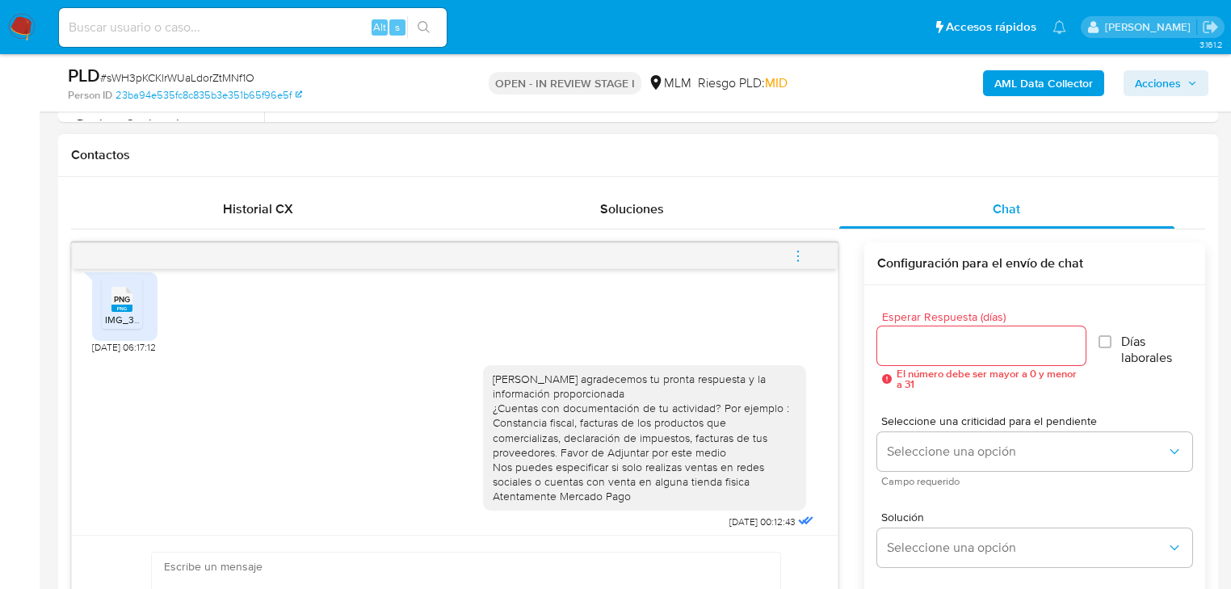
click at [110, 302] on div "PNG PNG" at bounding box center [122, 297] width 34 height 31
click at [799, 249] on icon "menu-action" at bounding box center [798, 256] width 15 height 15
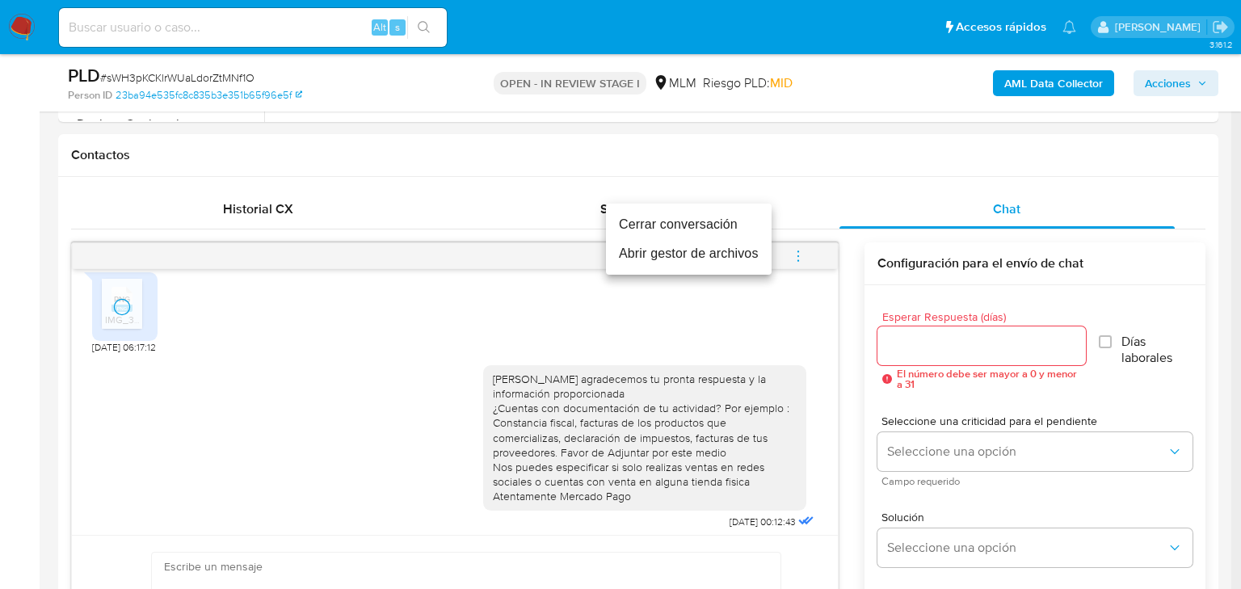
click at [694, 226] on li "Cerrar conversación" at bounding box center [689, 224] width 166 height 29
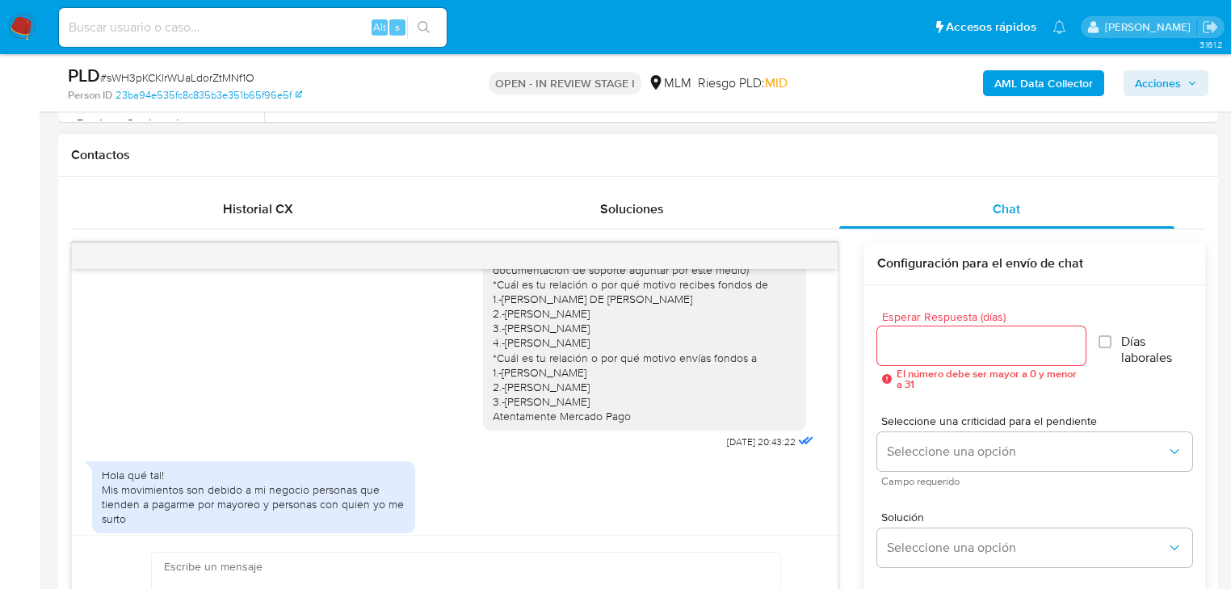
scroll to position [129, 0]
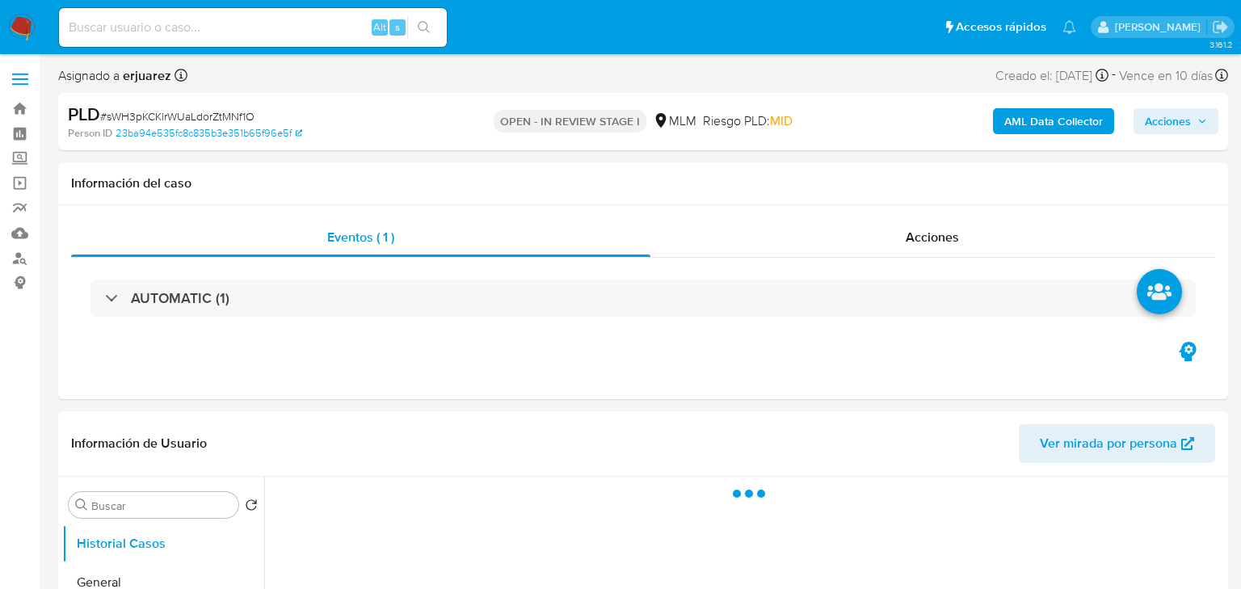
select select "10"
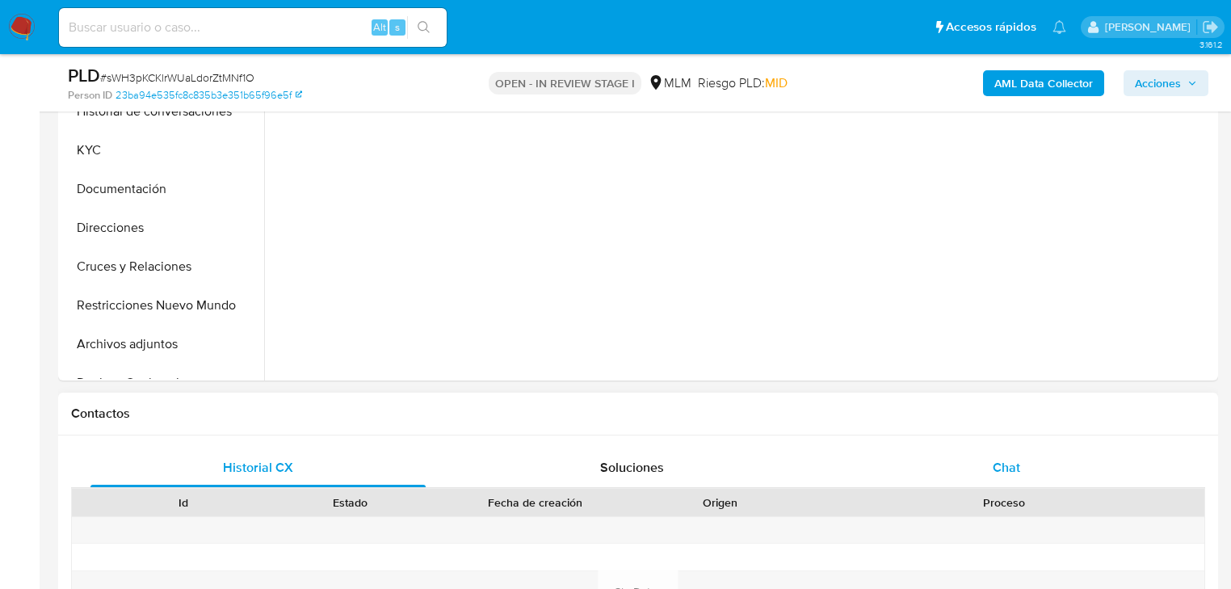
click at [1024, 467] on div "Chat" at bounding box center [1006, 467] width 335 height 39
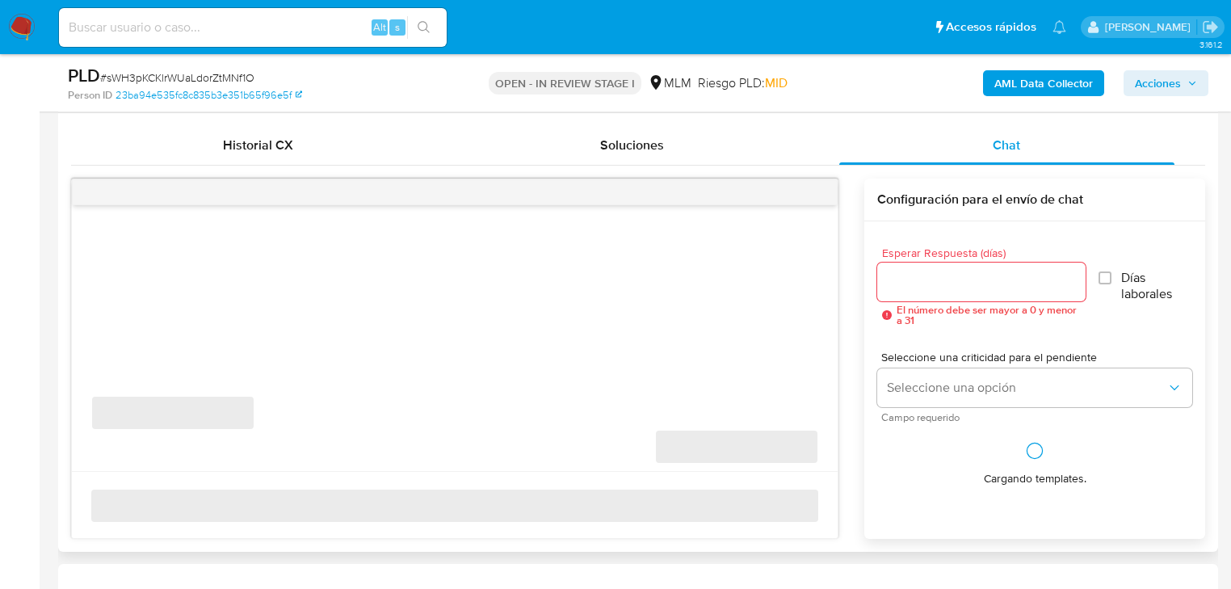
scroll to position [775, 0]
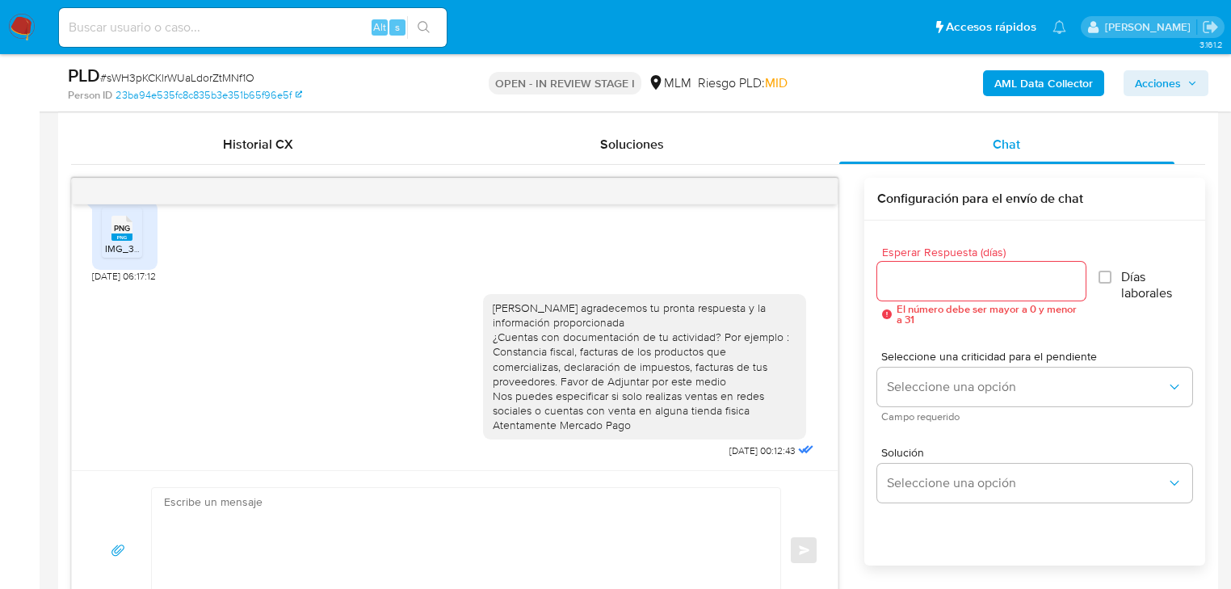
click at [816, 191] on div at bounding box center [455, 191] width 766 height 26
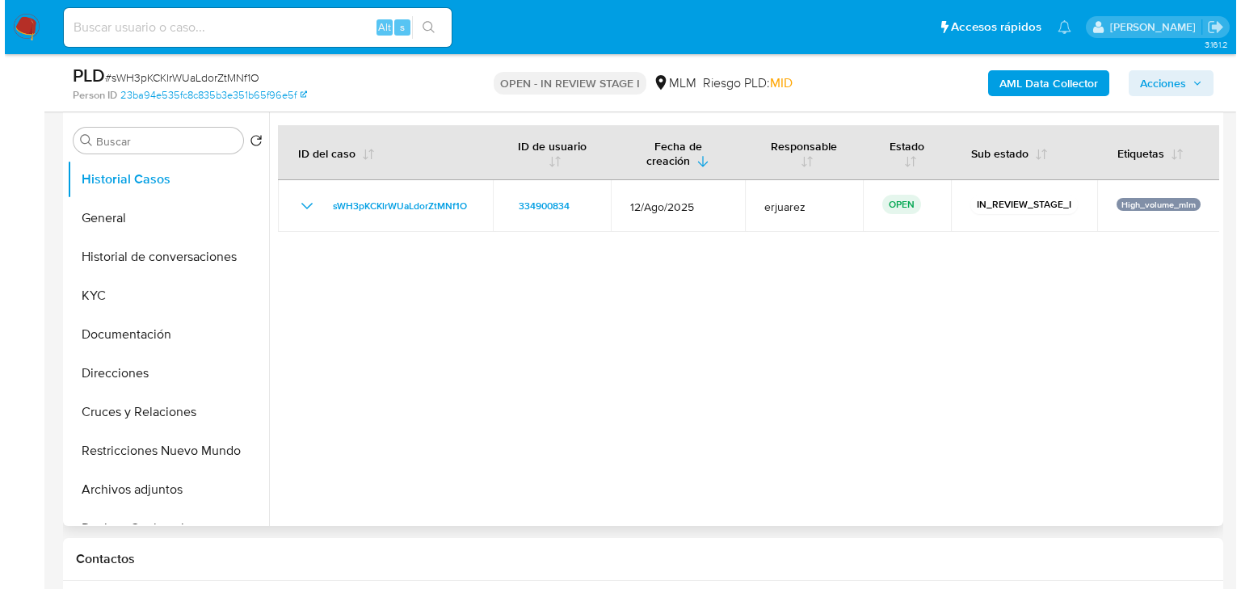
scroll to position [129, 0]
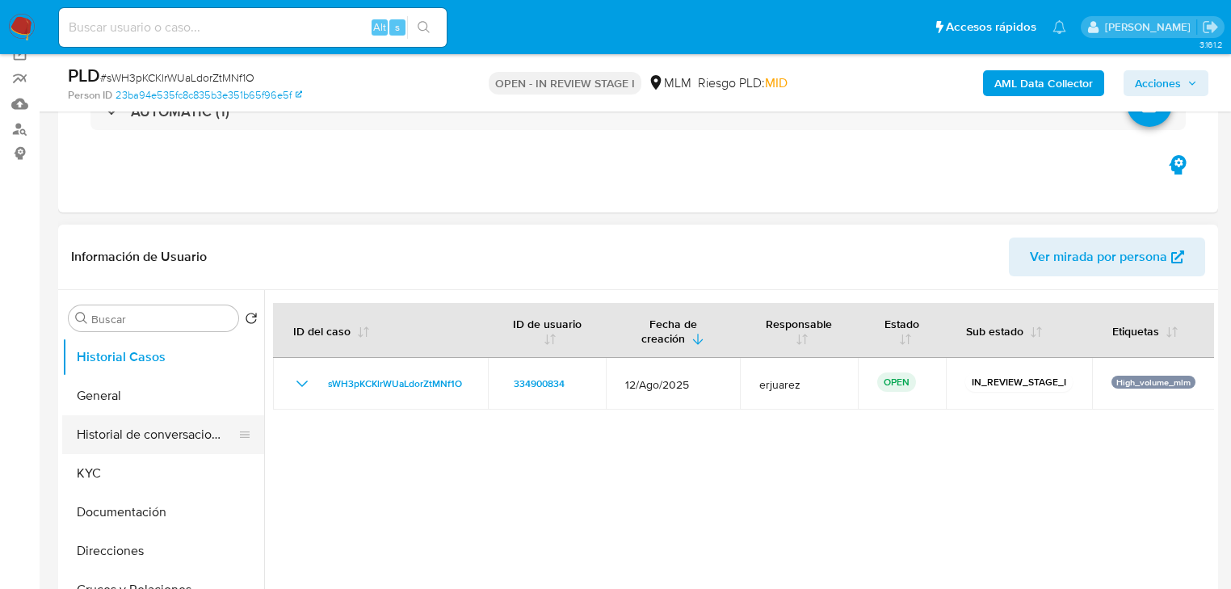
click at [193, 430] on button "Historial de conversaciones" at bounding box center [156, 434] width 189 height 39
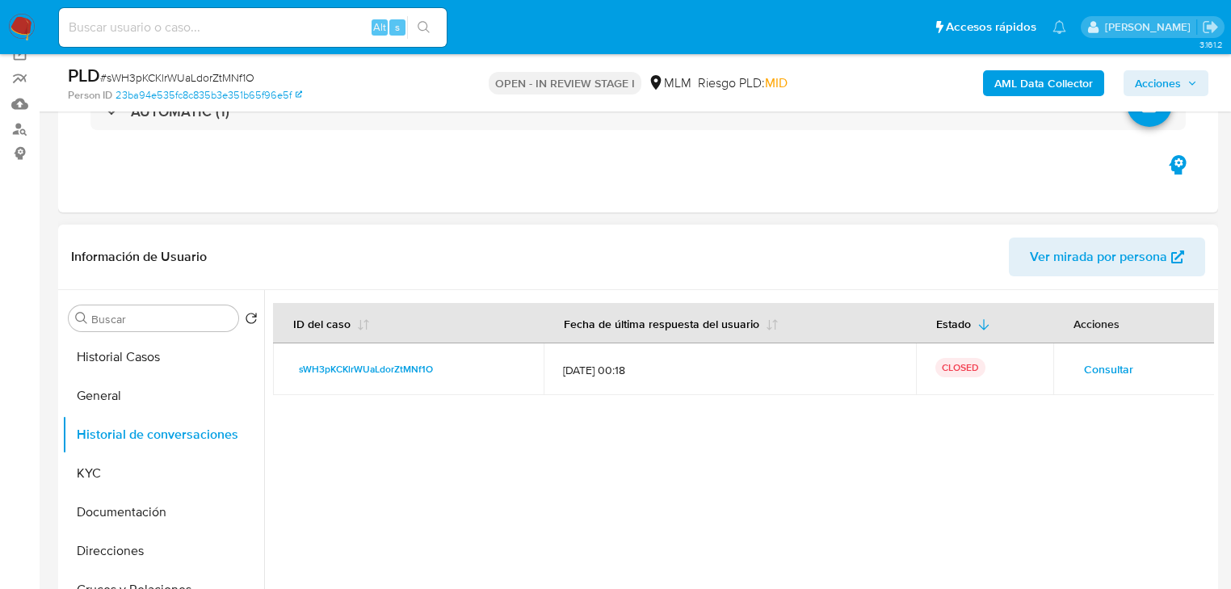
click at [1093, 363] on span "Consultar" at bounding box center [1108, 369] width 49 height 23
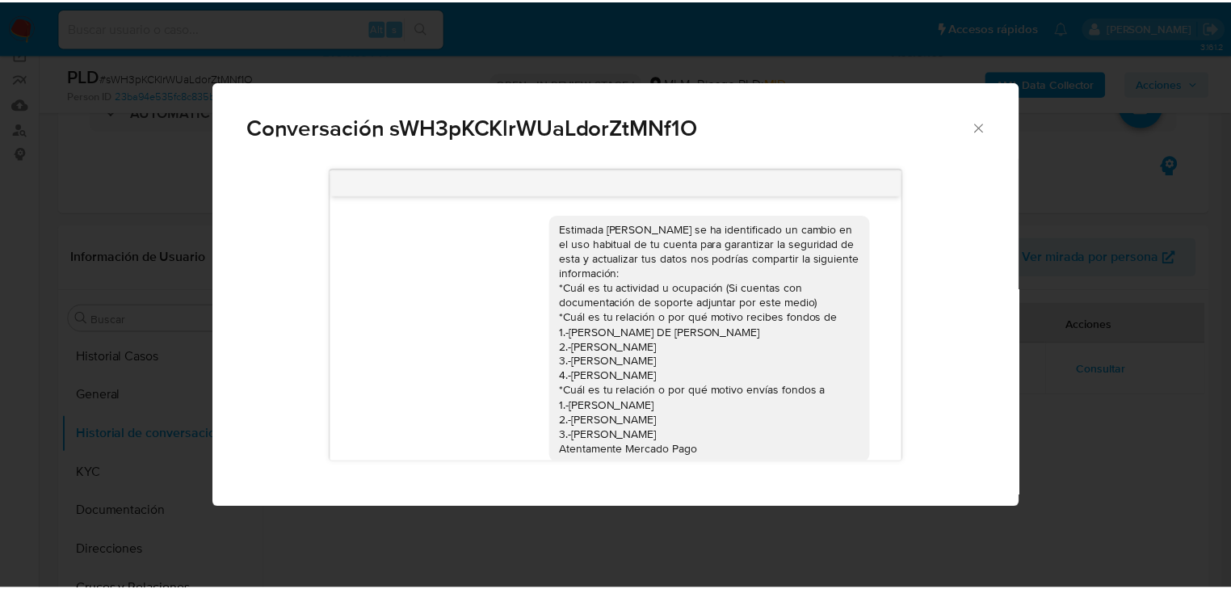
scroll to position [395, 0]
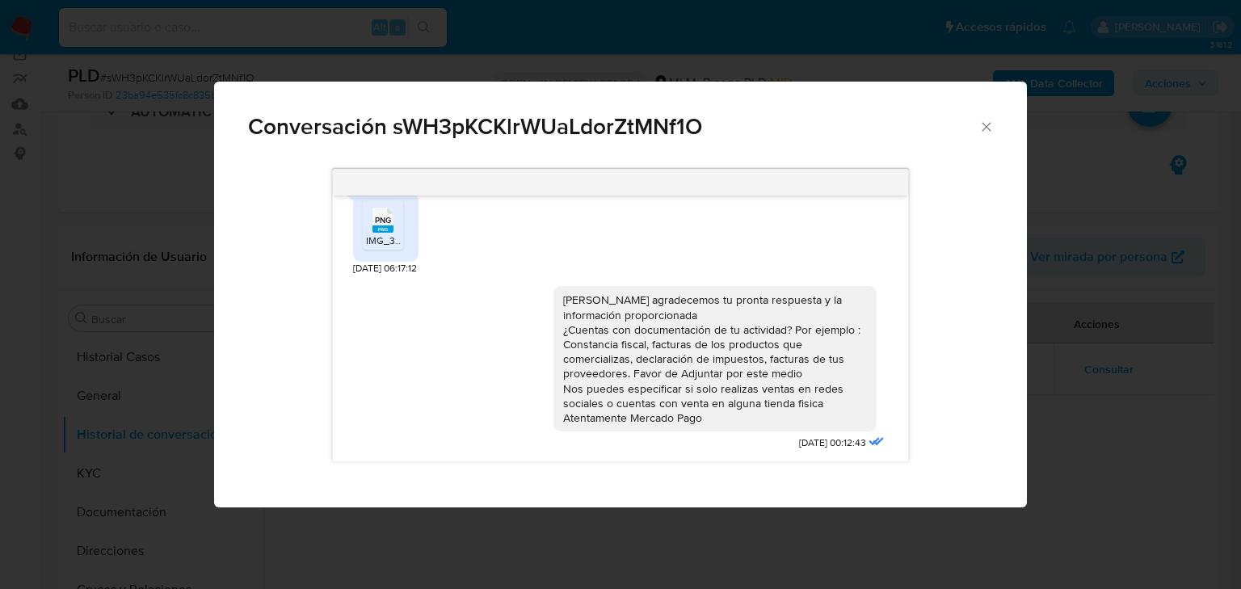
click at [989, 124] on icon "Cerrar" at bounding box center [986, 126] width 9 height 9
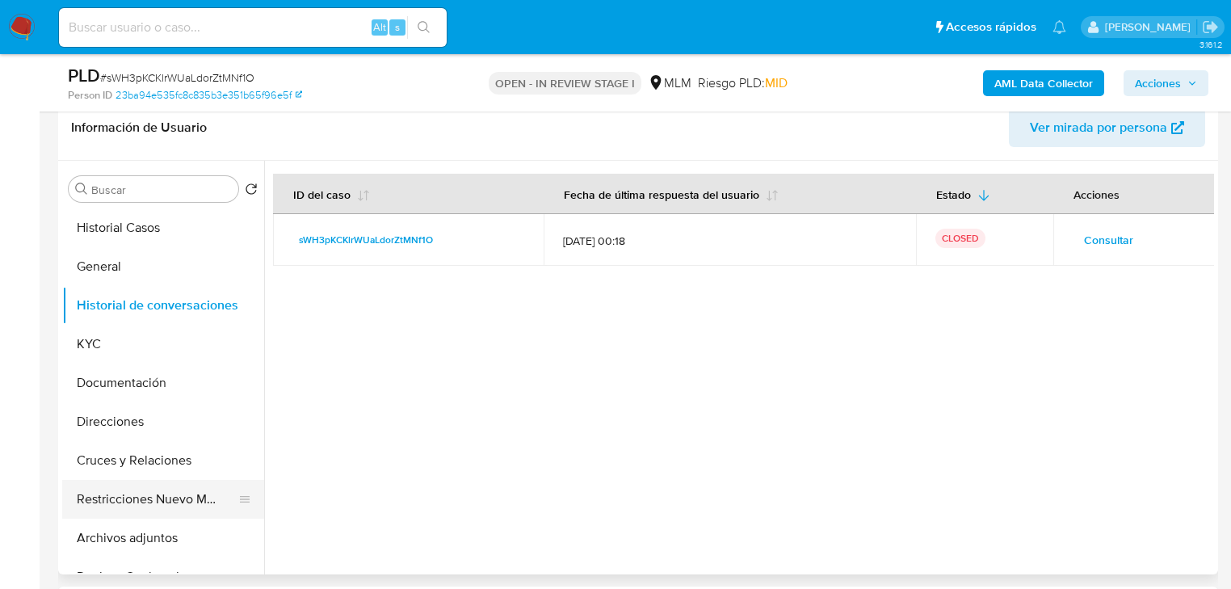
scroll to position [65, 0]
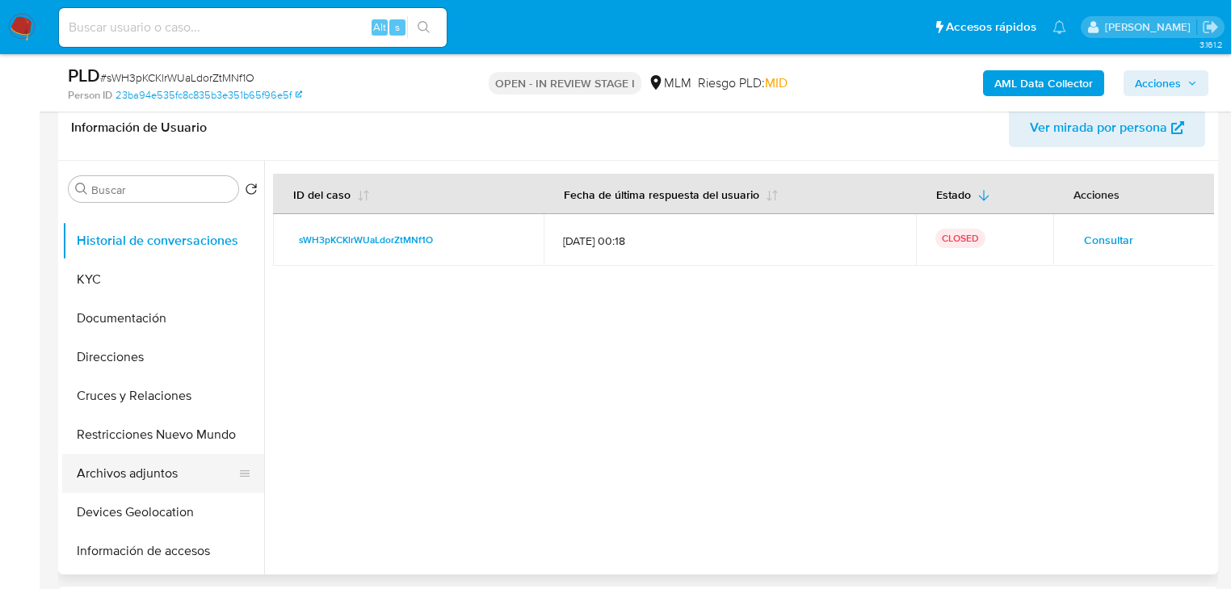
click at [154, 465] on button "Archivos adjuntos" at bounding box center [156, 473] width 189 height 39
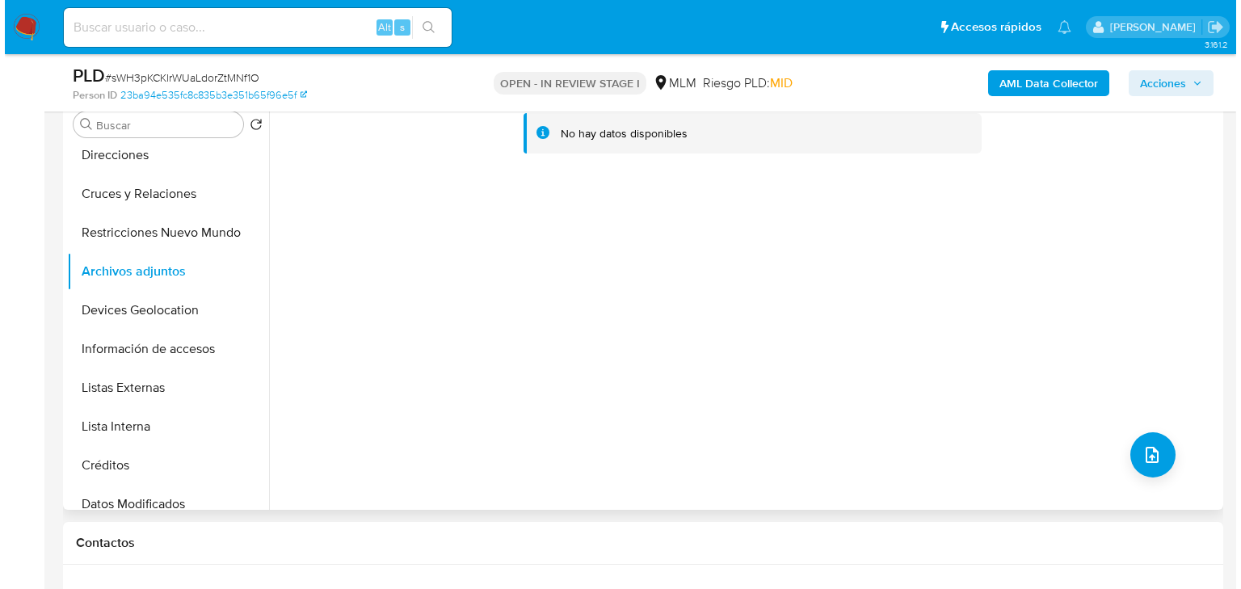
scroll to position [0, 0]
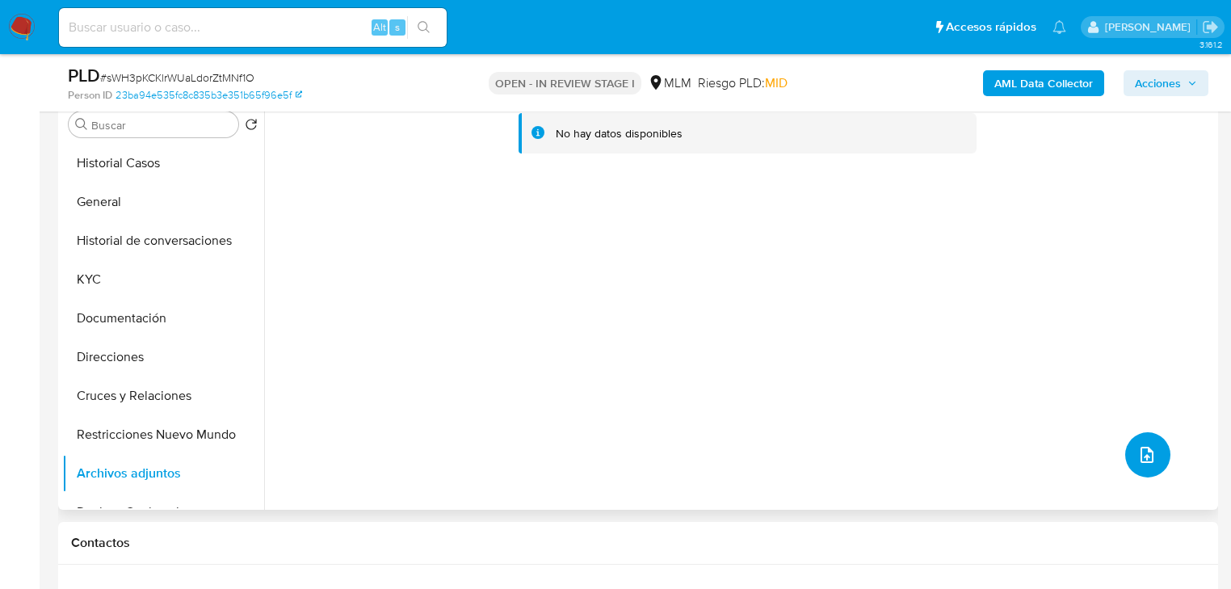
click at [1142, 443] on button "upload-file" at bounding box center [1147, 454] width 45 height 45
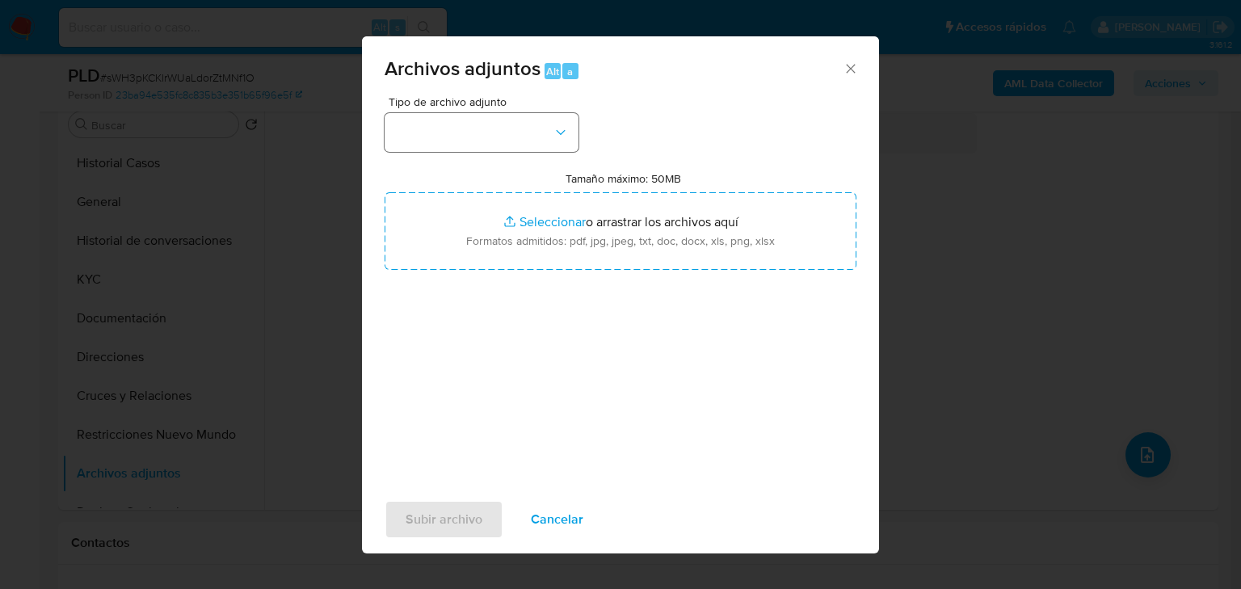
drag, startPoint x: 446, startPoint y: 110, endPoint x: 451, endPoint y: 132, distance: 23.3
click at [450, 113] on div "Tipo de archivo adjunto" at bounding box center [481, 124] width 194 height 56
click at [463, 132] on button "button" at bounding box center [481, 132] width 194 height 39
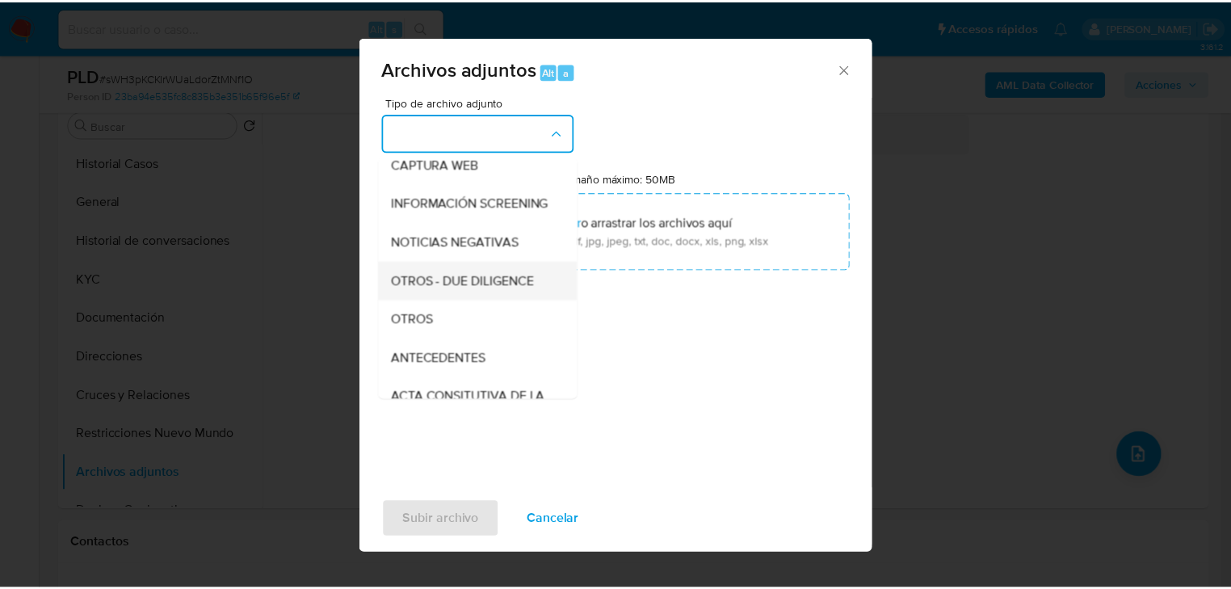
scroll to position [129, 0]
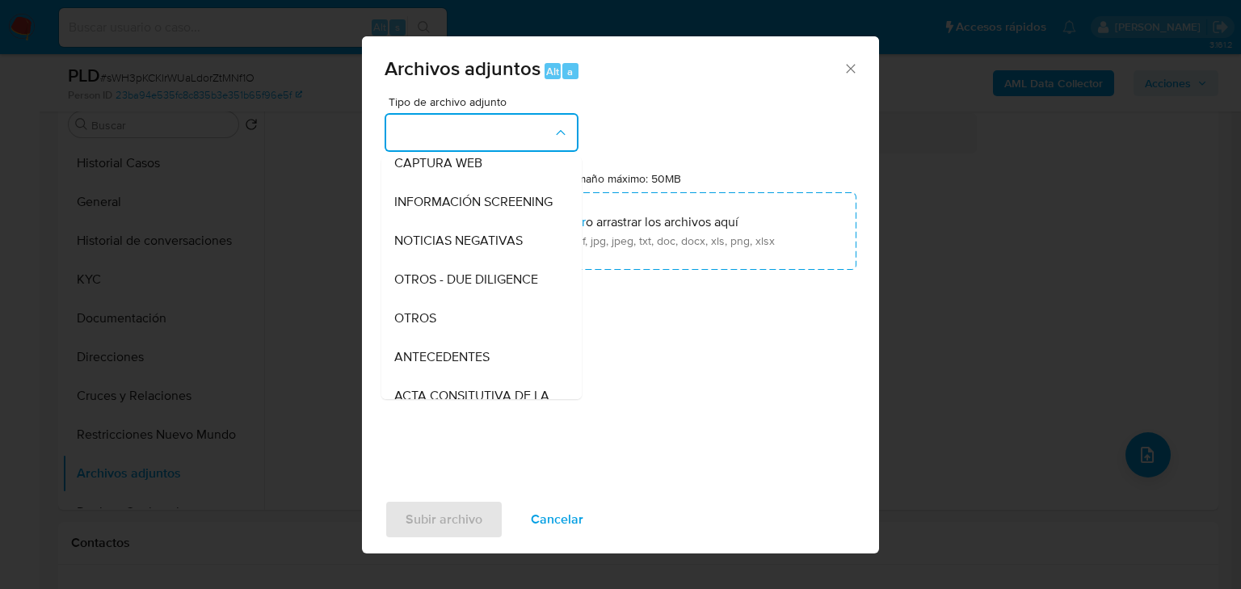
click at [423, 326] on span "OTROS" at bounding box center [415, 318] width 42 height 16
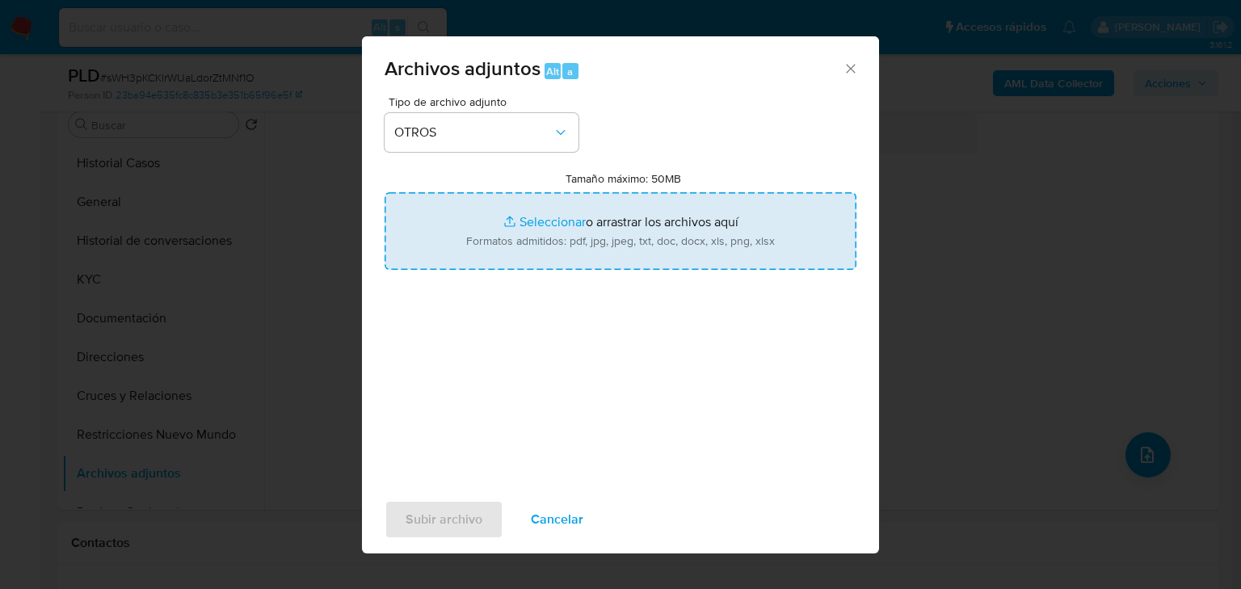
click at [535, 229] on input "Tamaño máximo: 50MB Seleccionar archivos" at bounding box center [620, 231] width 472 height 78
type input "C:\fakepath\334900834_Juana Lopez Alonso_Ago25.xlsx"
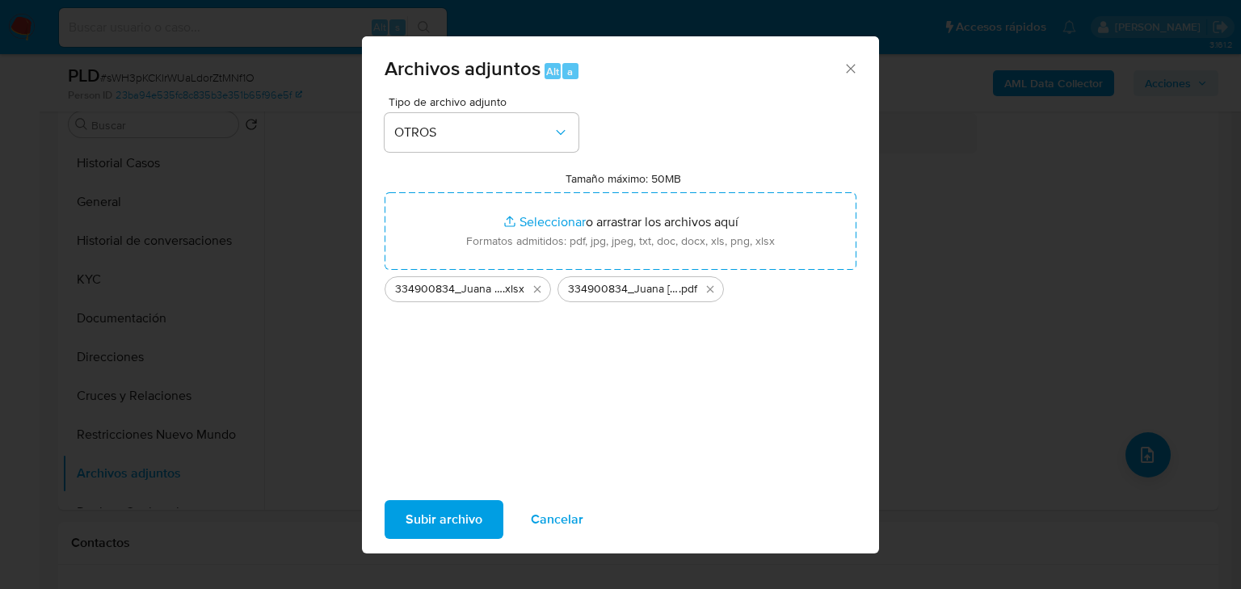
click at [449, 513] on span "Subir archivo" at bounding box center [443, 520] width 77 height 36
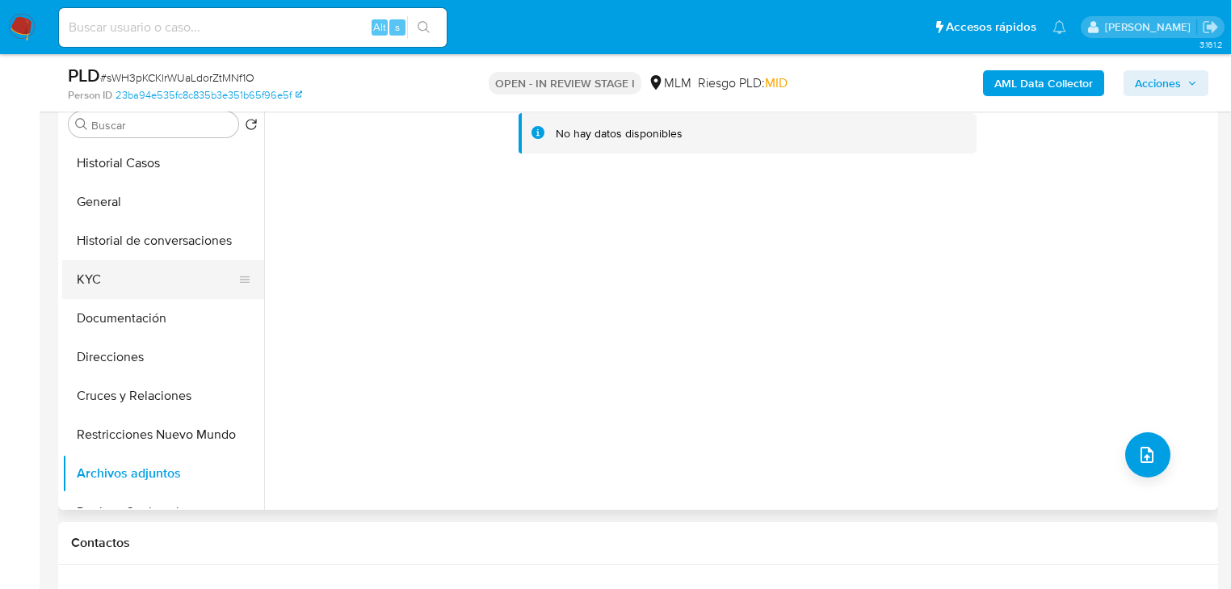
drag, startPoint x: 120, startPoint y: 233, endPoint x: 142, endPoint y: 277, distance: 49.8
click at [120, 233] on button "Historial de conversaciones" at bounding box center [163, 240] width 202 height 39
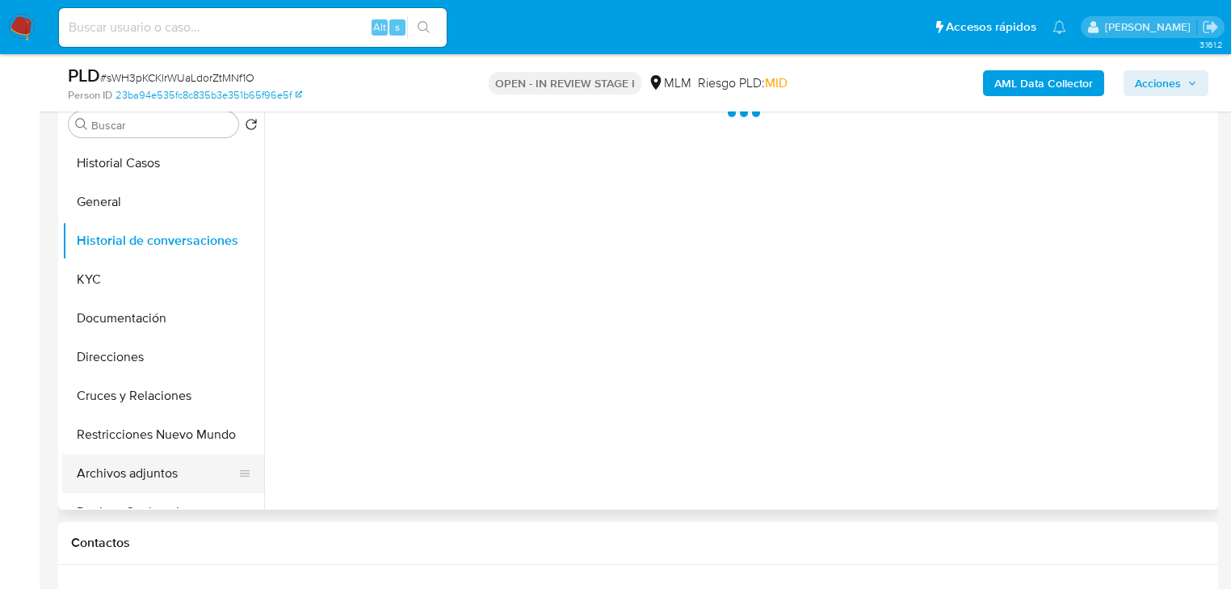
click at [155, 481] on button "Archivos adjuntos" at bounding box center [156, 473] width 189 height 39
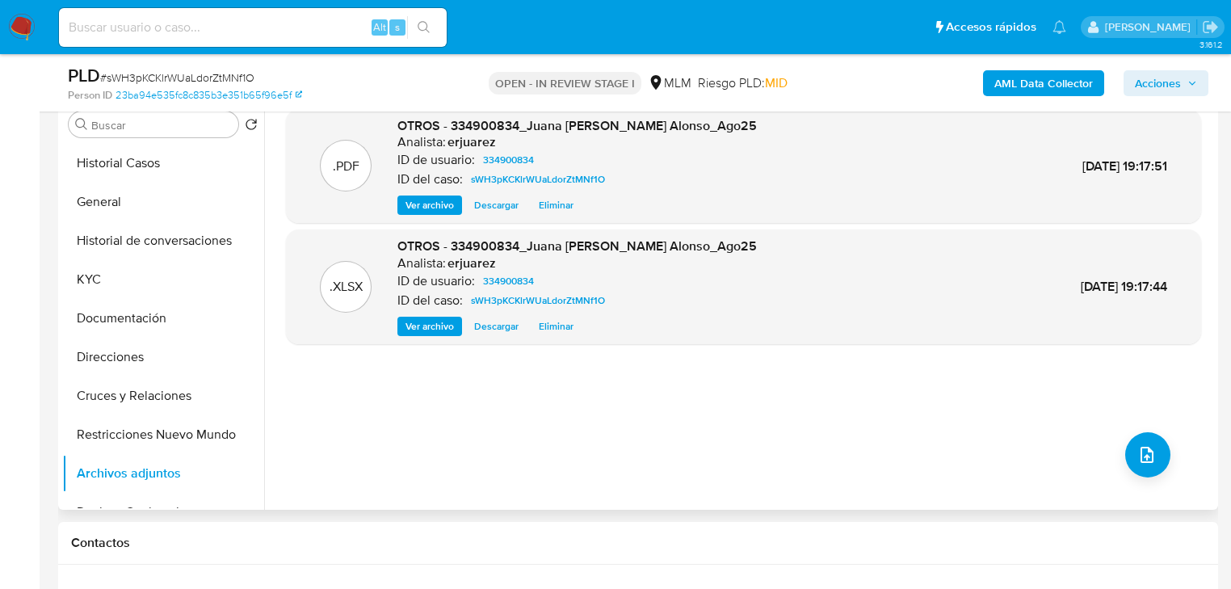
drag, startPoint x: 418, startPoint y: 201, endPoint x: 315, endPoint y: 194, distance: 103.6
click at [417, 200] on span "Ver archivo" at bounding box center [429, 205] width 48 height 16
click at [1156, 74] on span "Acciones" at bounding box center [1158, 83] width 46 height 26
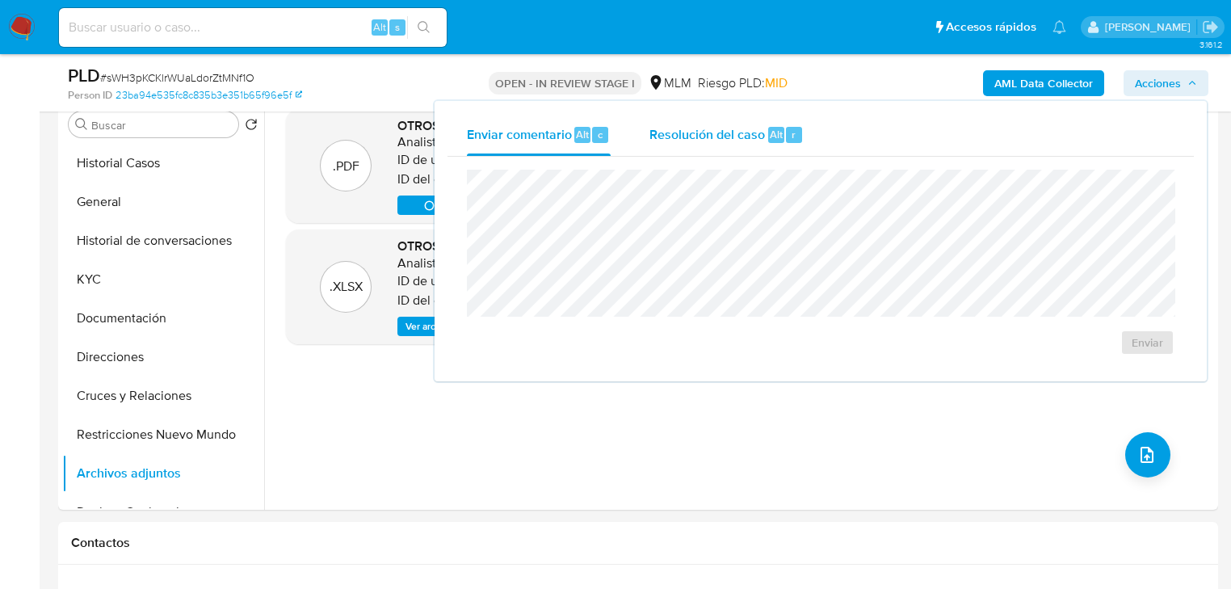
click at [730, 134] on span "Resolución del caso" at bounding box center [706, 133] width 115 height 19
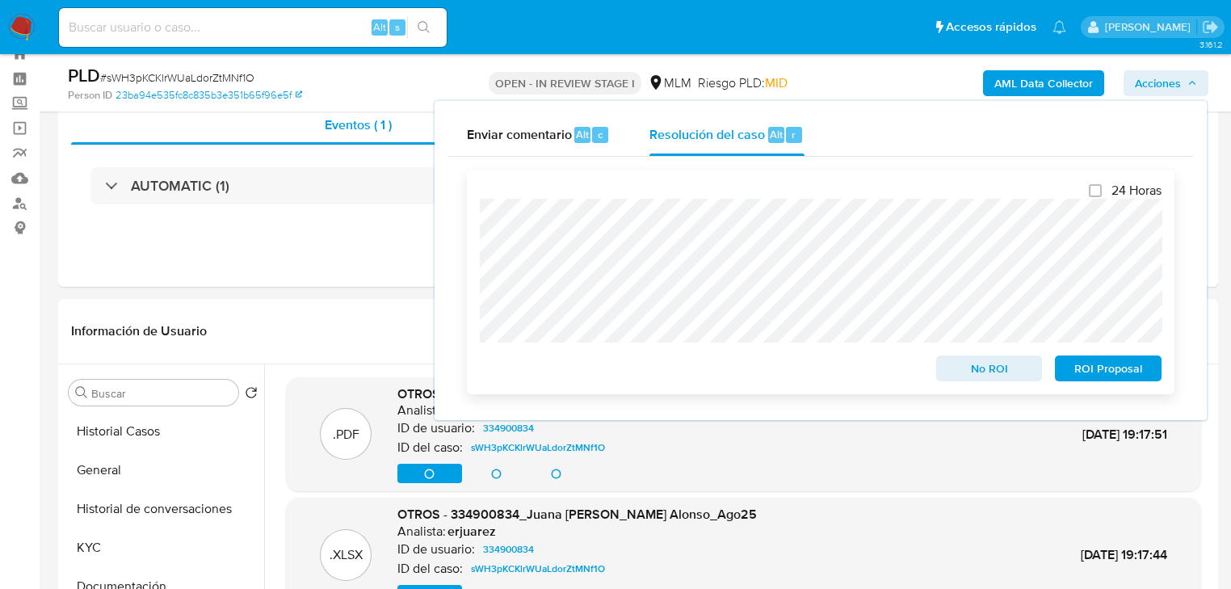
scroll to position [0, 0]
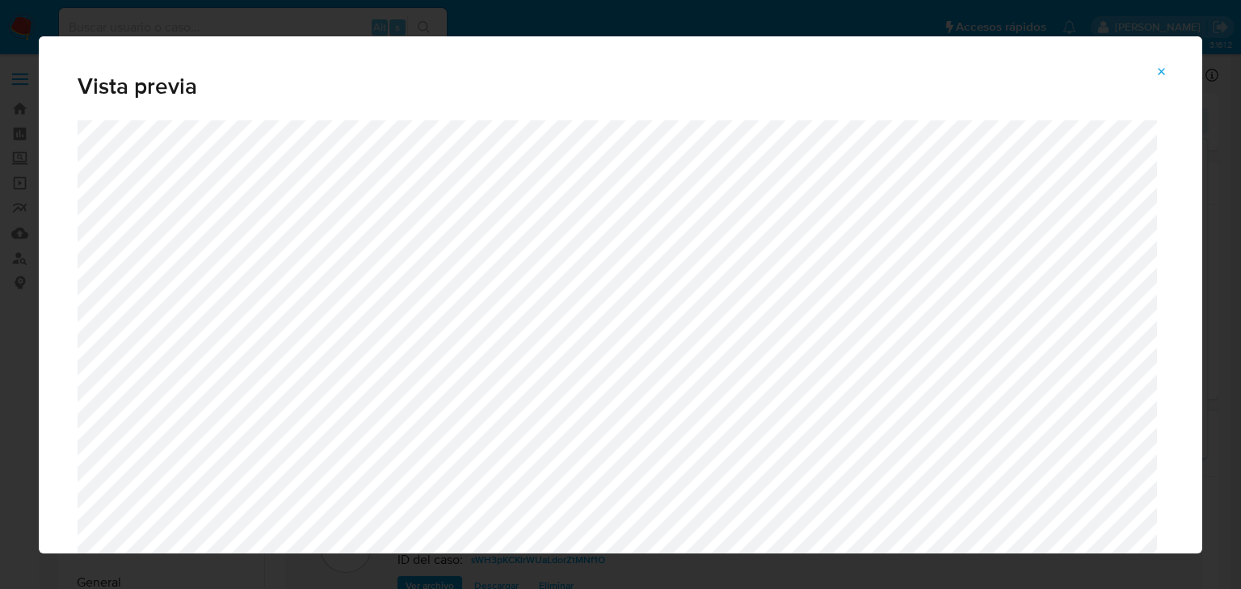
drag, startPoint x: 1166, startPoint y: 71, endPoint x: 1153, endPoint y: 74, distance: 14.1
click at [1165, 71] on icon "Attachment preview" at bounding box center [1161, 71] width 13 height 13
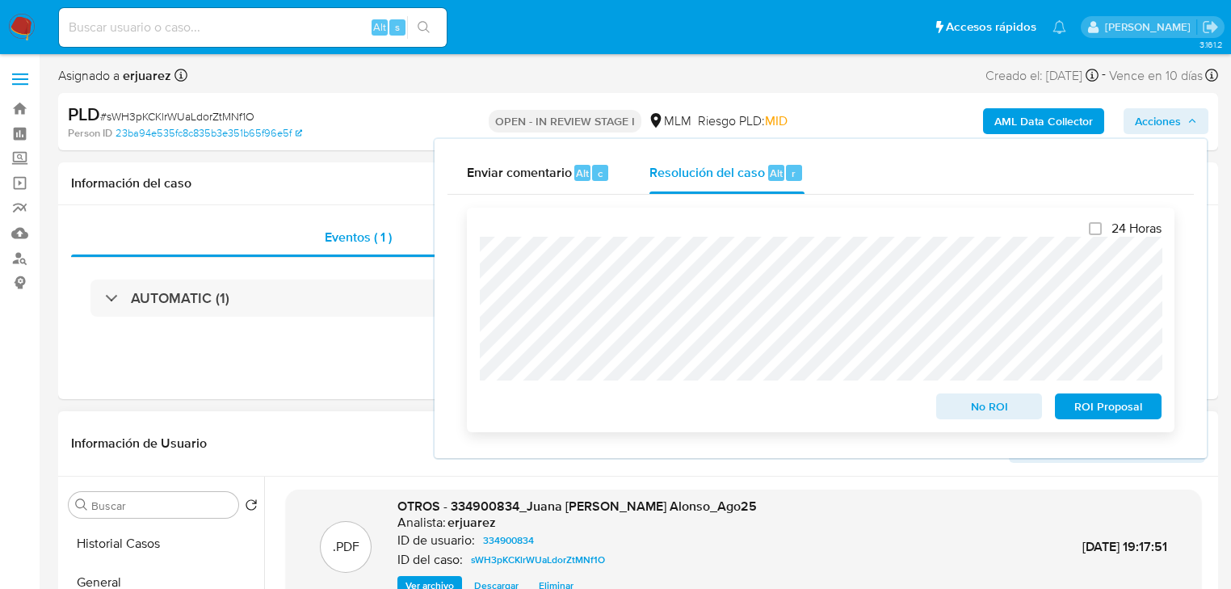
click at [477, 321] on div "24 Horas No ROI ROI Proposal" at bounding box center [821, 320] width 708 height 225
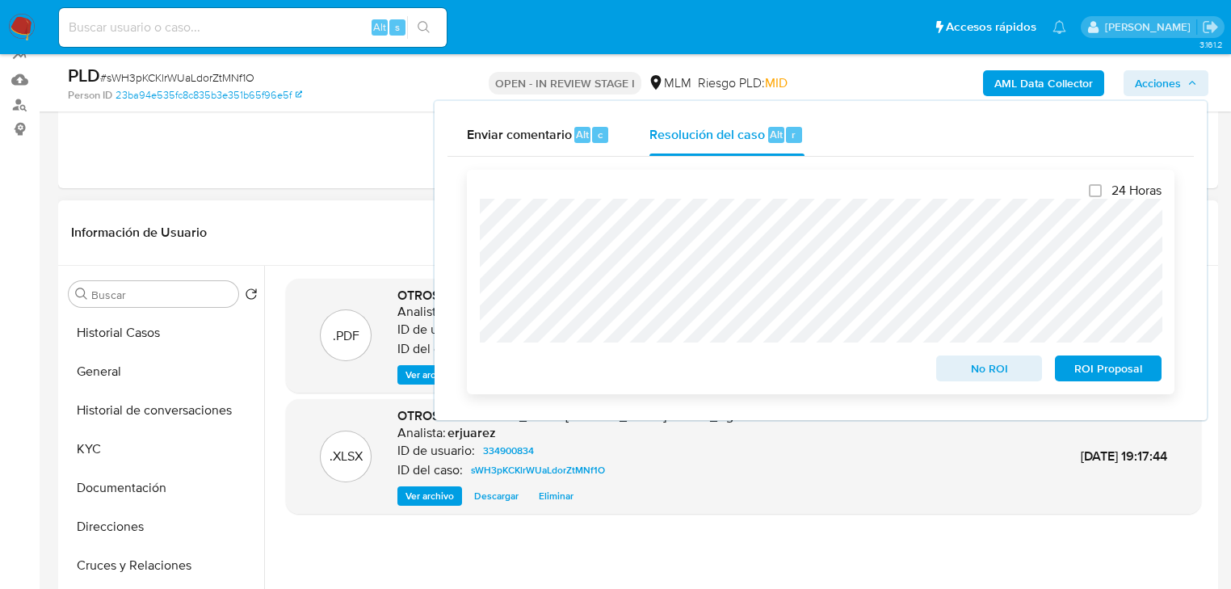
scroll to position [323, 0]
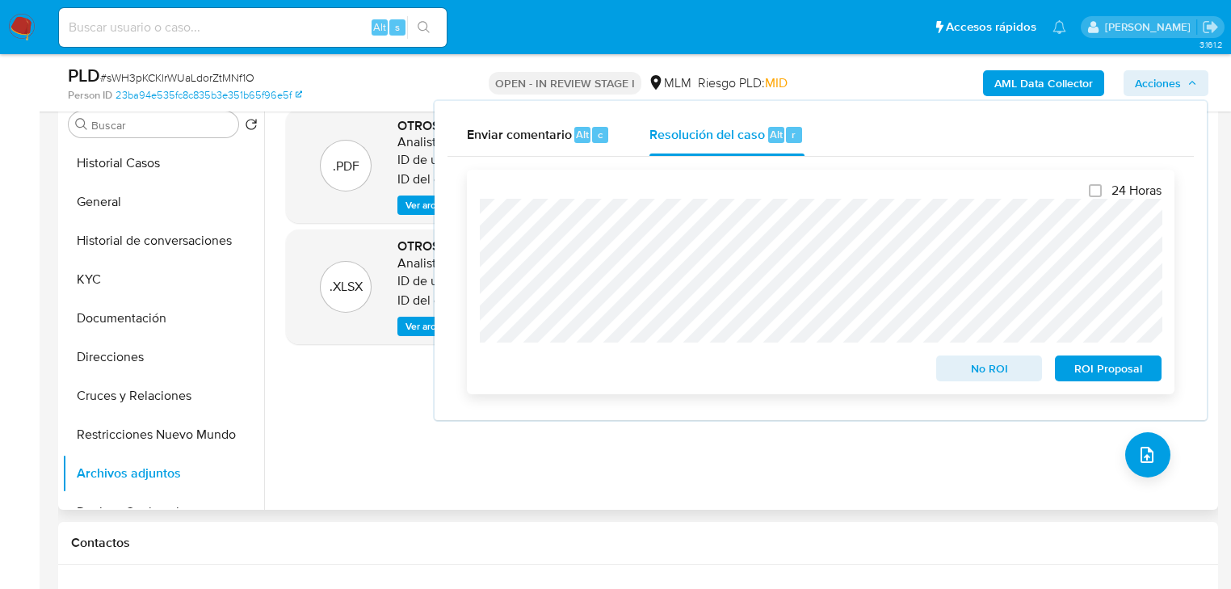
click at [1118, 372] on span "ROI Proposal" at bounding box center [1108, 368] width 84 height 23
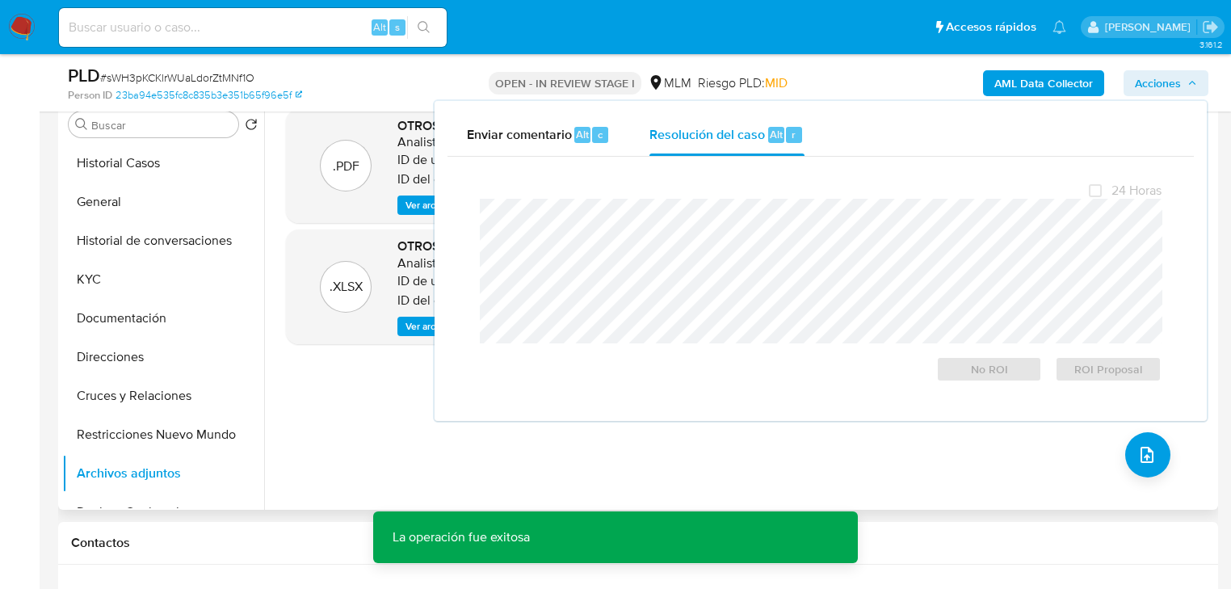
click at [359, 382] on div ".PDF OTROS - 334900834_Juana Lopez Alonso_Ago25 Analista: erjuarez ID de usuari…" at bounding box center [743, 303] width 915 height 388
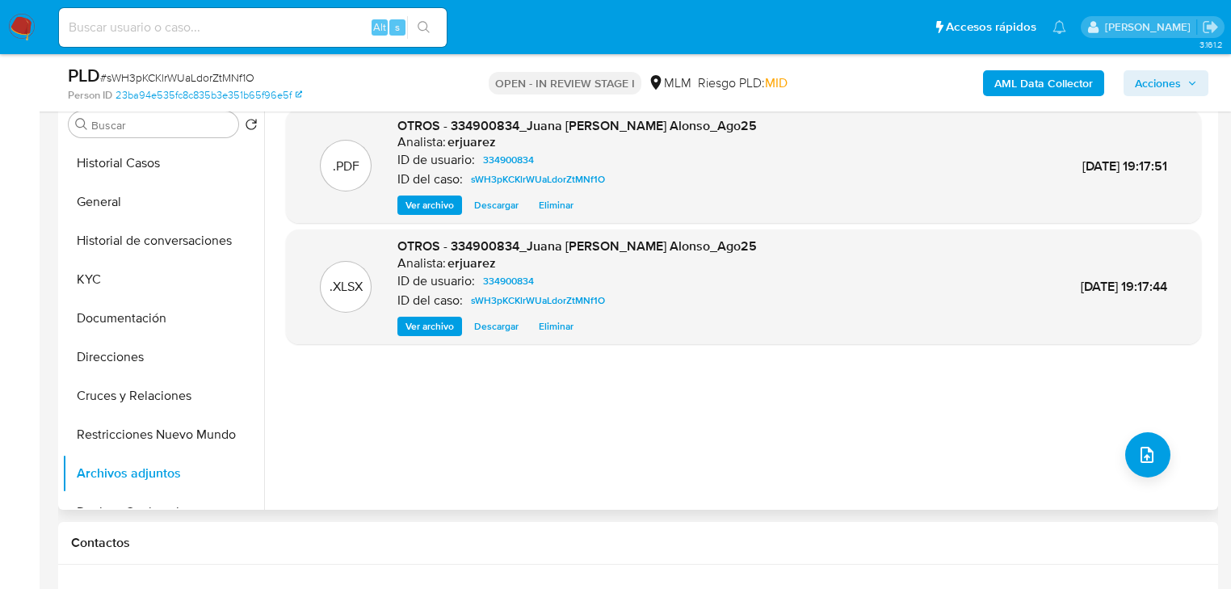
scroll to position [0, 0]
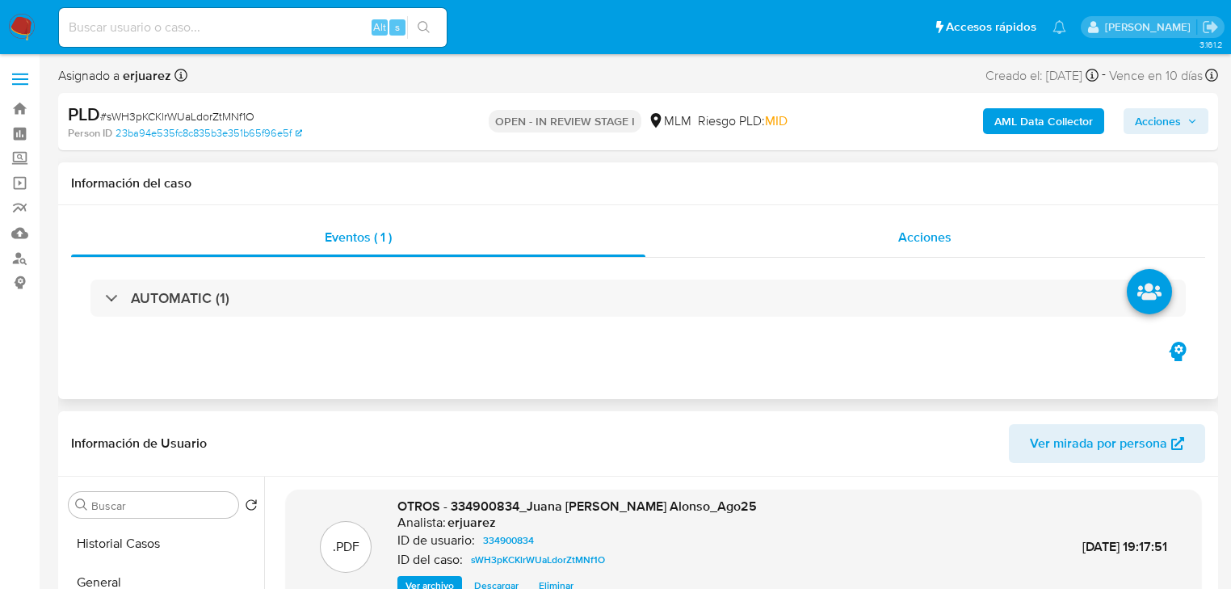
click at [750, 241] on div "Acciones" at bounding box center [925, 237] width 561 height 39
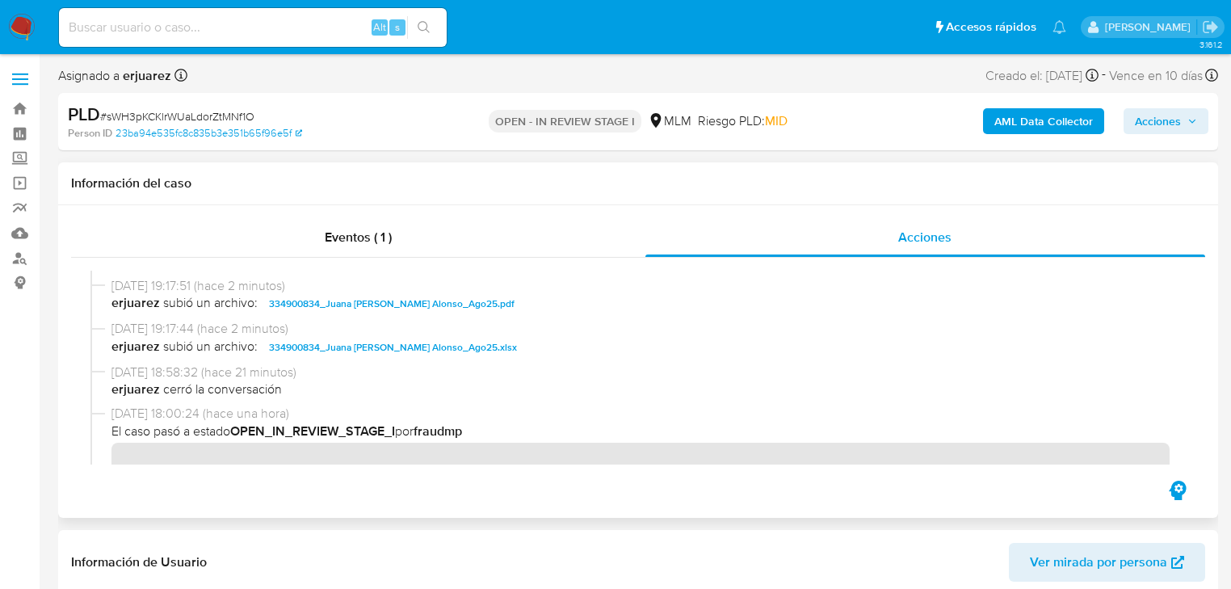
scroll to position [388, 0]
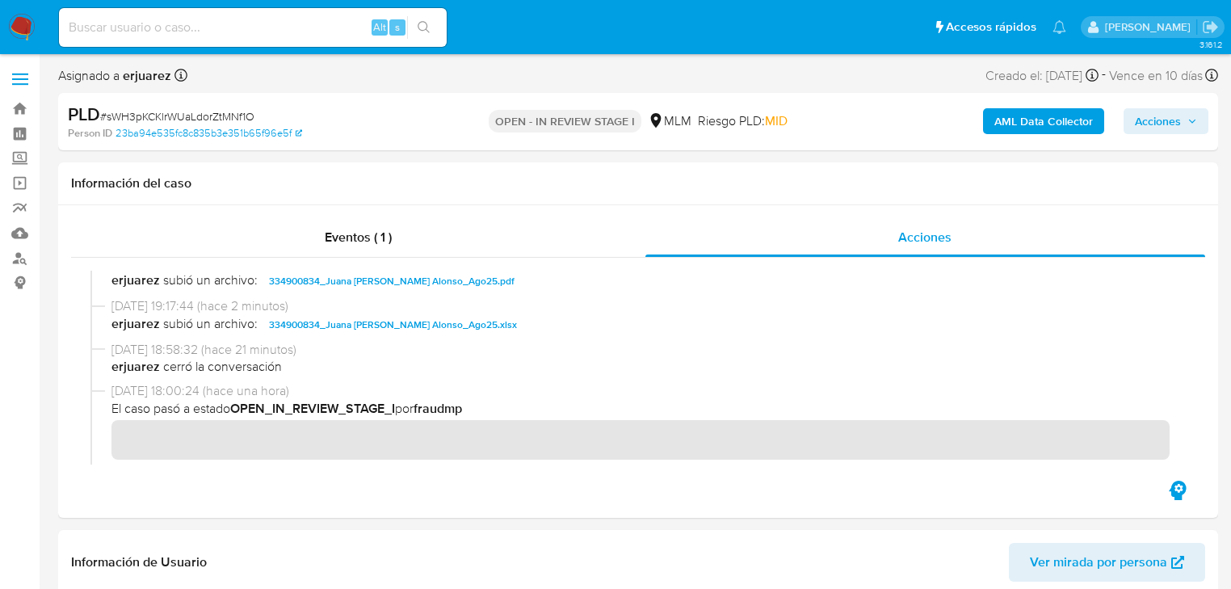
click at [23, 29] on img at bounding box center [21, 27] width 27 height 27
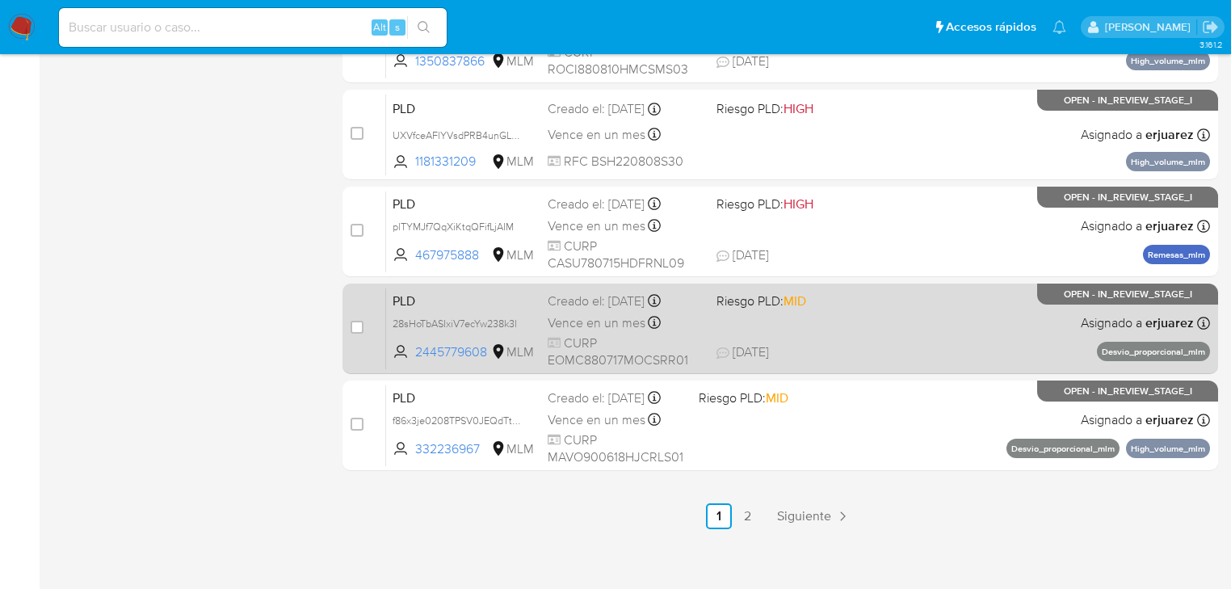
scroll to position [743, 0]
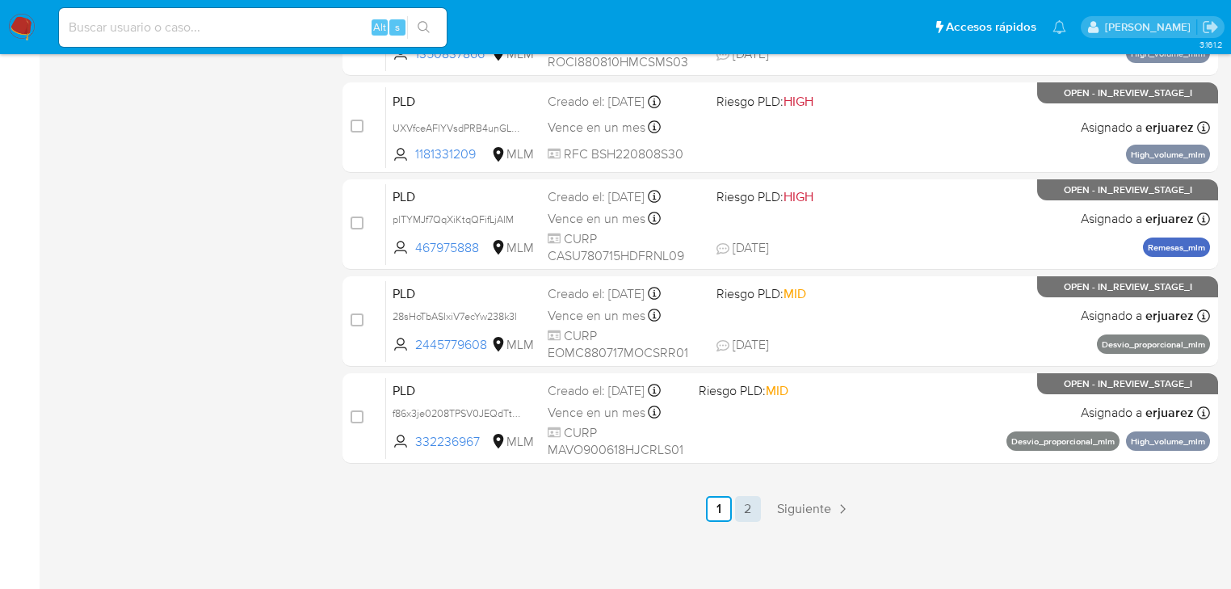
click at [748, 507] on link "2" at bounding box center [748, 509] width 26 height 26
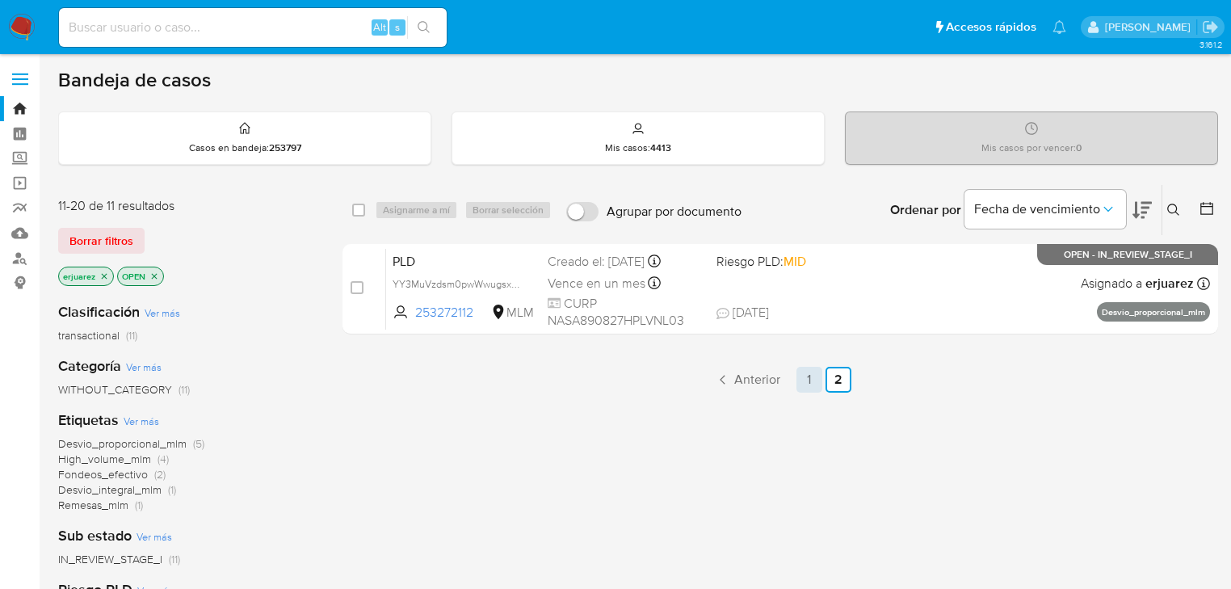
click at [805, 380] on link "1" at bounding box center [809, 380] width 26 height 26
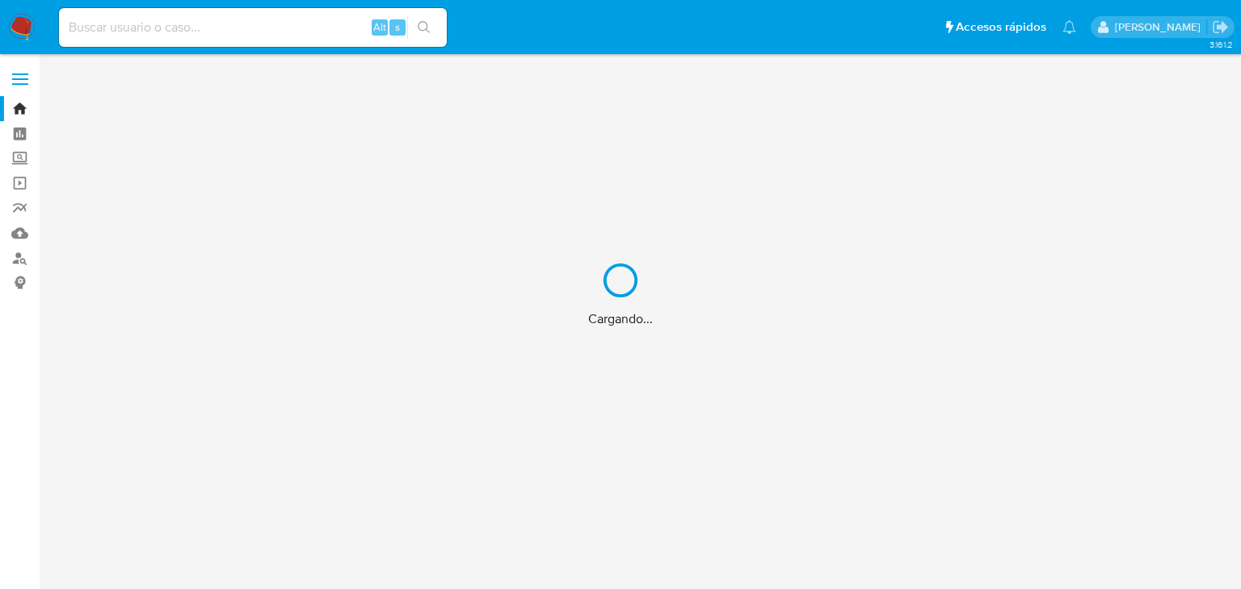
click at [659, 536] on div "Cargando..." at bounding box center [620, 294] width 1241 height 589
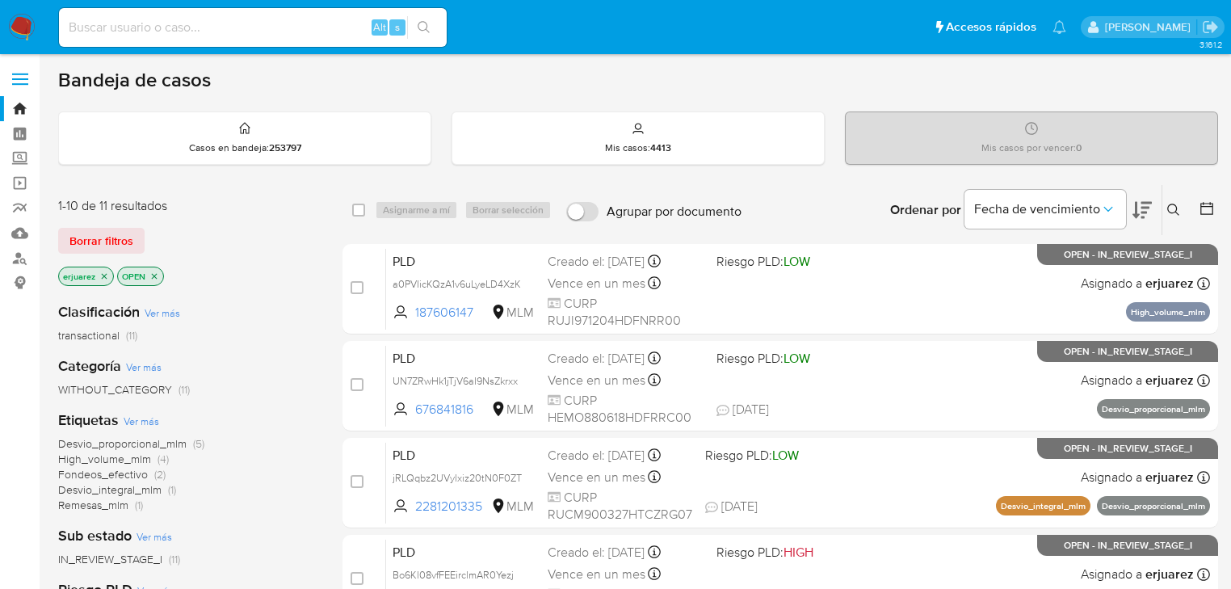
click at [1178, 204] on icon at bounding box center [1173, 210] width 13 height 13
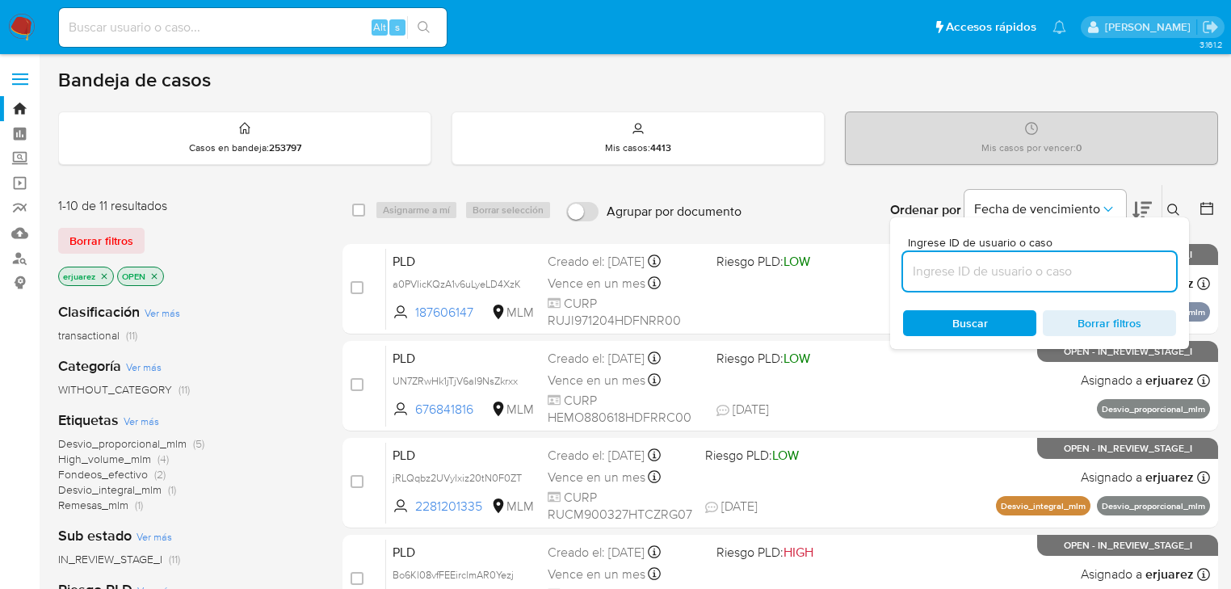
click at [986, 275] on input at bounding box center [1039, 271] width 273 height 21
type input "187606147"
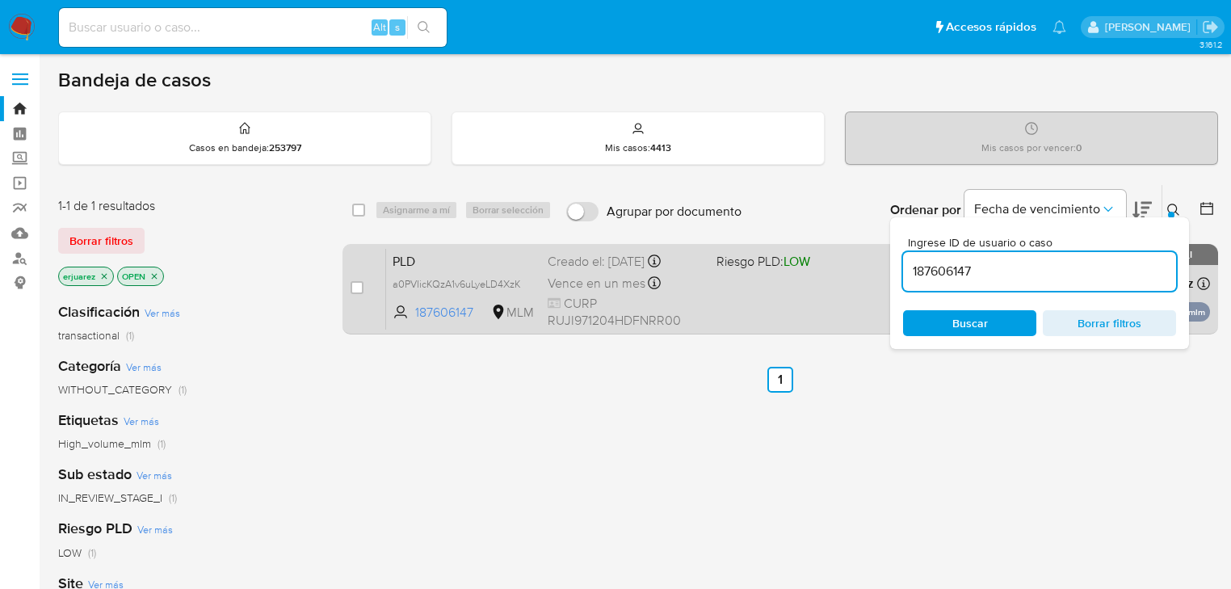
click at [760, 286] on div "PLD a0PVIicKQzA1v6uLyeLD4XzK 187606147 MLM Riesgo PLD: LOW Creado el: [DATE] Cr…" at bounding box center [798, 289] width 824 height 82
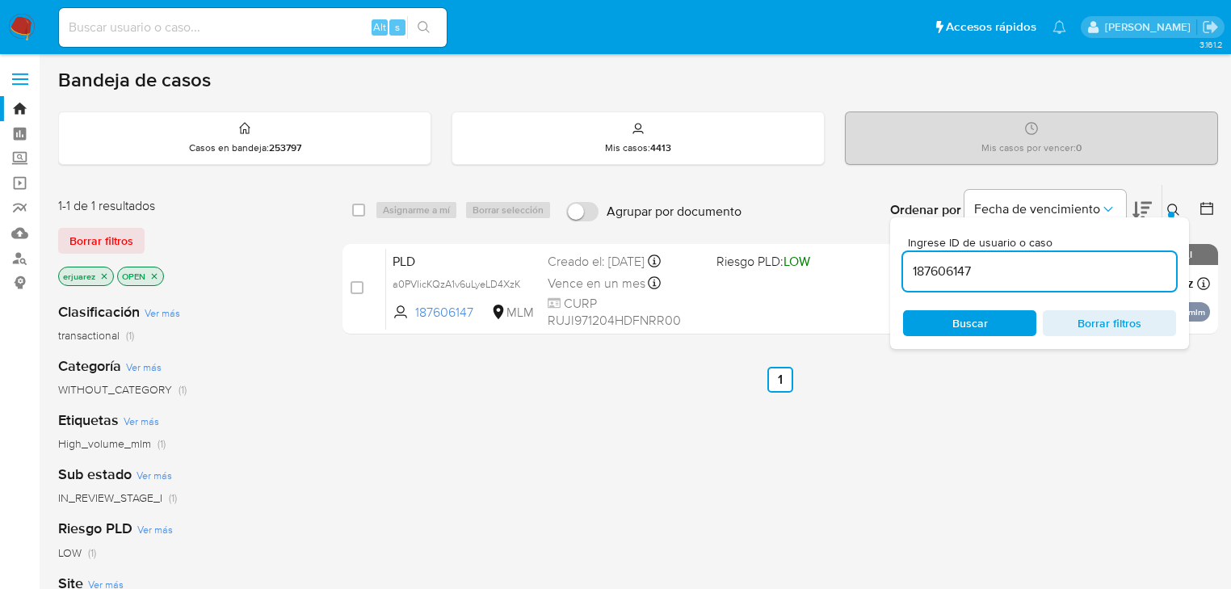
click at [24, 33] on img at bounding box center [21, 27] width 27 height 27
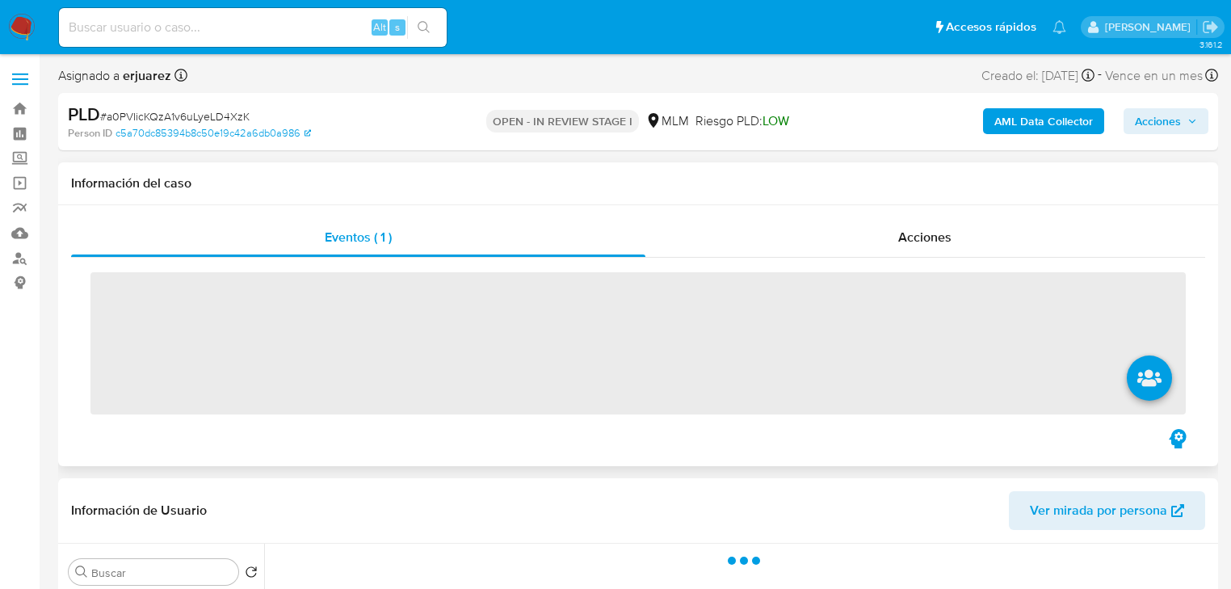
drag, startPoint x: 1070, startPoint y: 435, endPoint x: 1061, endPoint y: 439, distance: 9.8
click at [1070, 435] on div "Eventos ( 1 ) Acciones ‌" at bounding box center [638, 335] width 1160 height 261
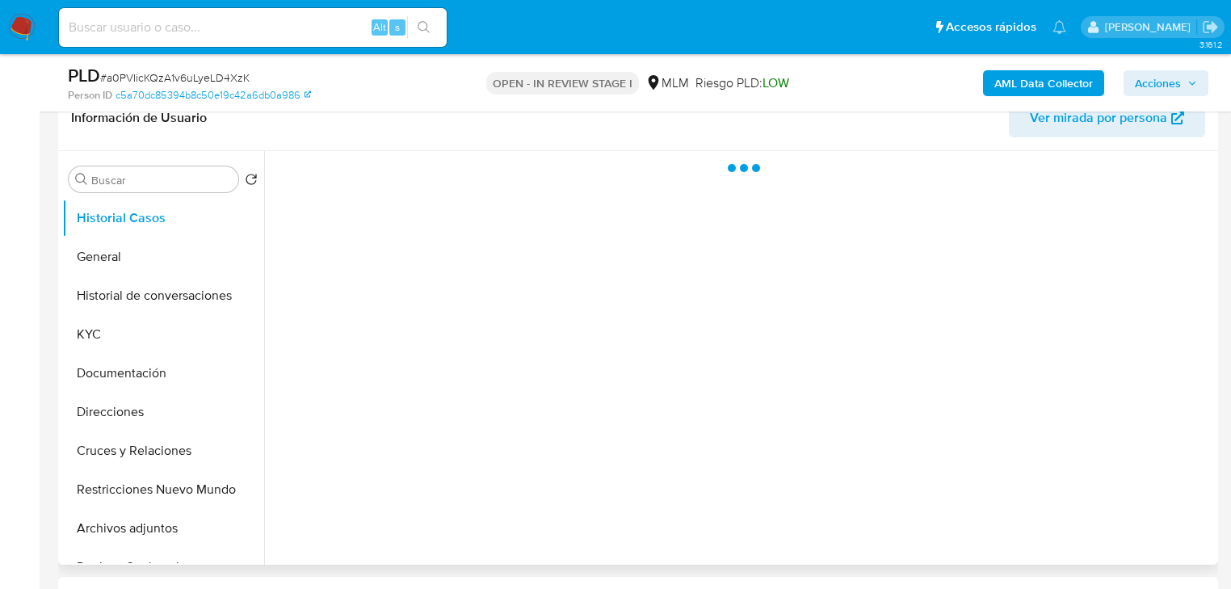
scroll to position [388, 0]
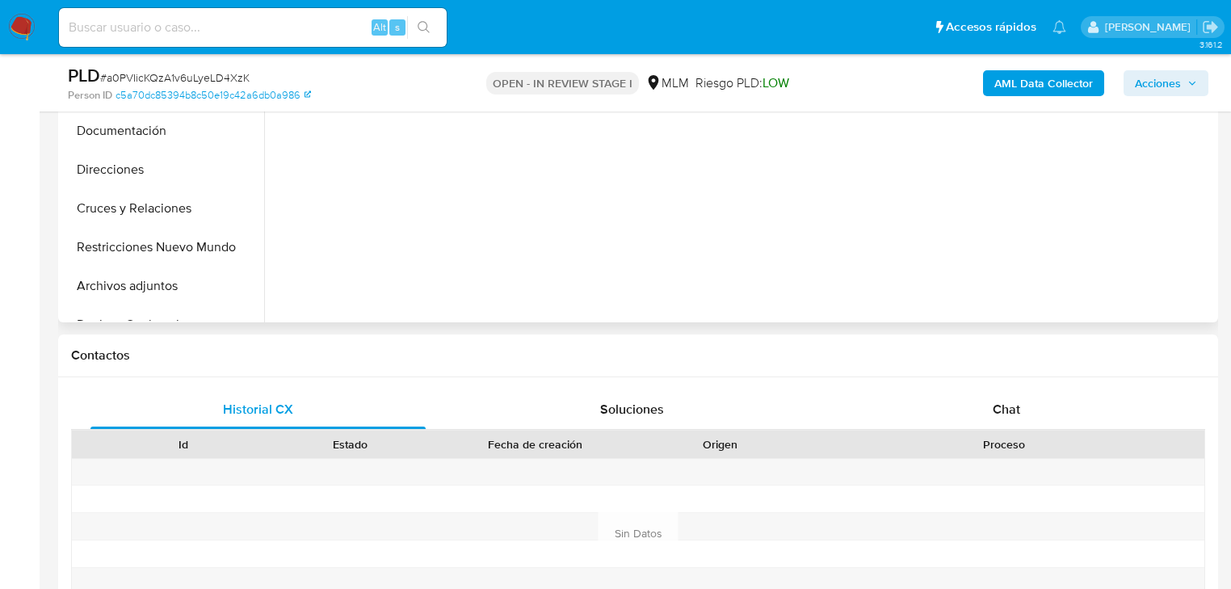
select select "10"
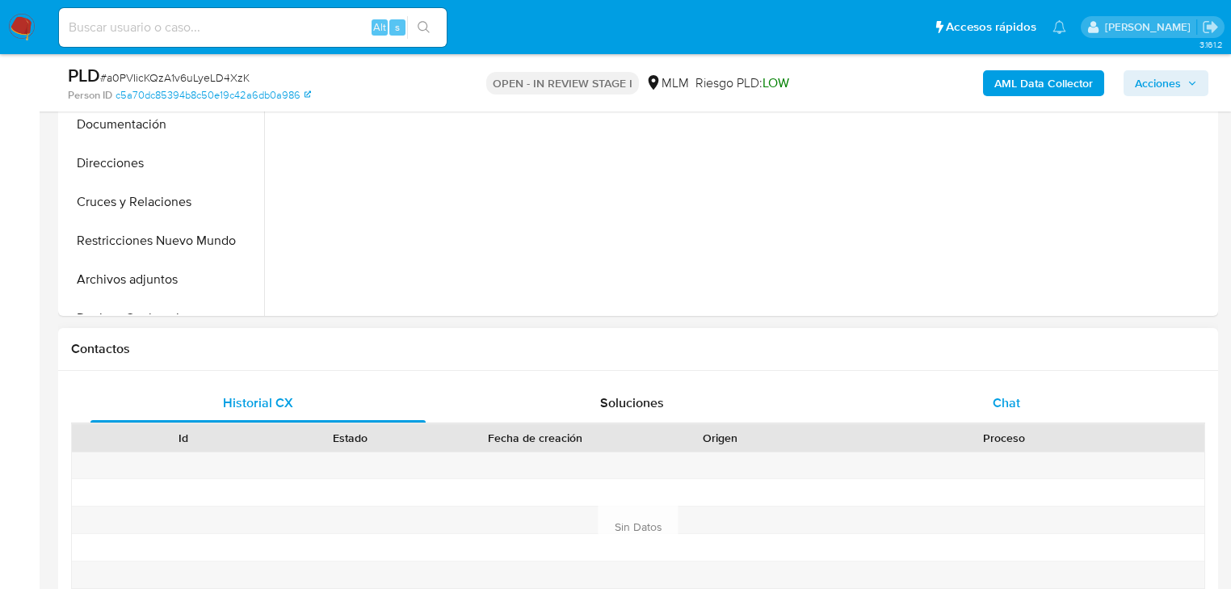
click at [996, 401] on span "Chat" at bounding box center [1006, 402] width 27 height 19
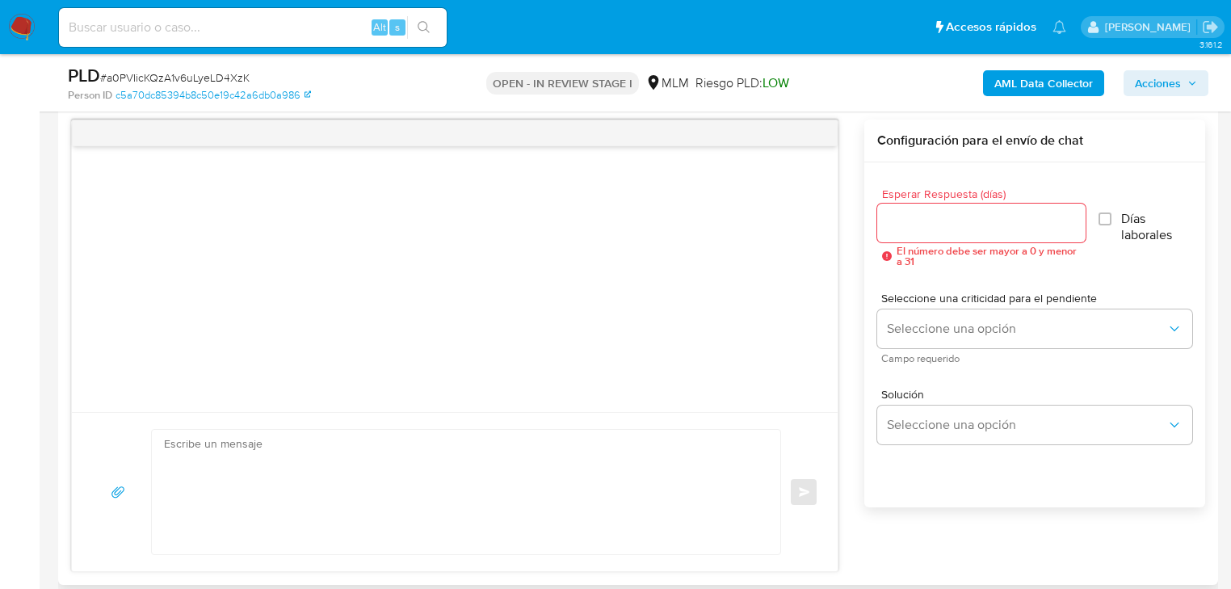
scroll to position [840, 0]
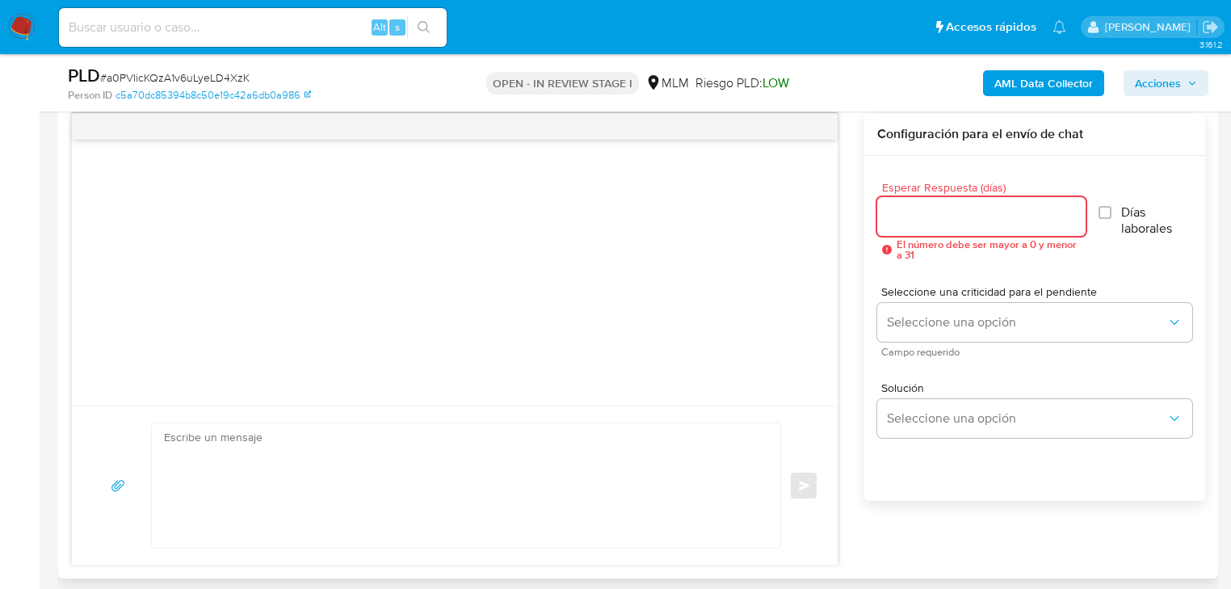
click at [922, 213] on input "Esperar Respuesta (días)" at bounding box center [981, 216] width 208 height 21
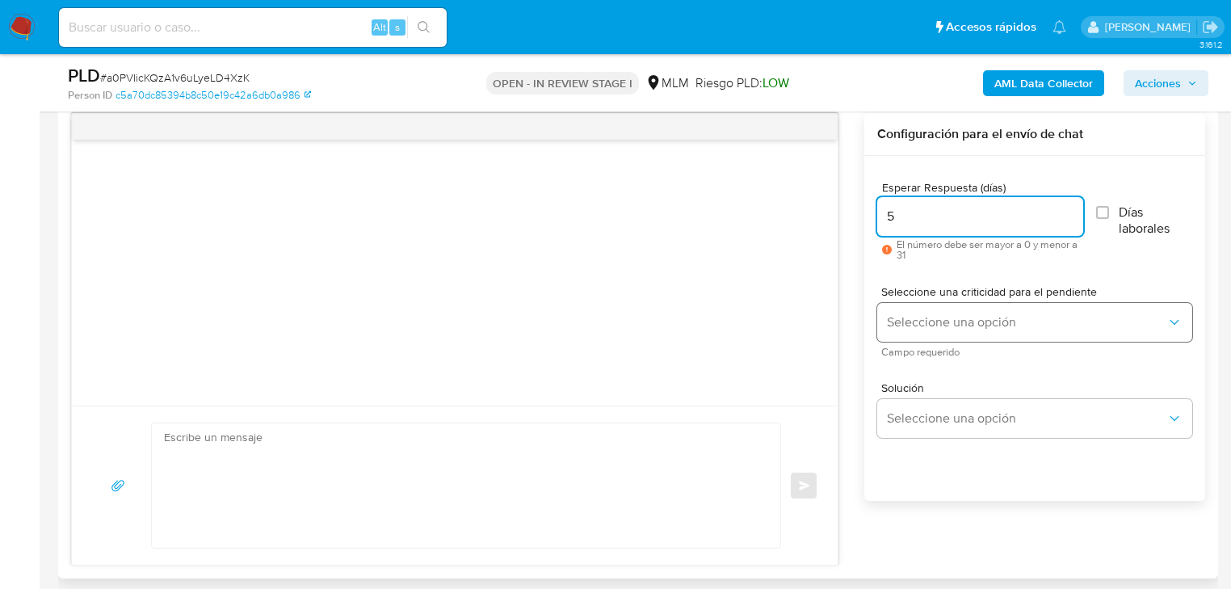
type input "5"
drag, startPoint x: 924, startPoint y: 318, endPoint x: 926, endPoint y: 328, distance: 9.8
click at [925, 325] on span "Seleccione una opción" at bounding box center [1026, 322] width 279 height 16
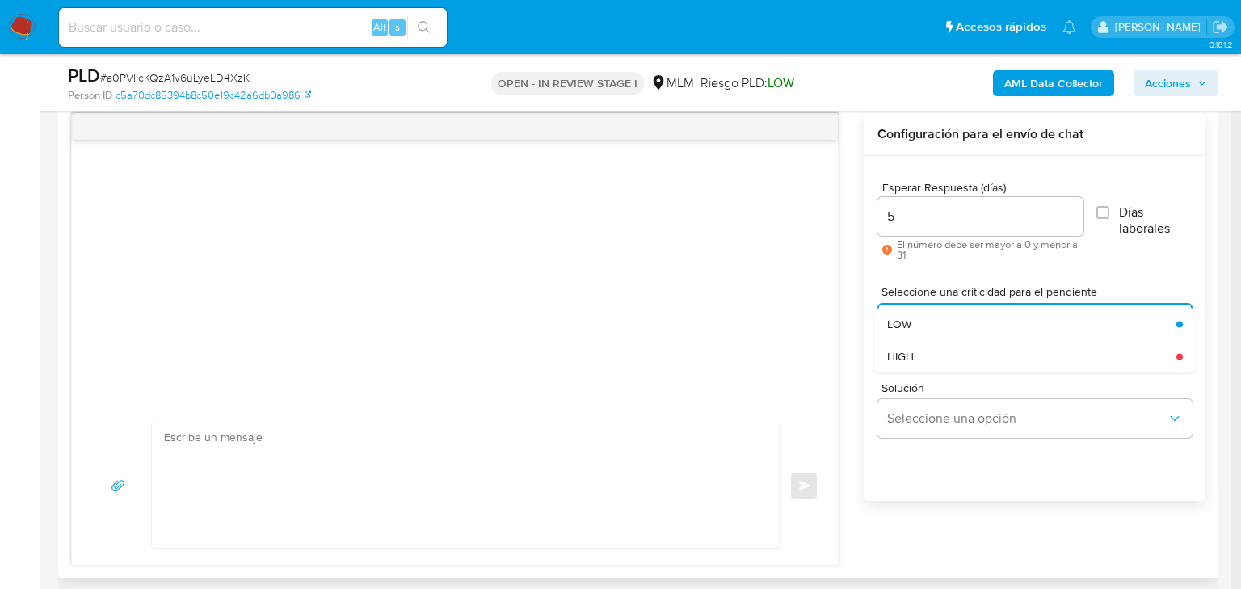
drag, startPoint x: 926, startPoint y: 355, endPoint x: 934, endPoint y: 373, distance: 19.2
click at [926, 357] on div "HIGH" at bounding box center [1026, 356] width 279 height 32
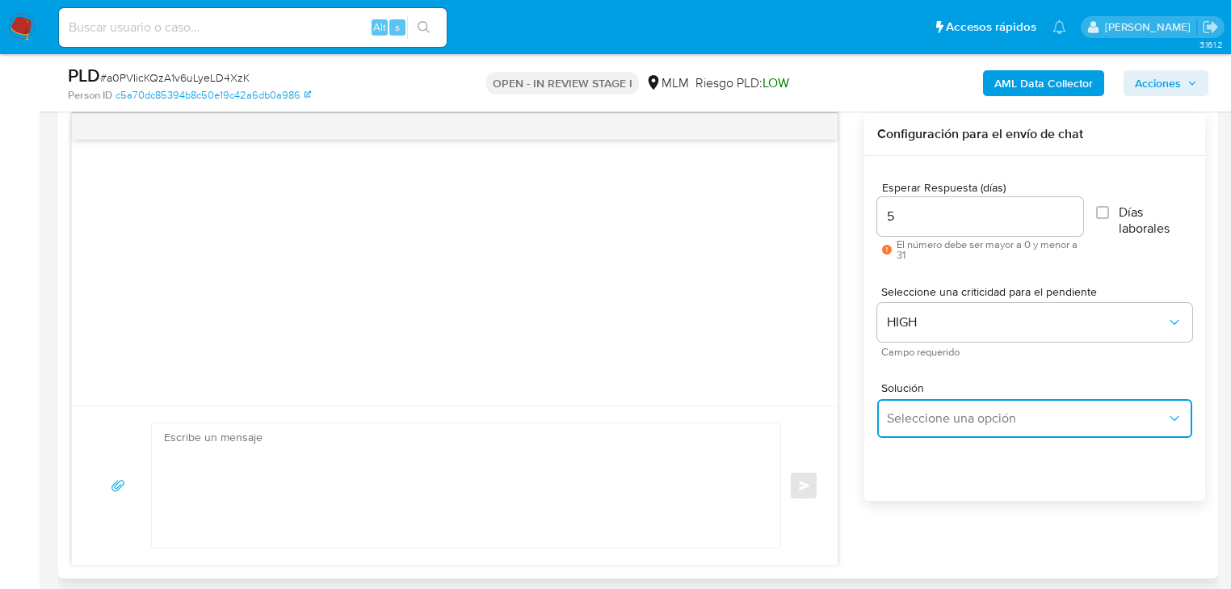
click at [948, 418] on span "Seleccione una opción" at bounding box center [1026, 418] width 279 height 16
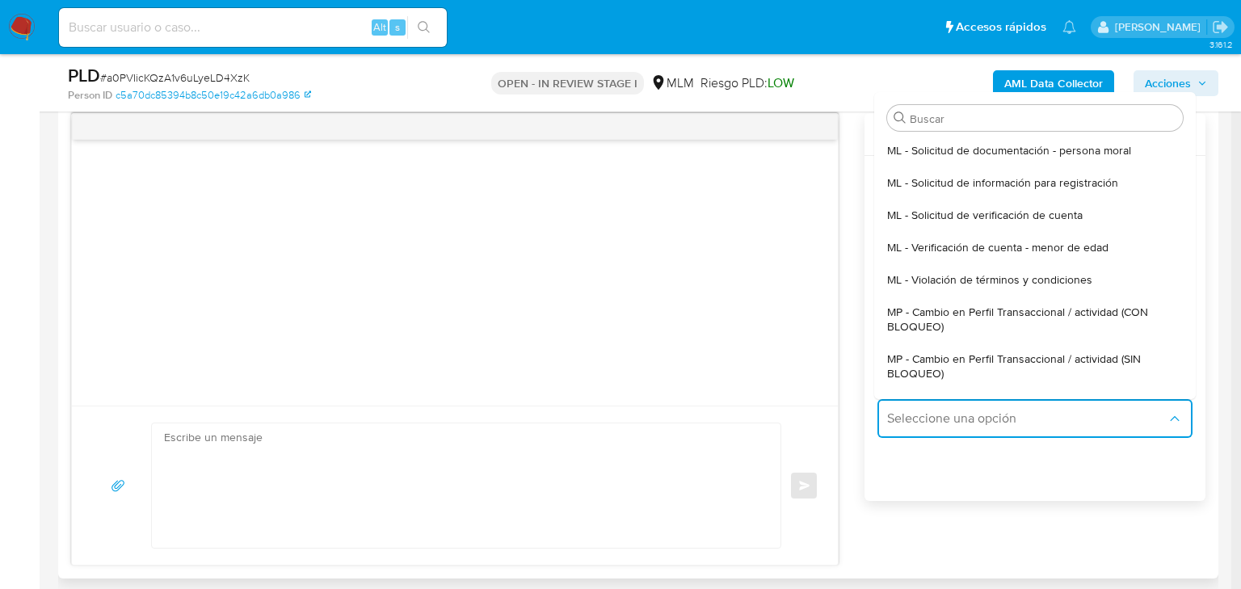
drag, startPoint x: 1031, startPoint y: 359, endPoint x: 582, endPoint y: 407, distance: 451.7
click at [1030, 358] on span "MP - Cambio en Perfil Transaccional / actividad (SIN BLOQUEO)" at bounding box center [1030, 365] width 286 height 29
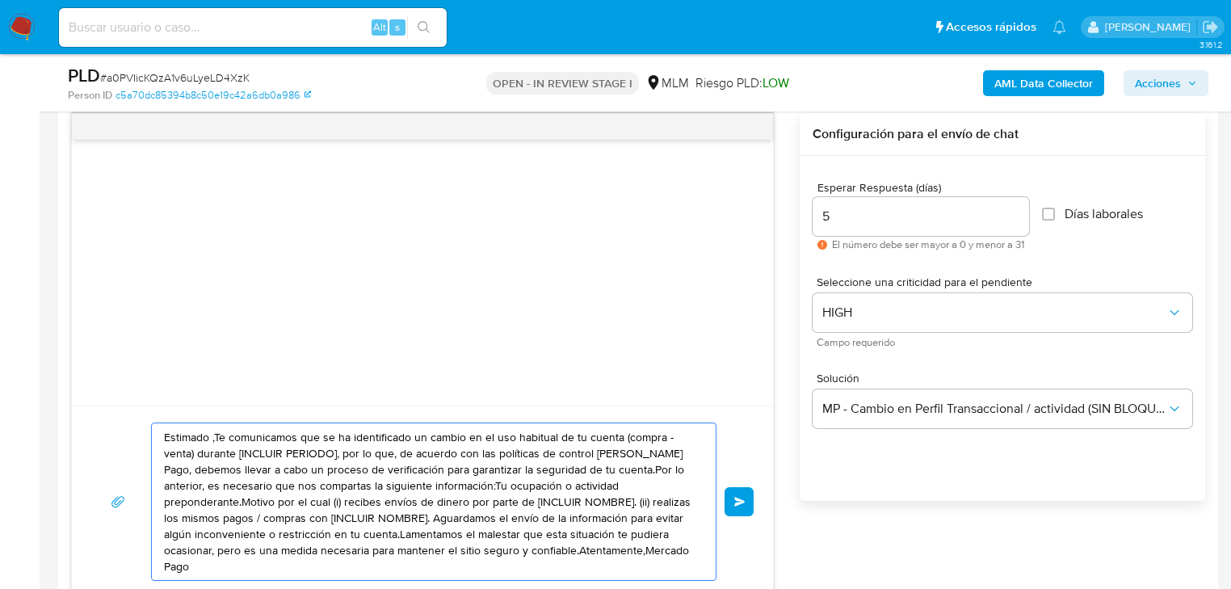
drag, startPoint x: 618, startPoint y: 552, endPoint x: 122, endPoint y: 376, distance: 526.2
click at [112, 375] on div "Estimado ,Te comunicamos que se ha identificado un cambio en el uso habitual de…" at bounding box center [422, 355] width 703 height 485
paste textarea "[PERSON_NAME] se ha identificado un cambio en el uso habitual de tu cuenta para…"
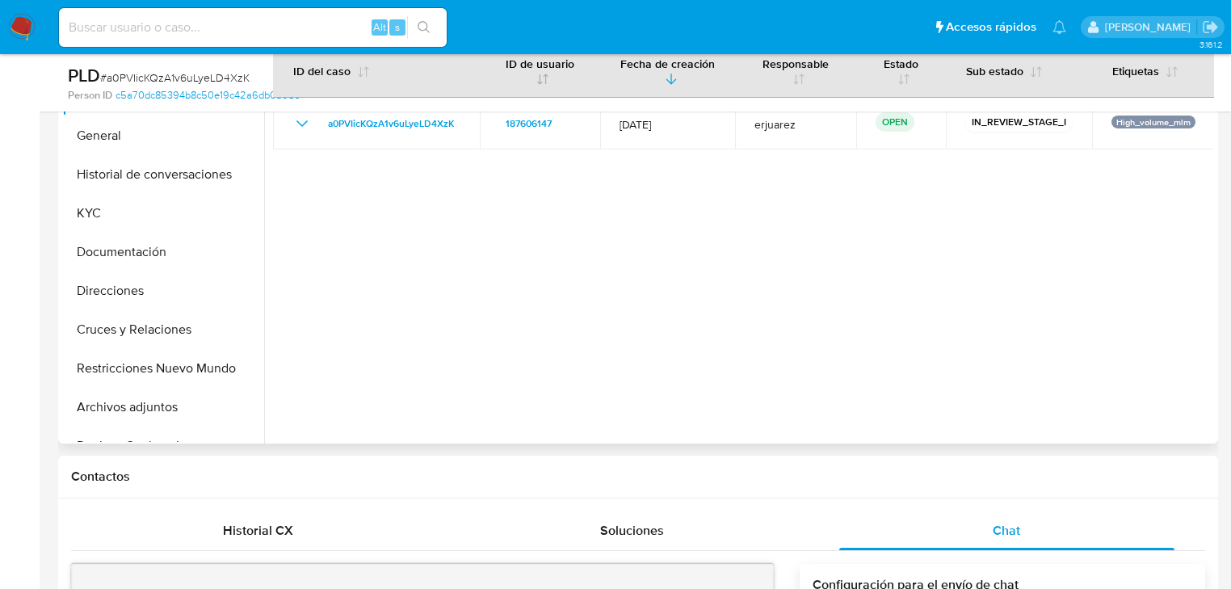
scroll to position [258, 0]
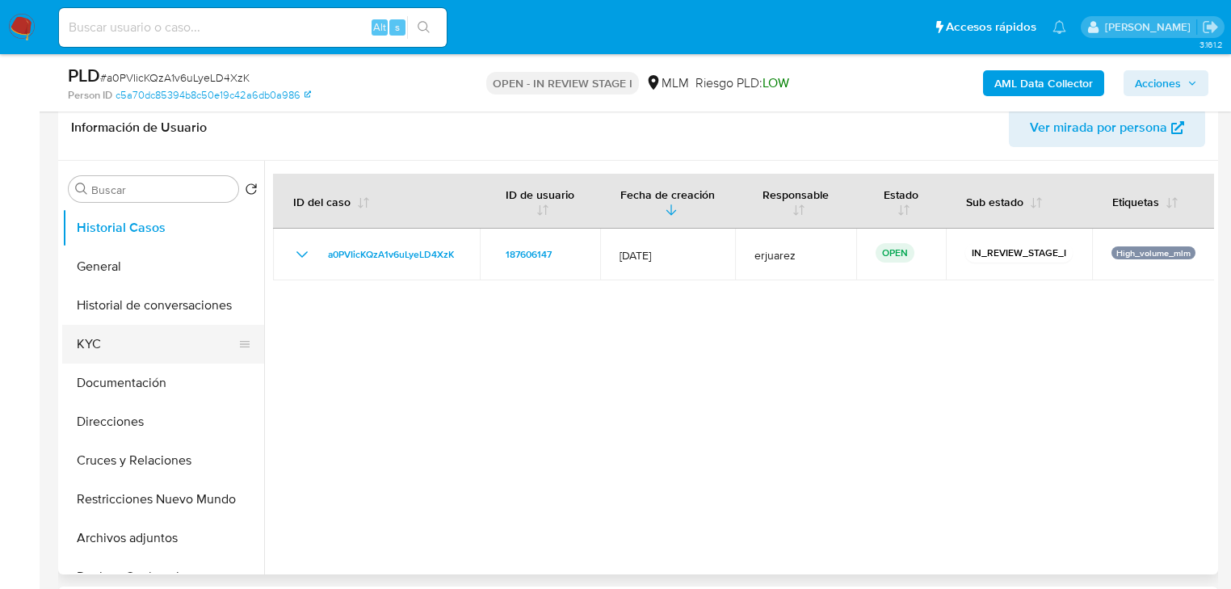
type textarea "[PERSON_NAME] se ha identificado un cambio en el uso habitual de tu cuenta para…"
click at [94, 338] on button "KYC" at bounding box center [156, 344] width 189 height 39
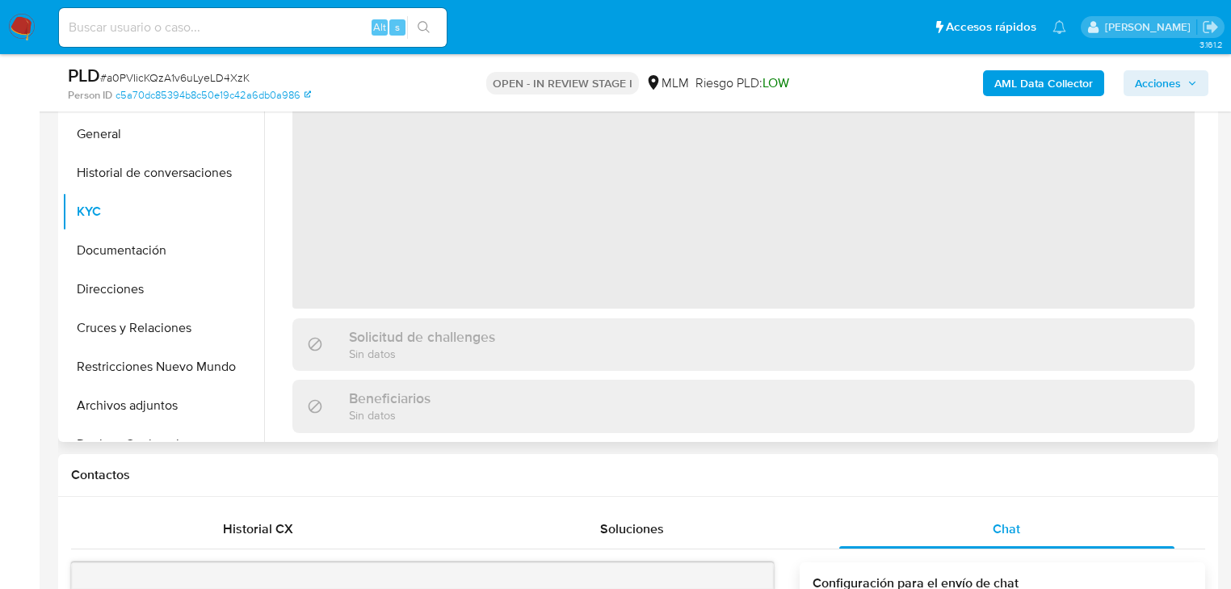
scroll to position [323, 0]
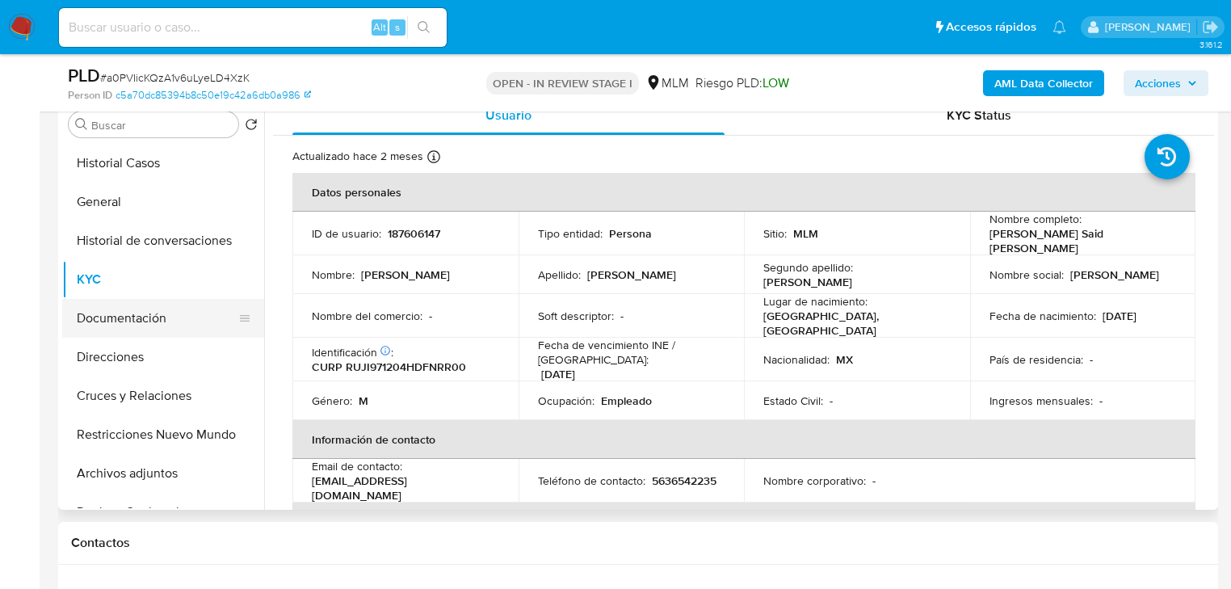
click at [166, 316] on button "Documentación" at bounding box center [156, 318] width 189 height 39
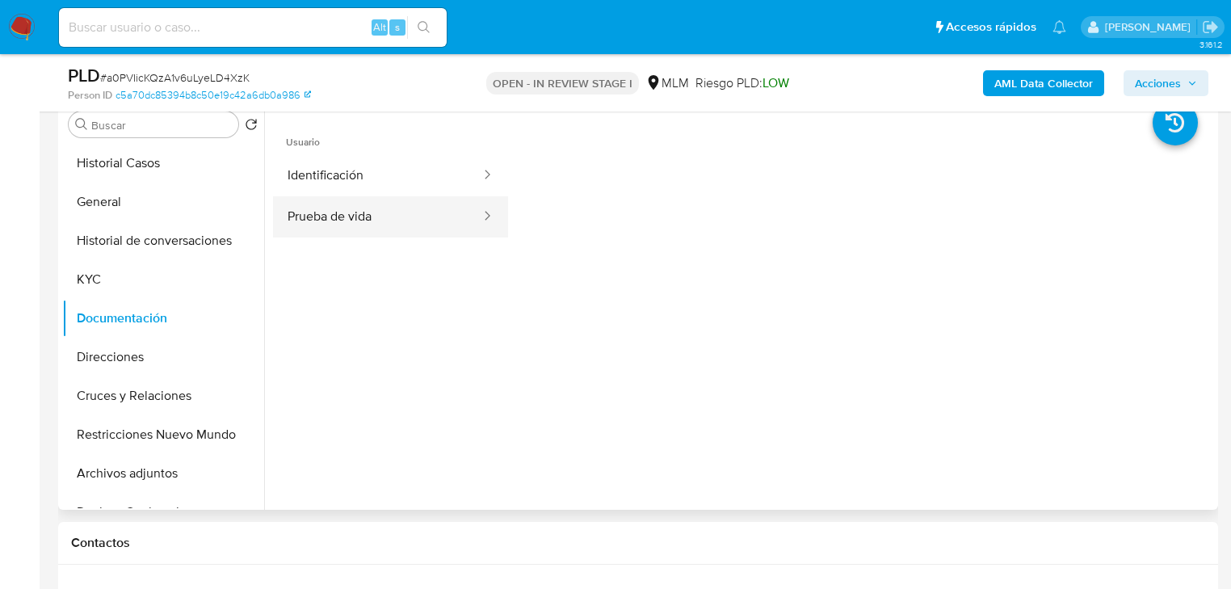
drag, startPoint x: 336, startPoint y: 191, endPoint x: 336, endPoint y: 202, distance: 11.3
click at [336, 194] on button "Identificación" at bounding box center [377, 175] width 209 height 41
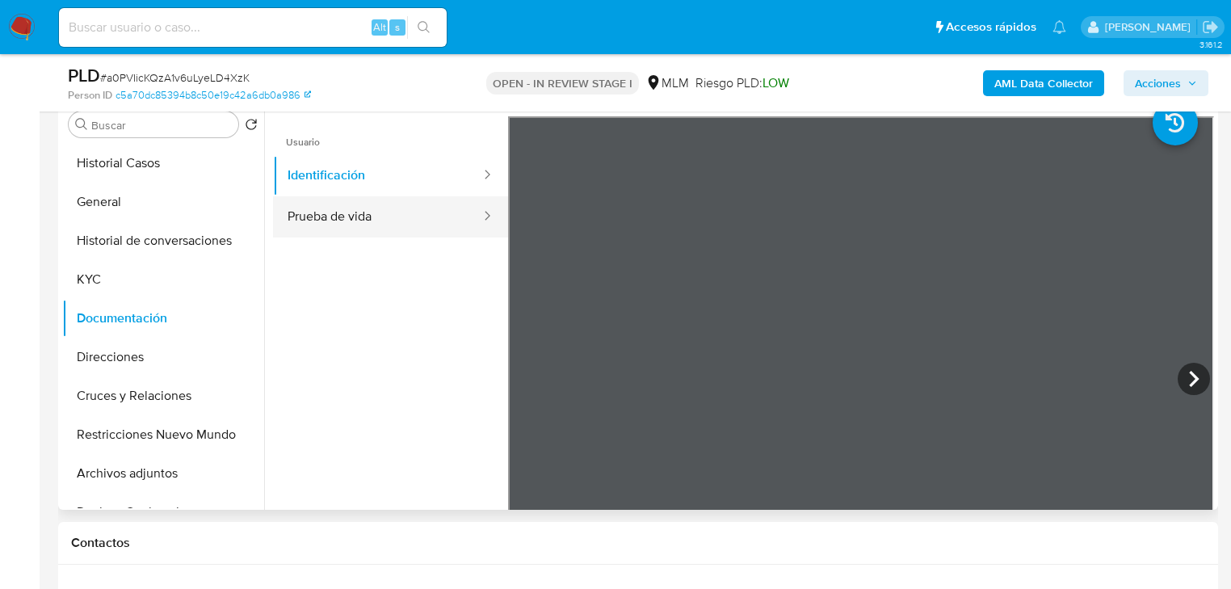
click at [339, 221] on button "Prueba de vida" at bounding box center [377, 216] width 209 height 41
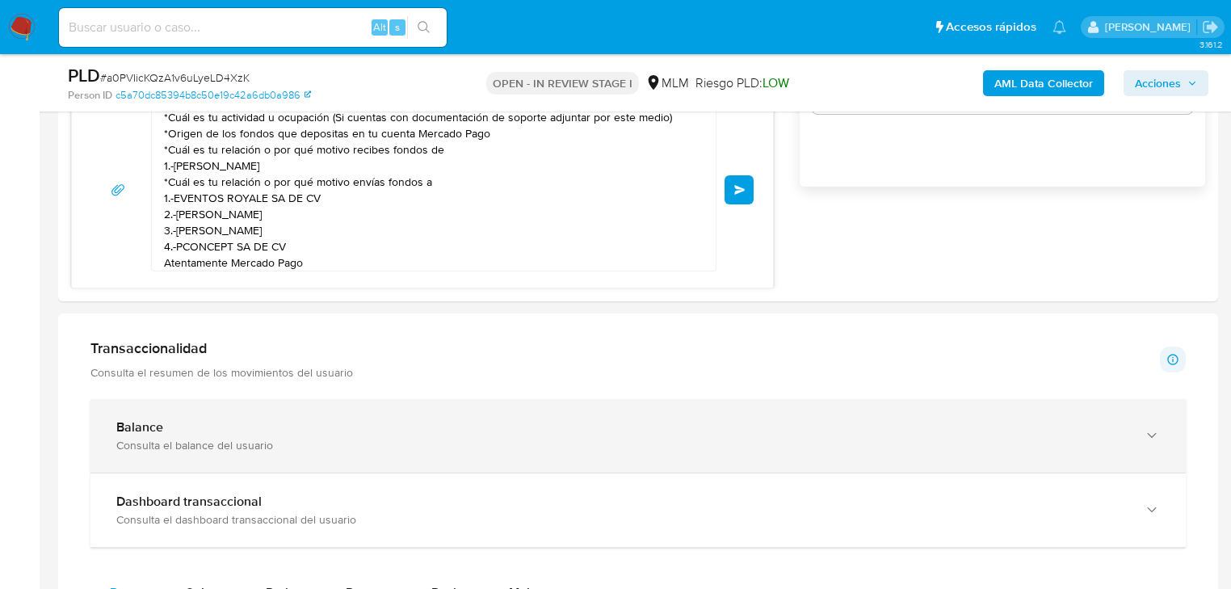
scroll to position [1034, 0]
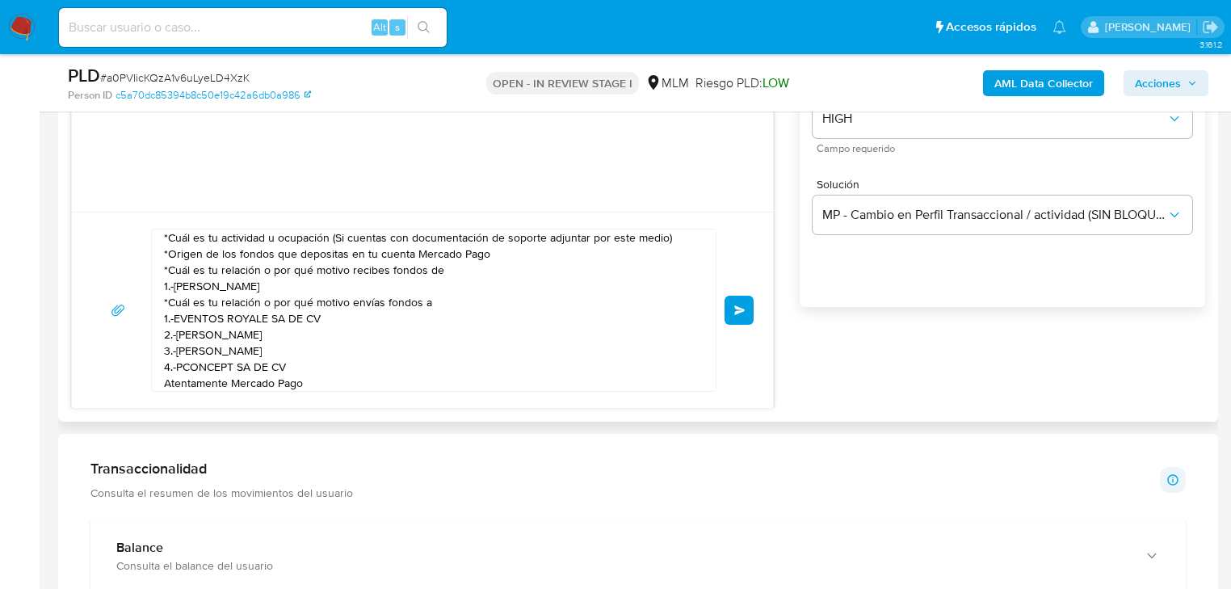
click at [745, 313] on button "Enviar" at bounding box center [738, 310] width 29 height 29
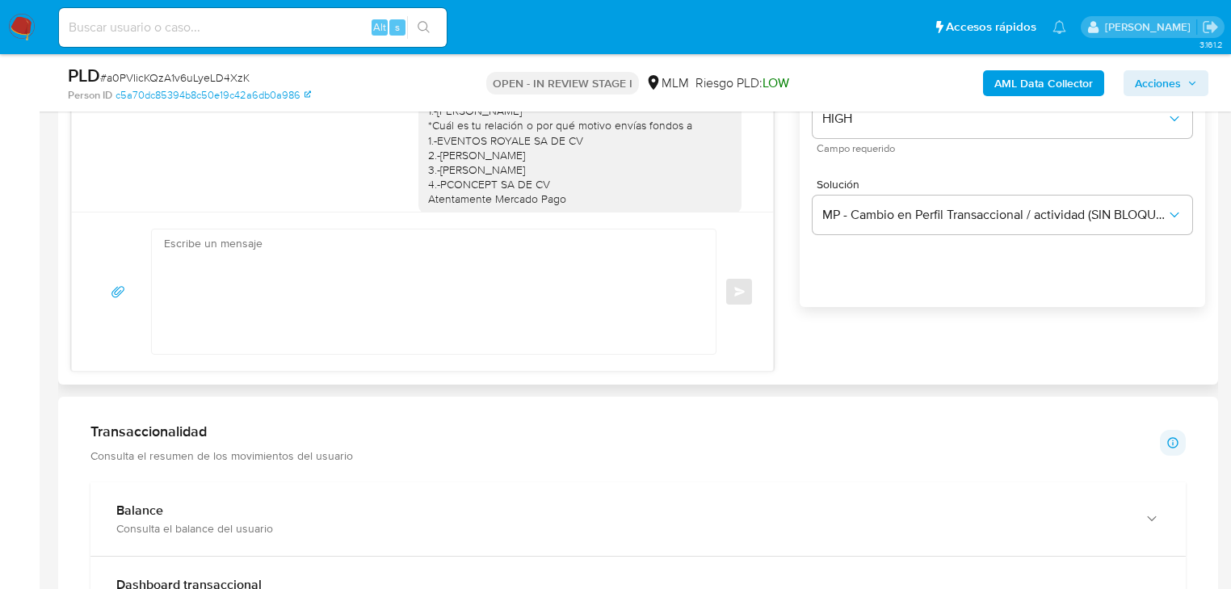
scroll to position [32, 0]
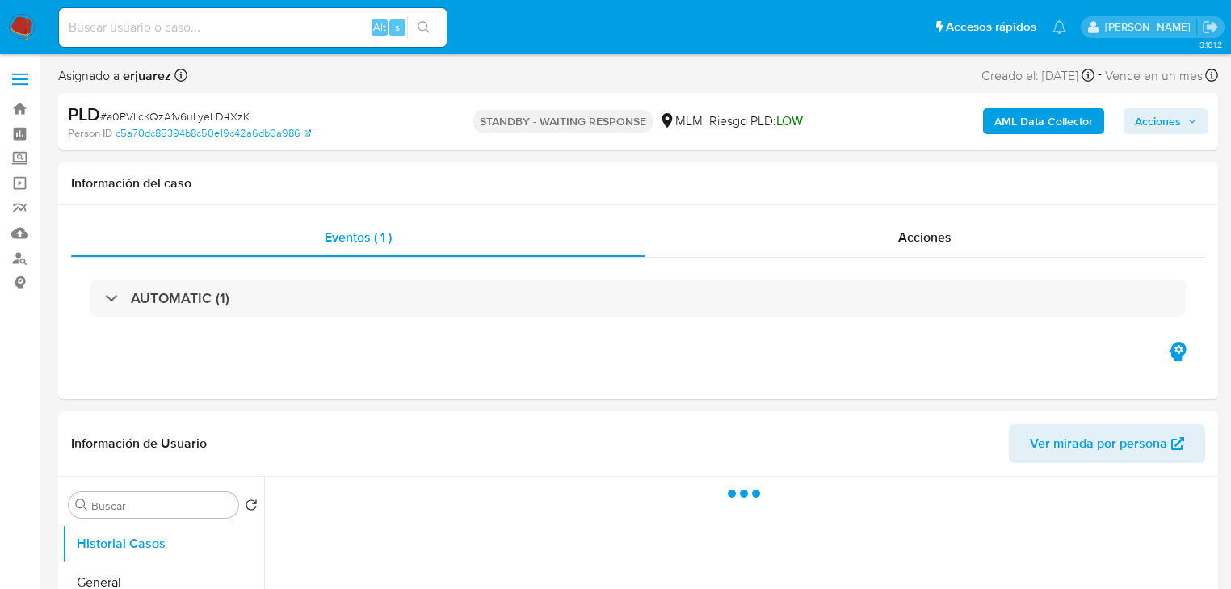
select select "10"
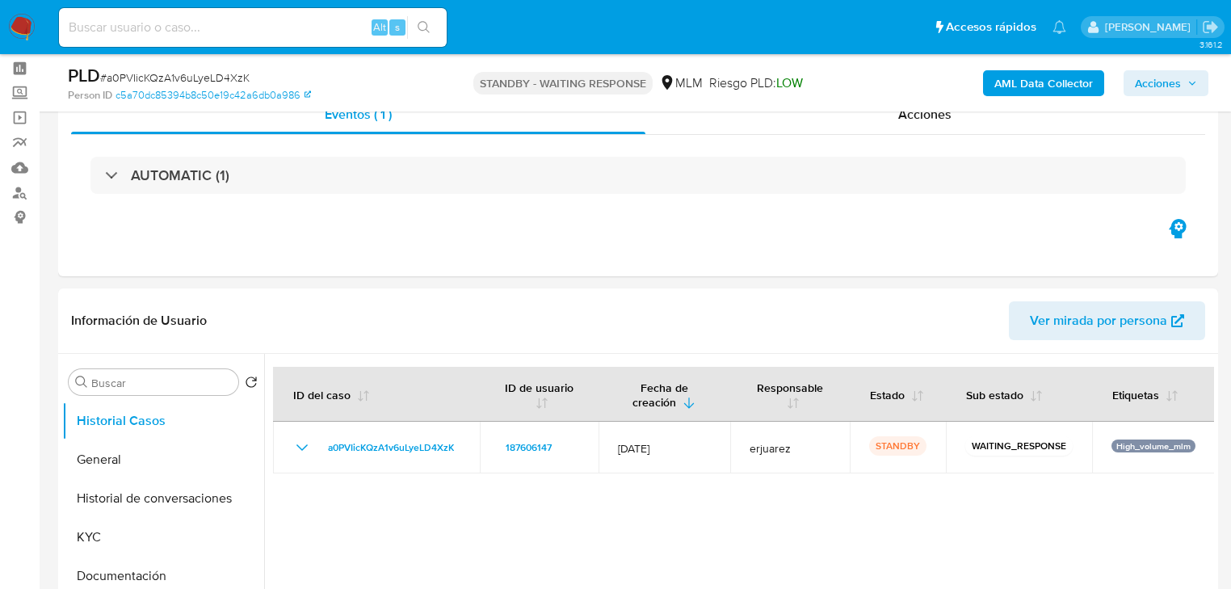
scroll to position [129, 0]
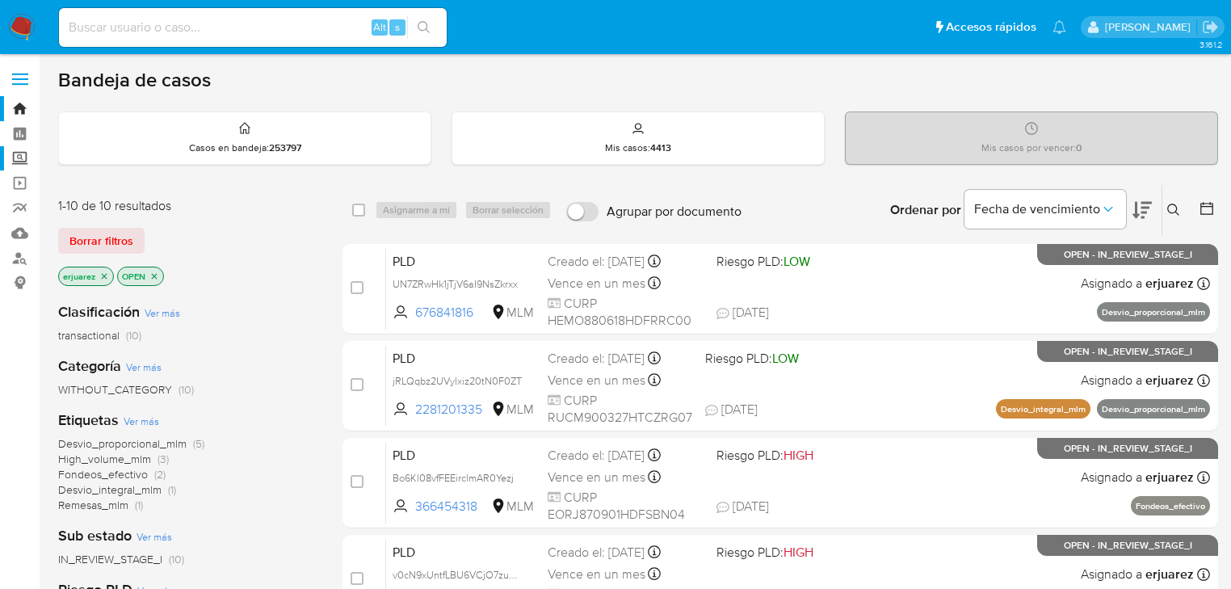
click at [29, 165] on label "Screening" at bounding box center [96, 158] width 192 height 25
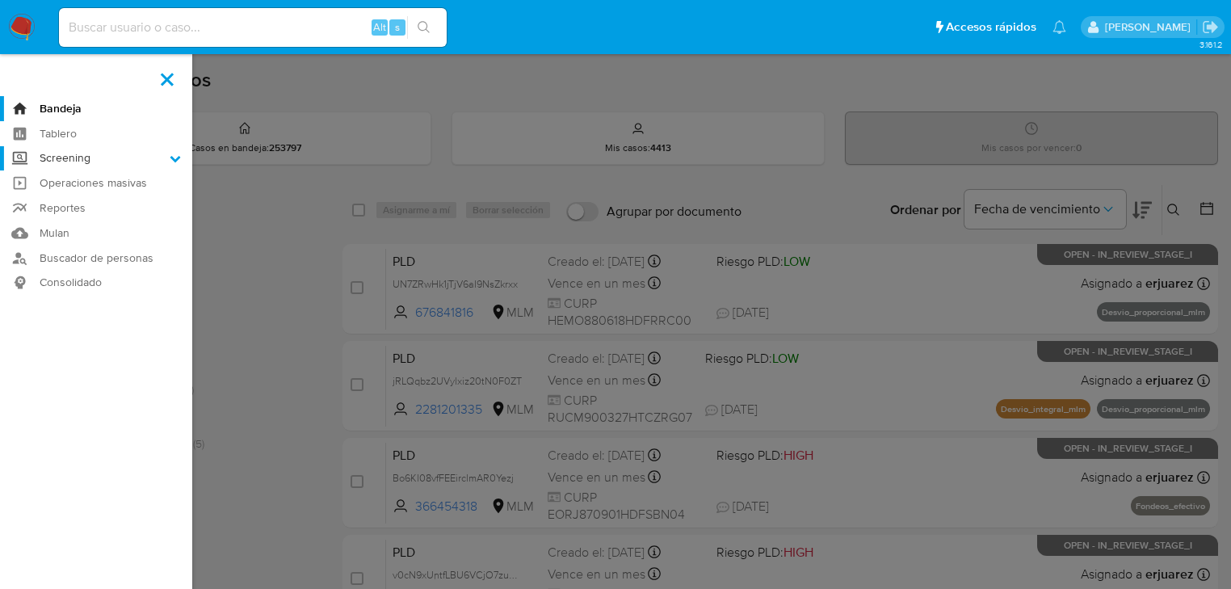
click at [0, 0] on input "Screening" at bounding box center [0, 0] width 0 height 0
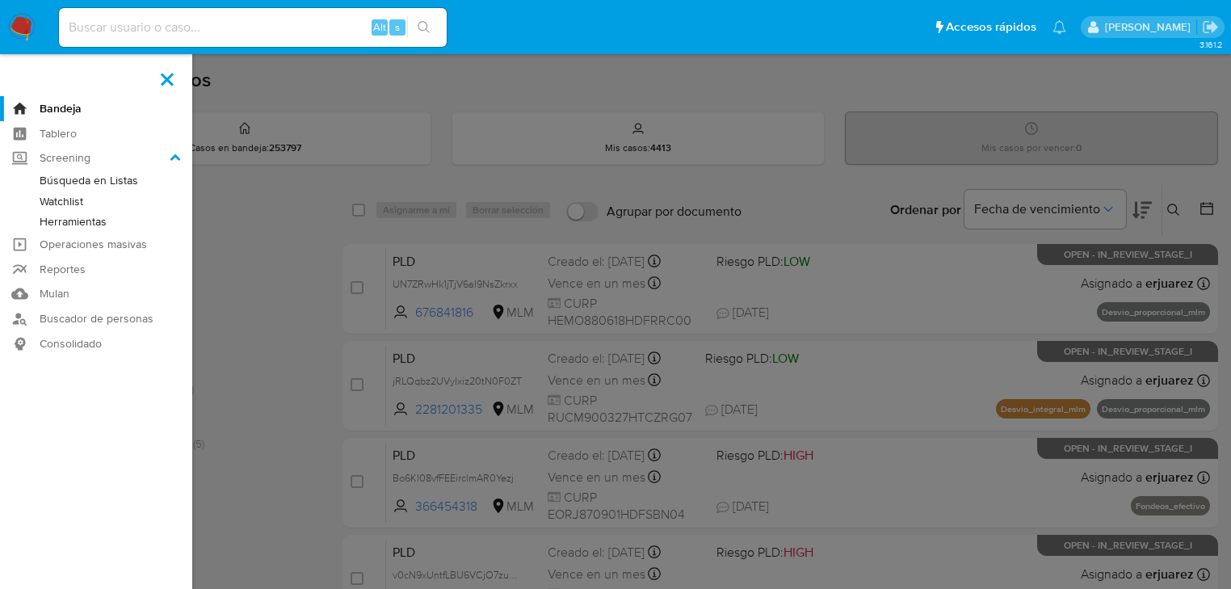
click at [88, 229] on link "Herramientas" at bounding box center [96, 222] width 192 height 20
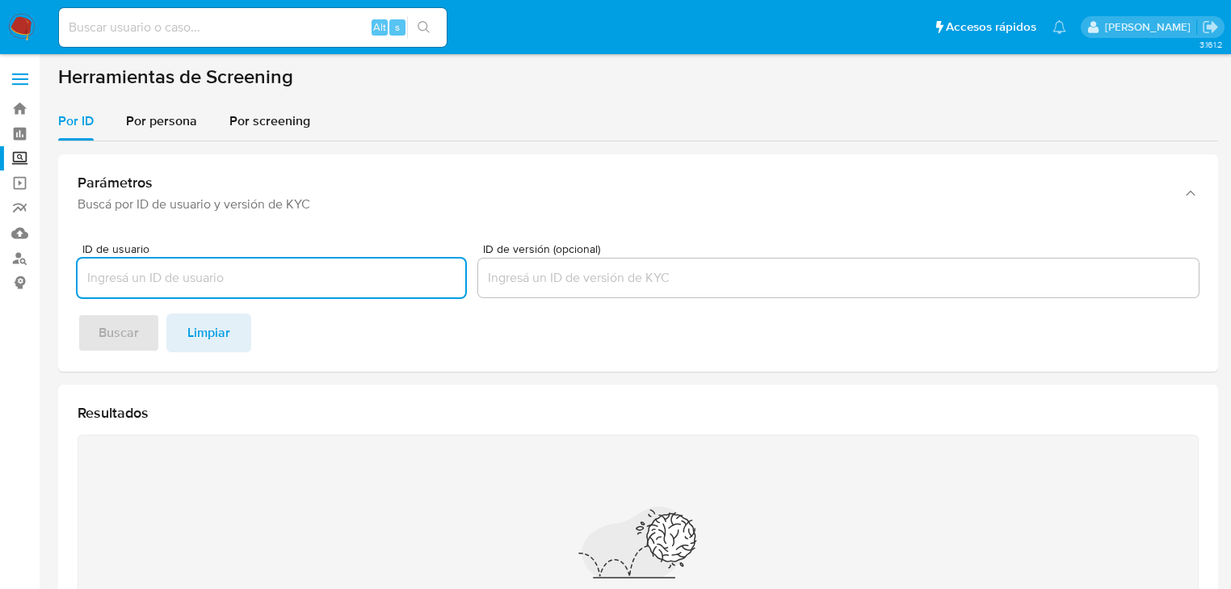
drag, startPoint x: 187, startPoint y: 122, endPoint x: 187, endPoint y: 147, distance: 25.0
click at [187, 123] on span "Por persona" at bounding box center [161, 120] width 71 height 19
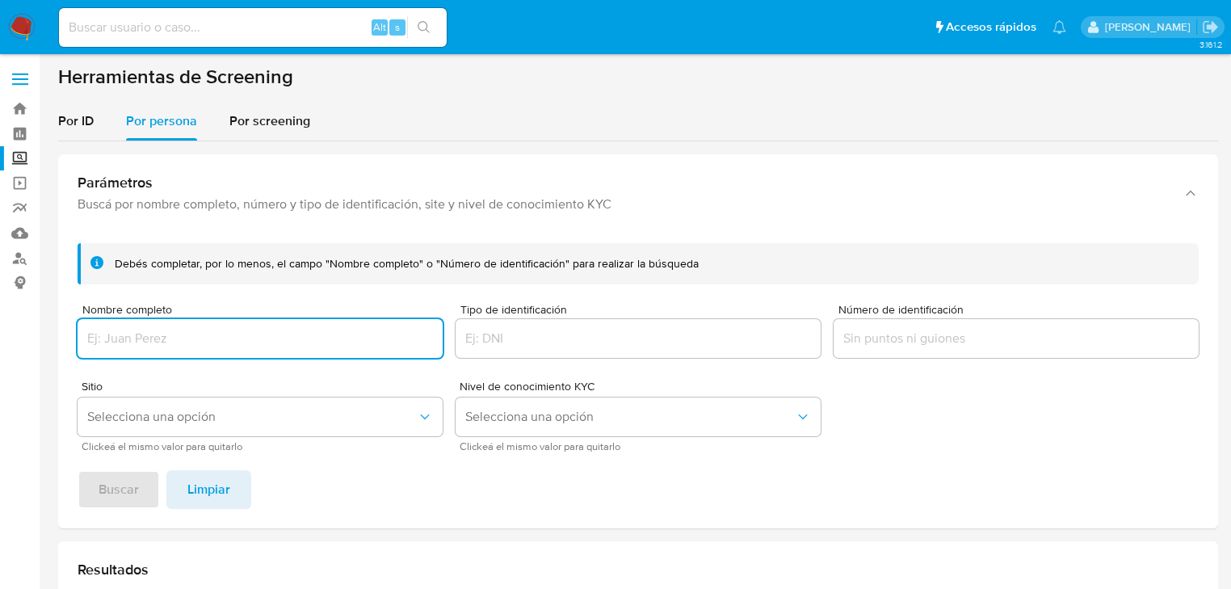
click at [162, 342] on input "Nombre completo" at bounding box center [260, 338] width 365 height 21
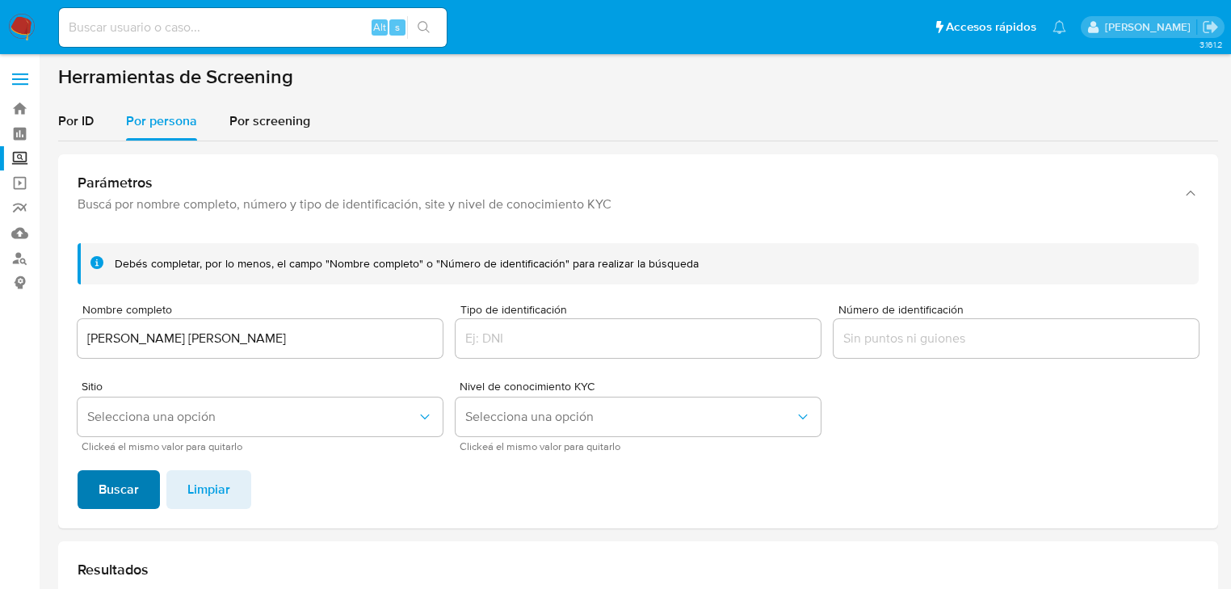
click at [120, 496] on span "Buscar" at bounding box center [119, 490] width 40 height 36
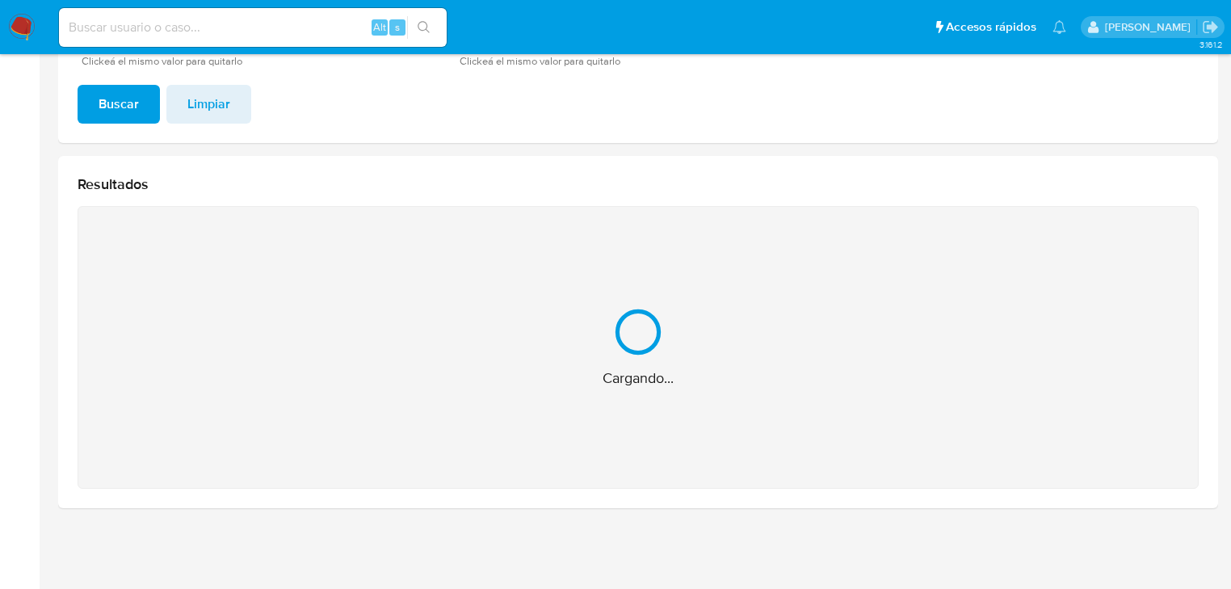
scroll to position [129, 0]
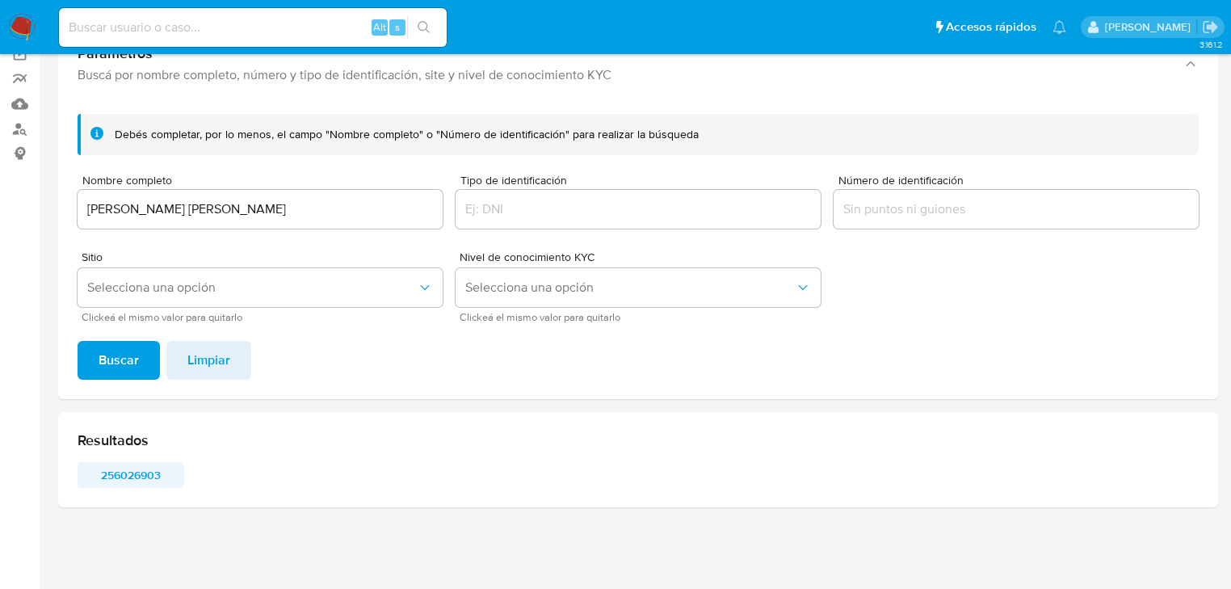
click at [127, 469] on span "256026903" at bounding box center [131, 475] width 84 height 23
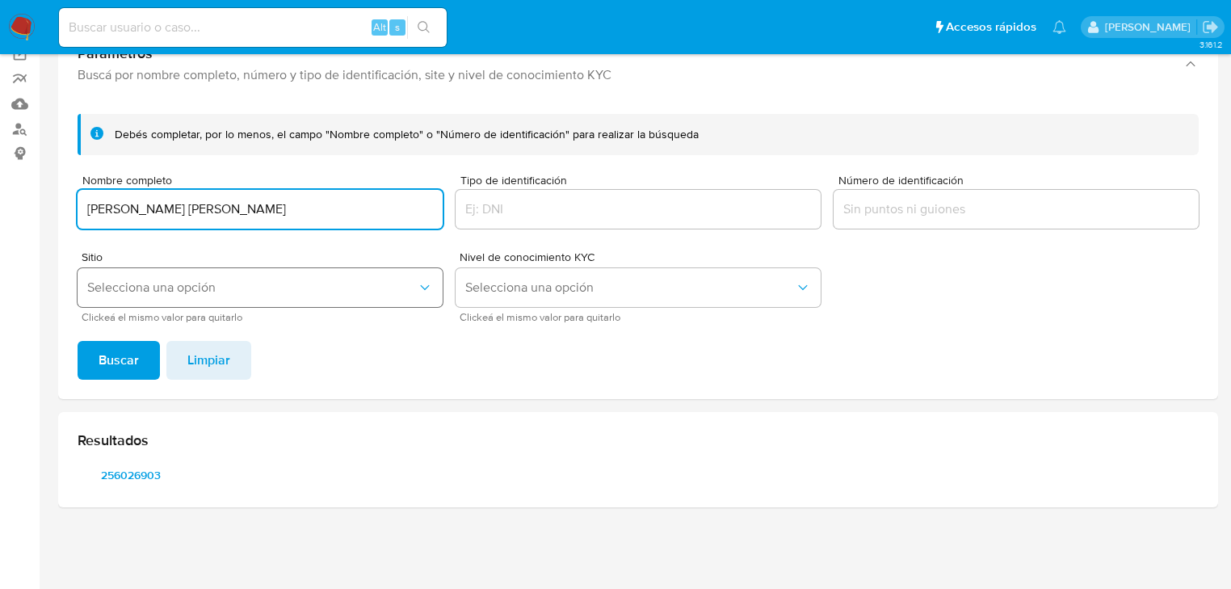
drag, startPoint x: 313, startPoint y: 213, endPoint x: 145, endPoint y: 298, distance: 188.2
click at [9, 197] on section "Bandeja Tablero Screening Búsqueda en Listas Watchlist Herramientas Operaciones…" at bounding box center [615, 230] width 1231 height 718
type input "ALVARO RUIZ VELASCO LOPEZ"
click at [116, 355] on span "Buscar" at bounding box center [119, 360] width 40 height 36
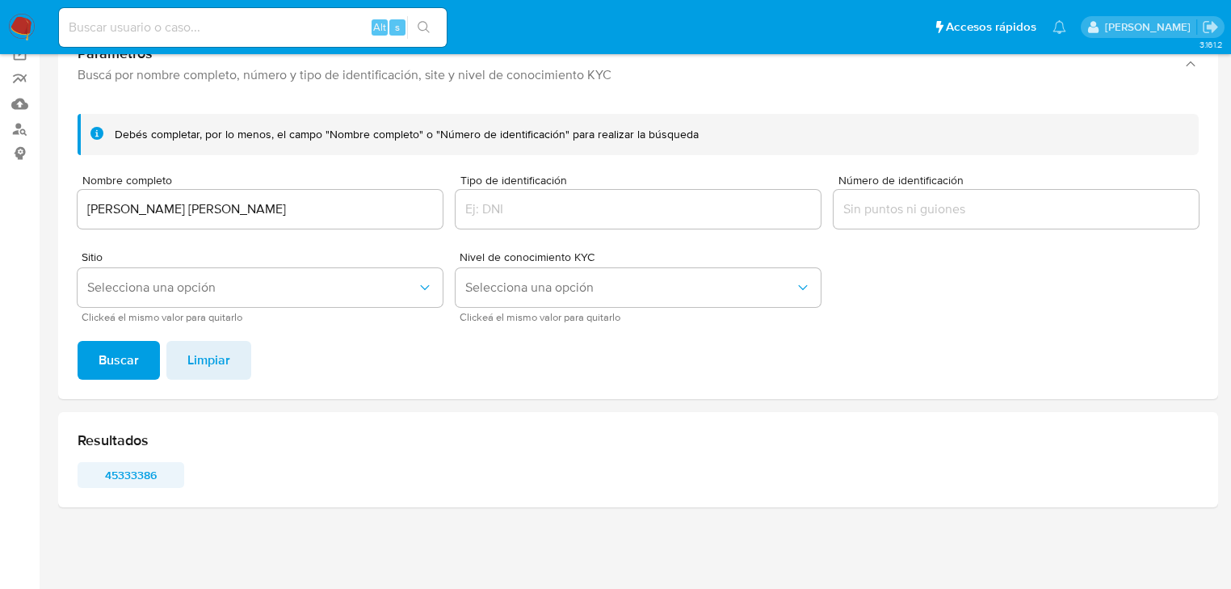
click at [136, 476] on span "45333386" at bounding box center [131, 475] width 84 height 23
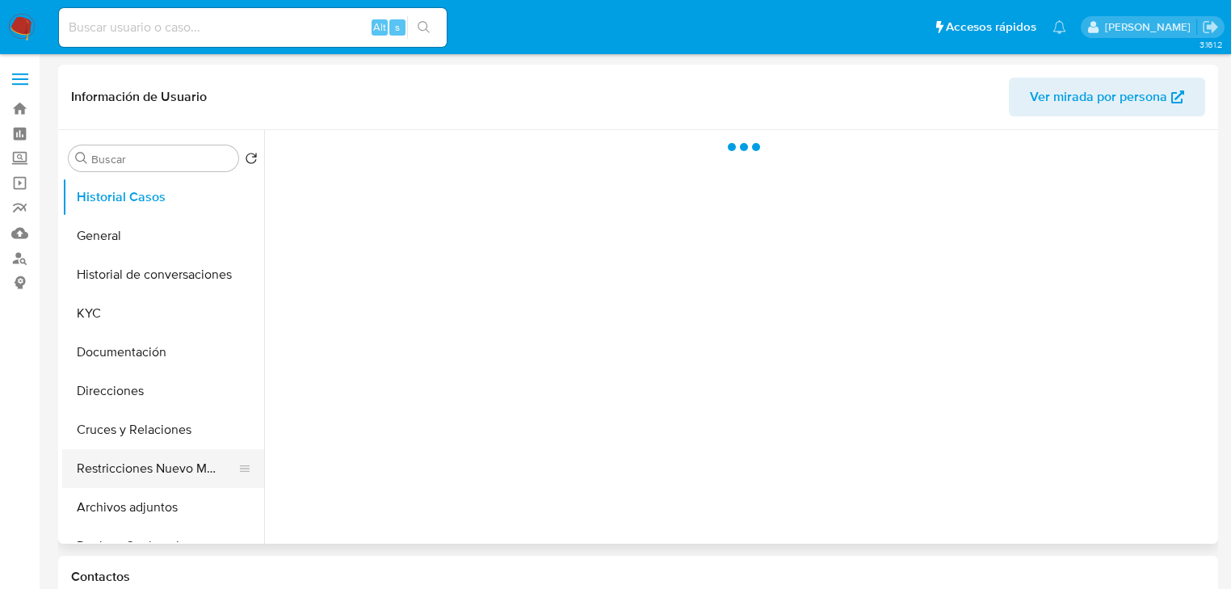
select select "10"
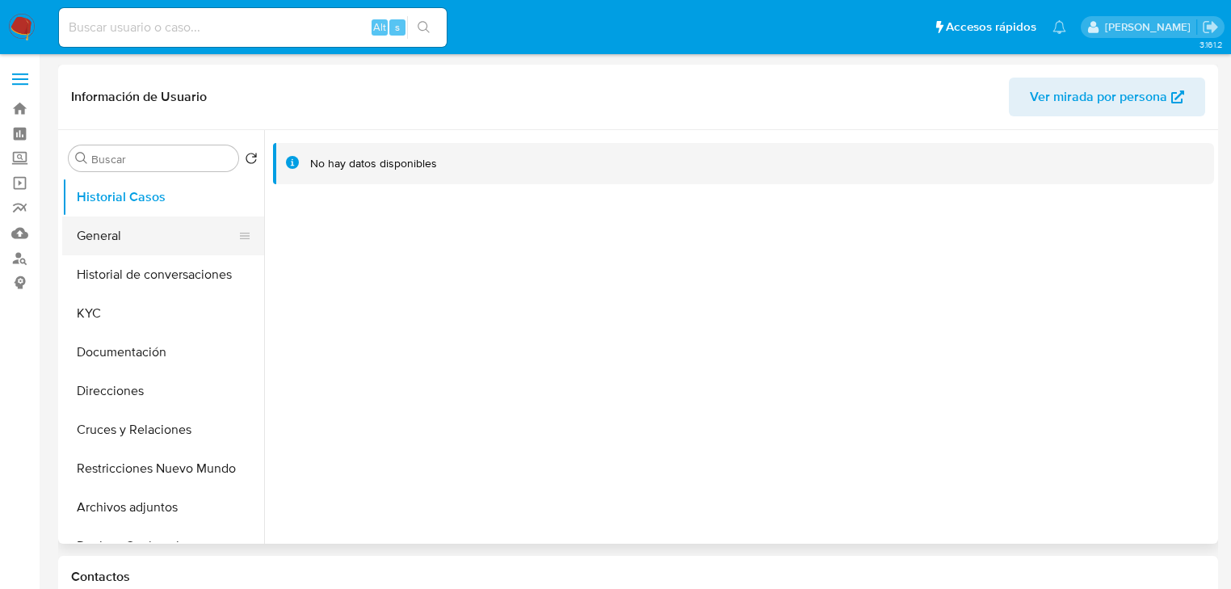
click at [122, 237] on button "General" at bounding box center [156, 235] width 189 height 39
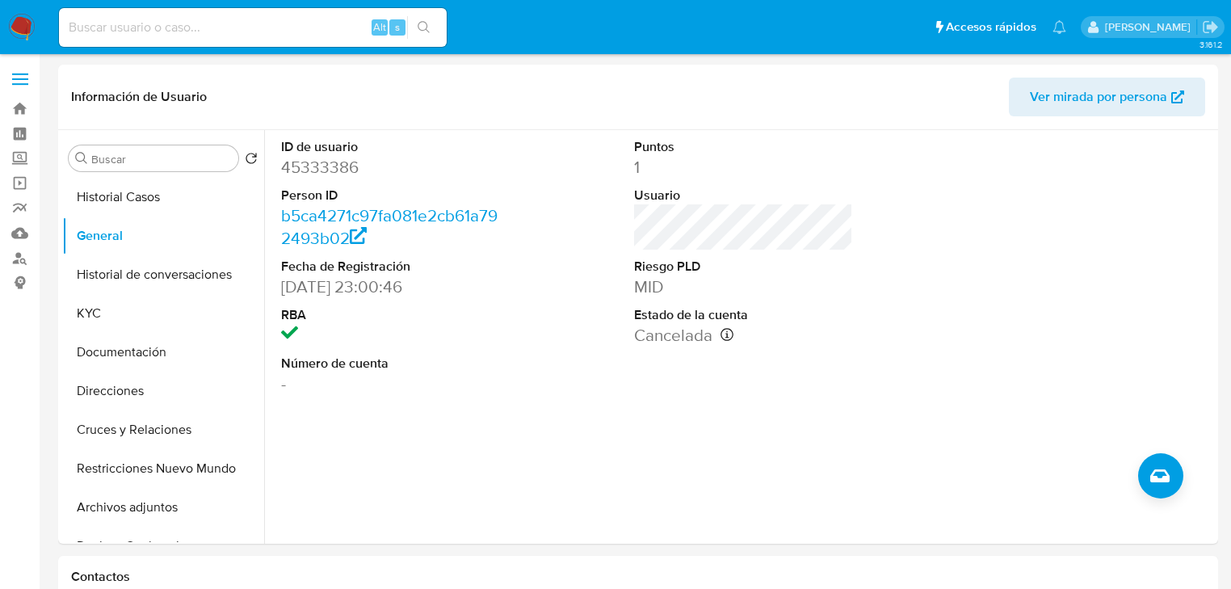
click at [162, 26] on input at bounding box center [253, 27] width 388 height 21
paste input "710275423"
type input "710275423"
click at [420, 29] on icon "search-icon" at bounding box center [424, 27] width 12 height 12
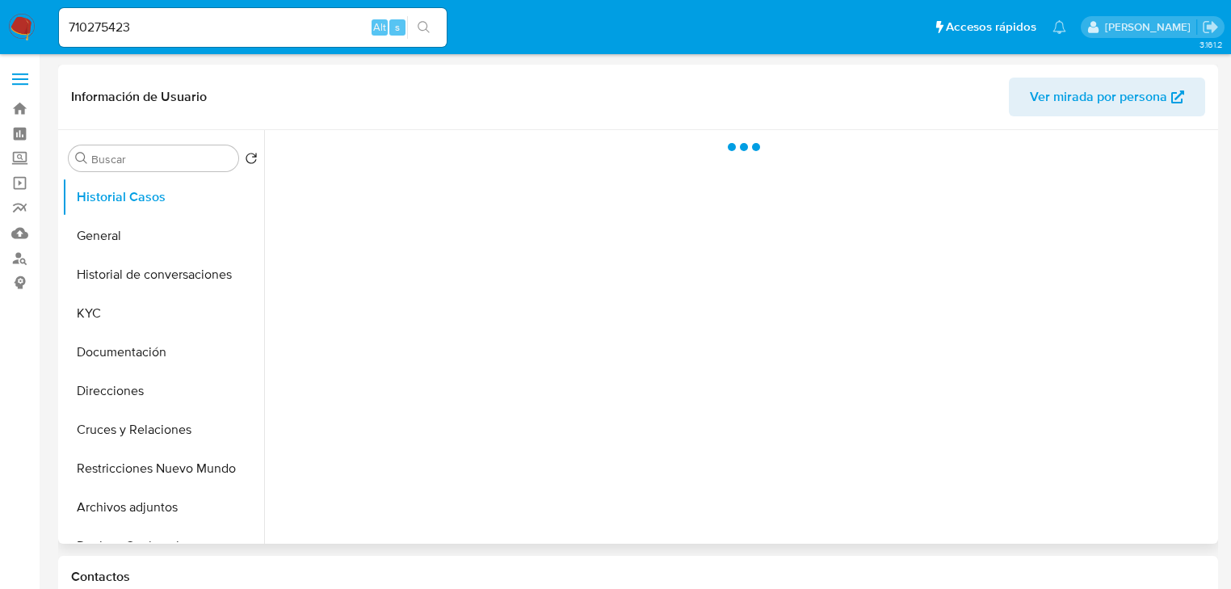
select select "10"
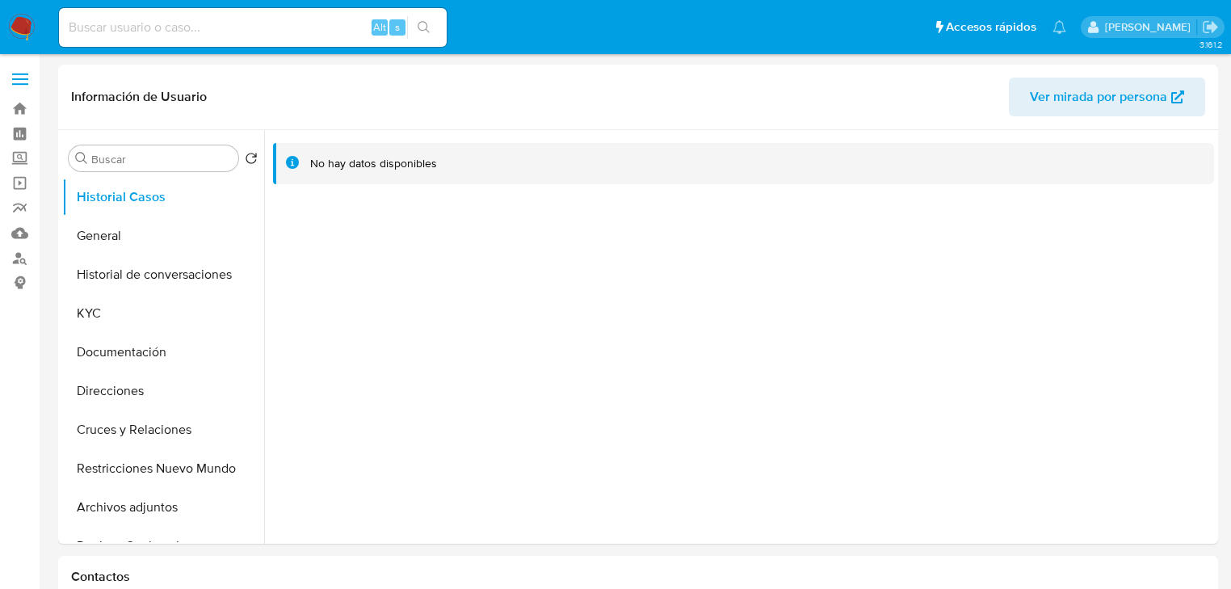
drag, startPoint x: 100, startPoint y: 12, endPoint x: 107, endPoint y: 27, distance: 17.0
click at [101, 15] on div "Alt s" at bounding box center [253, 27] width 388 height 39
click at [107, 28] on input at bounding box center [253, 27] width 388 height 21
paste input "710275423"
click at [426, 23] on icon "search-icon" at bounding box center [424, 27] width 12 height 12
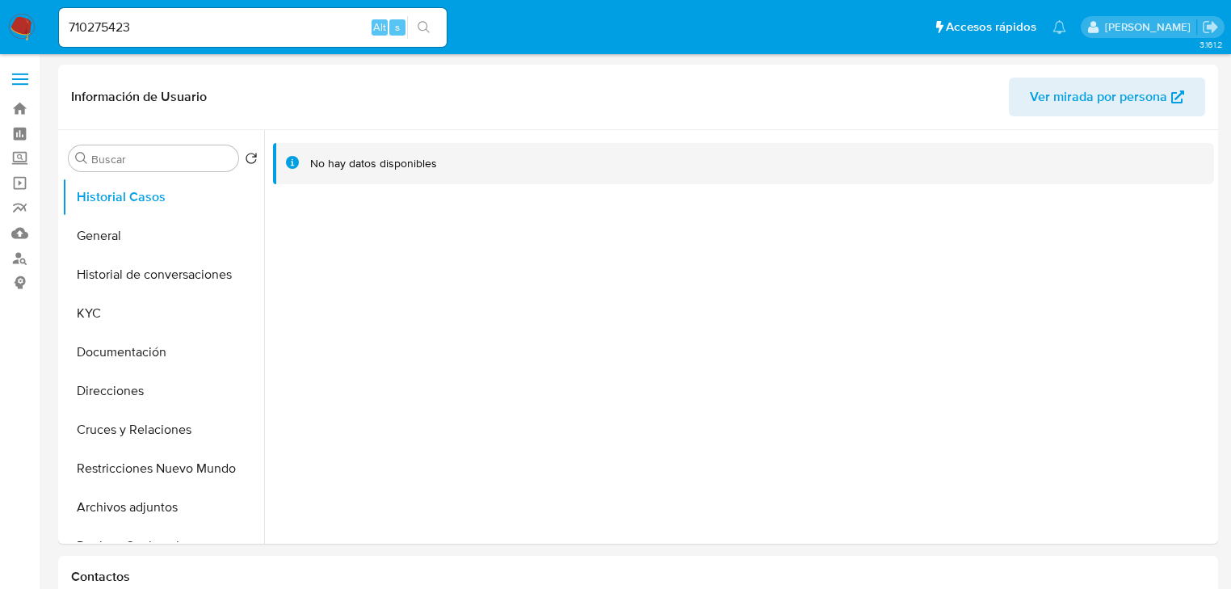
click at [422, 27] on icon "search-icon" at bounding box center [424, 27] width 13 height 13
click at [161, 23] on input "710275423" at bounding box center [253, 27] width 388 height 21
click at [71, 32] on input "710275423" at bounding box center [253, 27] width 388 height 21
click at [423, 19] on button "search-icon" at bounding box center [423, 27] width 33 height 23
click at [134, 226] on button "General" at bounding box center [156, 235] width 189 height 39
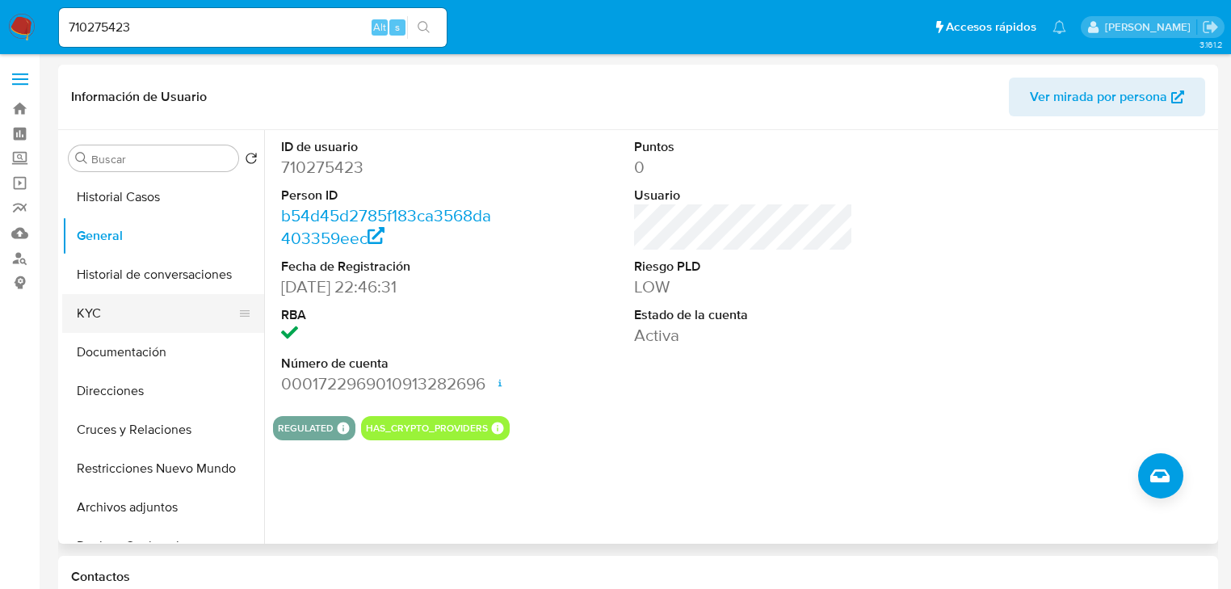
click at [126, 296] on button "KYC" at bounding box center [156, 313] width 189 height 39
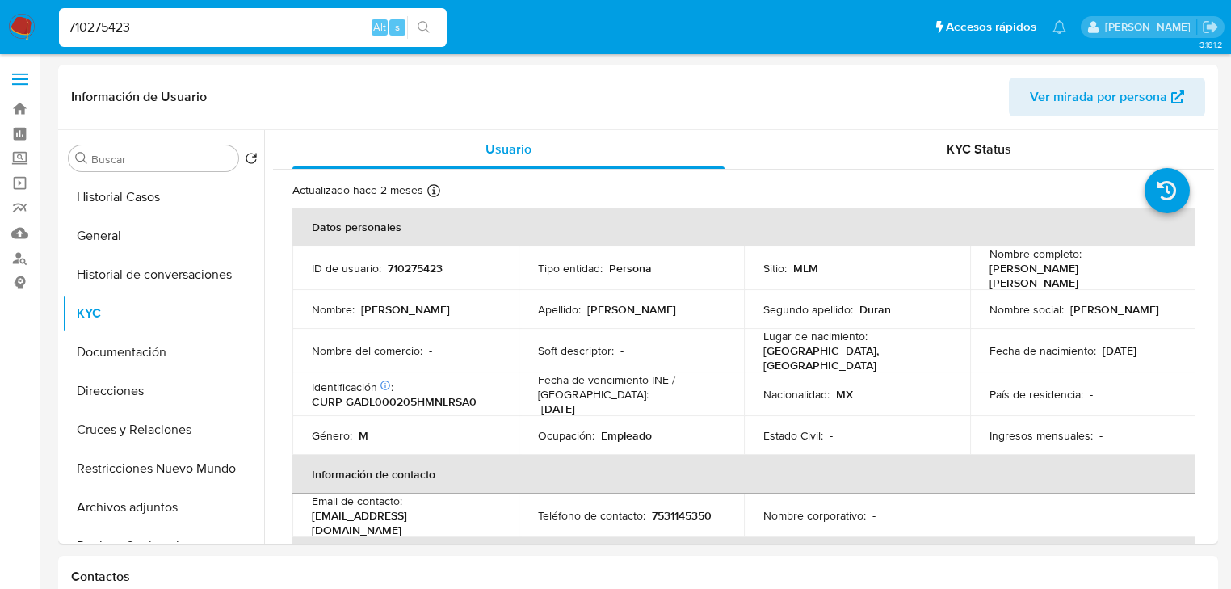
drag, startPoint x: 162, startPoint y: 26, endPoint x: -24, endPoint y: 27, distance: 185.8
paste input "18658675"
type input "18658675"
click at [415, 26] on button "search-icon" at bounding box center [423, 27] width 33 height 23
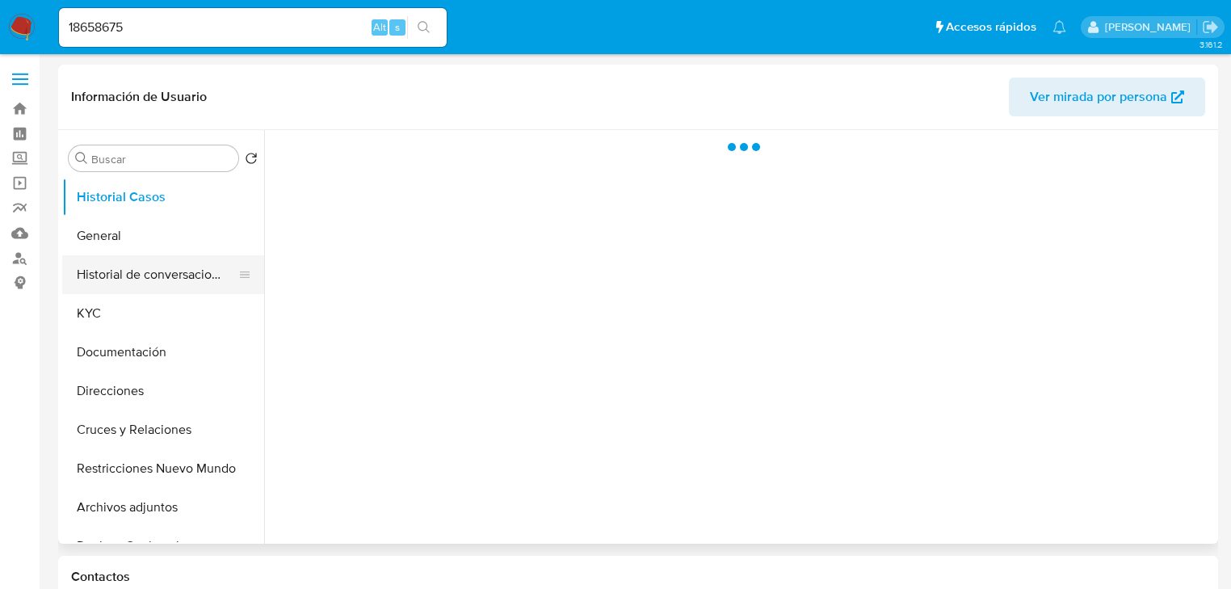
select select "10"
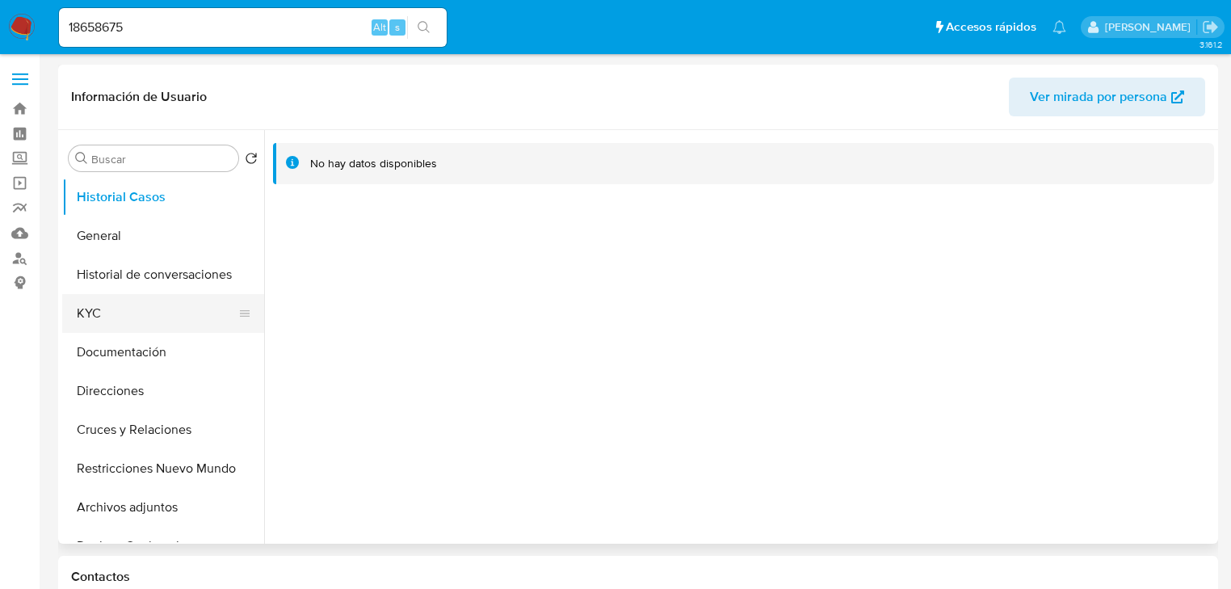
click at [99, 320] on button "KYC" at bounding box center [156, 313] width 189 height 39
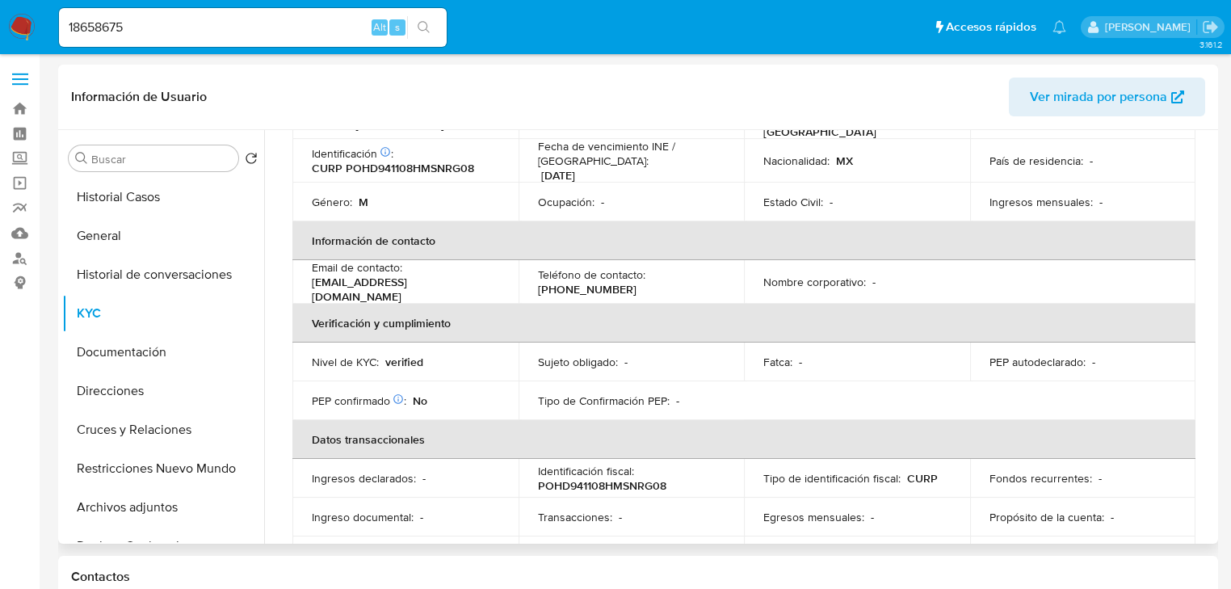
scroll to position [35, 0]
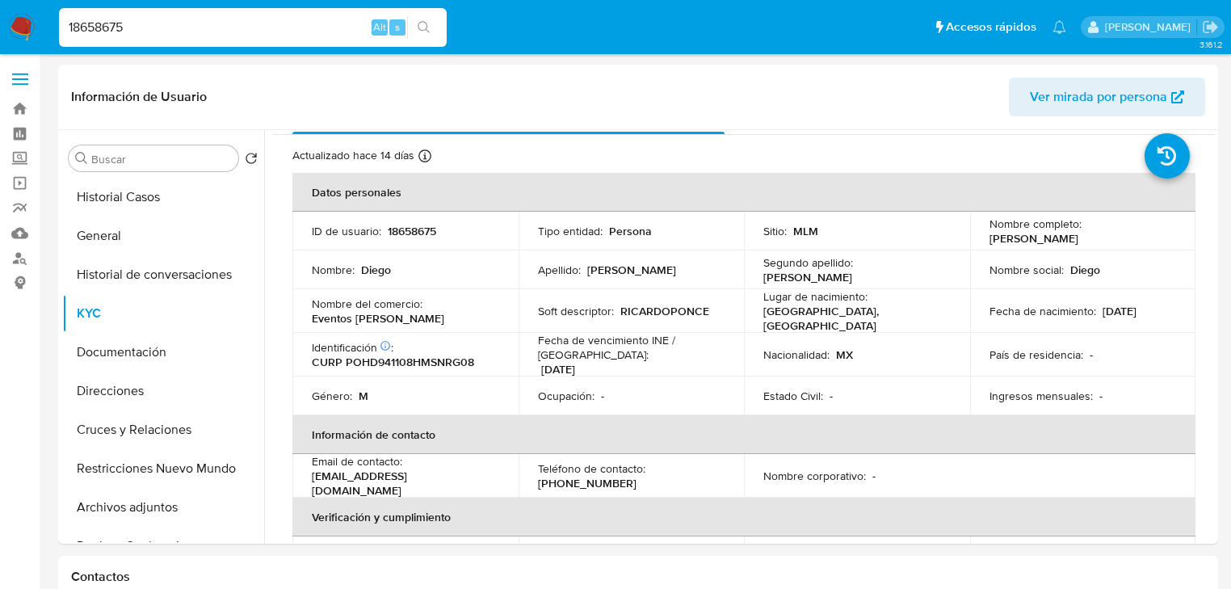
drag, startPoint x: 144, startPoint y: 31, endPoint x: 19, endPoint y: 42, distance: 124.8
paste input "275266744"
type input "275266744"
click at [426, 29] on icon "search-icon" at bounding box center [424, 27] width 12 height 12
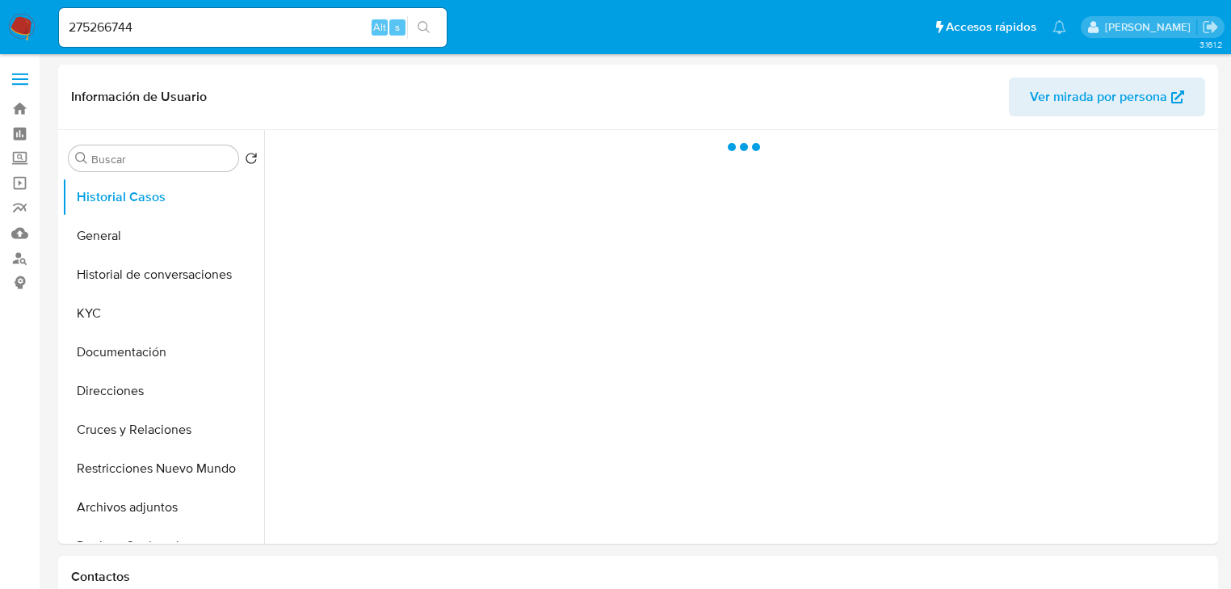
select select "10"
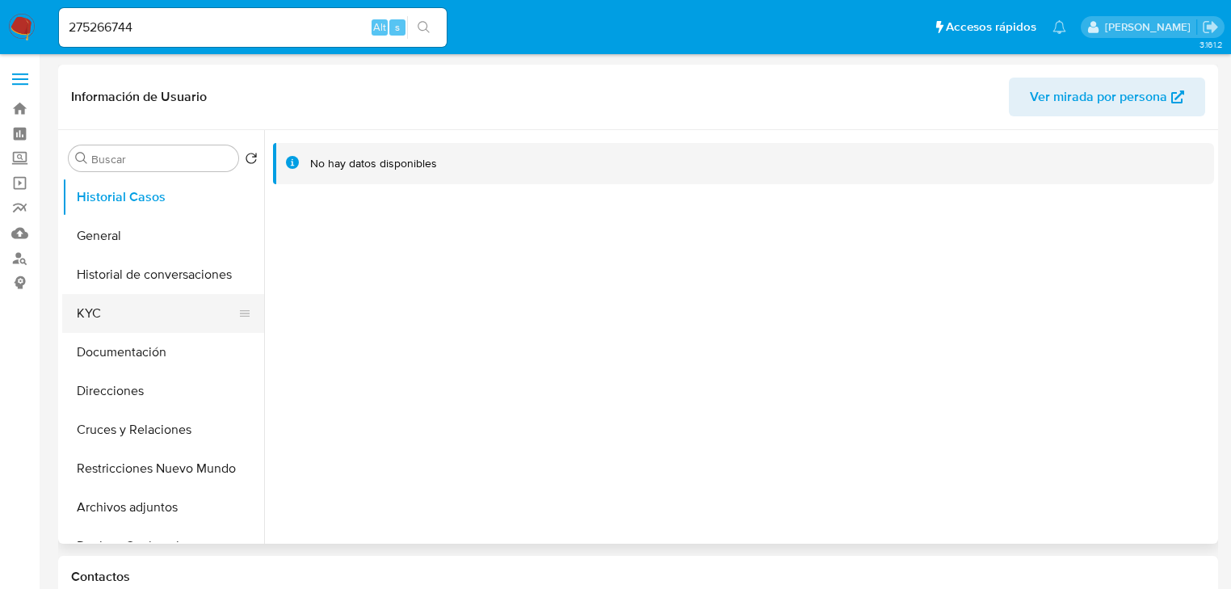
click at [158, 317] on button "KYC" at bounding box center [156, 313] width 189 height 39
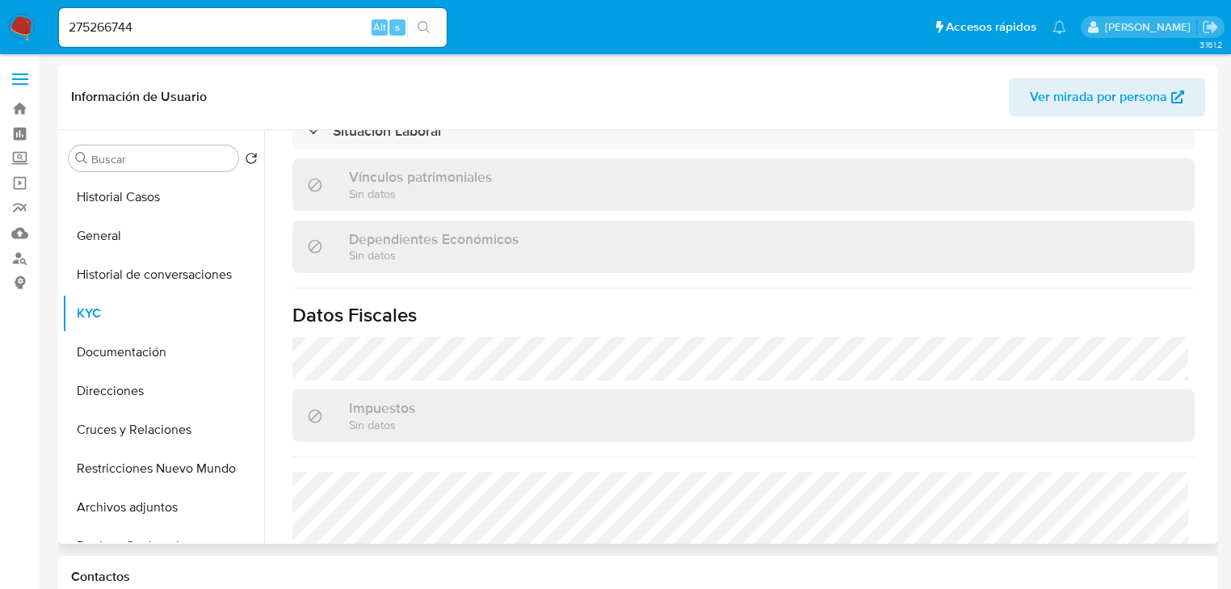
scroll to position [1020, 0]
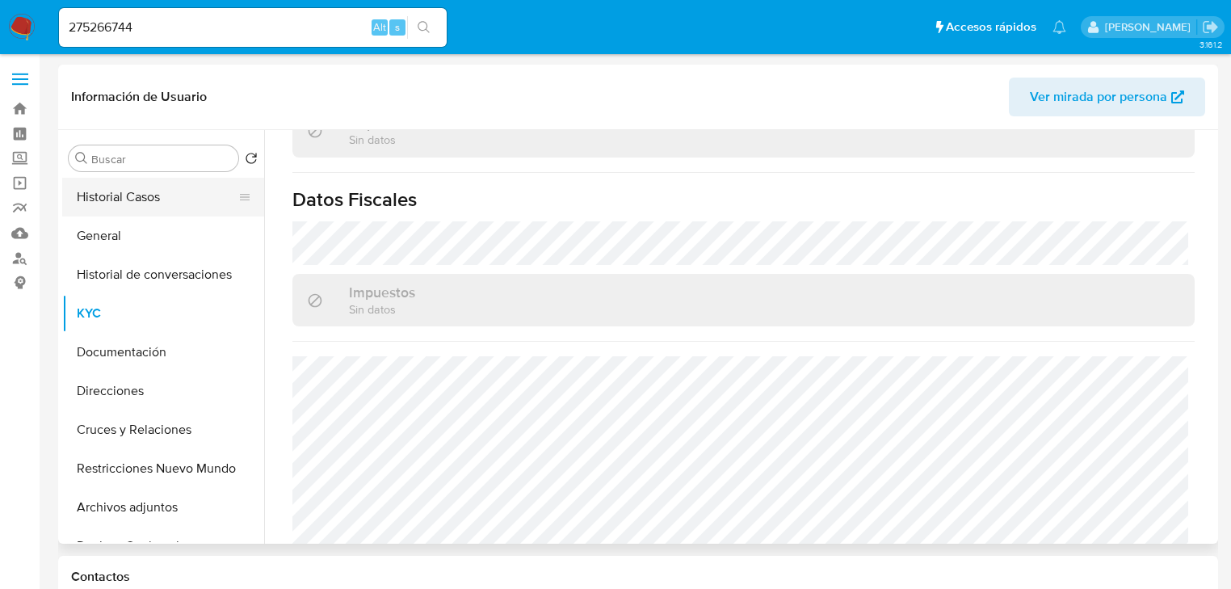
click at [188, 204] on button "Historial Casos" at bounding box center [156, 197] width 189 height 39
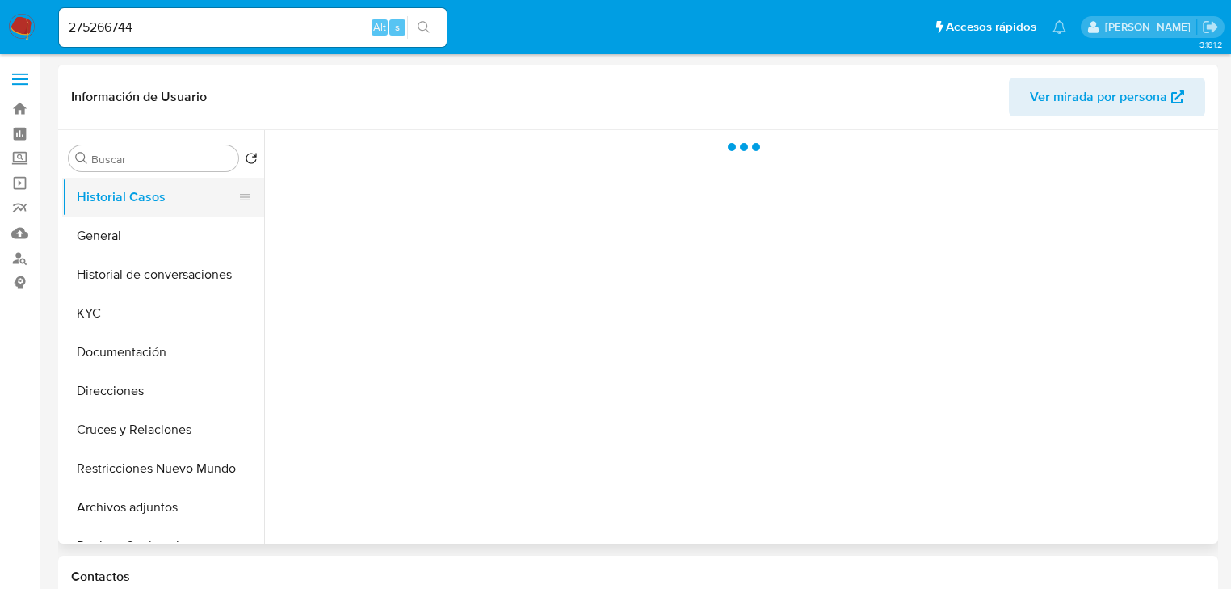
scroll to position [0, 0]
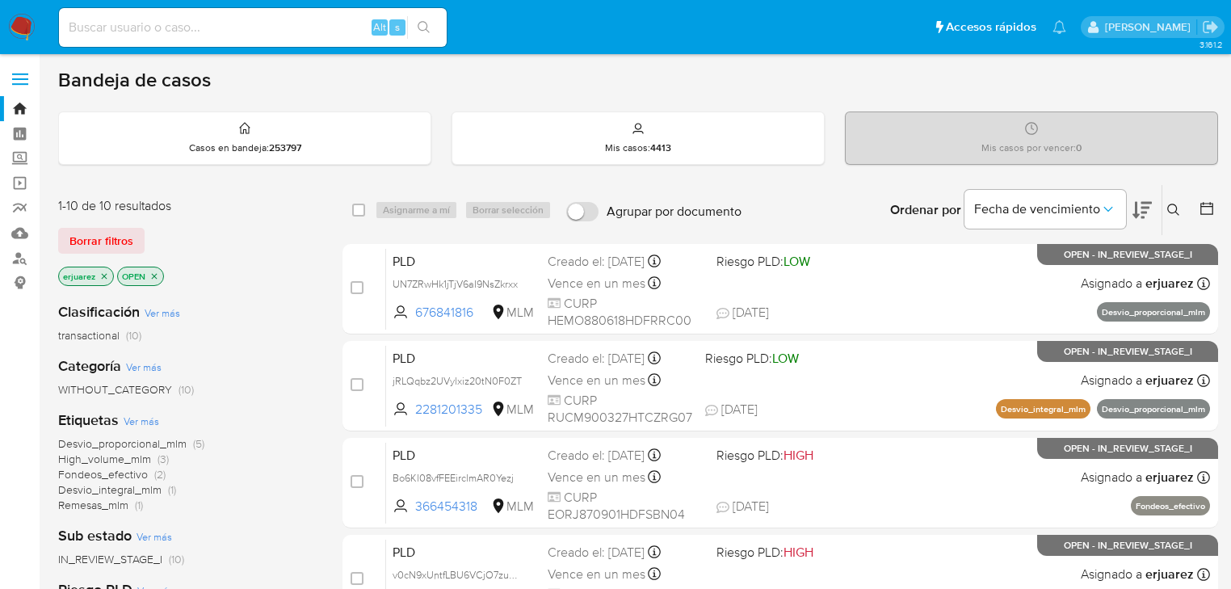
drag, startPoint x: 103, startPoint y: 277, endPoint x: 226, endPoint y: 281, distance: 122.8
click at [103, 277] on icon "close-filter" at bounding box center [104, 276] width 10 height 10
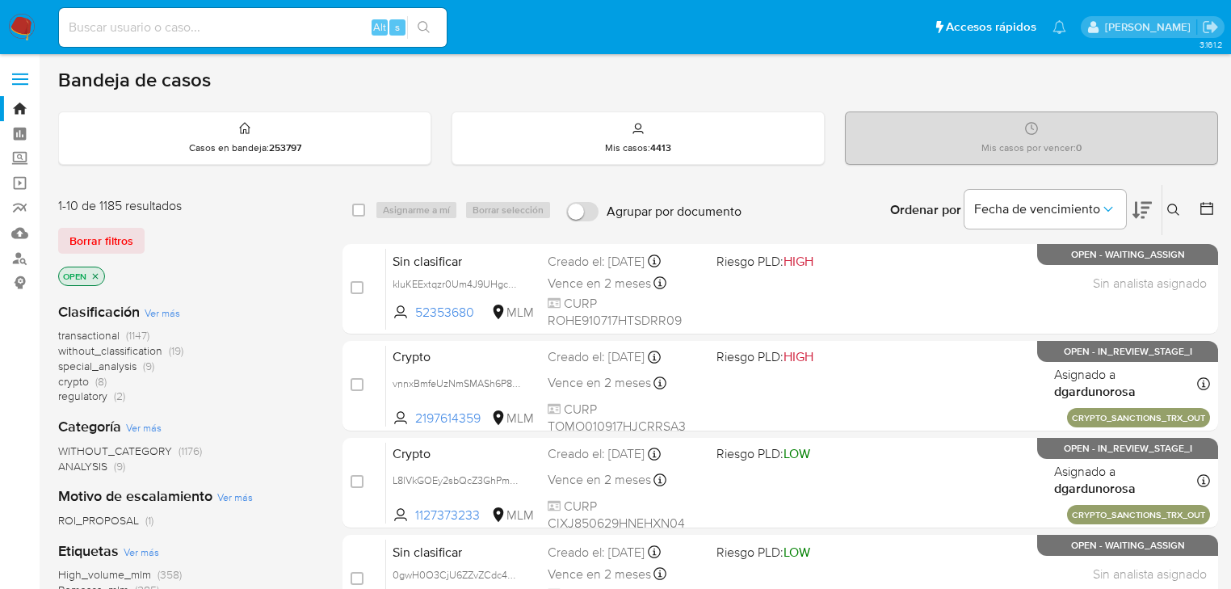
click at [1170, 209] on icon at bounding box center [1173, 210] width 13 height 13
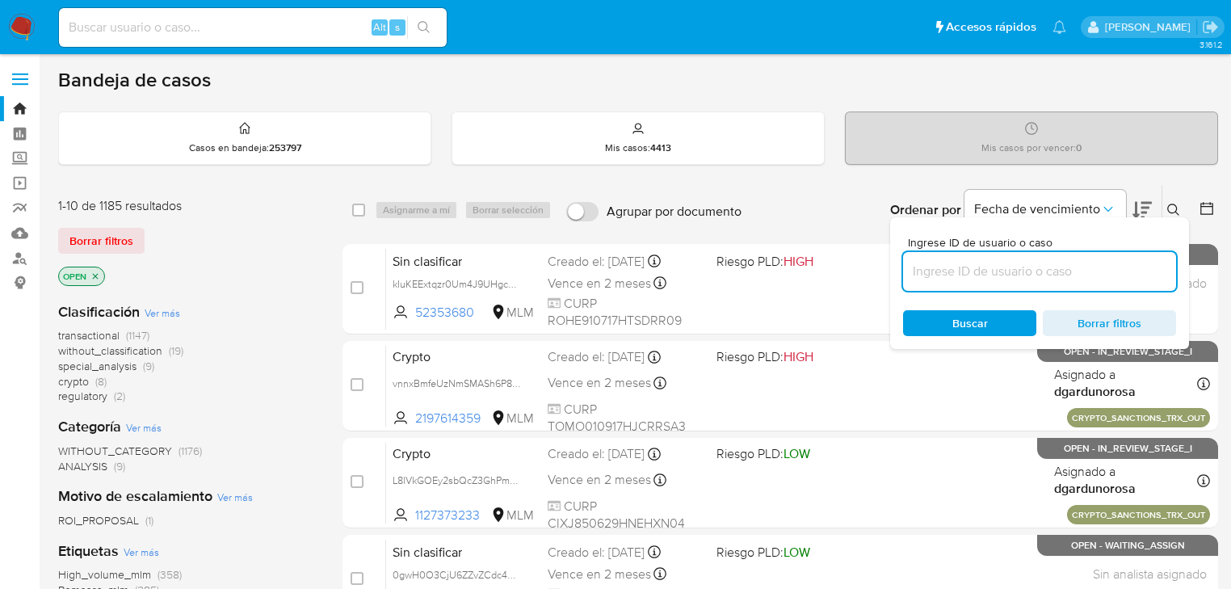
click at [1018, 265] on input at bounding box center [1039, 271] width 273 height 21
type input "332236967"
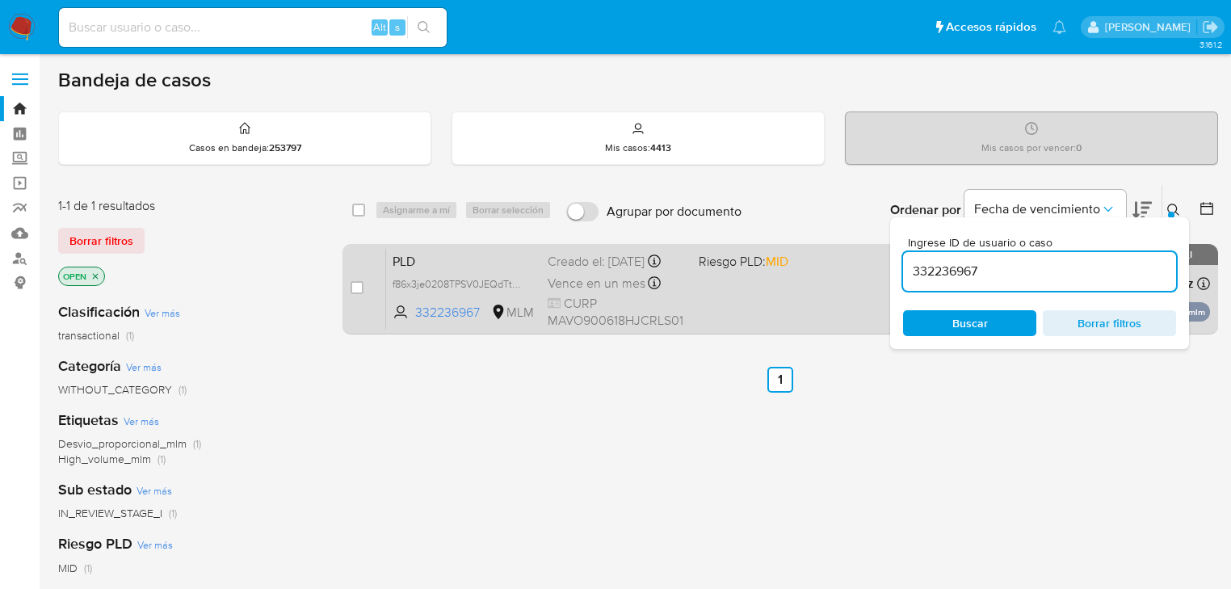
click at [769, 289] on div "PLD f86x3je0208TPSV0JEQdTt9b 332236967 MLM Riesgo PLD: MID Creado el: 12/09/202…" at bounding box center [798, 289] width 824 height 82
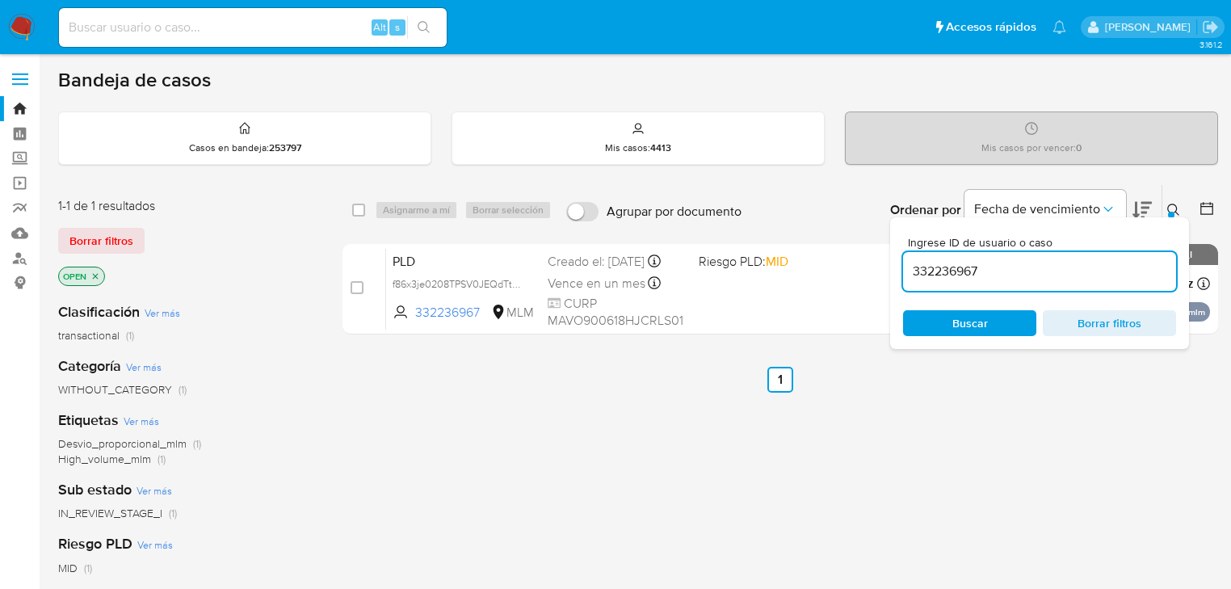
drag, startPoint x: 590, startPoint y: 472, endPoint x: 780, endPoint y: 410, distance: 200.3
click at [592, 473] on div "select-all-cases-checkbox Asignarme a mí Borrar selección Agrupar por documento…" at bounding box center [780, 550] width 876 height 732
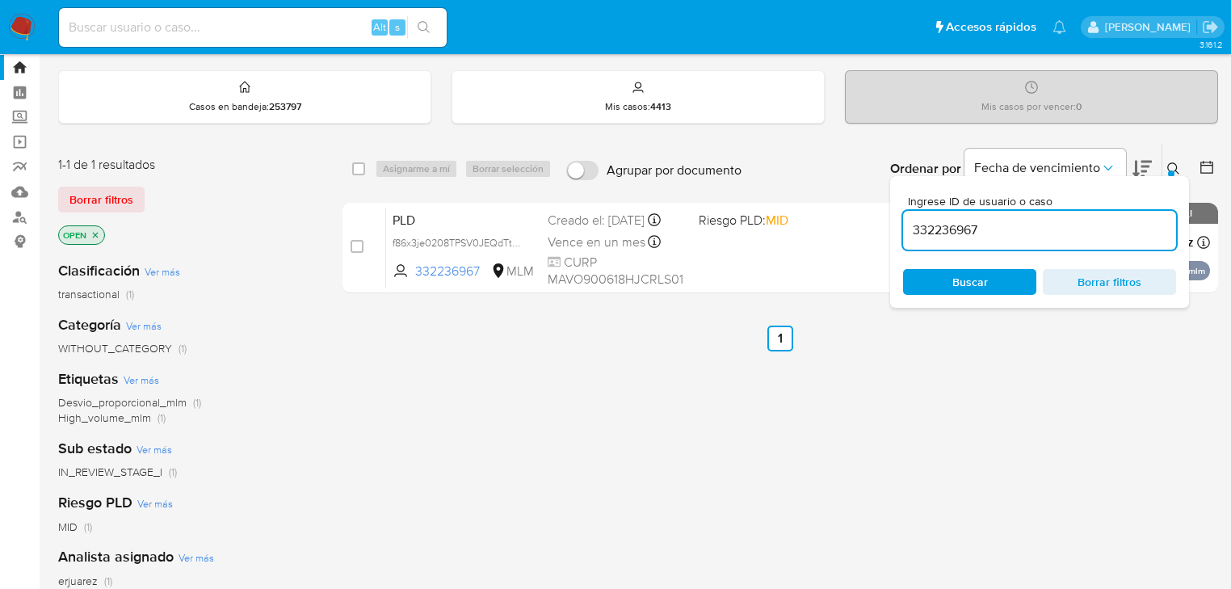
scroll to position [65, 0]
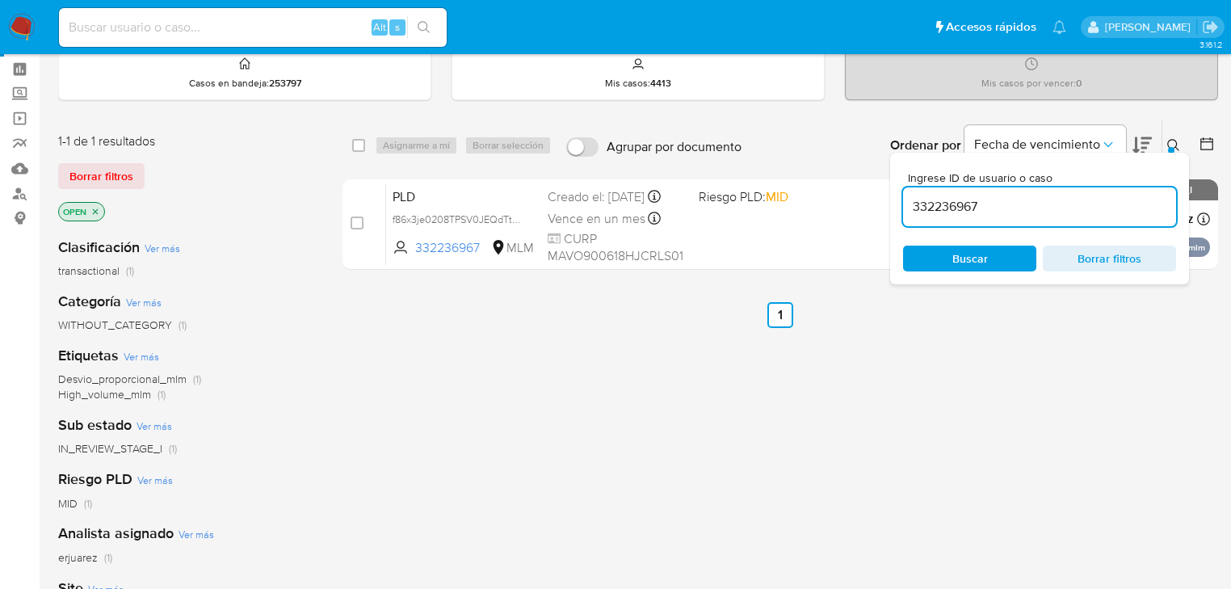
click at [1170, 136] on button at bounding box center [1175, 145] width 27 height 19
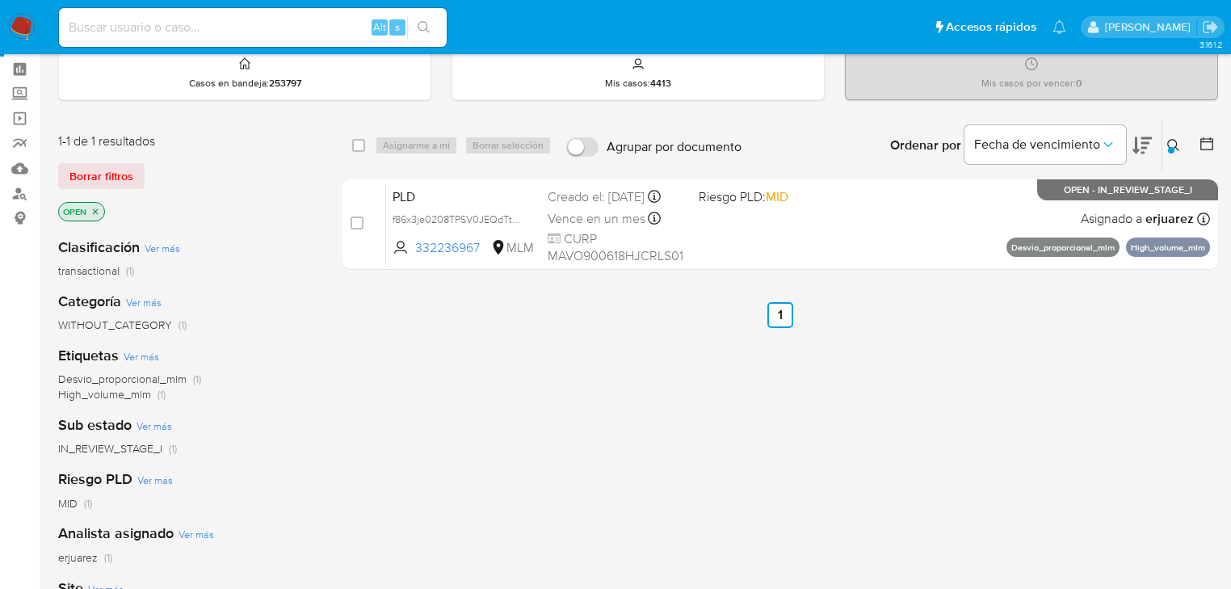
click at [23, 28] on img at bounding box center [21, 27] width 27 height 27
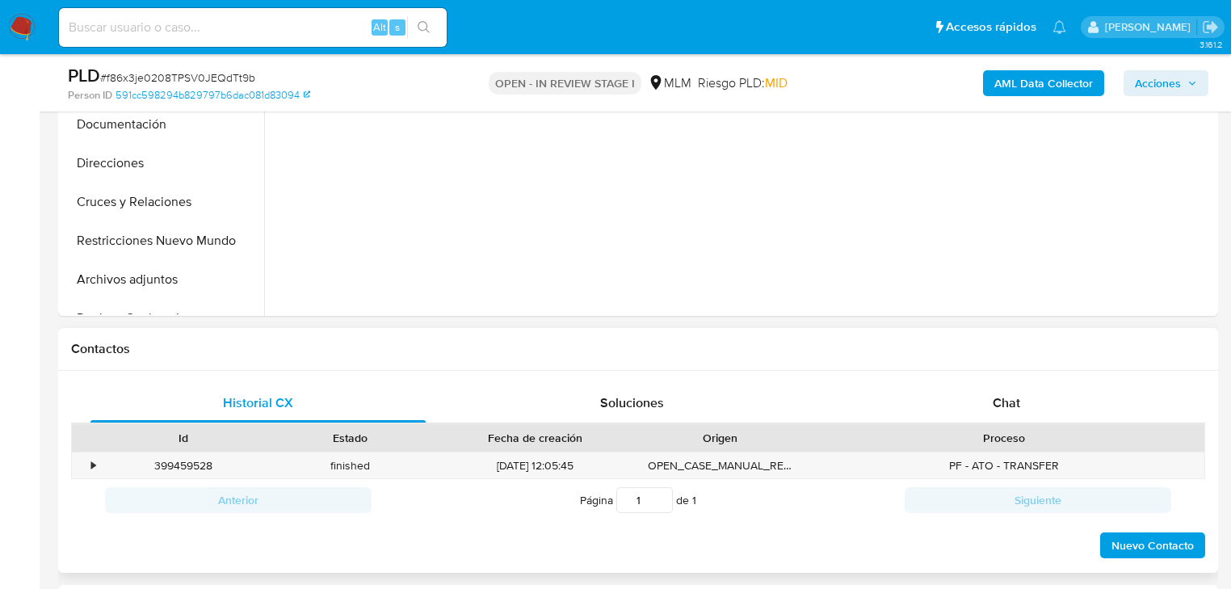
select select "10"
click at [1023, 413] on div "Chat" at bounding box center [1006, 403] width 335 height 39
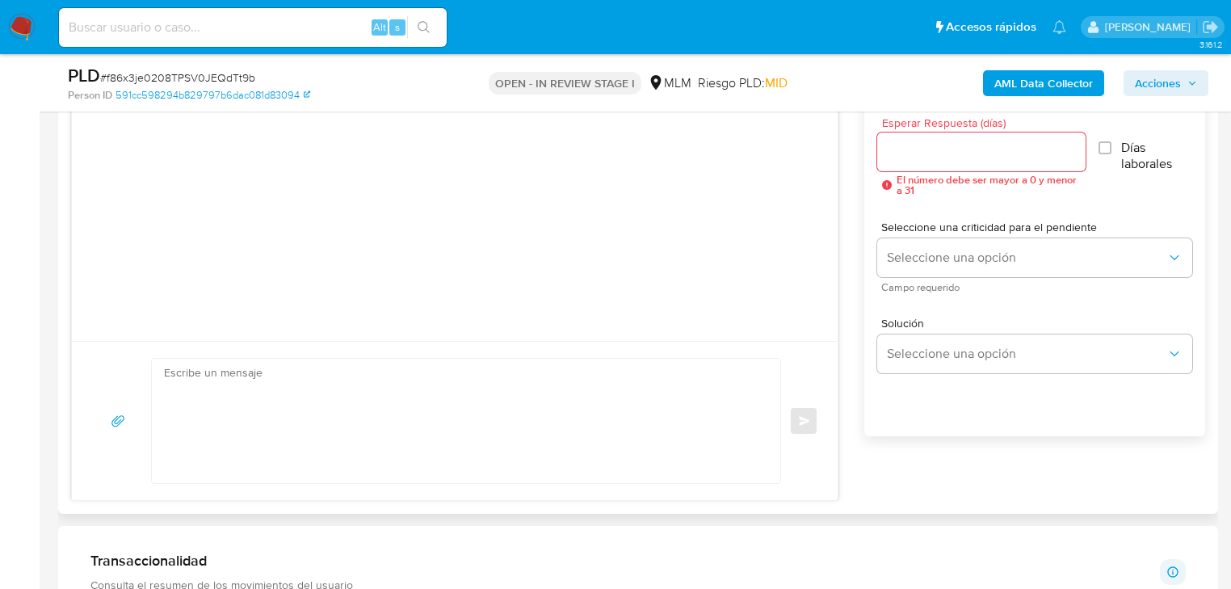
scroll to position [711, 0]
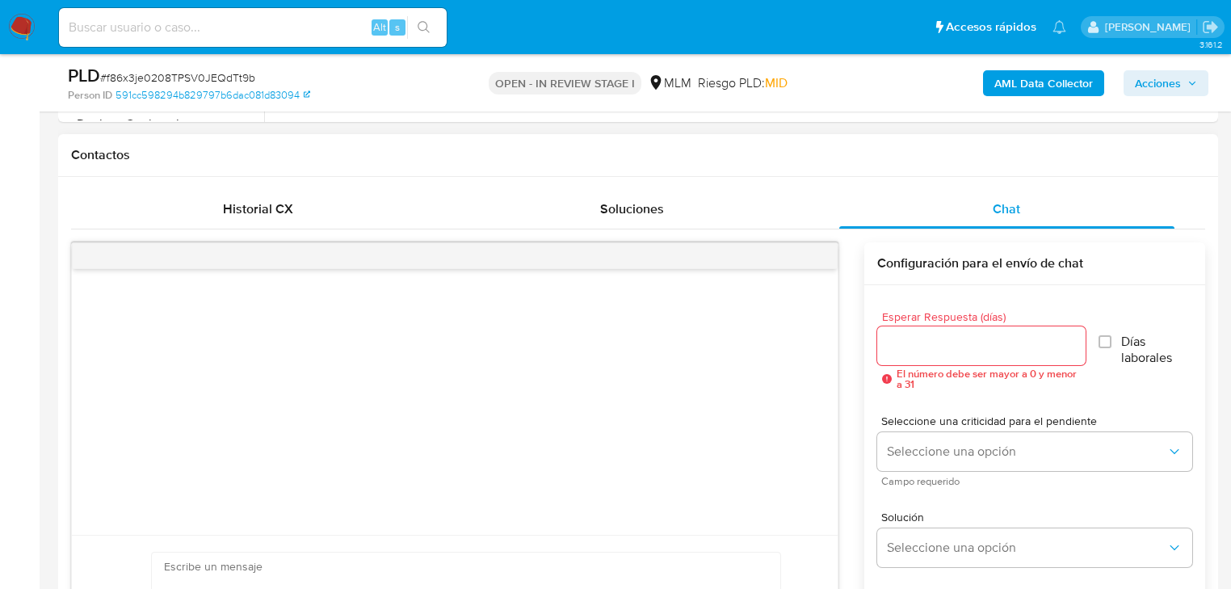
click at [887, 330] on div at bounding box center [981, 345] width 208 height 39
click at [900, 346] on input "Esperar Respuesta (días)" at bounding box center [981, 345] width 208 height 21
type input "5"
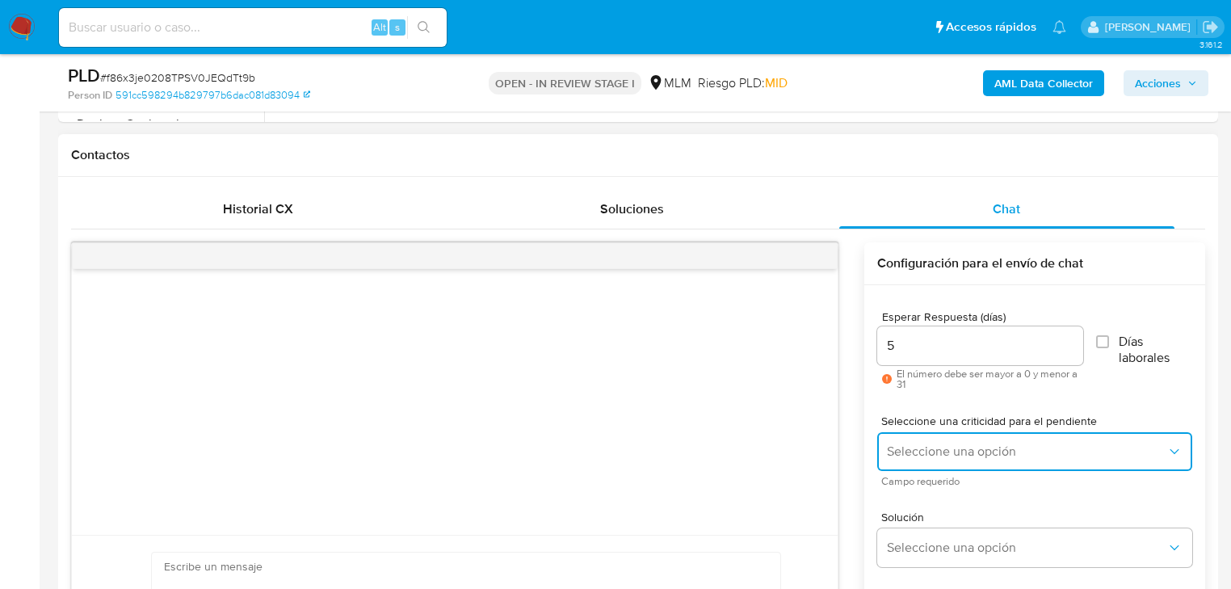
click at [980, 436] on button "Seleccione una opción" at bounding box center [1034, 451] width 315 height 39
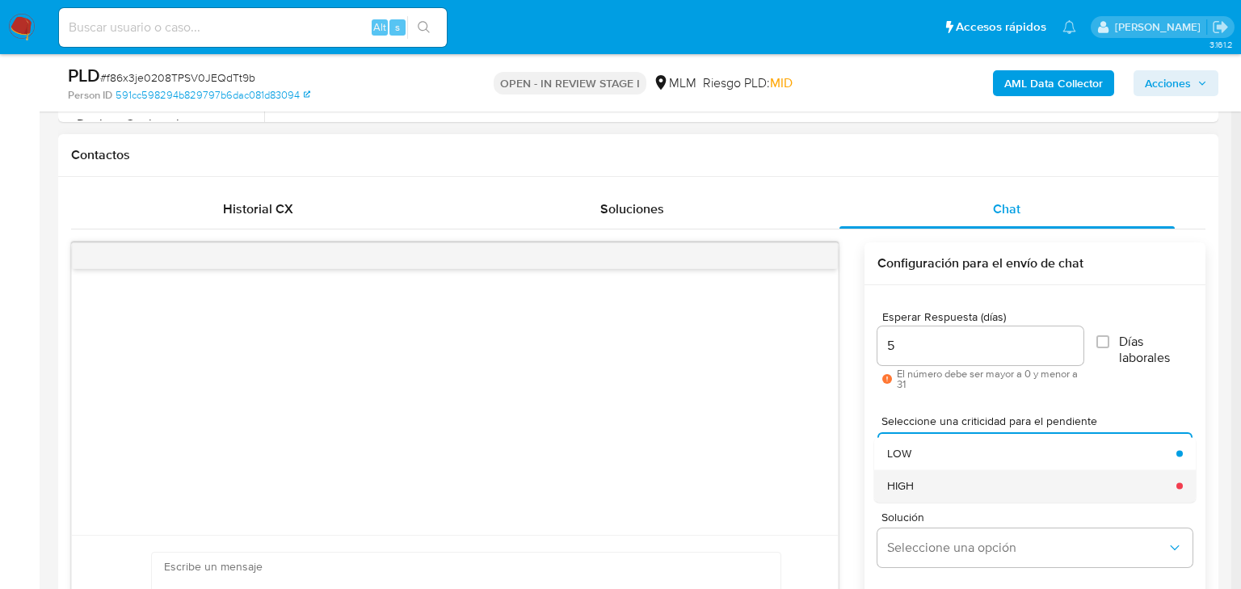
click at [973, 482] on div "HIGH" at bounding box center [1026, 485] width 279 height 32
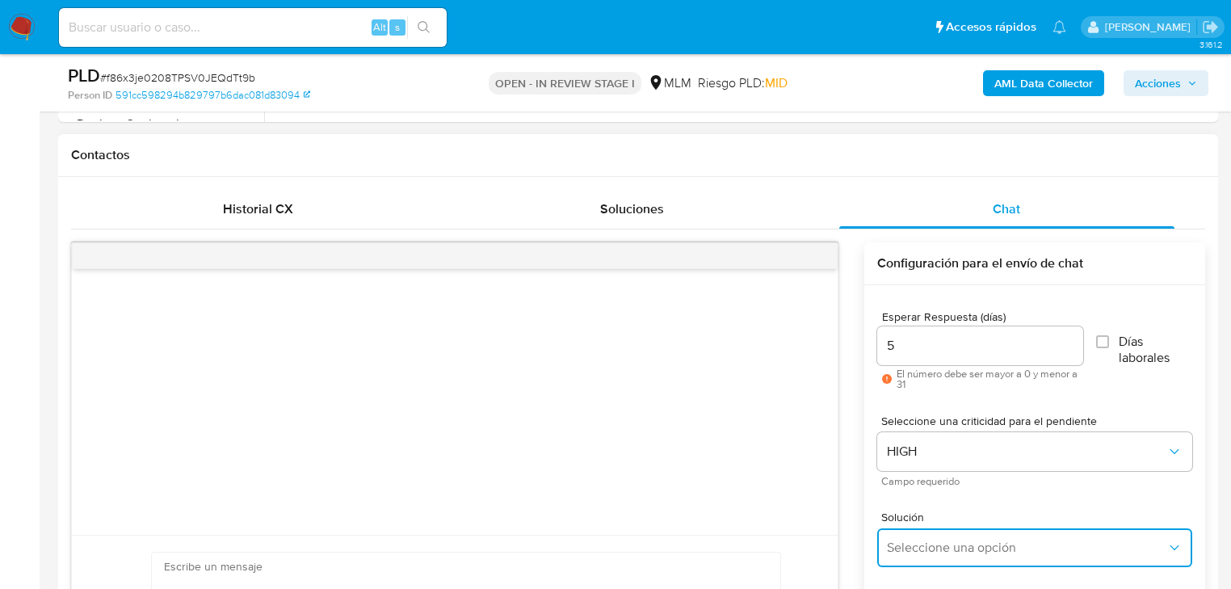
click at [976, 532] on button "Seleccione una opción" at bounding box center [1034, 547] width 315 height 39
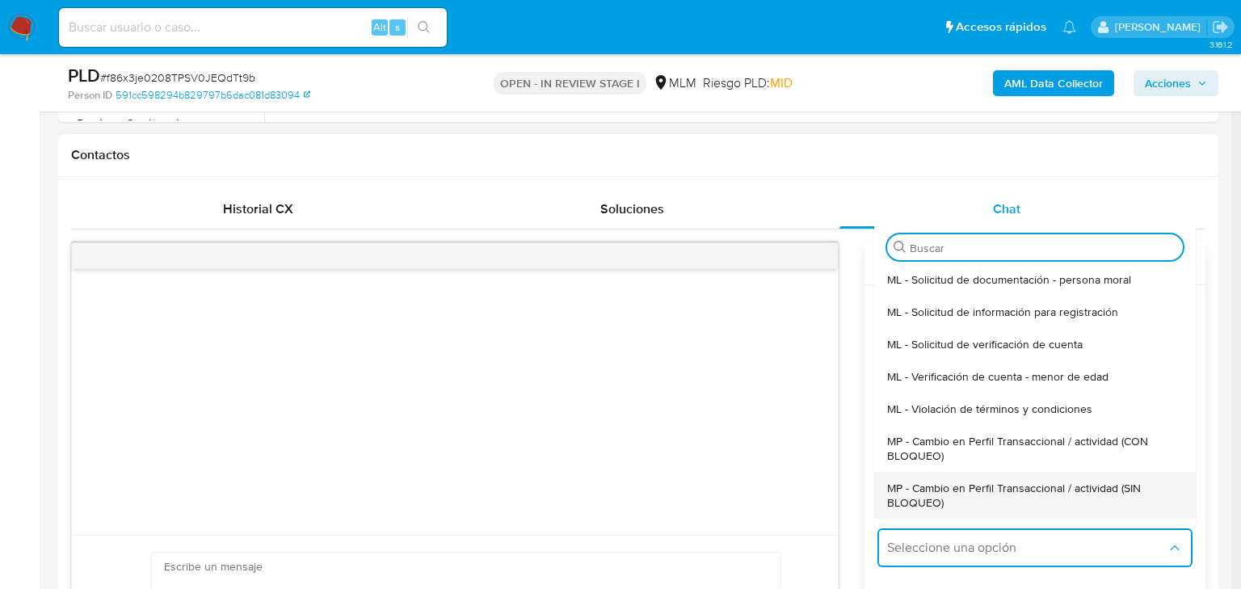
click at [1060, 481] on span "MP - Cambio en Perfil Transaccional / actividad (SIN BLOQUEO)" at bounding box center [1030, 495] width 286 height 29
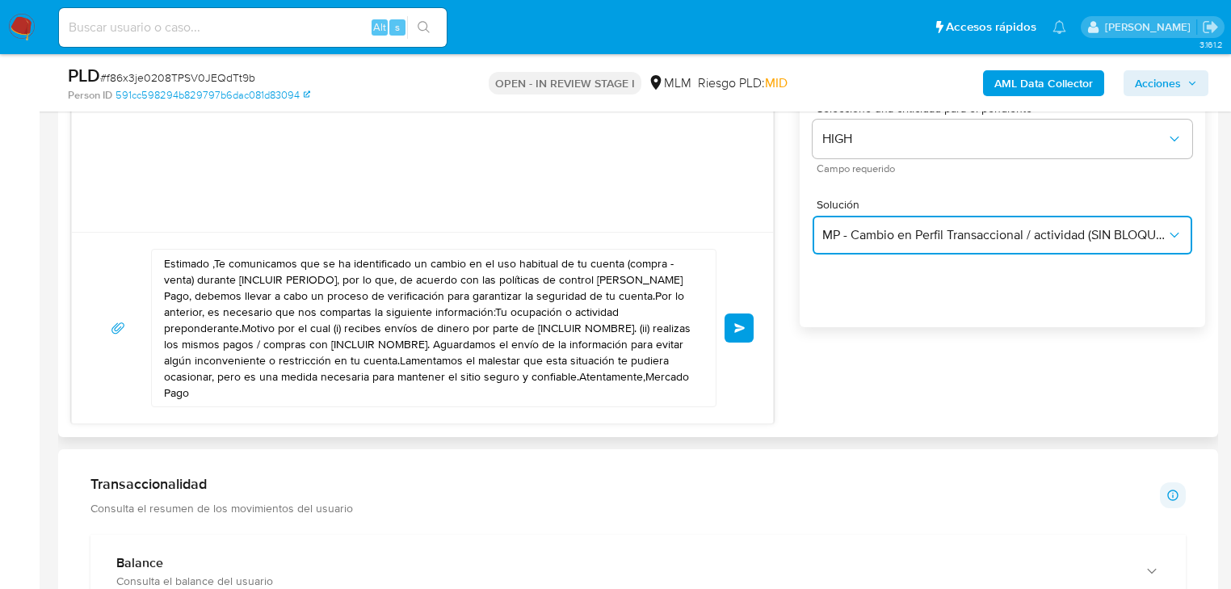
scroll to position [1034, 0]
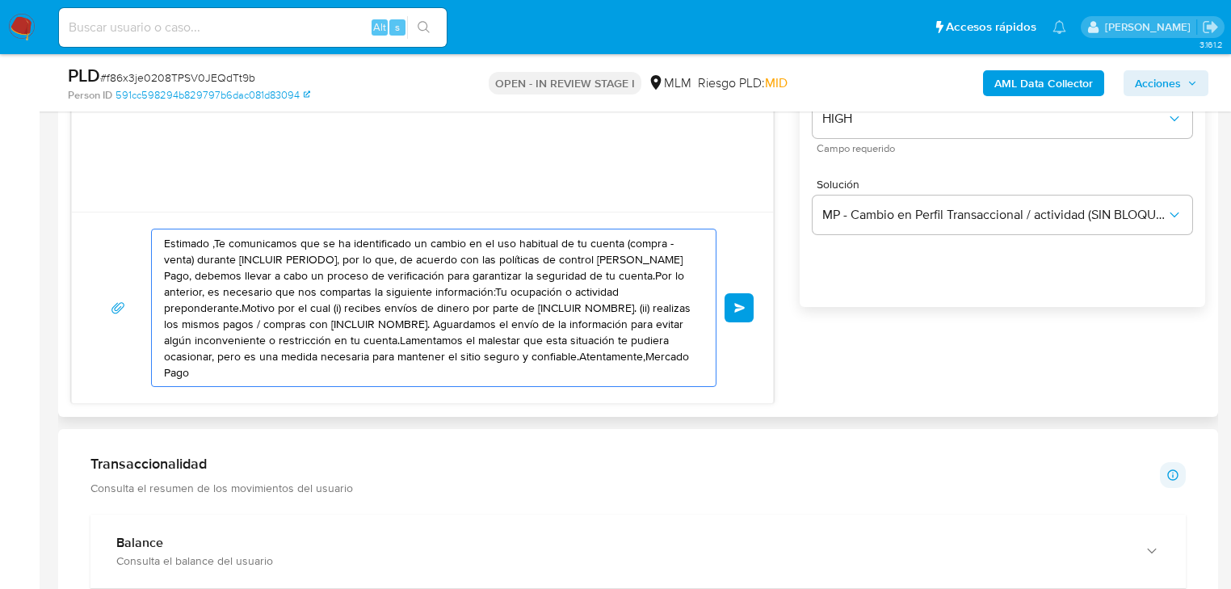
drag, startPoint x: 624, startPoint y: 356, endPoint x: 288, endPoint y: 258, distance: 349.1
click at [0, 94] on html "Pausado Ver notificaciones Alt s Accesos rápidos Presiona las siguientes teclas…" at bounding box center [615, 538] width 1231 height 3144
paste textarea "332236967"
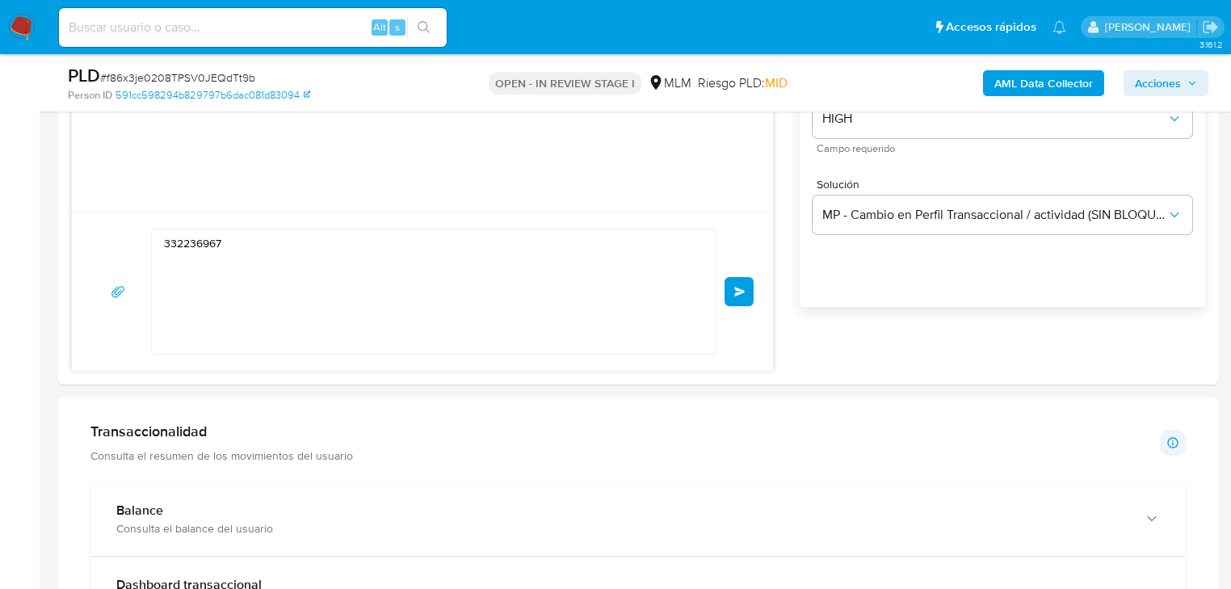
drag, startPoint x: 386, startPoint y: 514, endPoint x: 283, endPoint y: 475, distance: 110.4
click at [384, 514] on div "Balance" at bounding box center [621, 510] width 1011 height 16
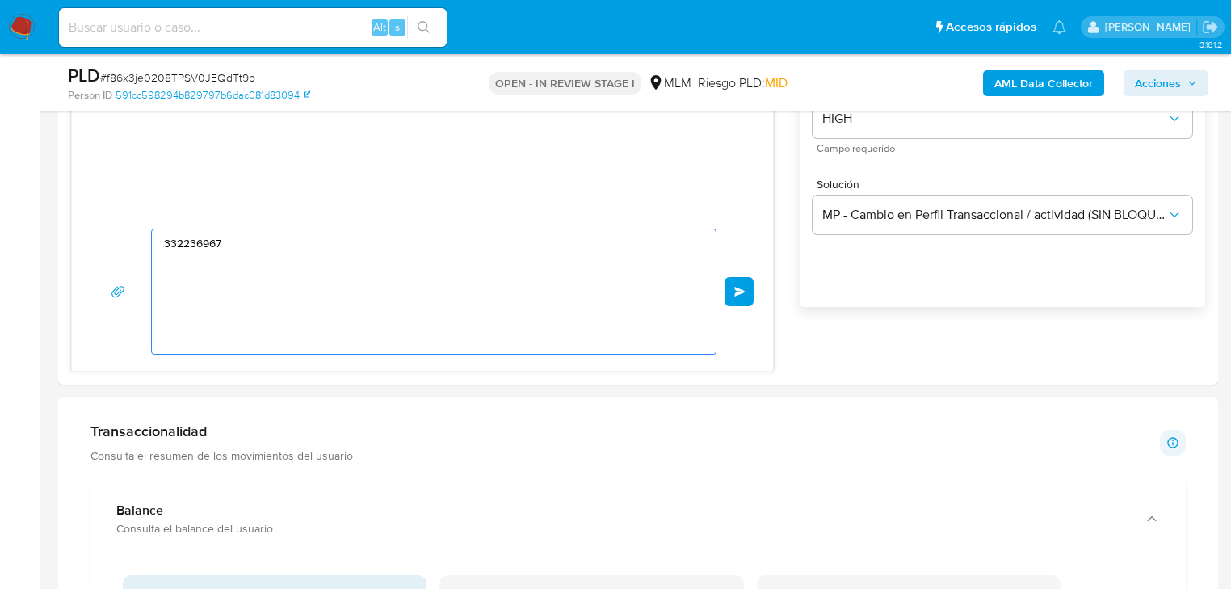
drag, startPoint x: 346, startPoint y: 255, endPoint x: 2, endPoint y: 207, distance: 347.5
paste textarea "Estimado Oswal se ha identificado un cambio en el uso habitual de tu cuenta par…"
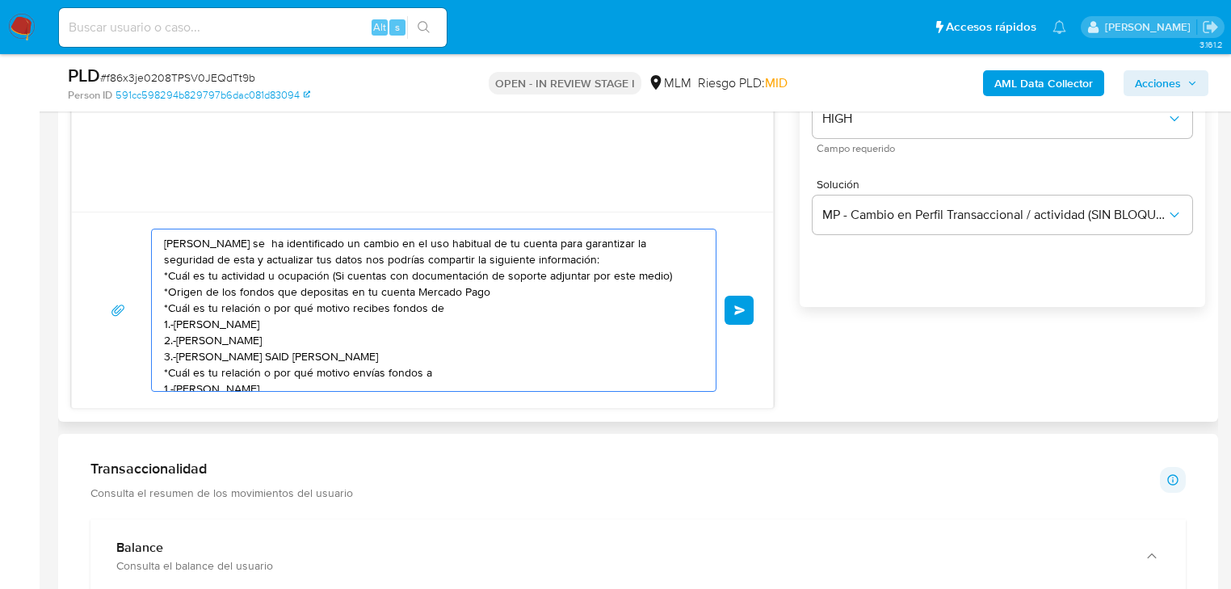
scroll to position [54, 0]
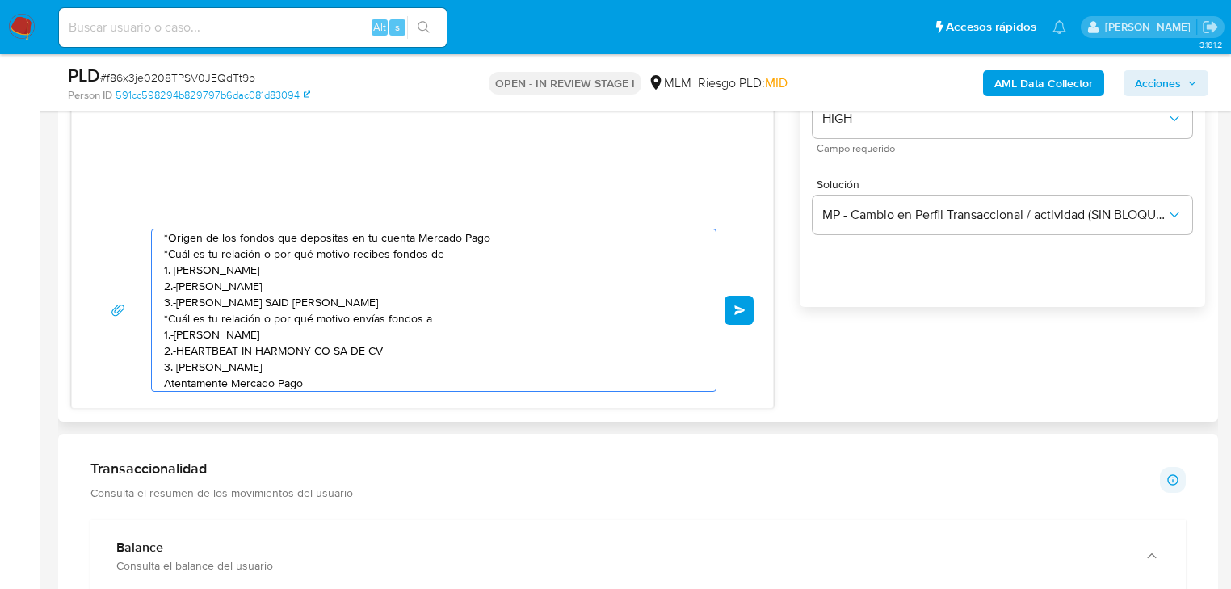
type textarea "Estimado Oswal se ha identificado un cambio en el uso habitual de tu cuenta par…"
click at [724, 320] on div "Estimado Oswal se ha identificado un cambio en el uso habitual de tu cuenta par…" at bounding box center [422, 310] width 662 height 163
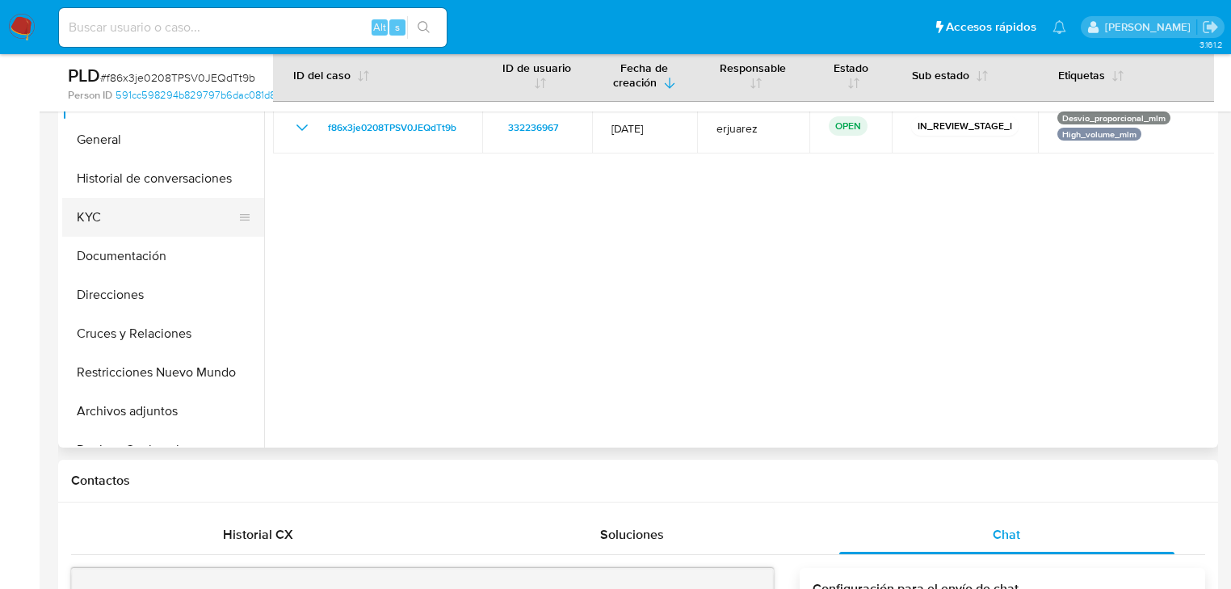
scroll to position [323, 0]
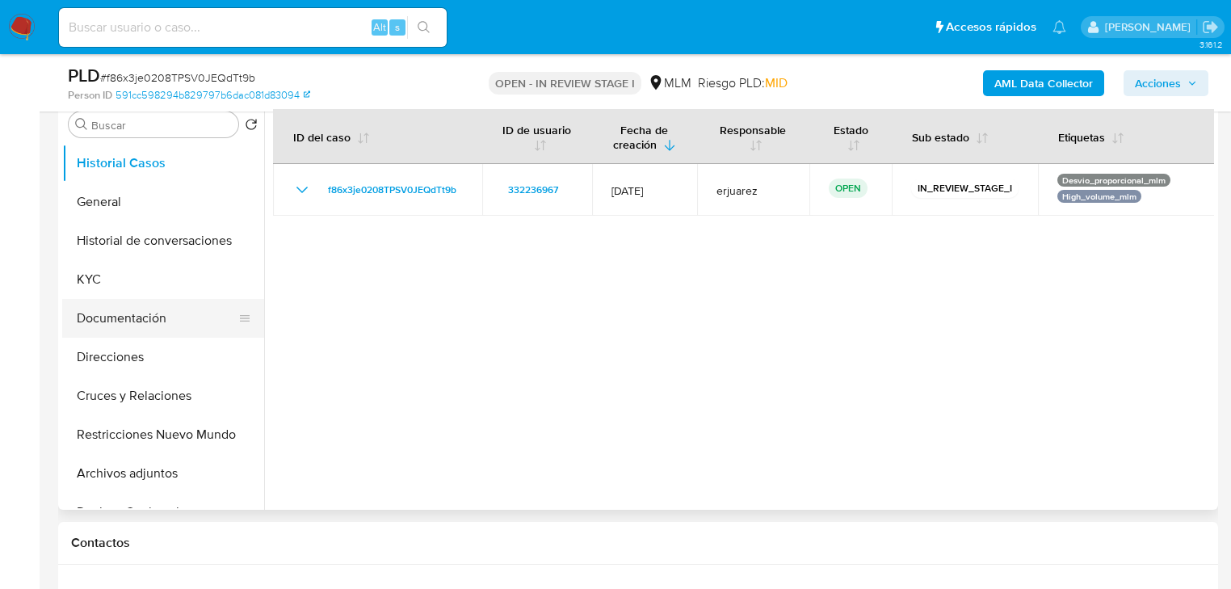
click at [116, 314] on button "Documentación" at bounding box center [156, 318] width 189 height 39
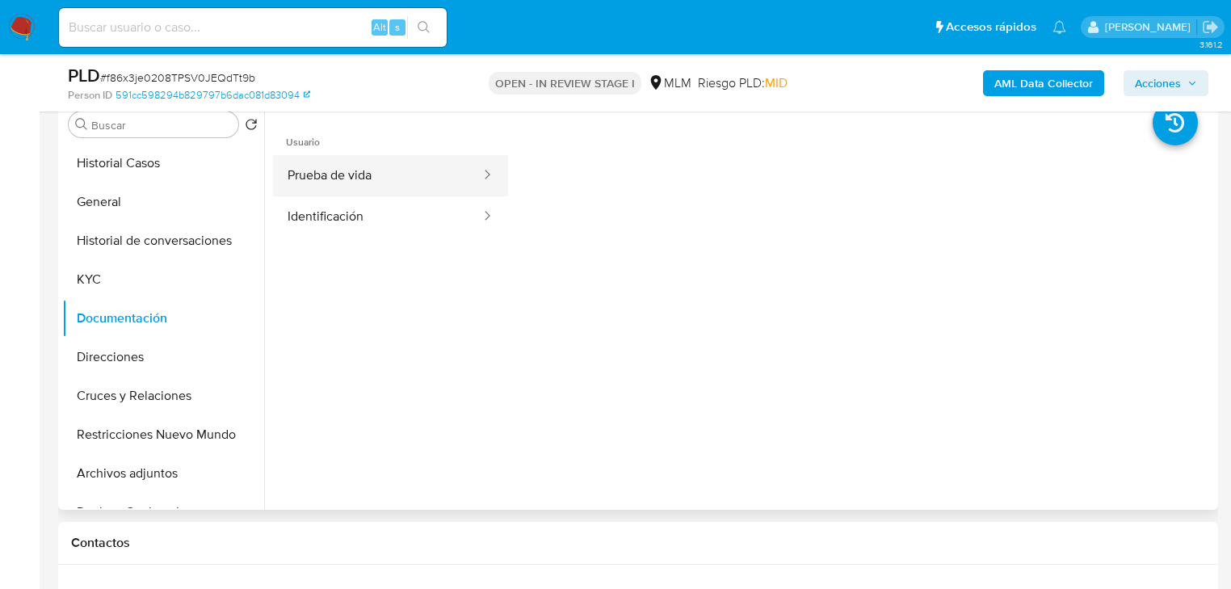
click at [346, 178] on button "Prueba de vida" at bounding box center [377, 175] width 209 height 41
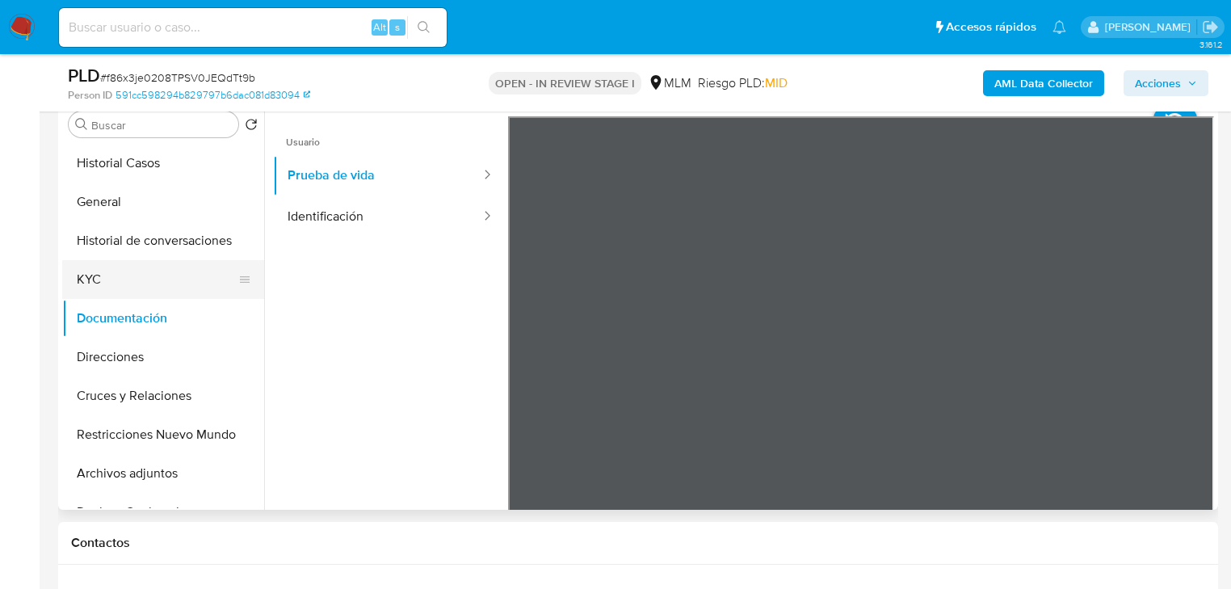
click at [144, 280] on button "KYC" at bounding box center [156, 279] width 189 height 39
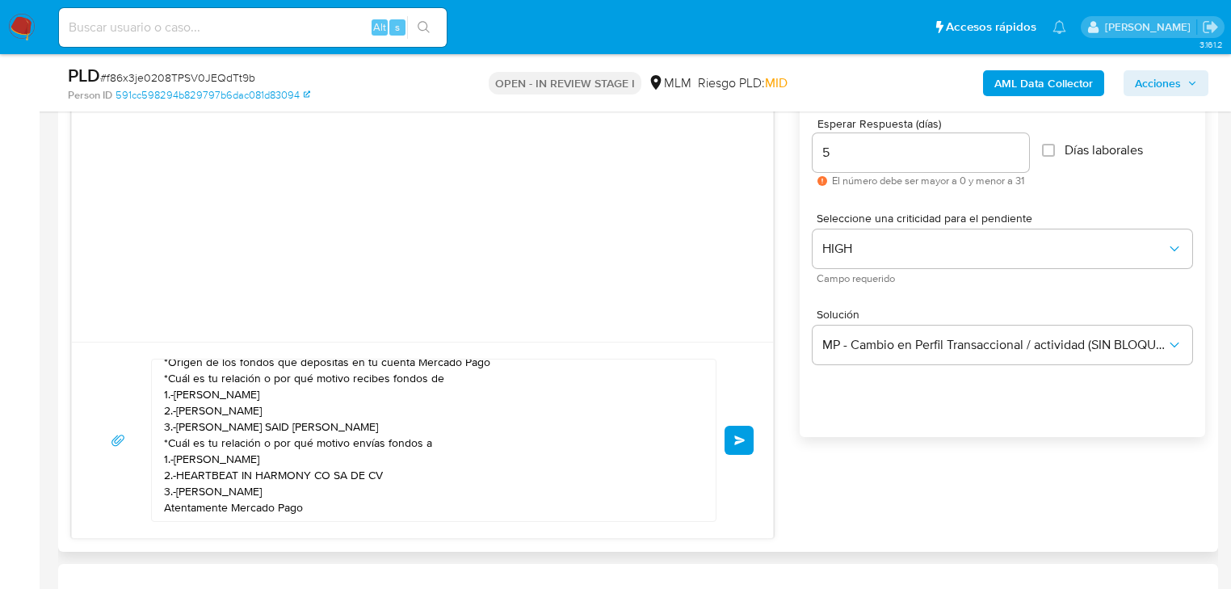
scroll to position [905, 0]
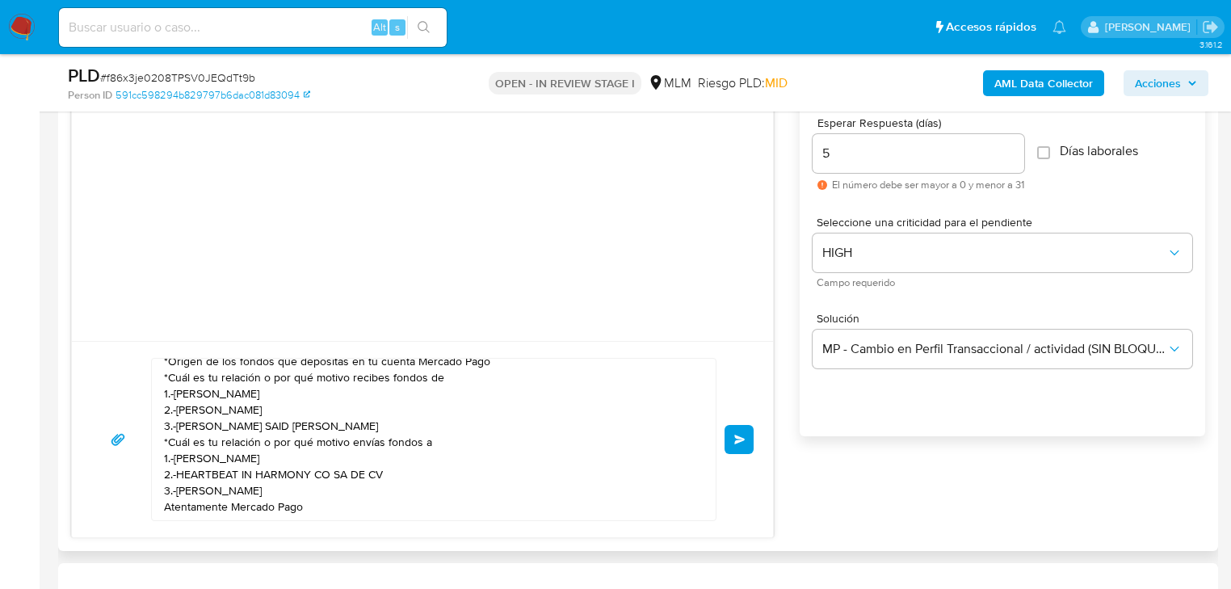
click at [755, 440] on div "Estimado Oswal se ha identificado un cambio en el uso habitual de tu cuenta par…" at bounding box center [422, 439] width 701 height 196
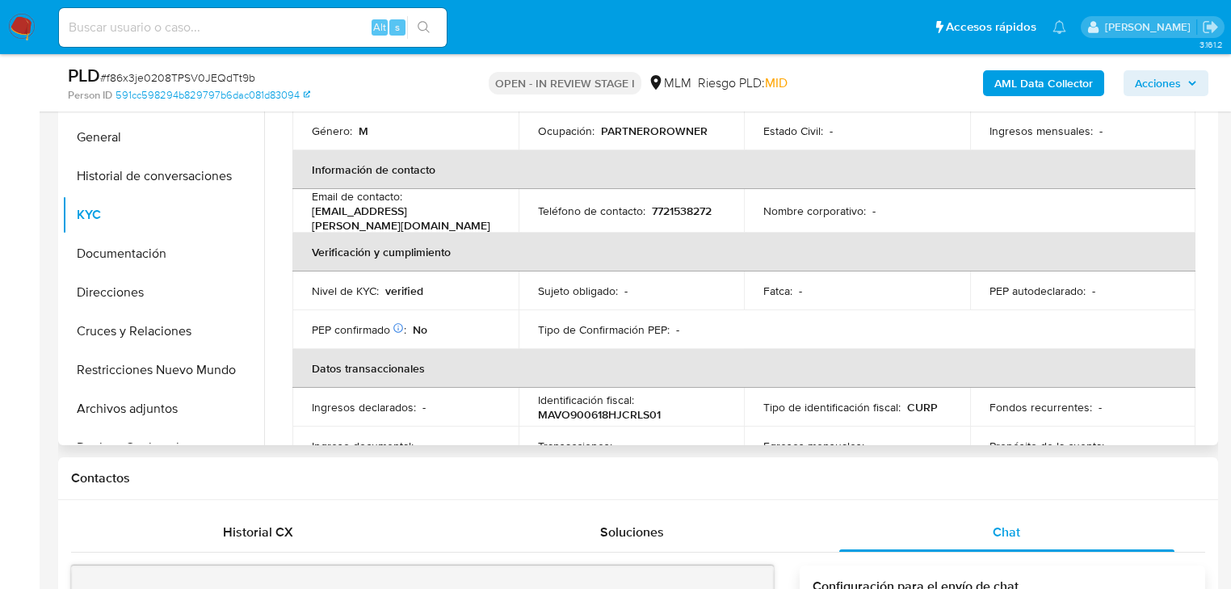
scroll to position [517, 0]
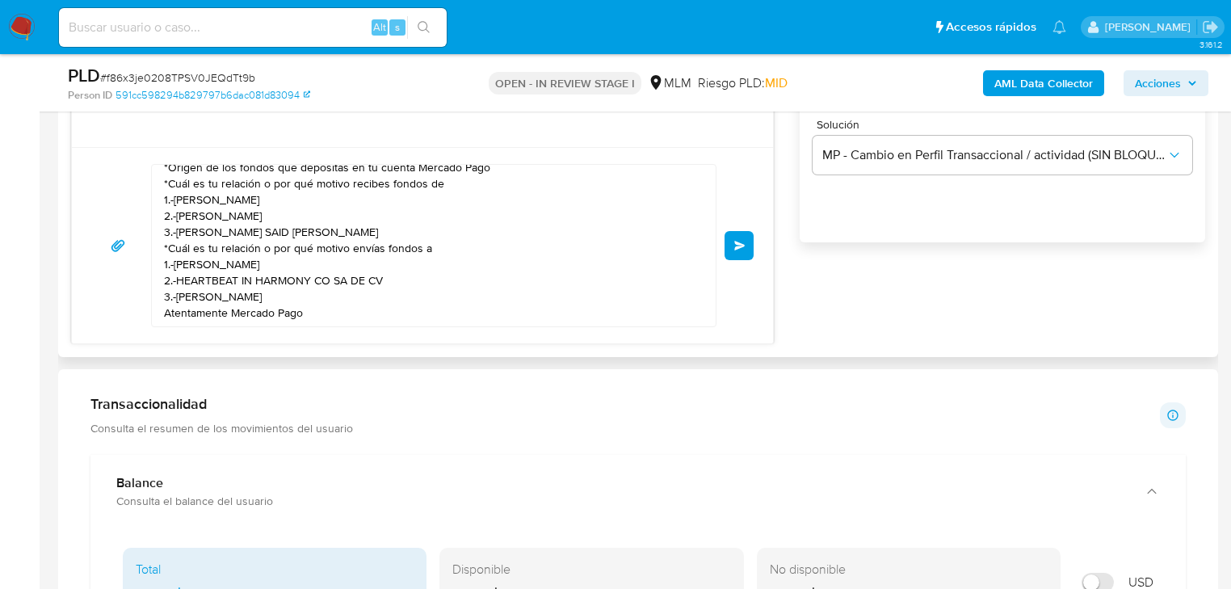
drag, startPoint x: 747, startPoint y: 247, endPoint x: 653, endPoint y: 252, distance: 94.6
click at [747, 247] on button "Enviar" at bounding box center [738, 245] width 29 height 29
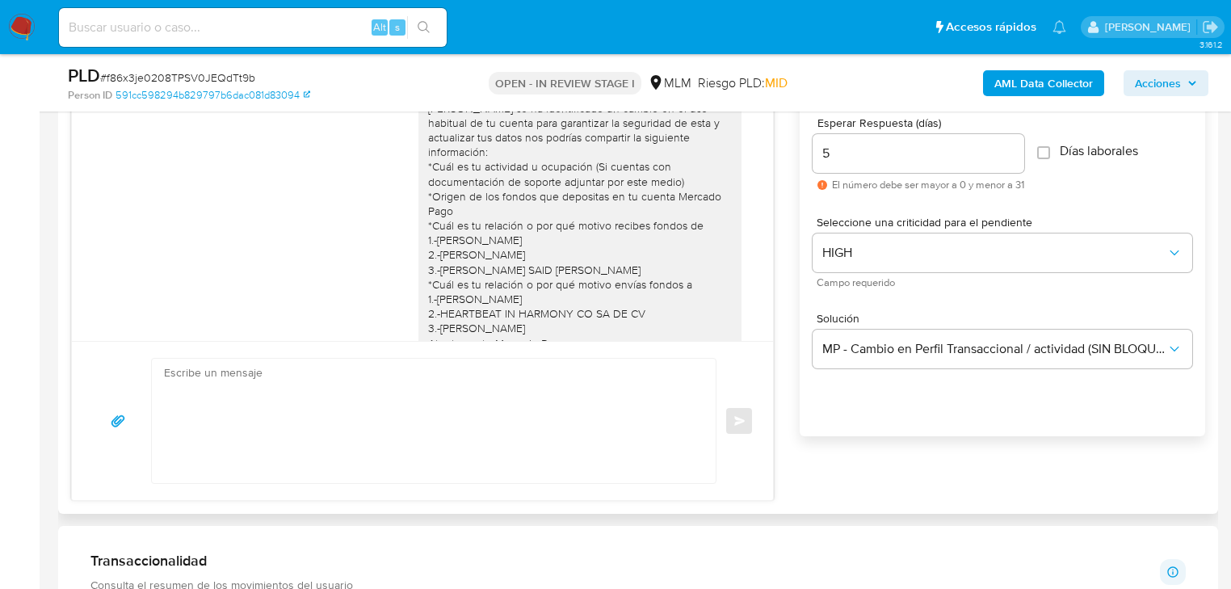
scroll to position [48, 0]
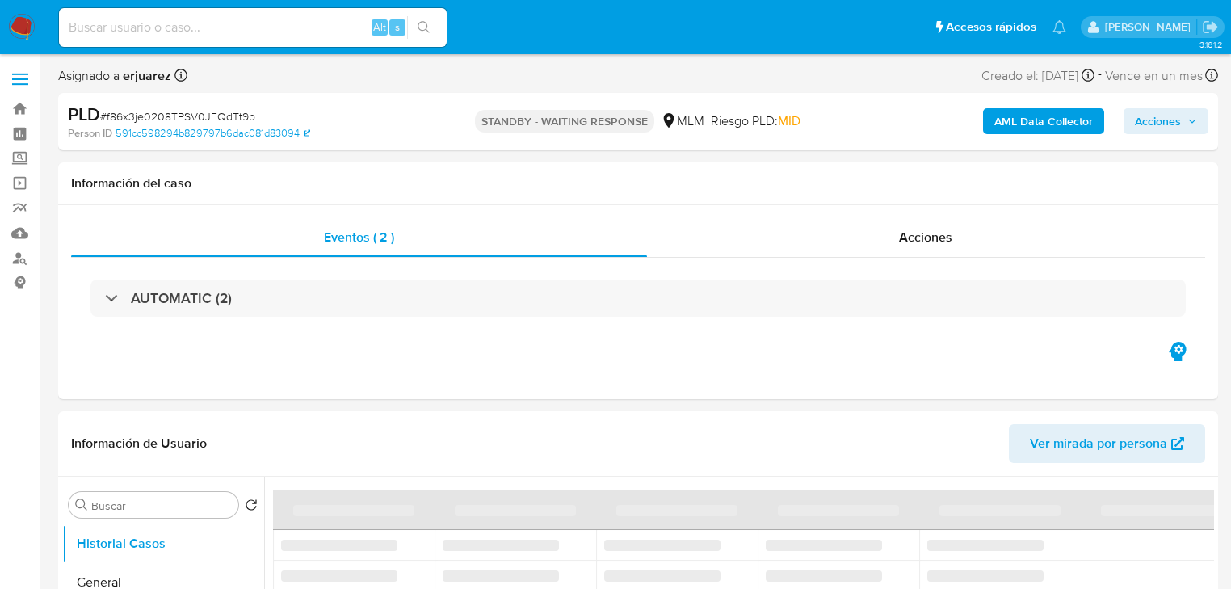
select select "10"
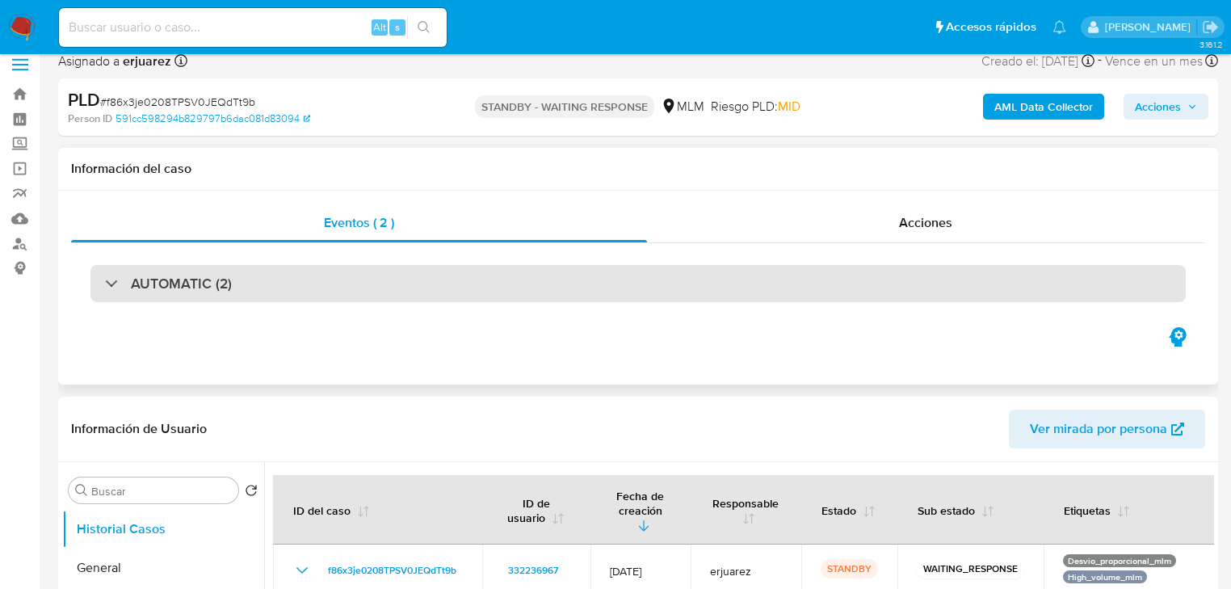
scroll to position [323, 0]
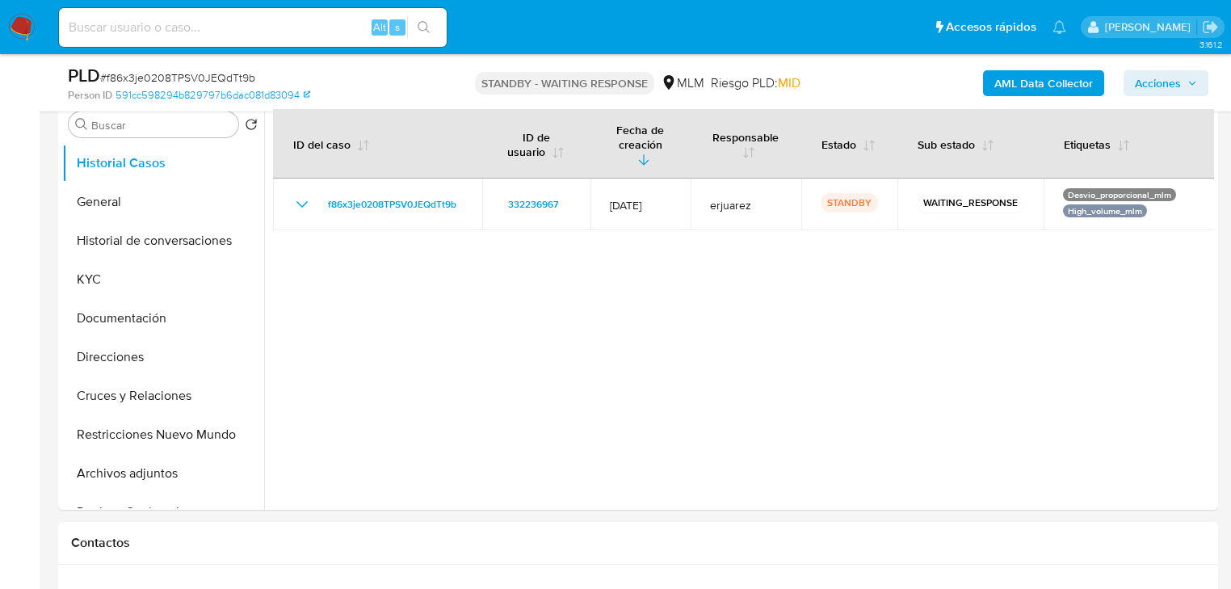
drag, startPoint x: 17, startPoint y: 30, endPoint x: 36, endPoint y: 0, distance: 35.2
click at [16, 29] on img at bounding box center [21, 27] width 27 height 27
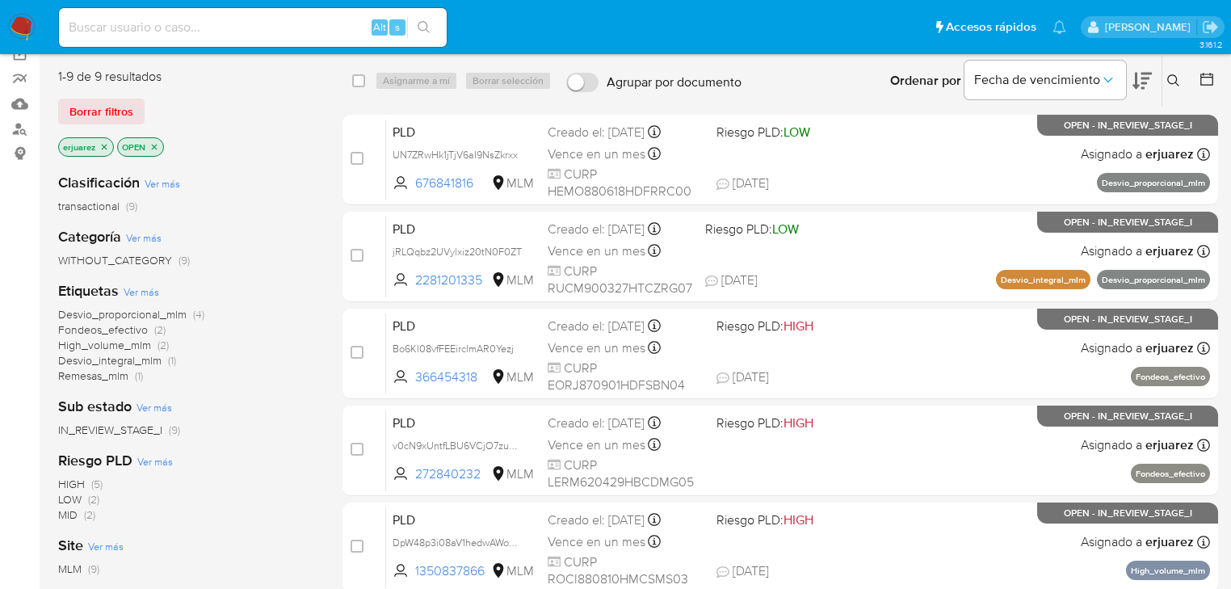
scroll to position [65, 0]
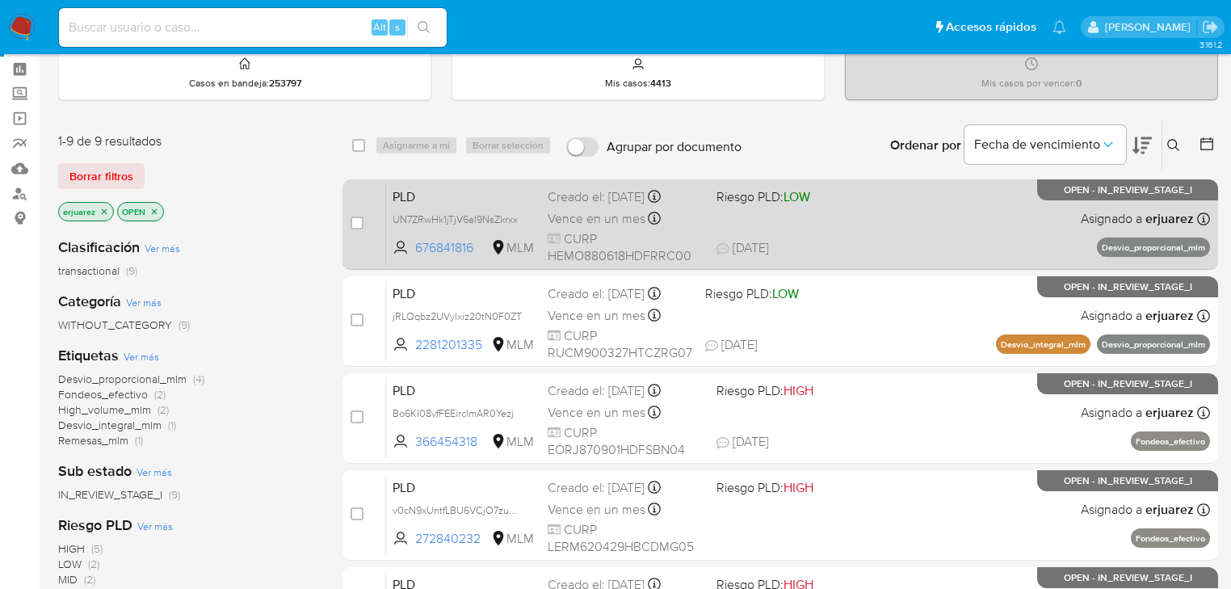
click at [921, 246] on span "29/09/2025 29/09/2025 14:29" at bounding box center [878, 248] width 325 height 18
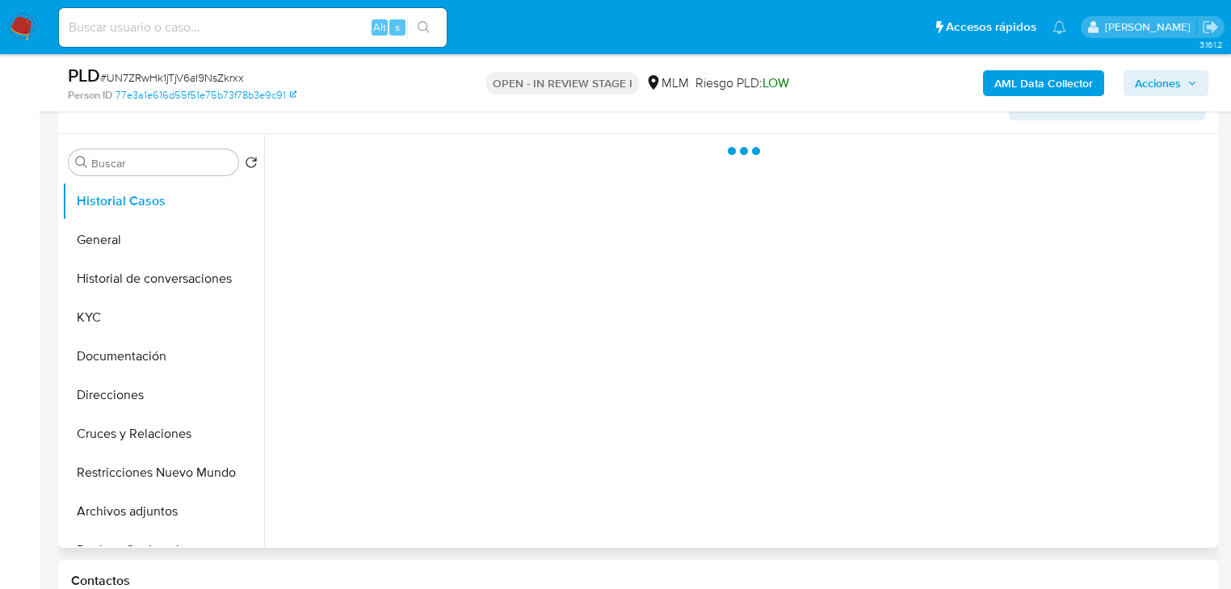
scroll to position [323, 0]
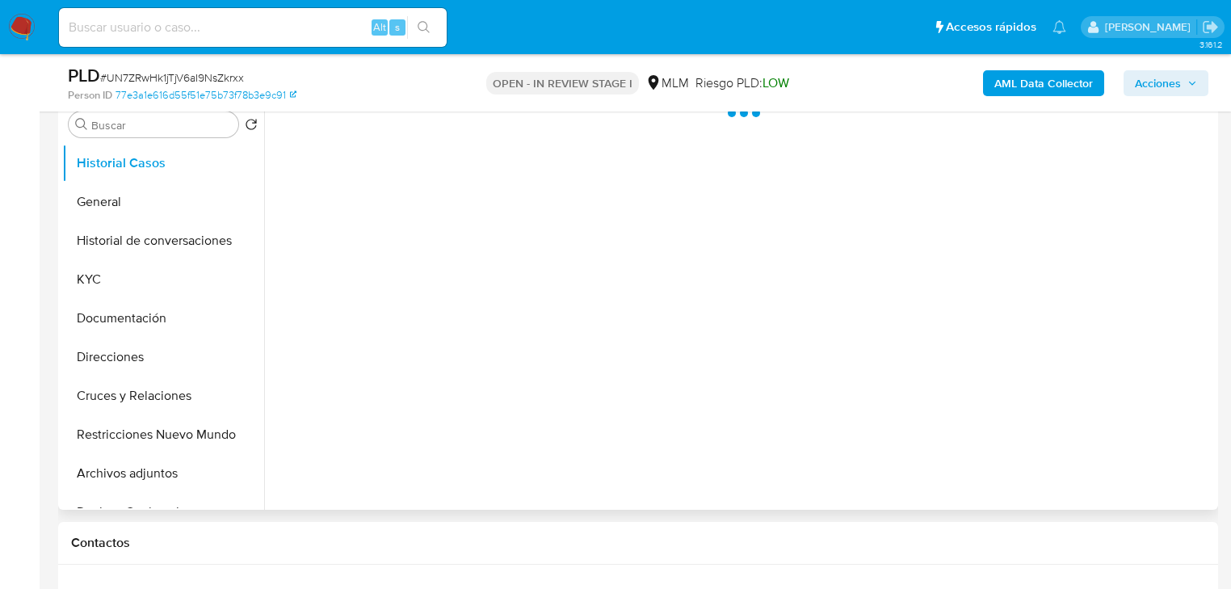
select select "10"
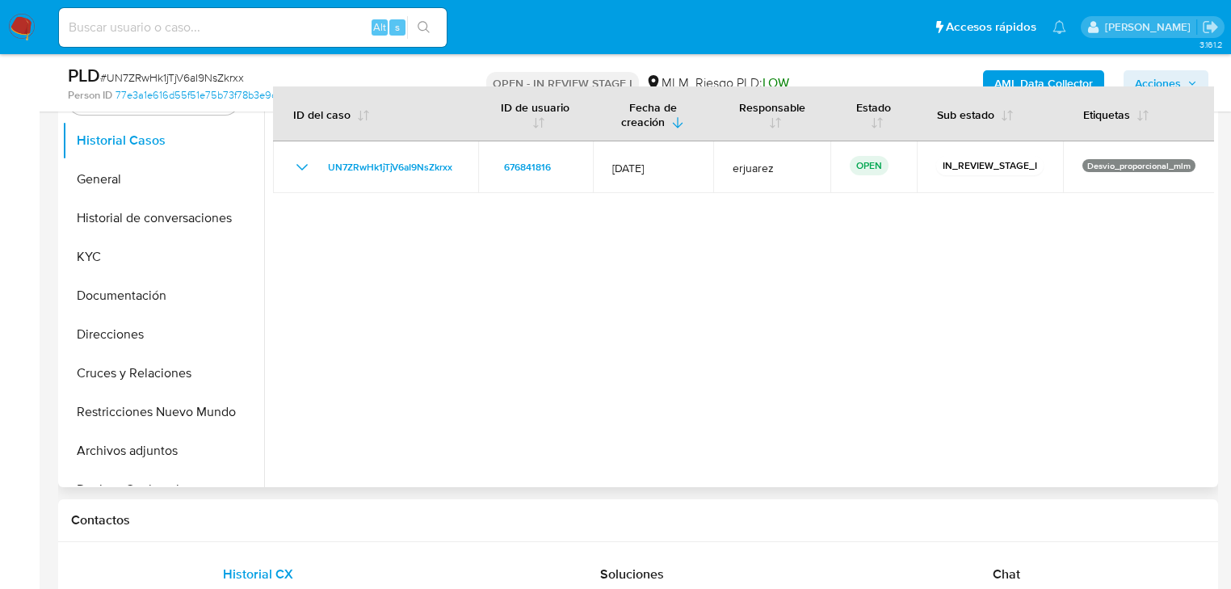
scroll to position [388, 0]
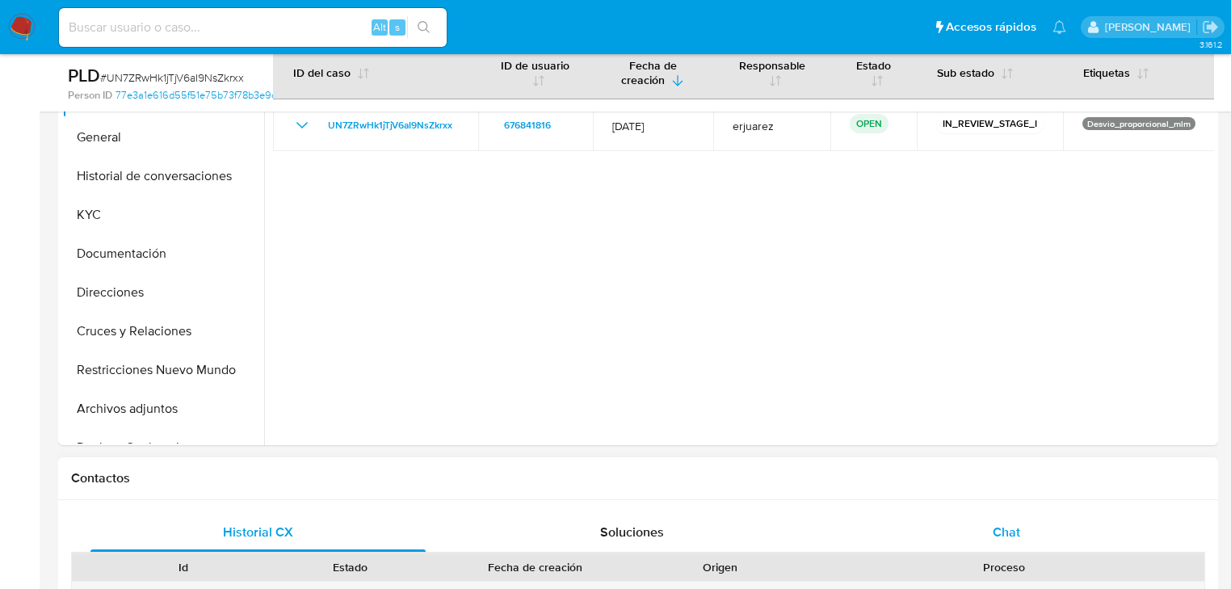
click at [988, 535] on div "Chat" at bounding box center [1006, 532] width 335 height 39
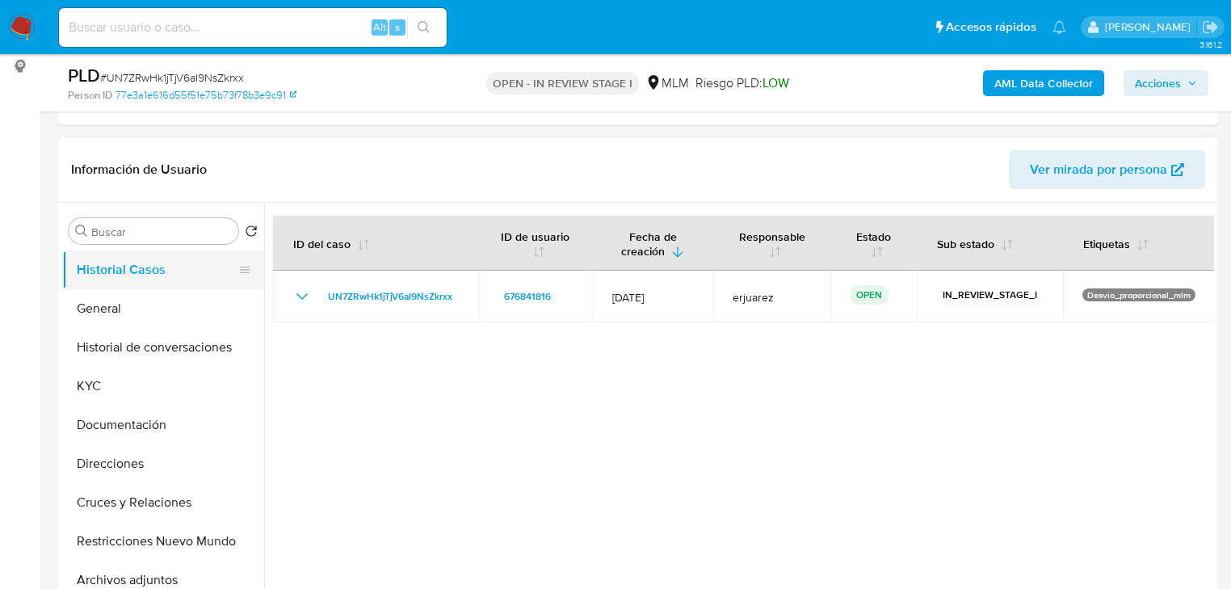
scroll to position [194, 0]
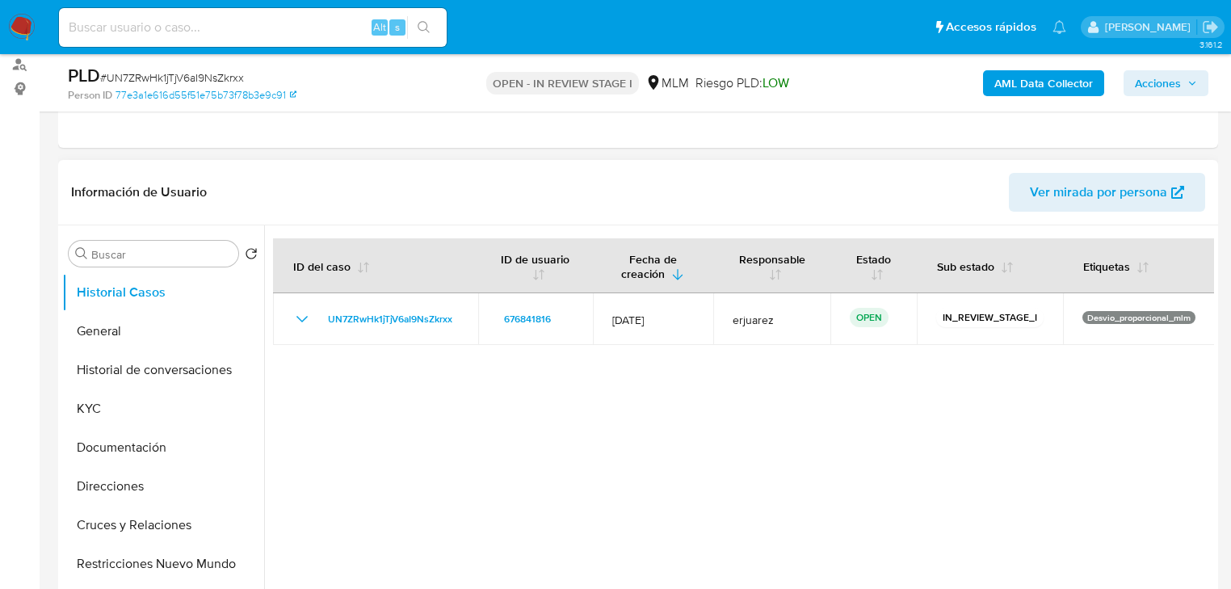
drag, startPoint x: 111, startPoint y: 338, endPoint x: 58, endPoint y: 336, distance: 52.5
click at [111, 338] on button "General" at bounding box center [163, 331] width 202 height 39
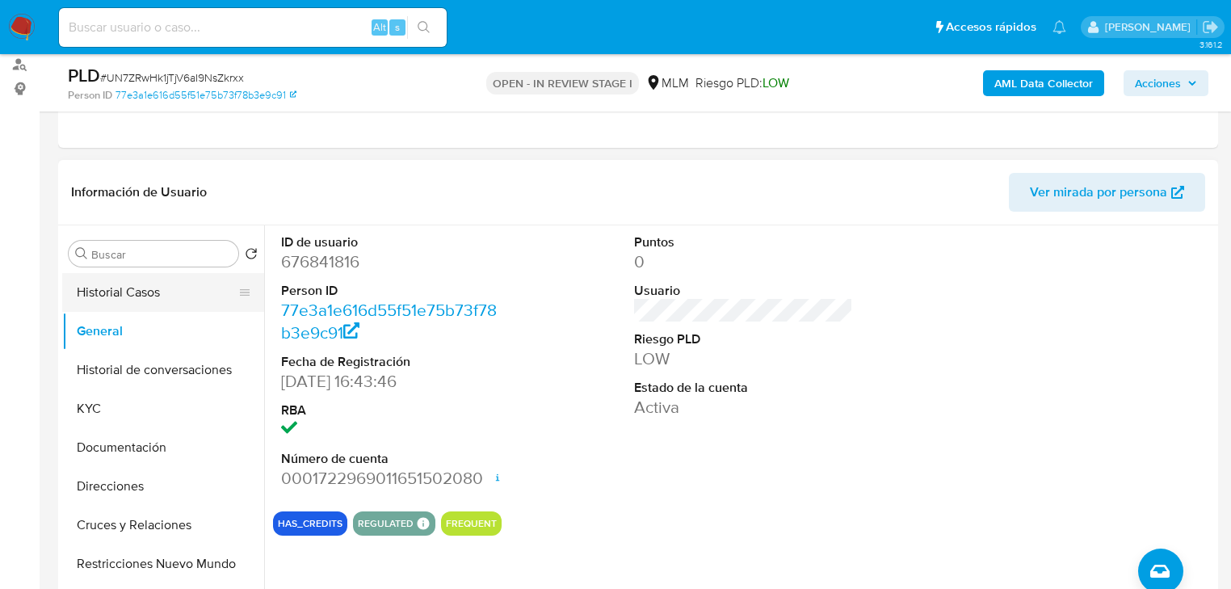
click at [153, 288] on button "Historial Casos" at bounding box center [156, 292] width 189 height 39
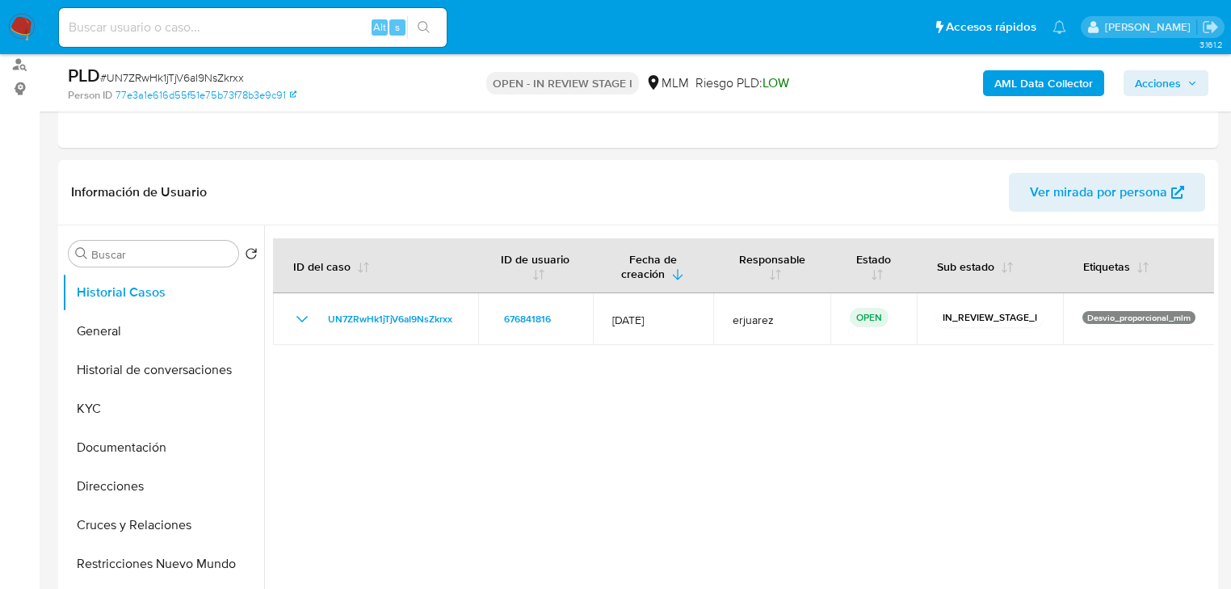
click at [236, 19] on input at bounding box center [253, 27] width 388 height 21
click at [233, 26] on input at bounding box center [253, 27] width 388 height 21
paste input "234207480"
type input "234207480"
click at [422, 25] on icon "search-icon" at bounding box center [424, 27] width 13 height 13
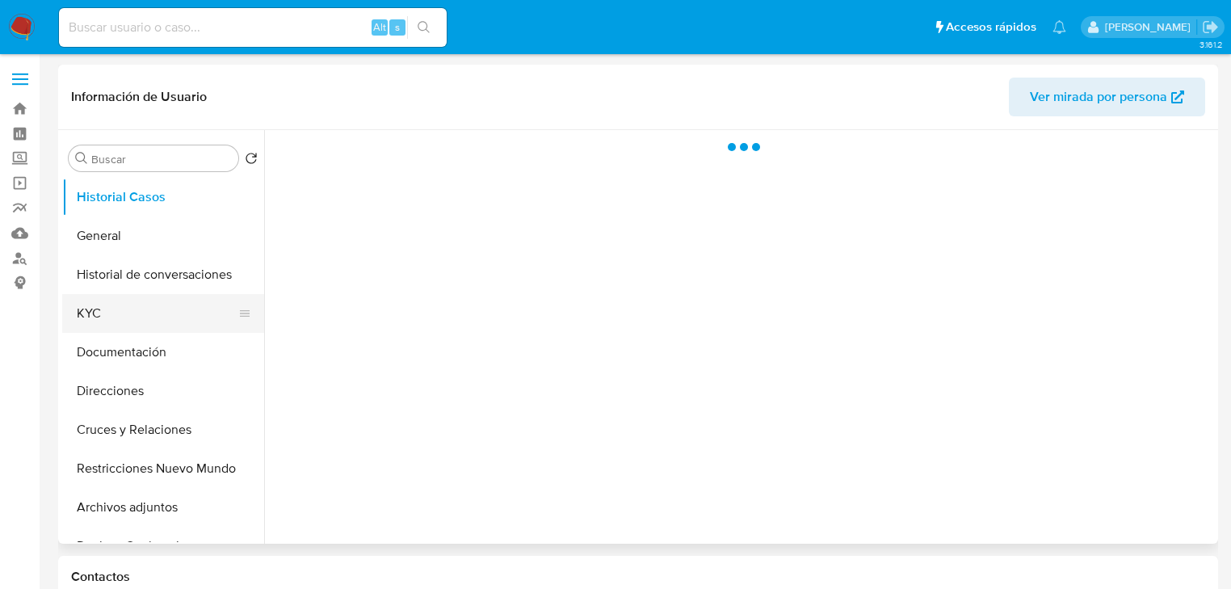
select select "10"
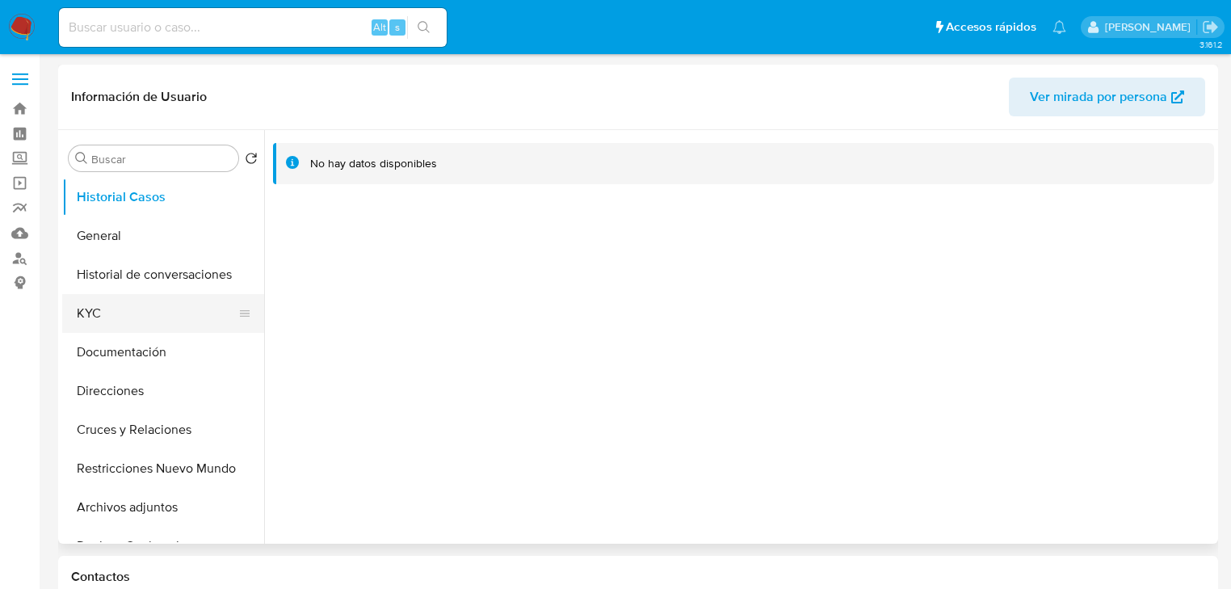
click at [83, 309] on button "KYC" at bounding box center [156, 313] width 189 height 39
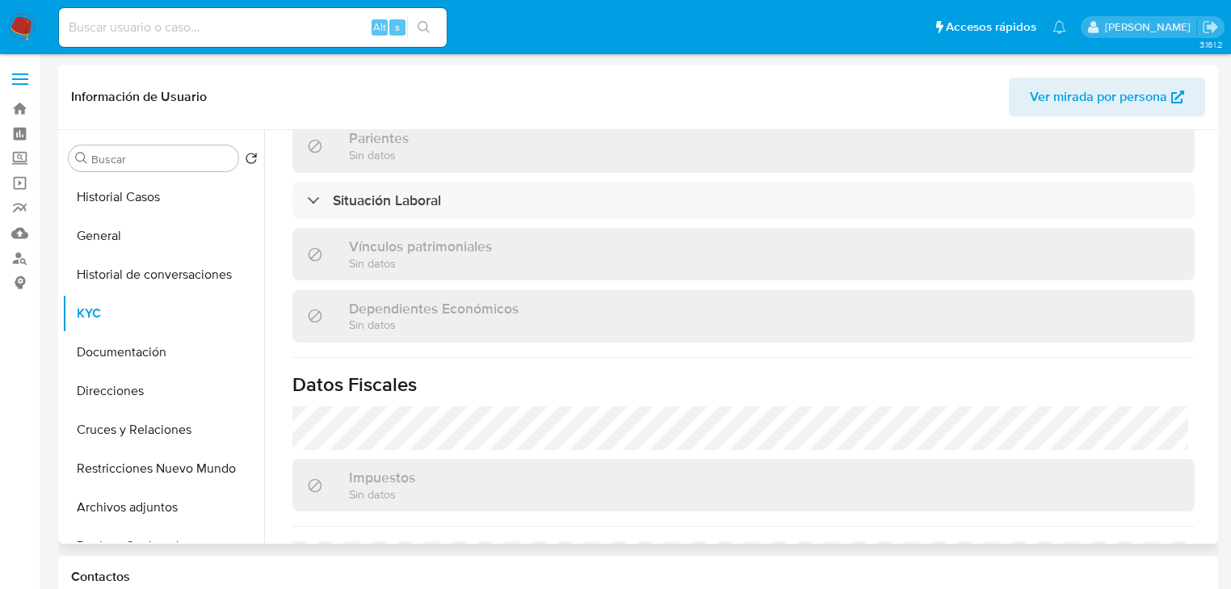
scroll to position [1020, 0]
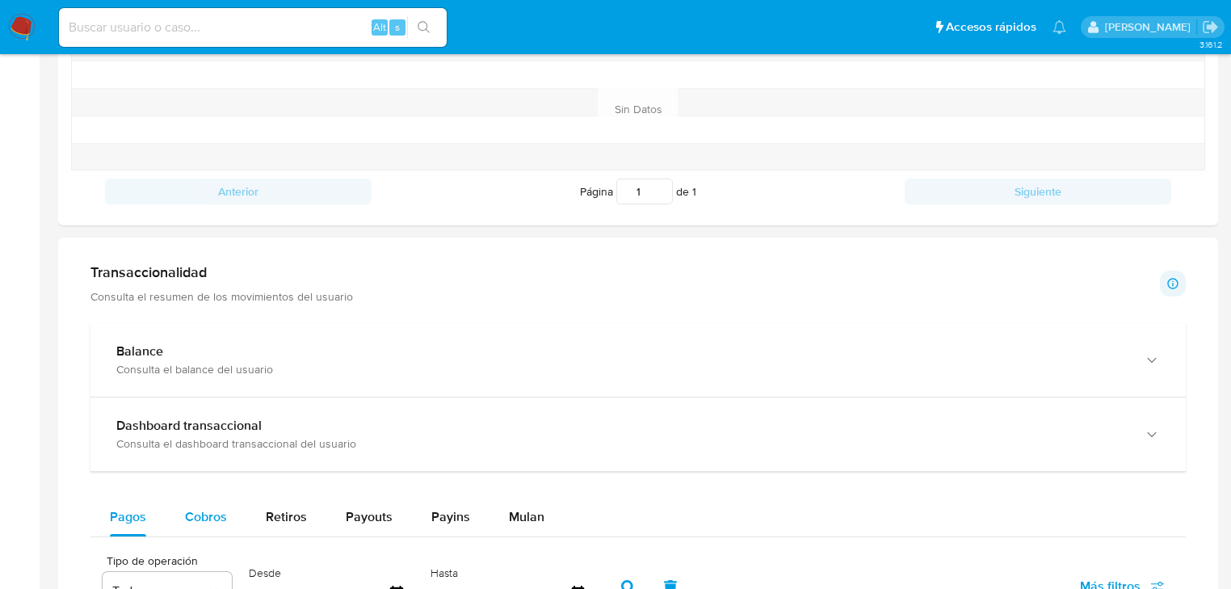
click at [191, 526] on span "Cobros" at bounding box center [206, 516] width 42 height 19
select select "10"
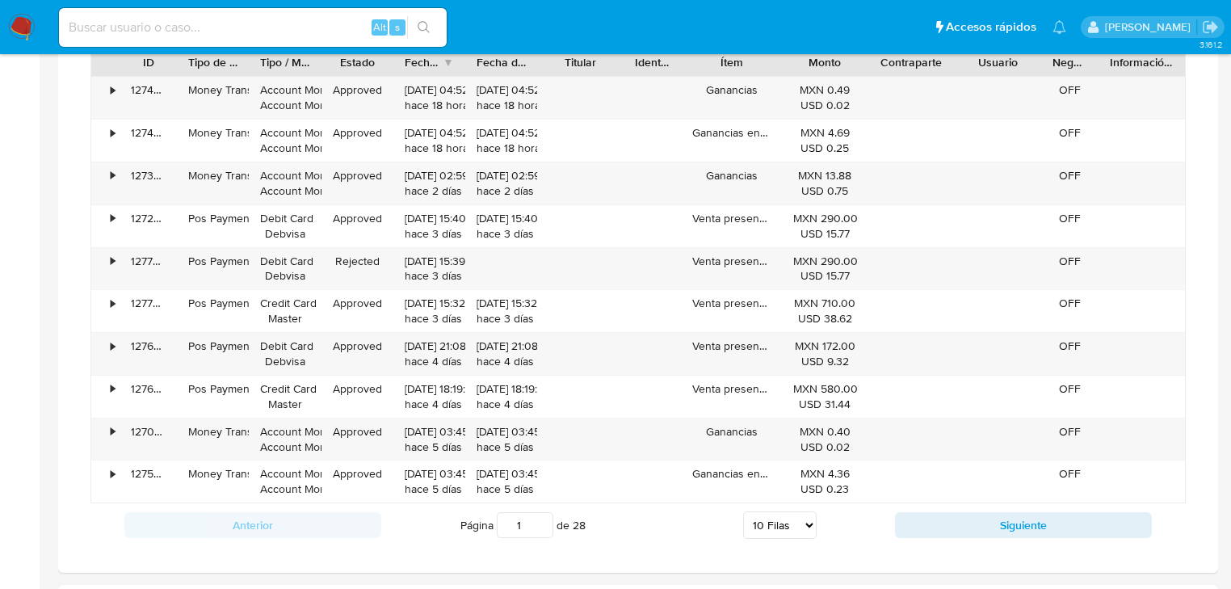
scroll to position [1228, 0]
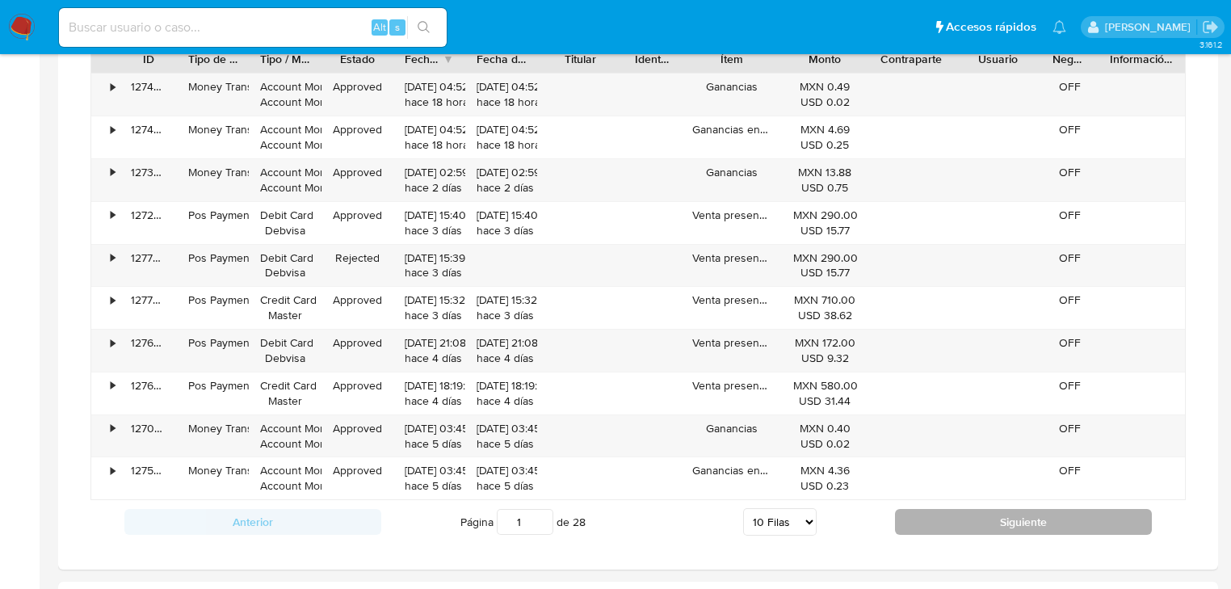
click at [946, 509] on button "Siguiente" at bounding box center [1023, 522] width 257 height 26
type input "2"
